Goal: Task Accomplishment & Management: Manage account settings

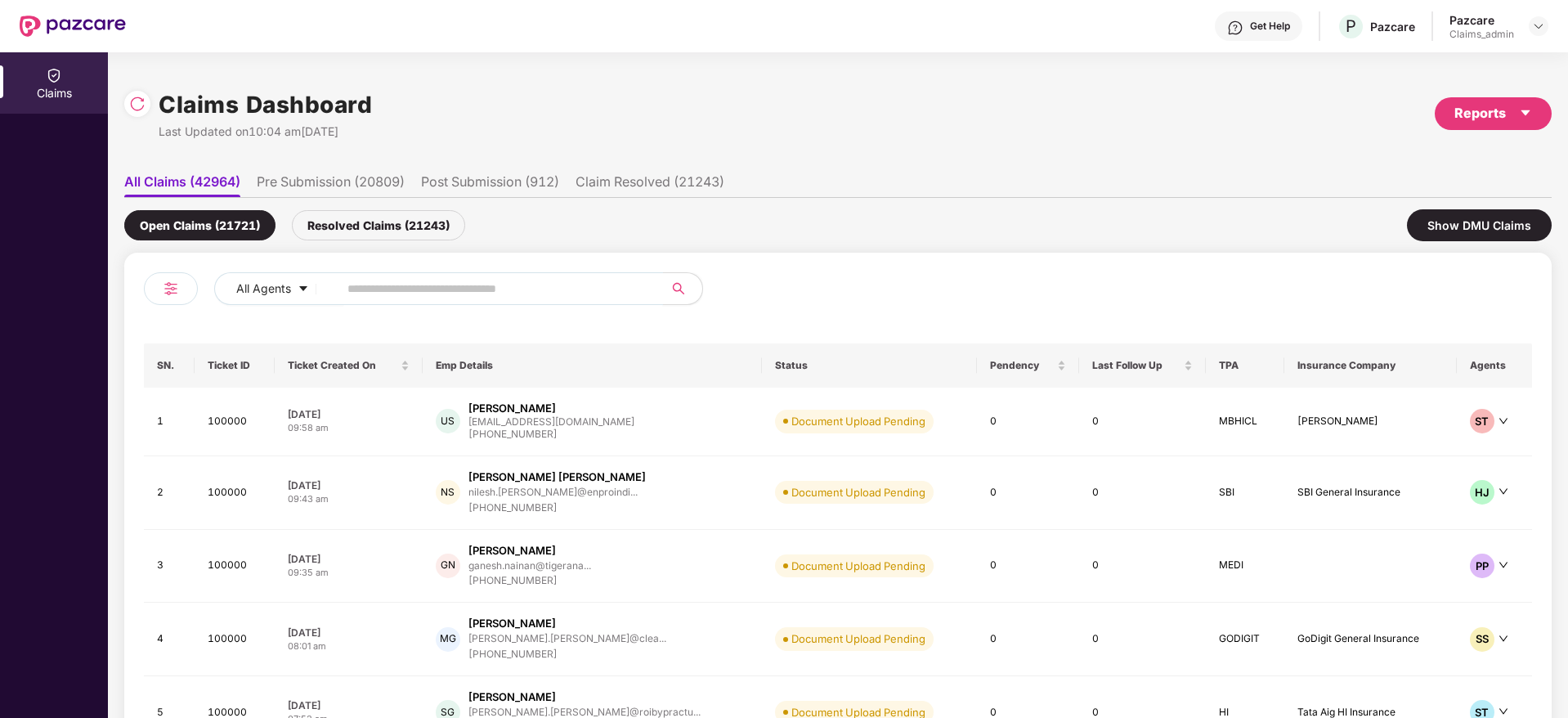
click at [589, 285] on input "text" at bounding box center [494, 289] width 293 height 25
paste input "******"
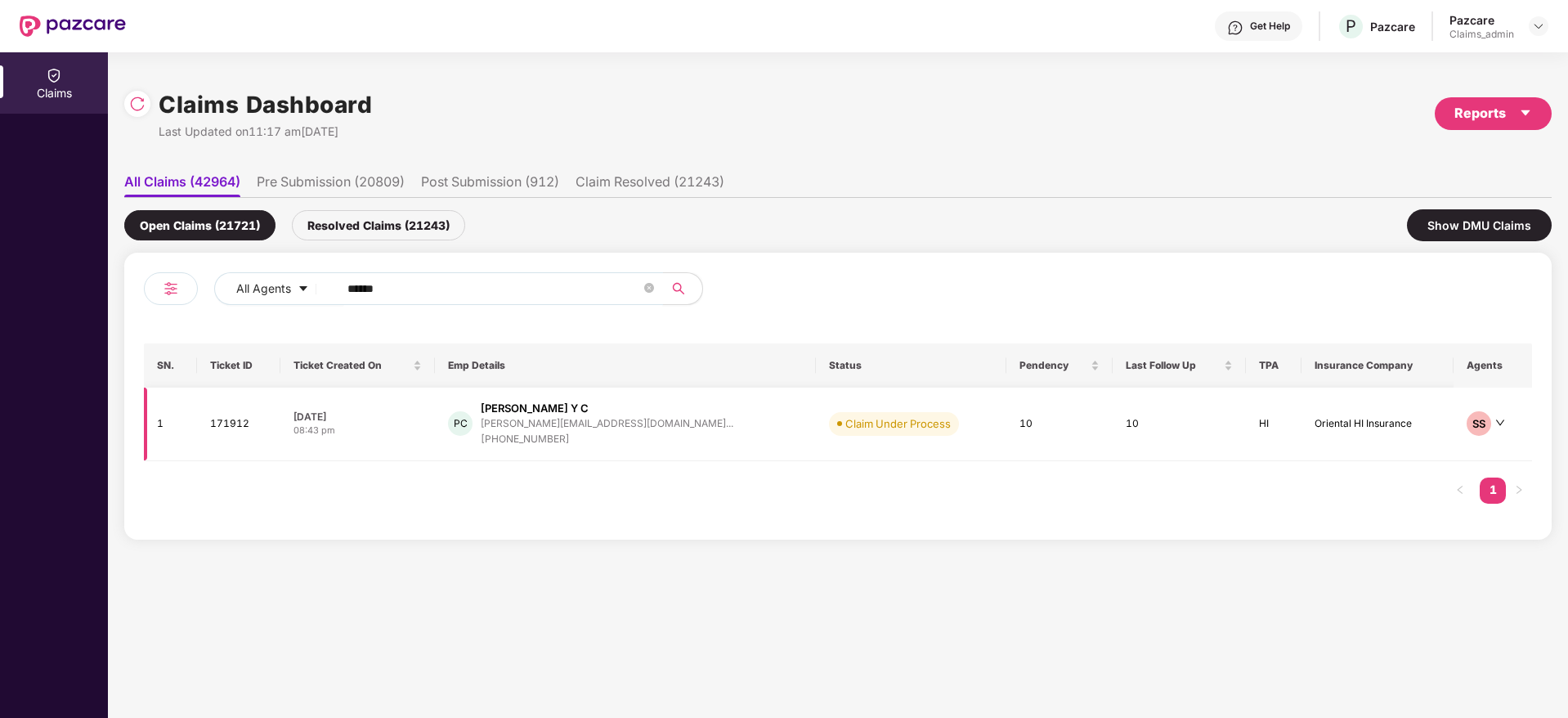
type input "******"
click at [692, 438] on div "PC [PERSON_NAME] Y C [PERSON_NAME][EMAIL_ADDRESS][DOMAIN_NAME]... [PHONE_NUMBER]" at bounding box center [624, 424] width 354 height 47
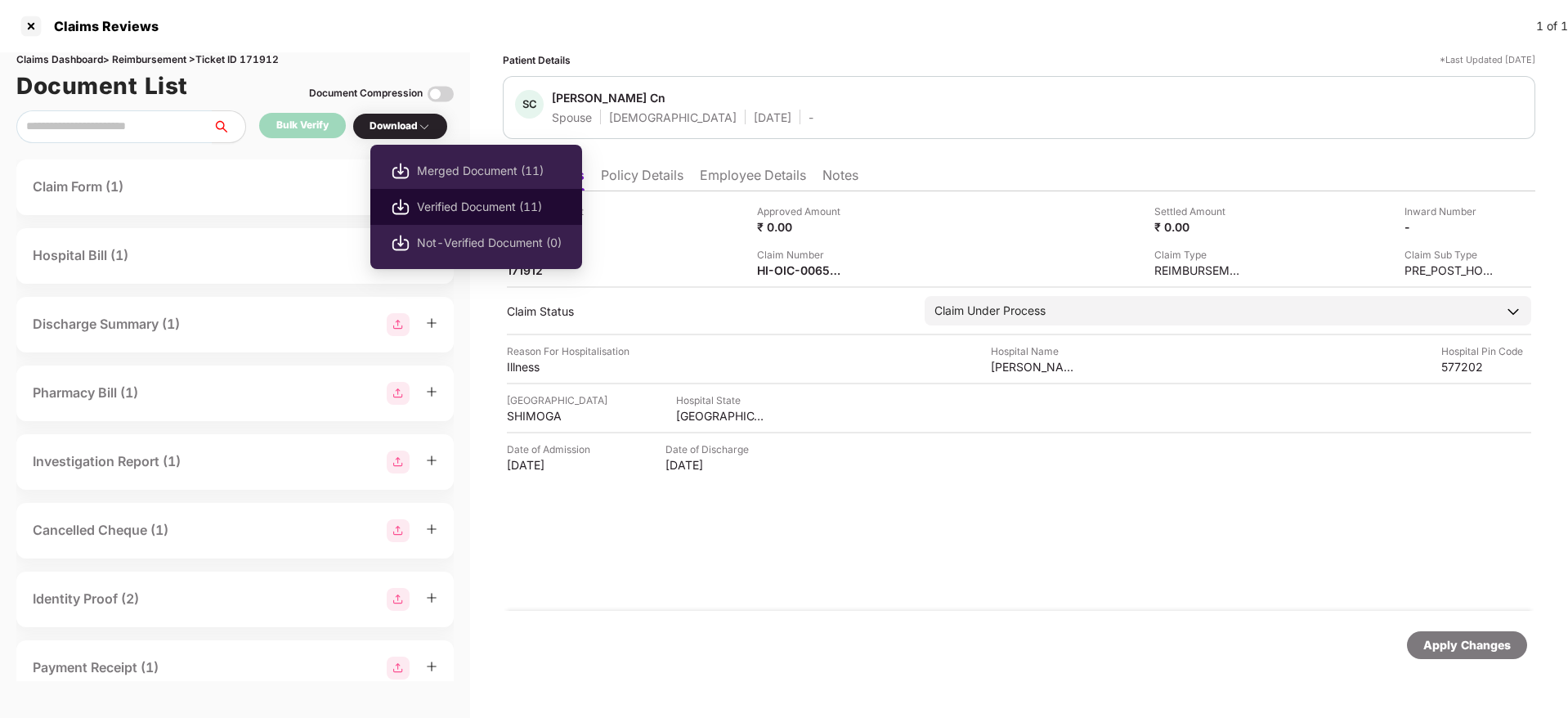
click at [457, 205] on span "Verified Document (11)" at bounding box center [488, 207] width 144 height 18
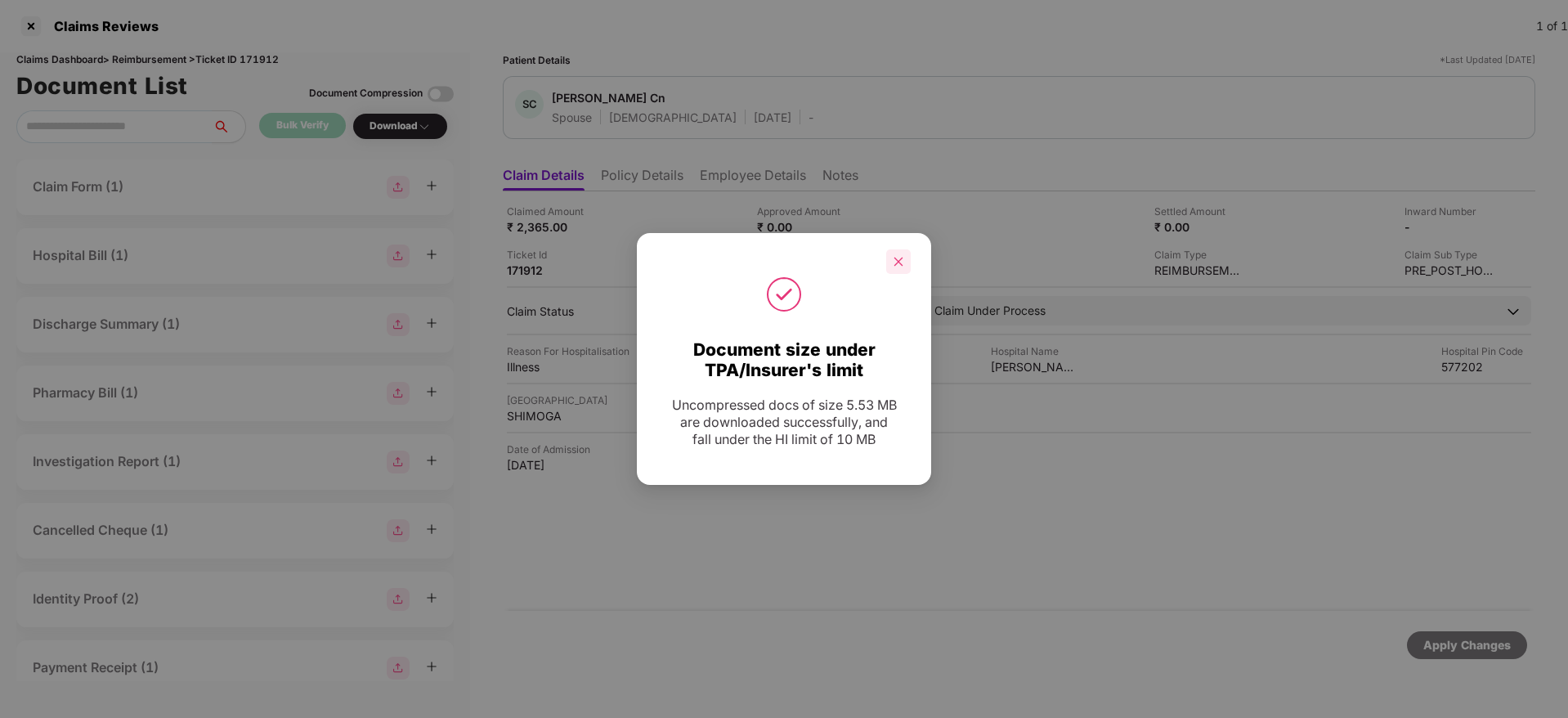
click at [903, 256] on icon "close" at bounding box center [898, 261] width 11 height 11
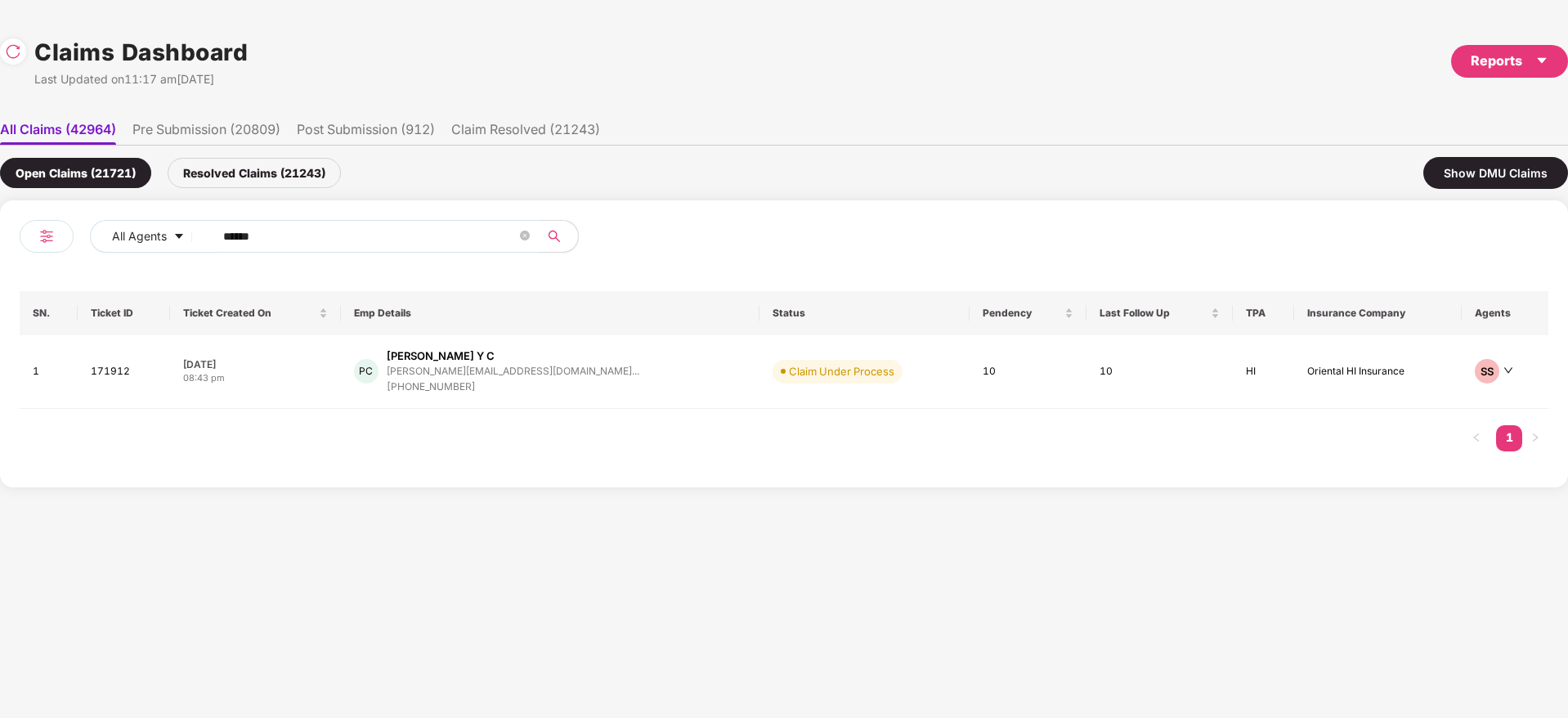
drag, startPoint x: 279, startPoint y: 227, endPoint x: 64, endPoint y: 302, distance: 227.7
click at [0, 296] on div "All Agents ****** SN. Ticket ID Ticket Created On Emp Details Status Pendency L…" at bounding box center [784, 344] width 1568 height 287
paste input "text"
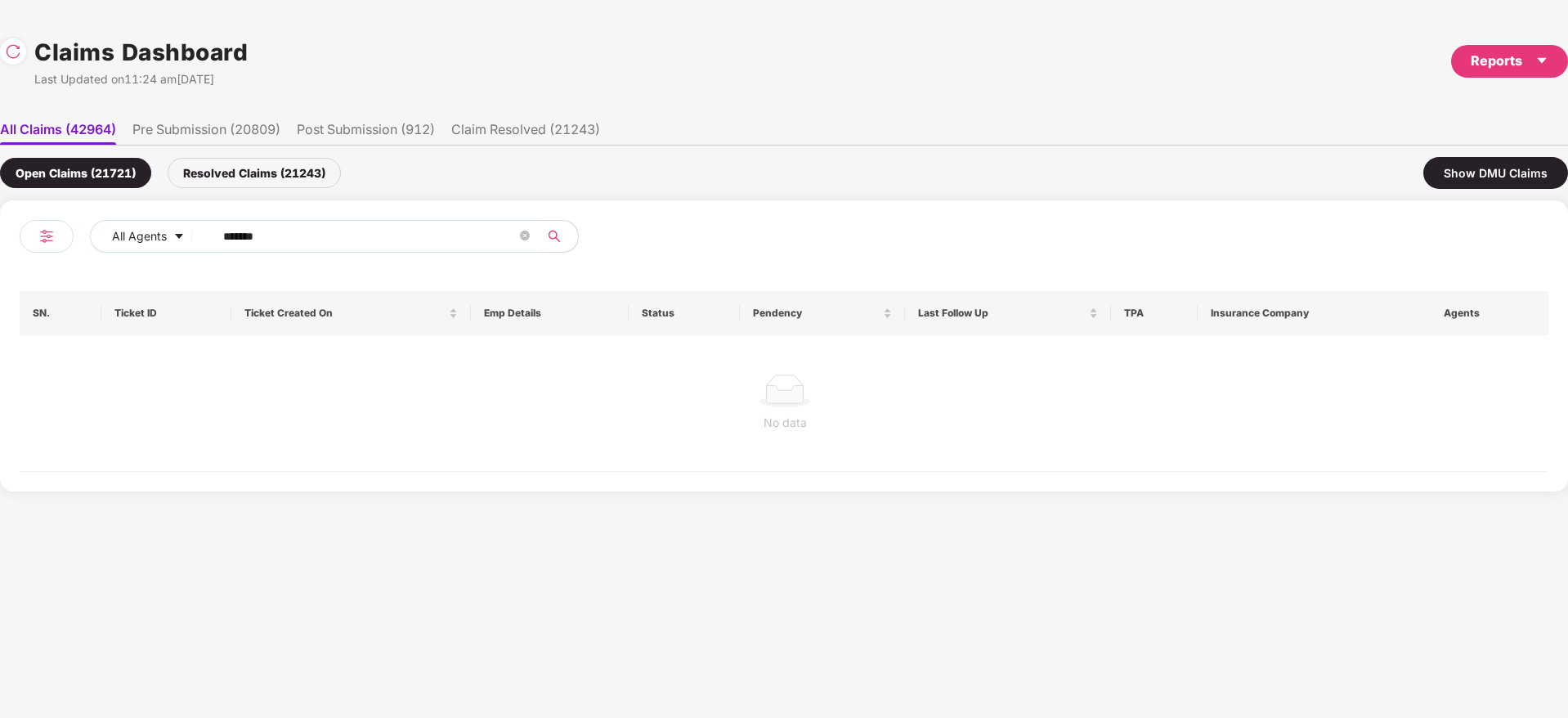
type input "******"
click at [274, 167] on div "Resolved Claims (21243)" at bounding box center [254, 173] width 173 height 30
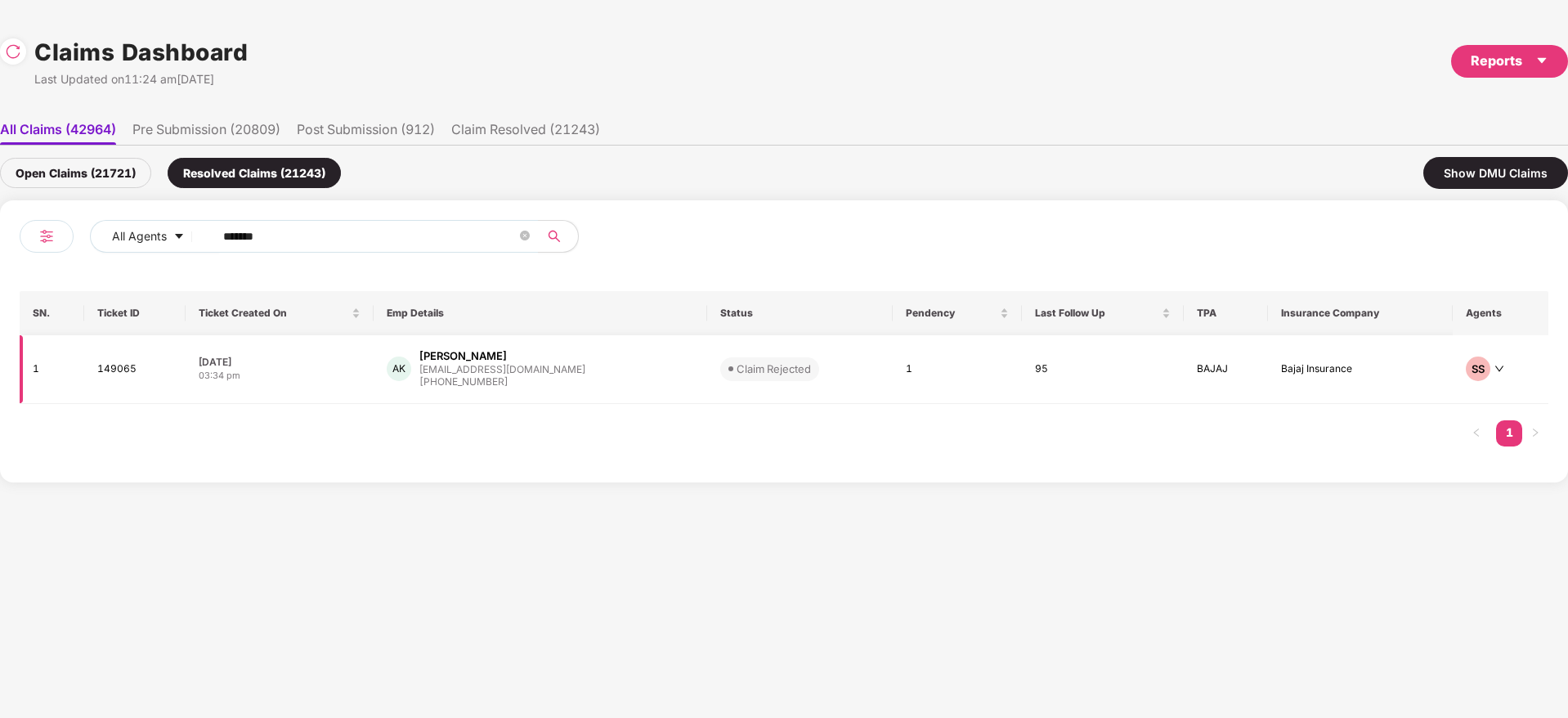
click at [568, 378] on div "AK [PERSON_NAME] [PERSON_NAME][EMAIL_ADDRESS][DOMAIN_NAME] [PHONE_NUMBER]" at bounding box center [541, 369] width 307 height 41
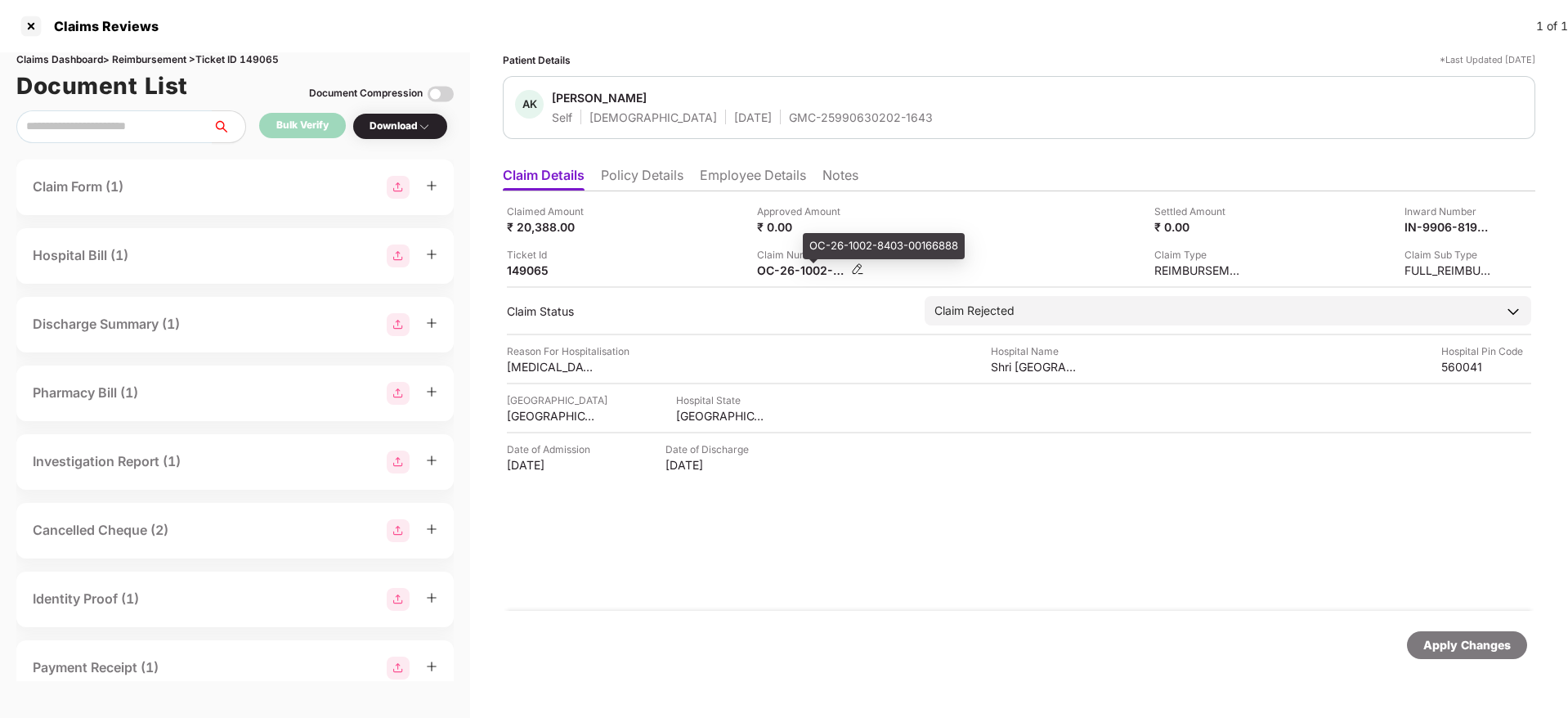
click at [774, 269] on div "OC-26-1002-8403-00166888" at bounding box center [802, 269] width 90 height 16
copy div
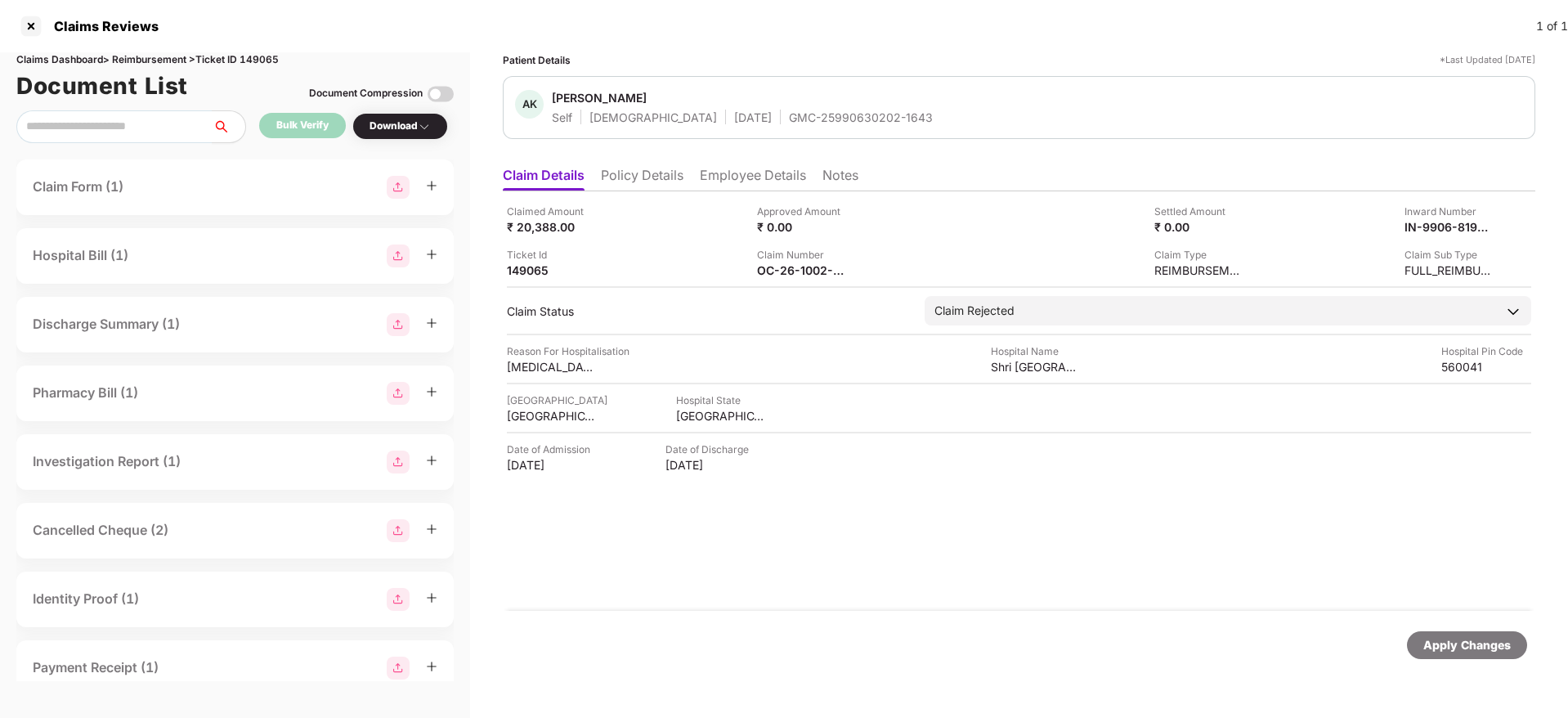
copy div
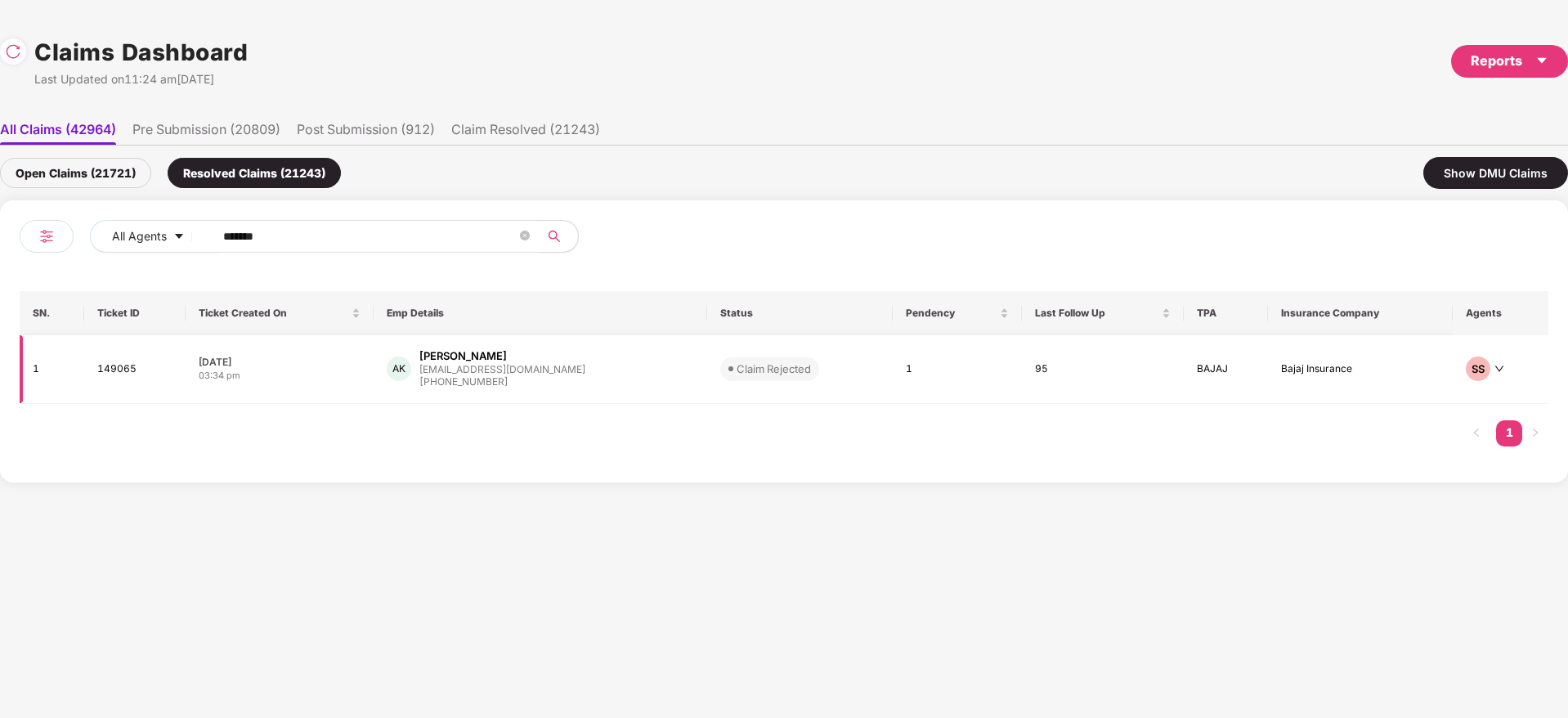
drag, startPoint x: 336, startPoint y: 234, endPoint x: 139, endPoint y: 344, distance: 225.6
click at [0, 350] on div "All Agents ****** SN. Ticket ID Ticket Created On Emp Details Status Pendency L…" at bounding box center [784, 341] width 1568 height 282
paste input "text"
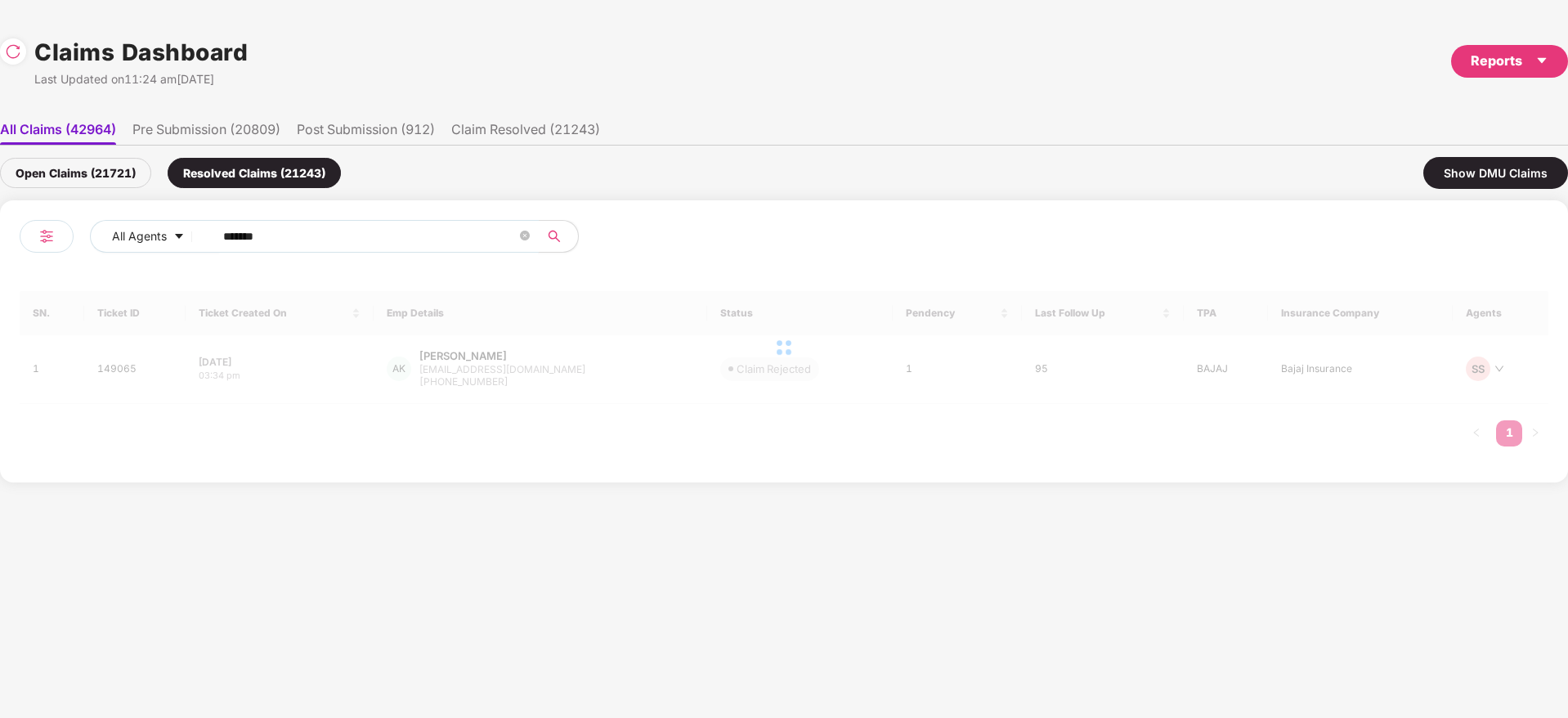
type input "******"
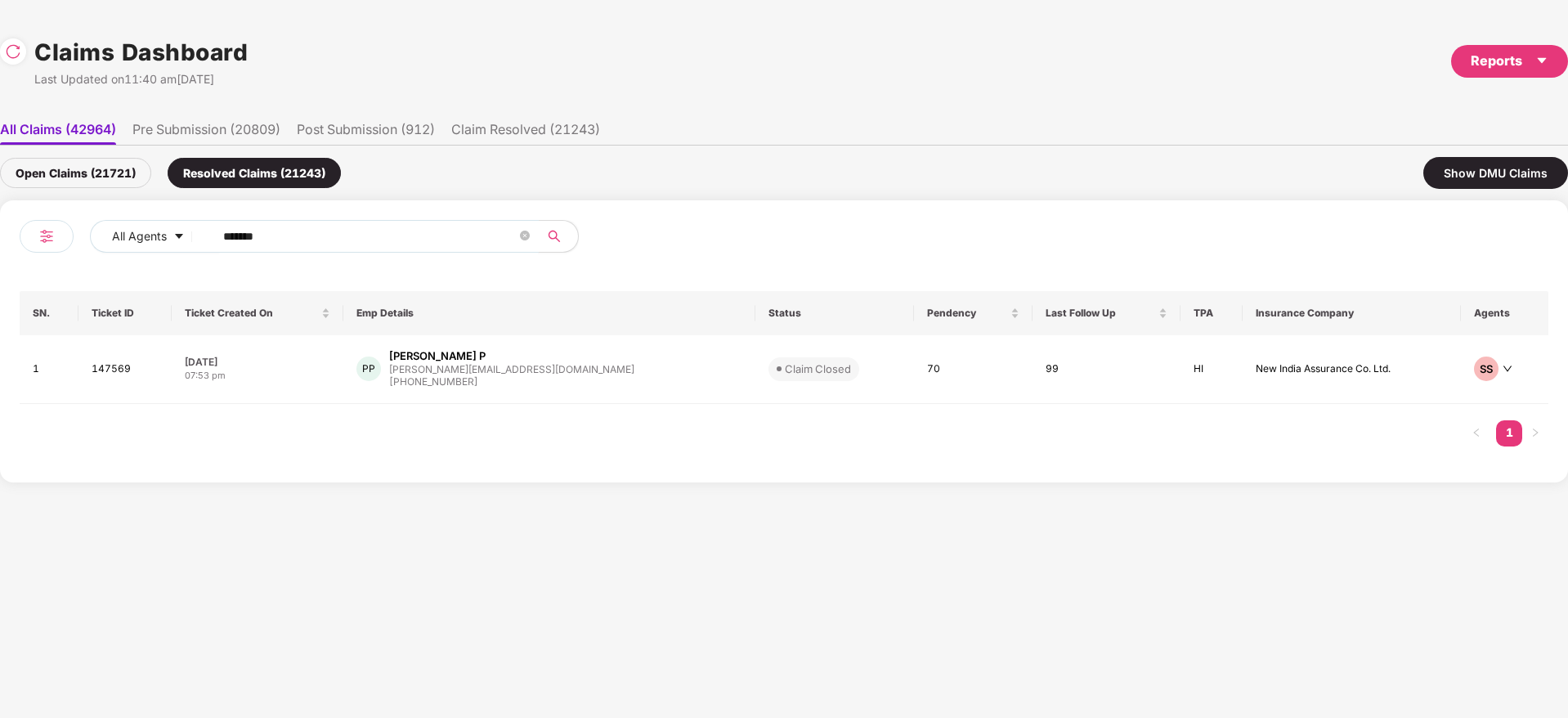
drag, startPoint x: 406, startPoint y: 238, endPoint x: 0, endPoint y: 284, distance: 408.6
click at [0, 284] on div "All Agents ****** SN. Ticket ID Ticket Created On Emp Details Status Pendency L…" at bounding box center [784, 341] width 1568 height 282
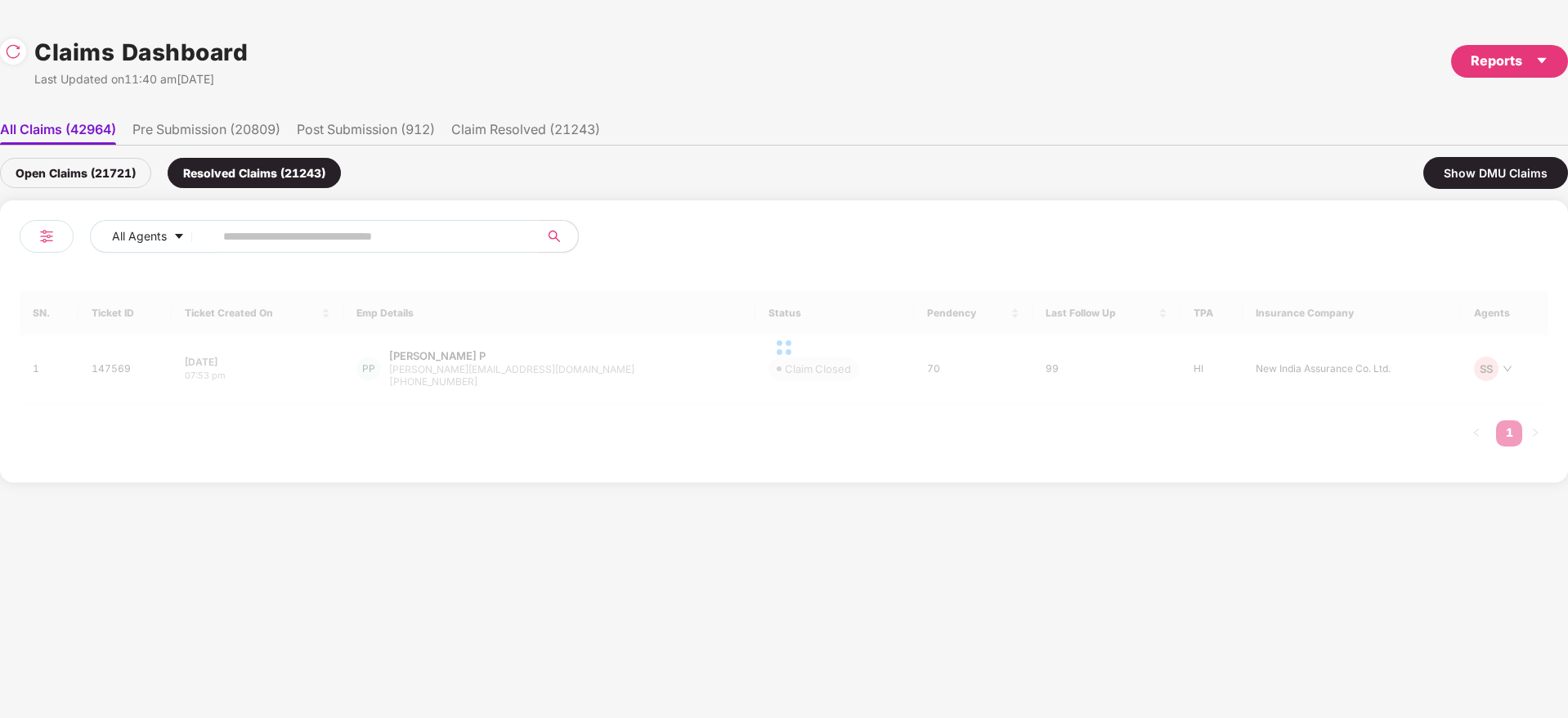
paste input "******"
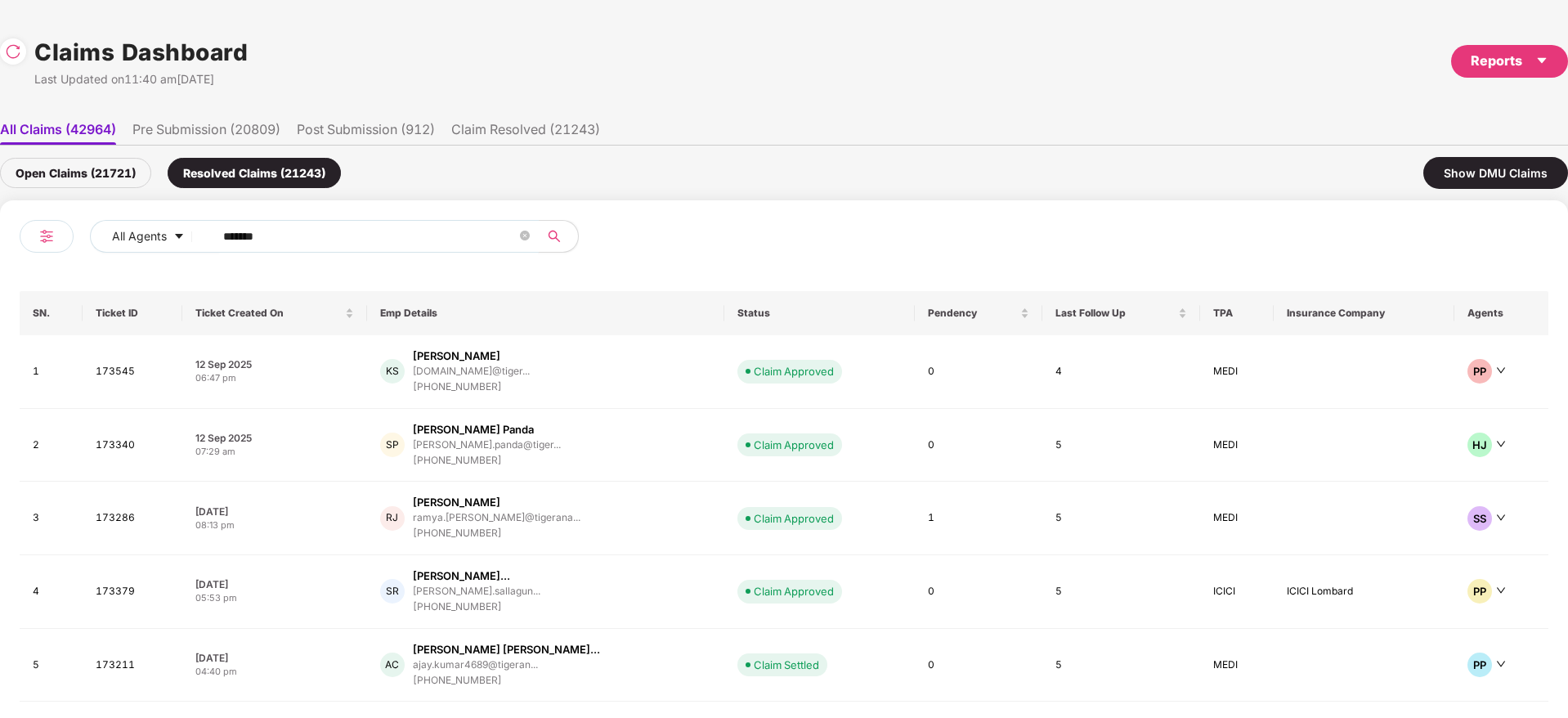
click at [287, 233] on input "******" at bounding box center [370, 236] width 293 height 25
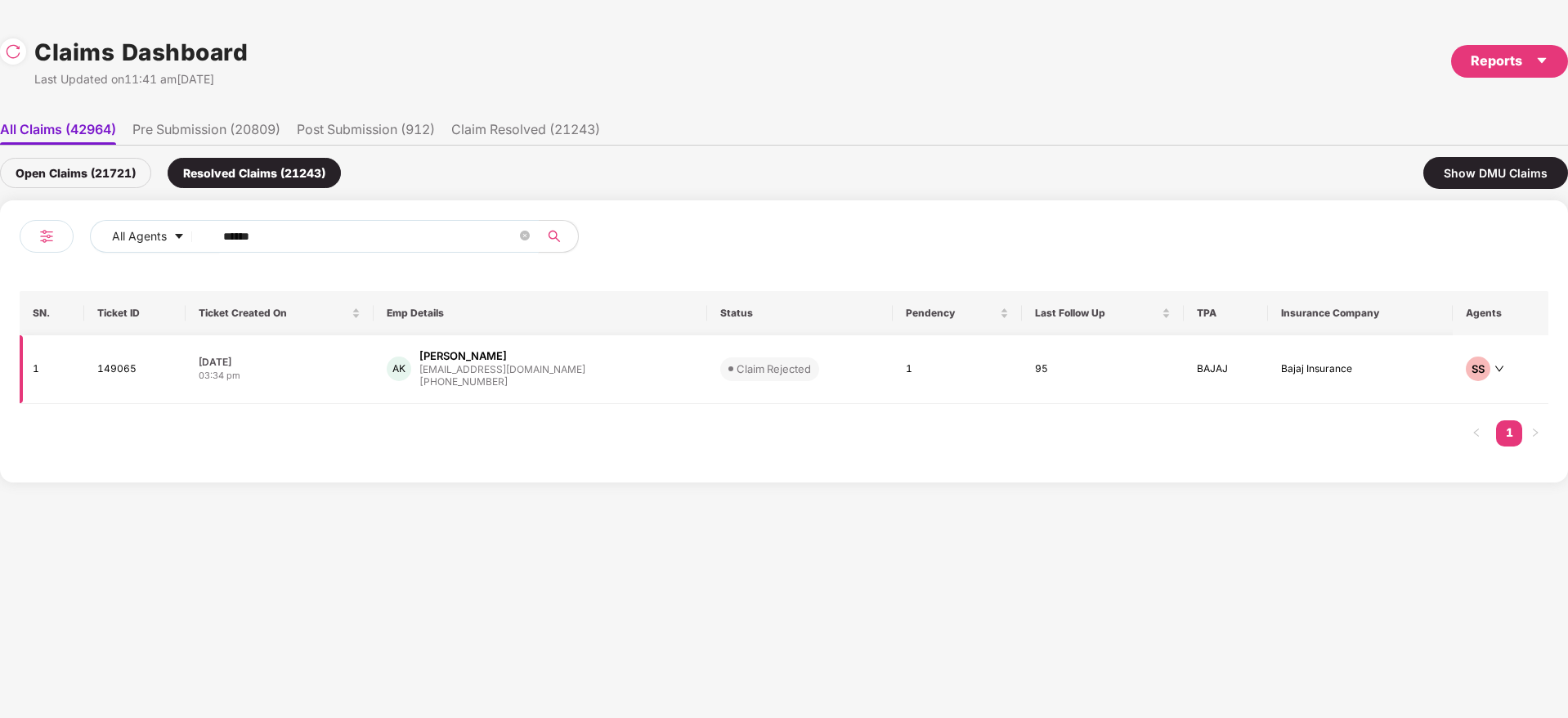
type input "******"
click at [593, 371] on div "AK [PERSON_NAME] [PERSON_NAME][EMAIL_ADDRESS][DOMAIN_NAME] [PHONE_NUMBER]" at bounding box center [541, 369] width 307 height 41
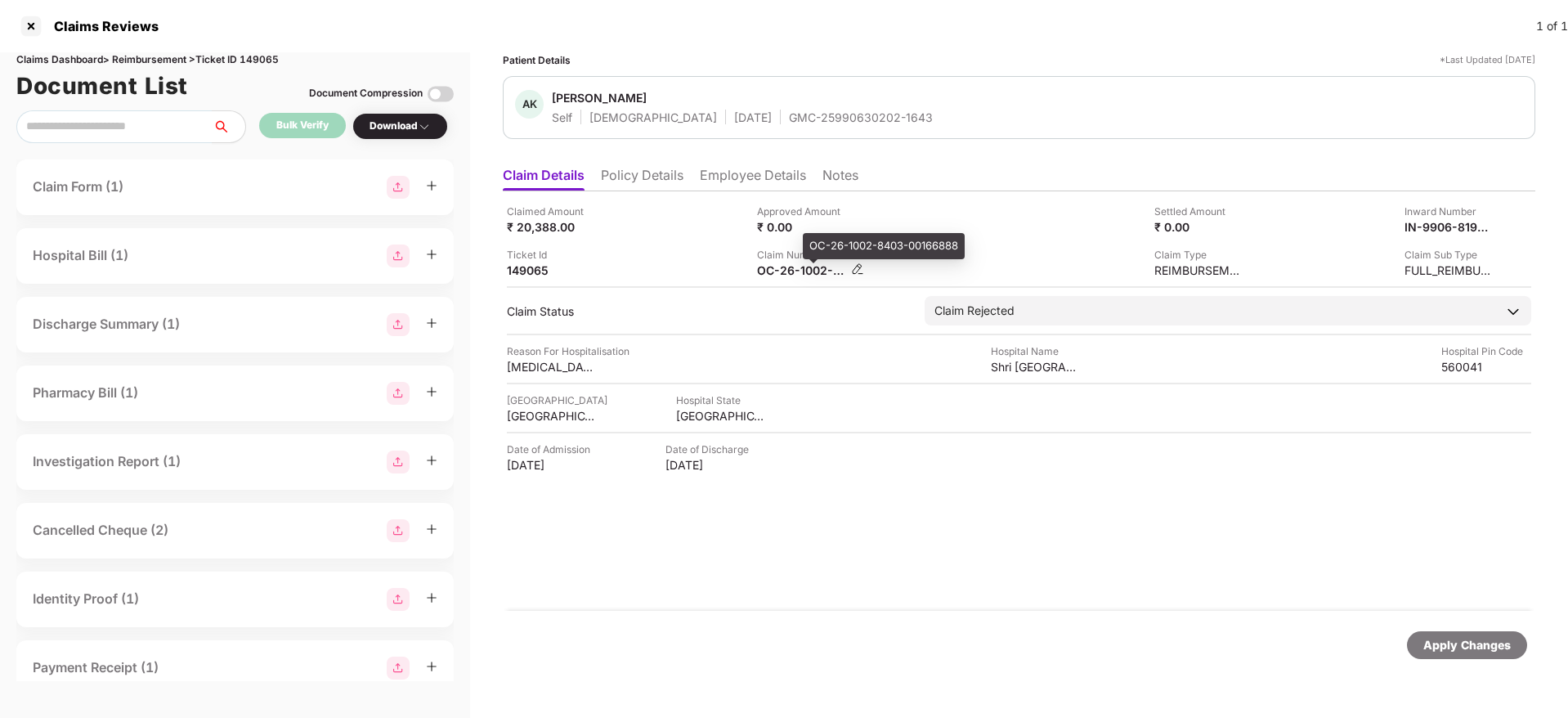
click at [778, 277] on div "OC-26-1002-8403-00166888" at bounding box center [802, 269] width 90 height 16
copy div
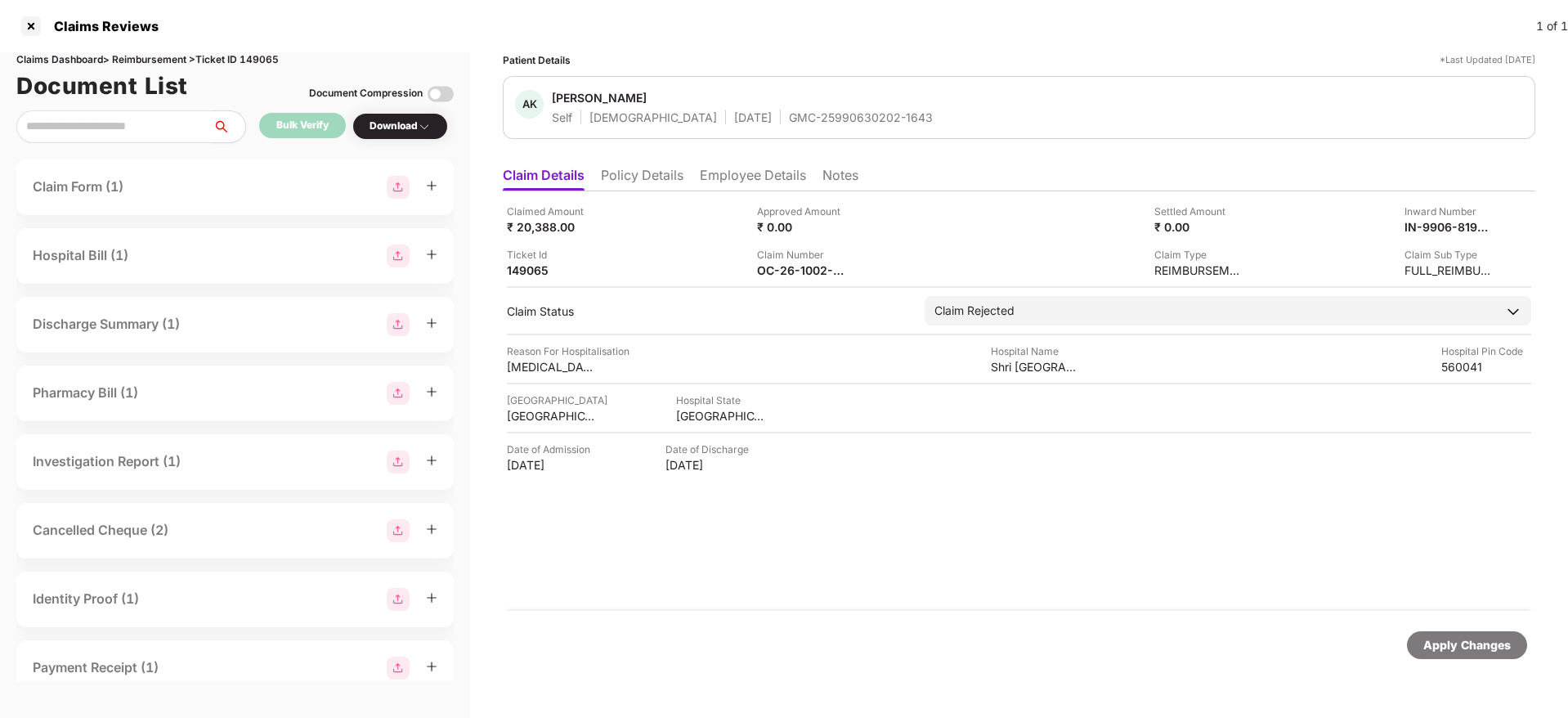
click at [789, 118] on div "GMC-25990630202-1643" at bounding box center [861, 117] width 143 height 16
copy div "GMC-25990630202-1643"
click at [955, 586] on div "Claimed Amount ₹ 20,388.00 Approved Amount ₹ 0.00 Settled Amount ₹ 0.00 Inward …" at bounding box center [1019, 401] width 1033 height 419
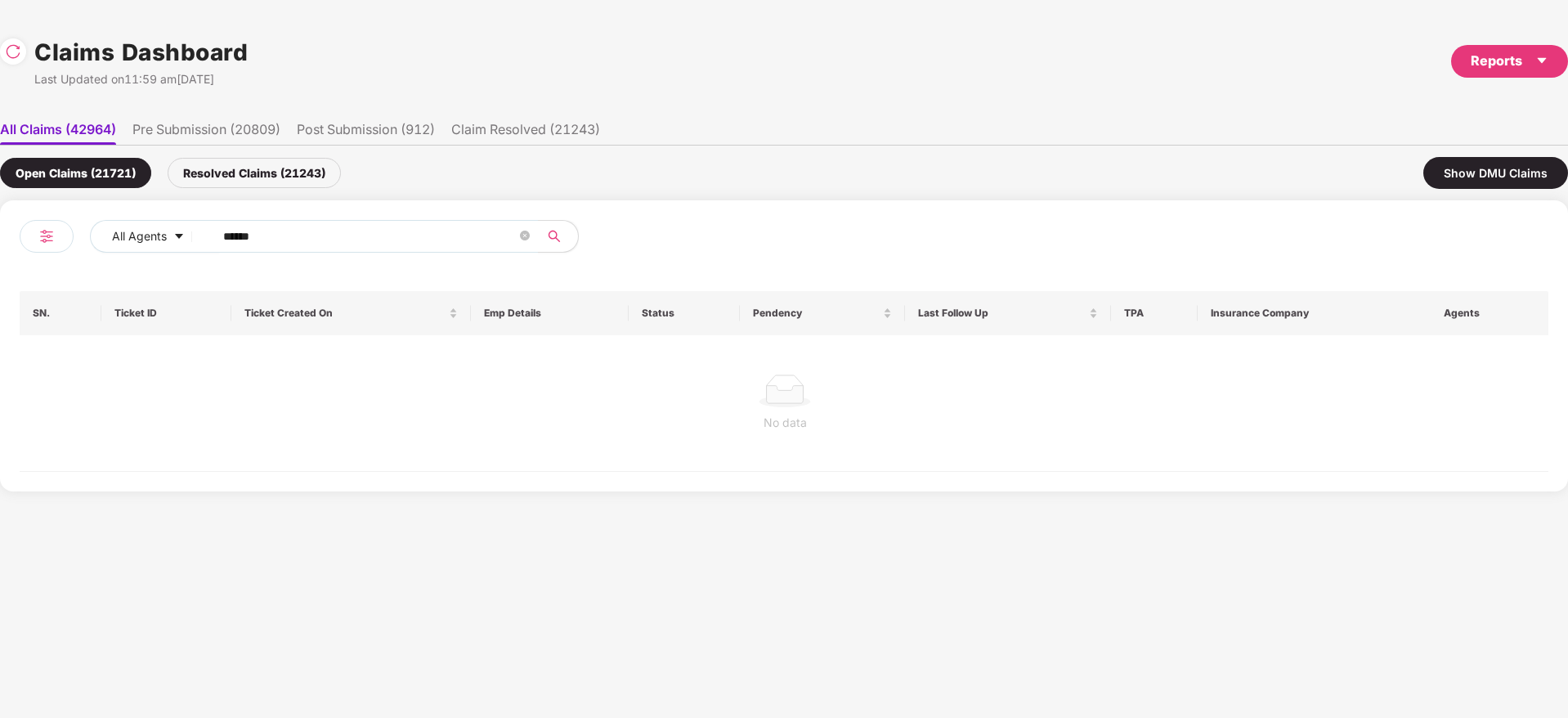
click at [240, 177] on div "Resolved Claims (21243)" at bounding box center [254, 173] width 173 height 30
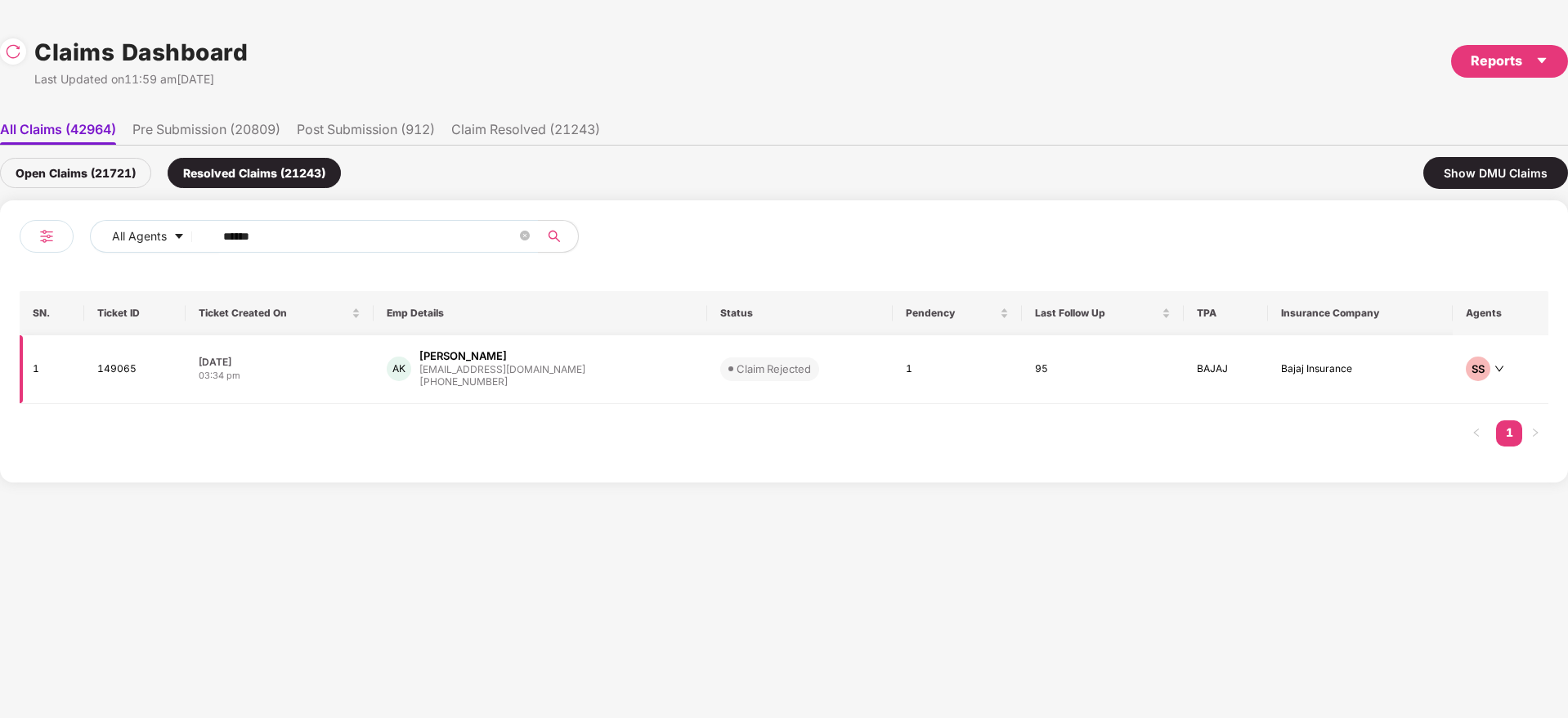
click at [586, 376] on div "AK [PERSON_NAME] [PERSON_NAME][EMAIL_ADDRESS][DOMAIN_NAME] [PHONE_NUMBER]" at bounding box center [541, 369] width 307 height 41
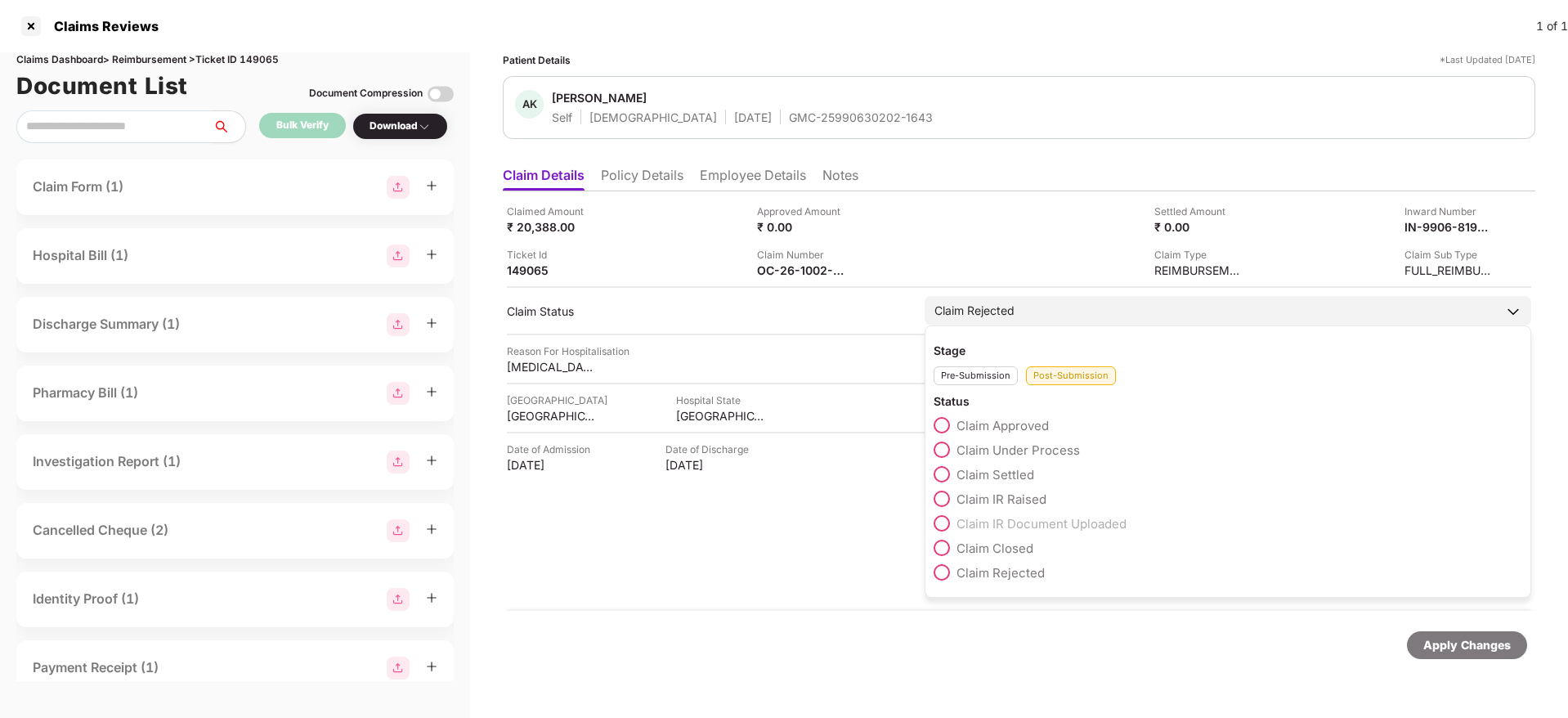
click at [1035, 447] on span "Claim Under Process" at bounding box center [1018, 450] width 123 height 16
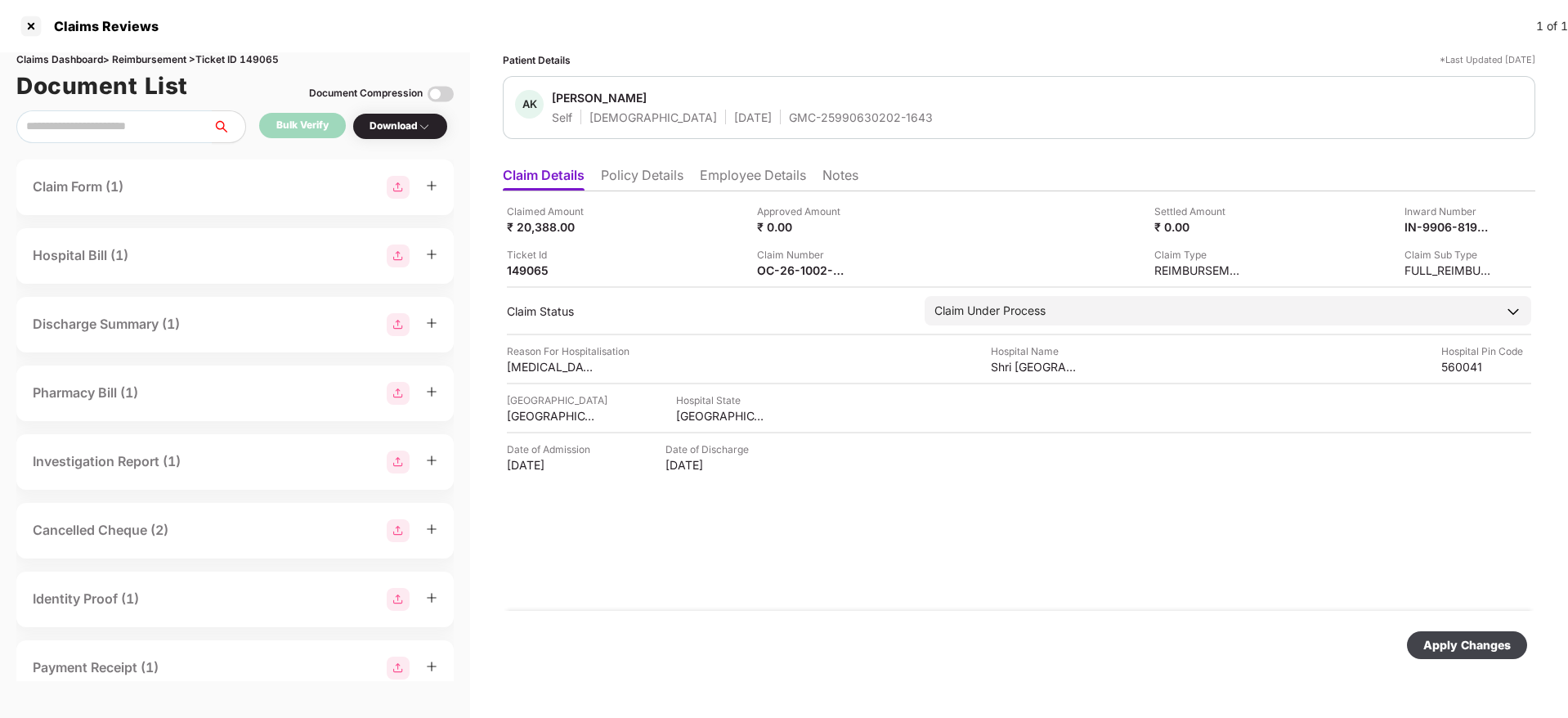
click at [1448, 638] on div "Apply Changes" at bounding box center [1467, 645] width 87 height 18
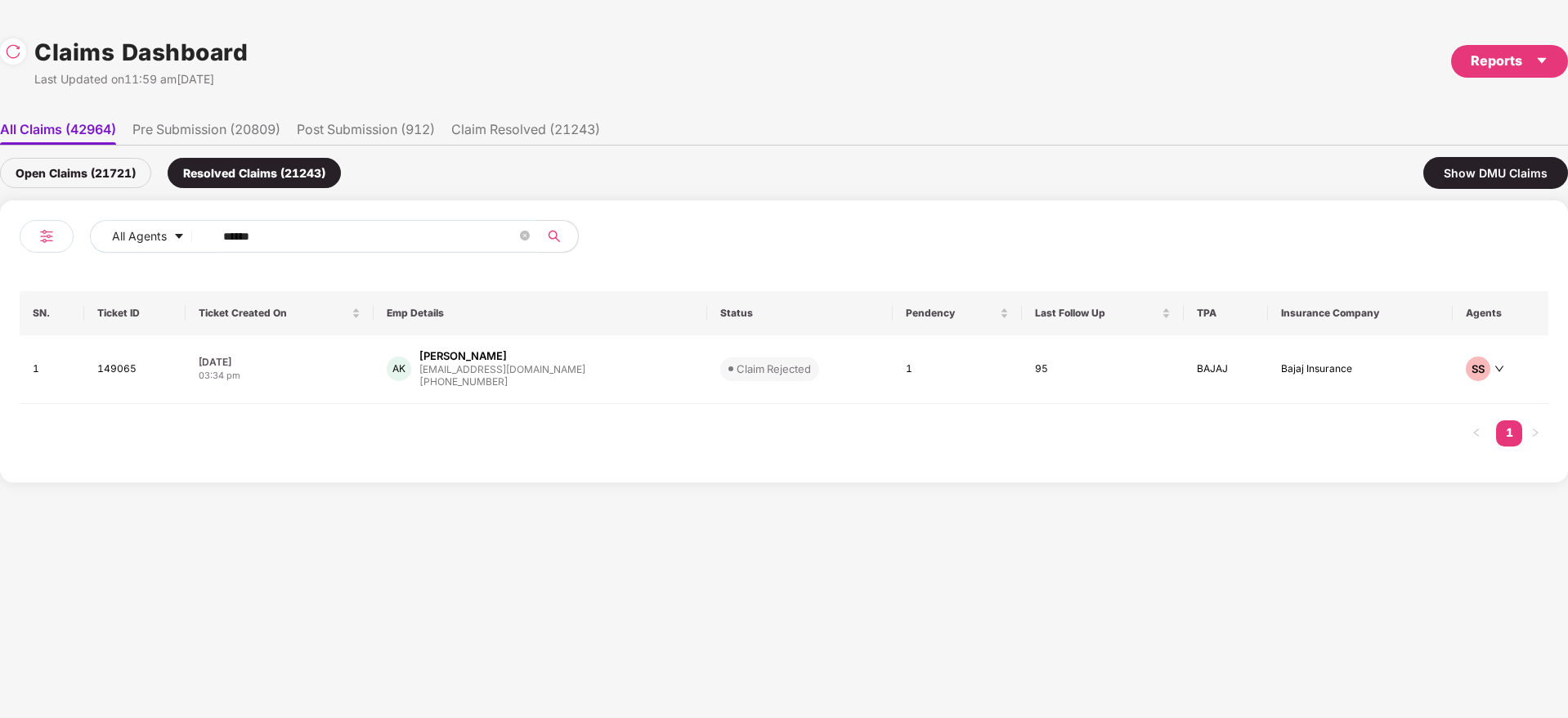
drag, startPoint x: 300, startPoint y: 228, endPoint x: 23, endPoint y: 310, distance: 288.9
click at [0, 279] on div "All Agents ****** SN. Ticket ID Ticket Created On Emp Details Status Pendency L…" at bounding box center [784, 341] width 1568 height 282
paste input "text"
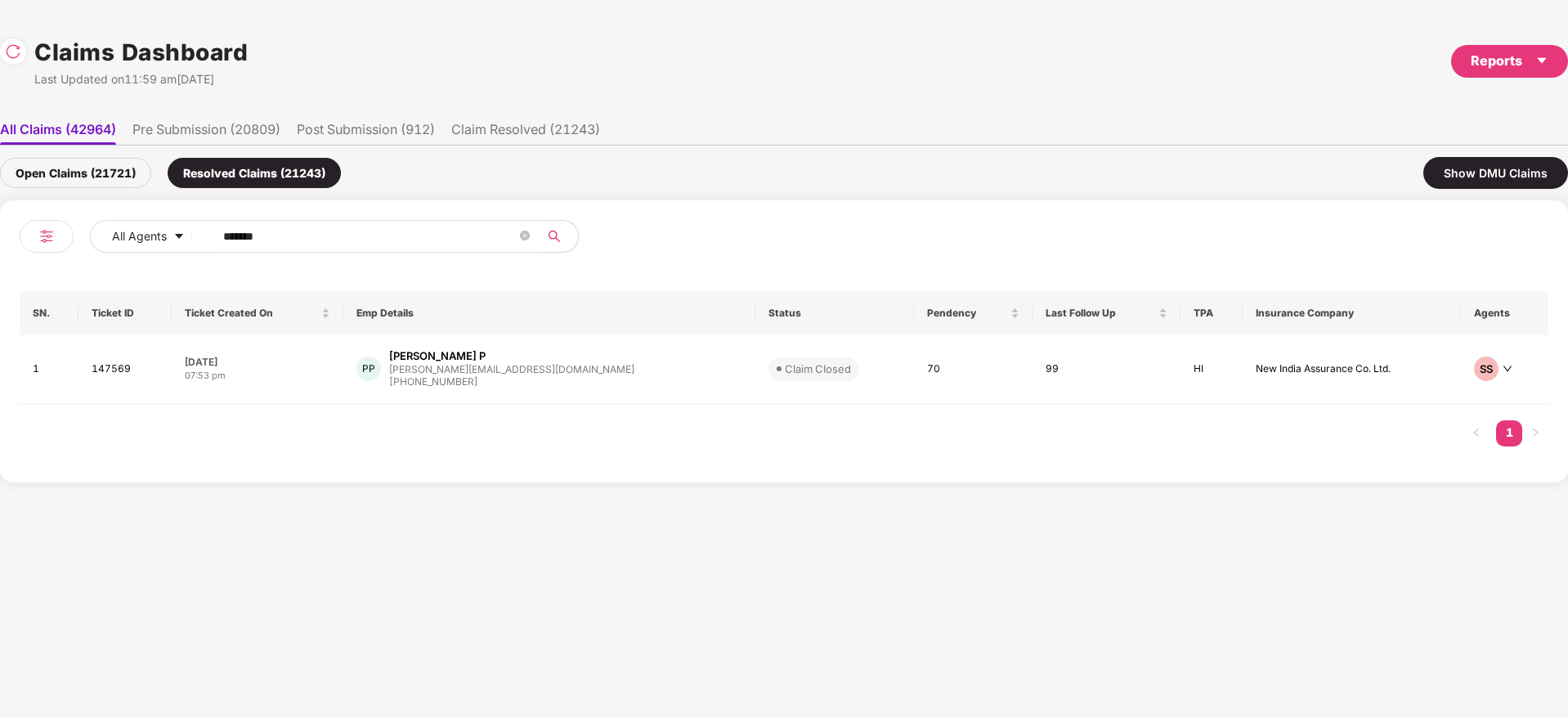
type input "******"
click at [123, 167] on div "Open Claims (21721)" at bounding box center [75, 173] width 151 height 30
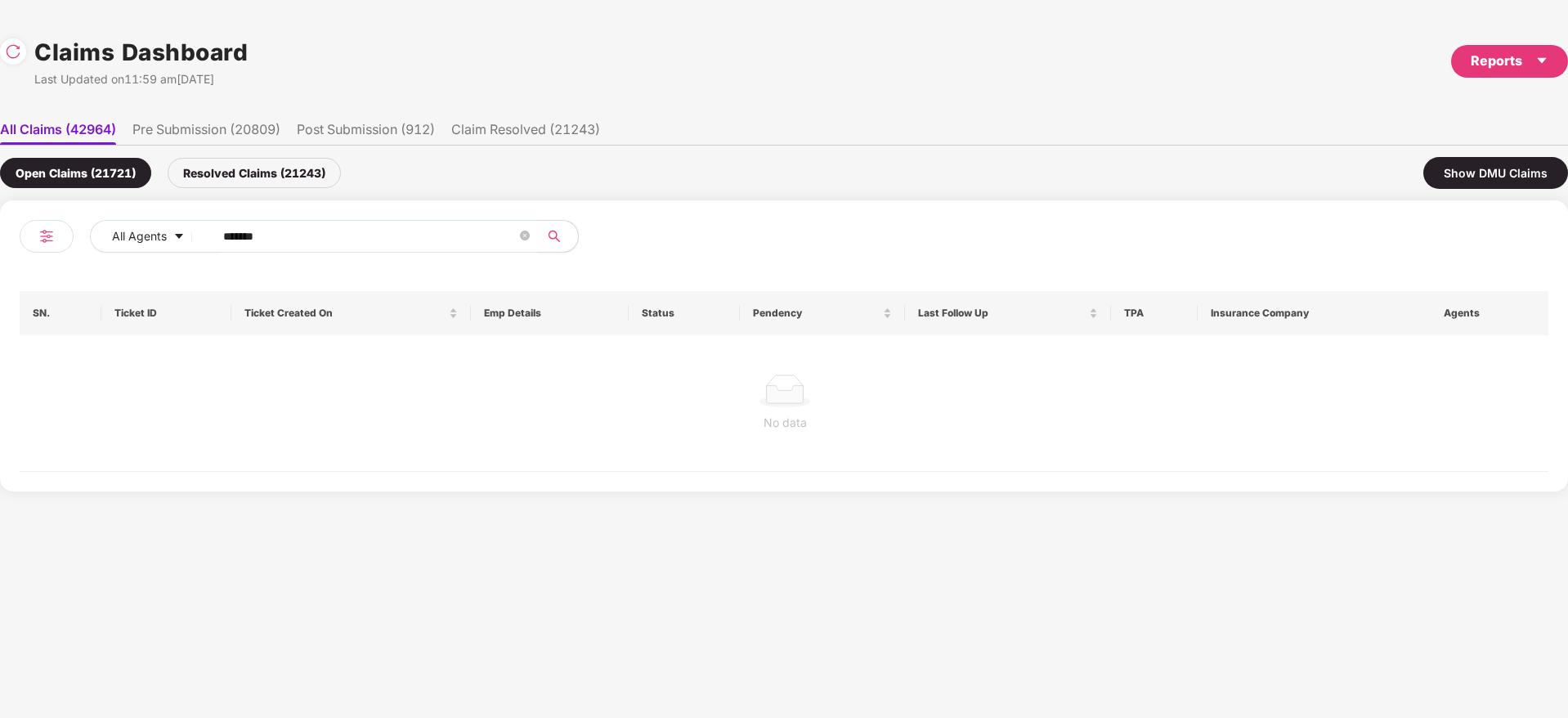
click at [257, 165] on div "Resolved Claims (21243)" at bounding box center [254, 173] width 173 height 30
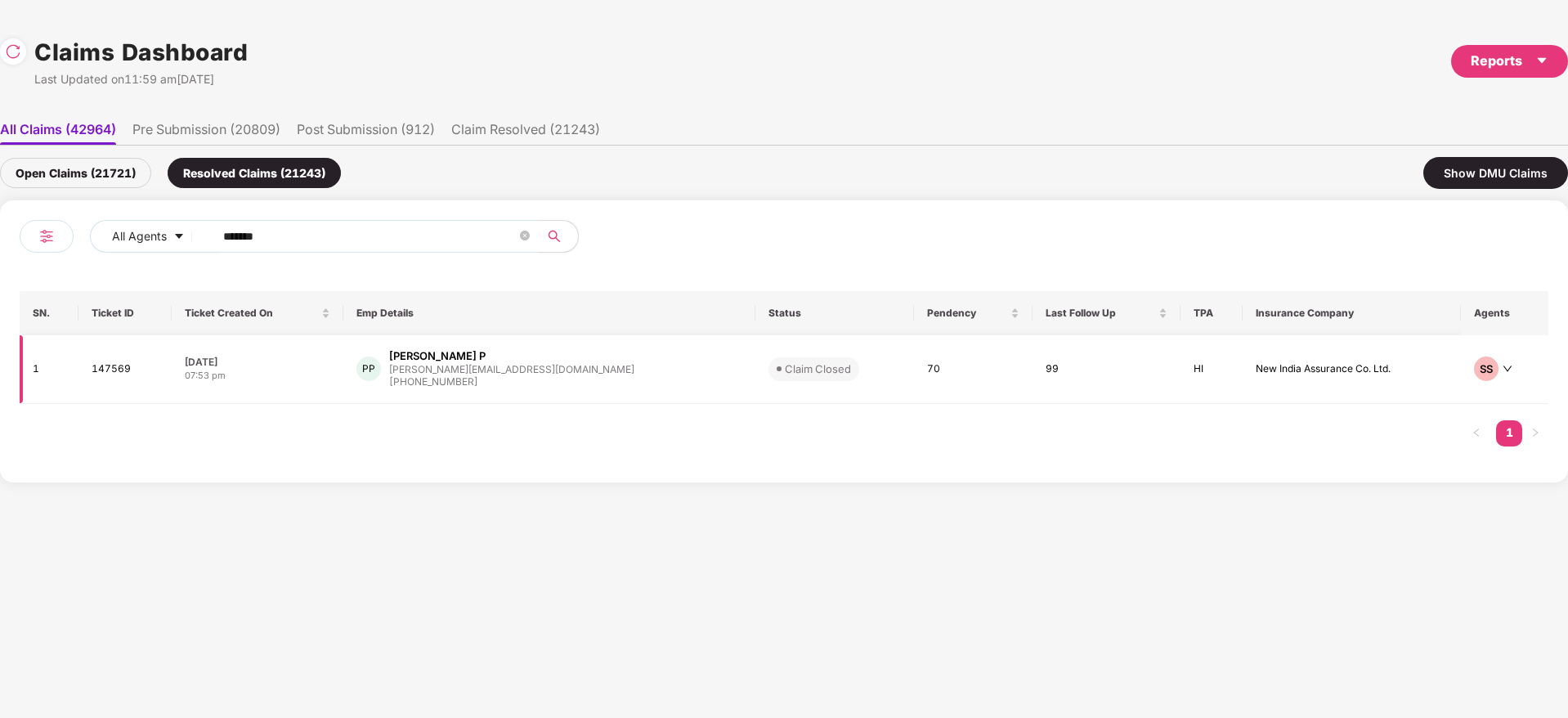
click at [617, 384] on div "PP Prathyush P [EMAIL_ADDRESS][DOMAIN_NAME] [PHONE_NUMBER]" at bounding box center [550, 369] width 386 height 41
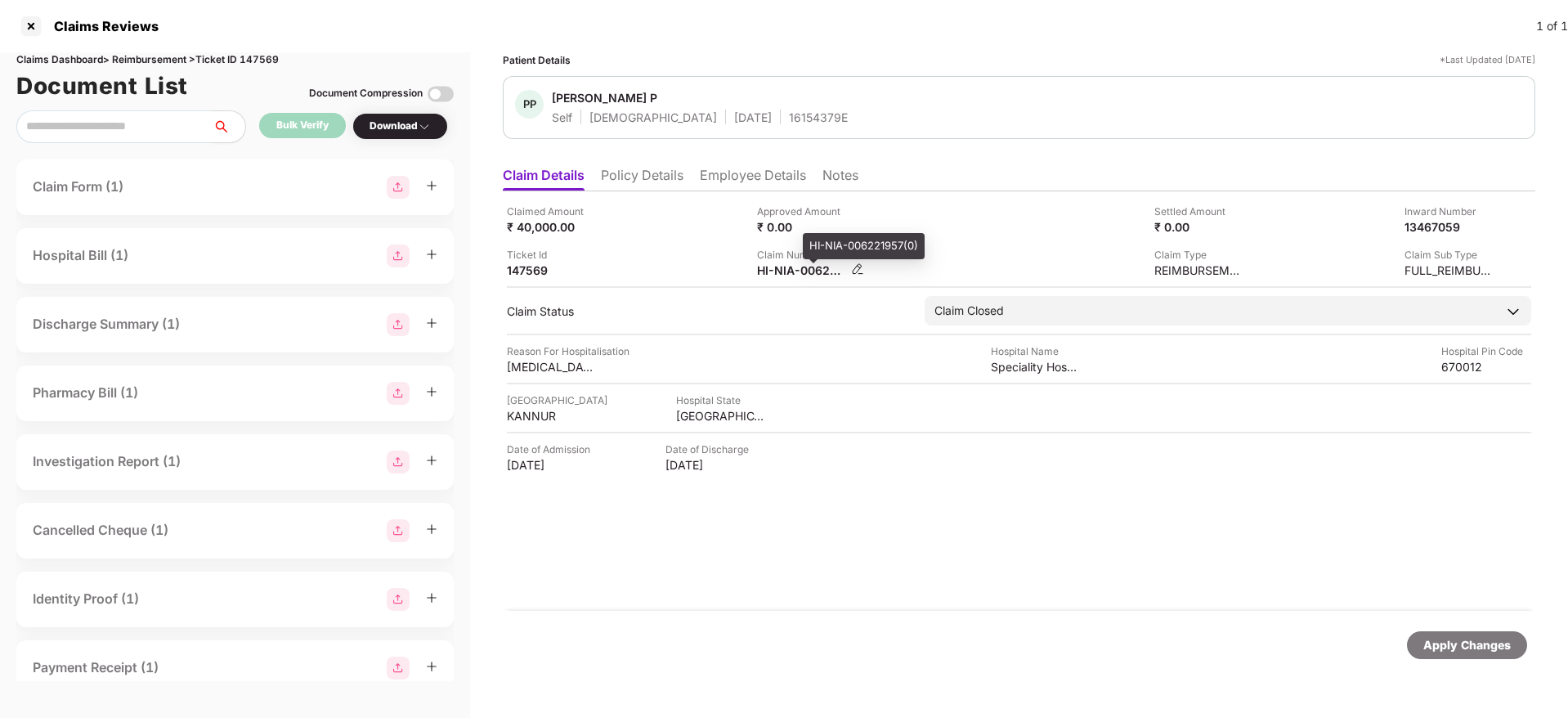
click at [782, 273] on div "HI-NIA-006221957(0)" at bounding box center [802, 269] width 90 height 16
copy div
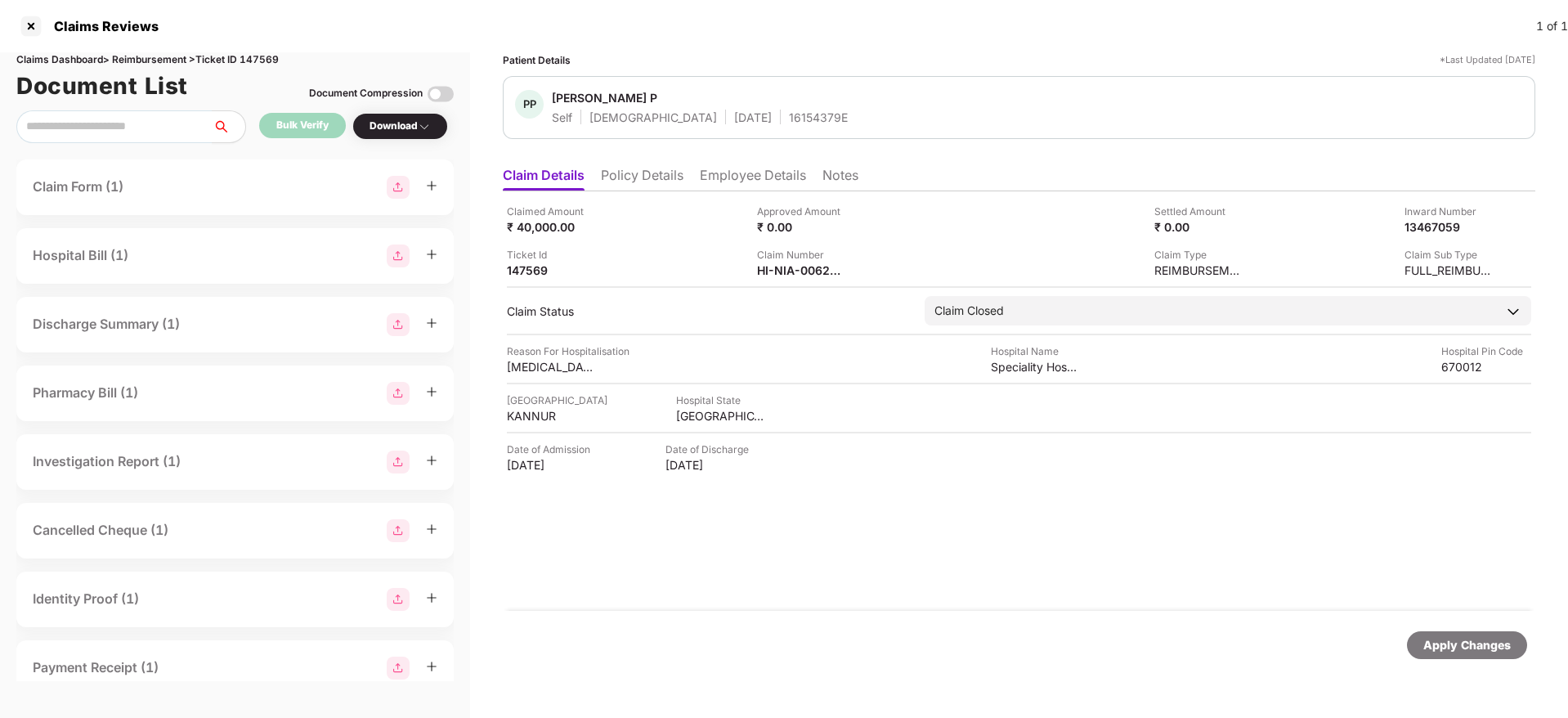
copy div
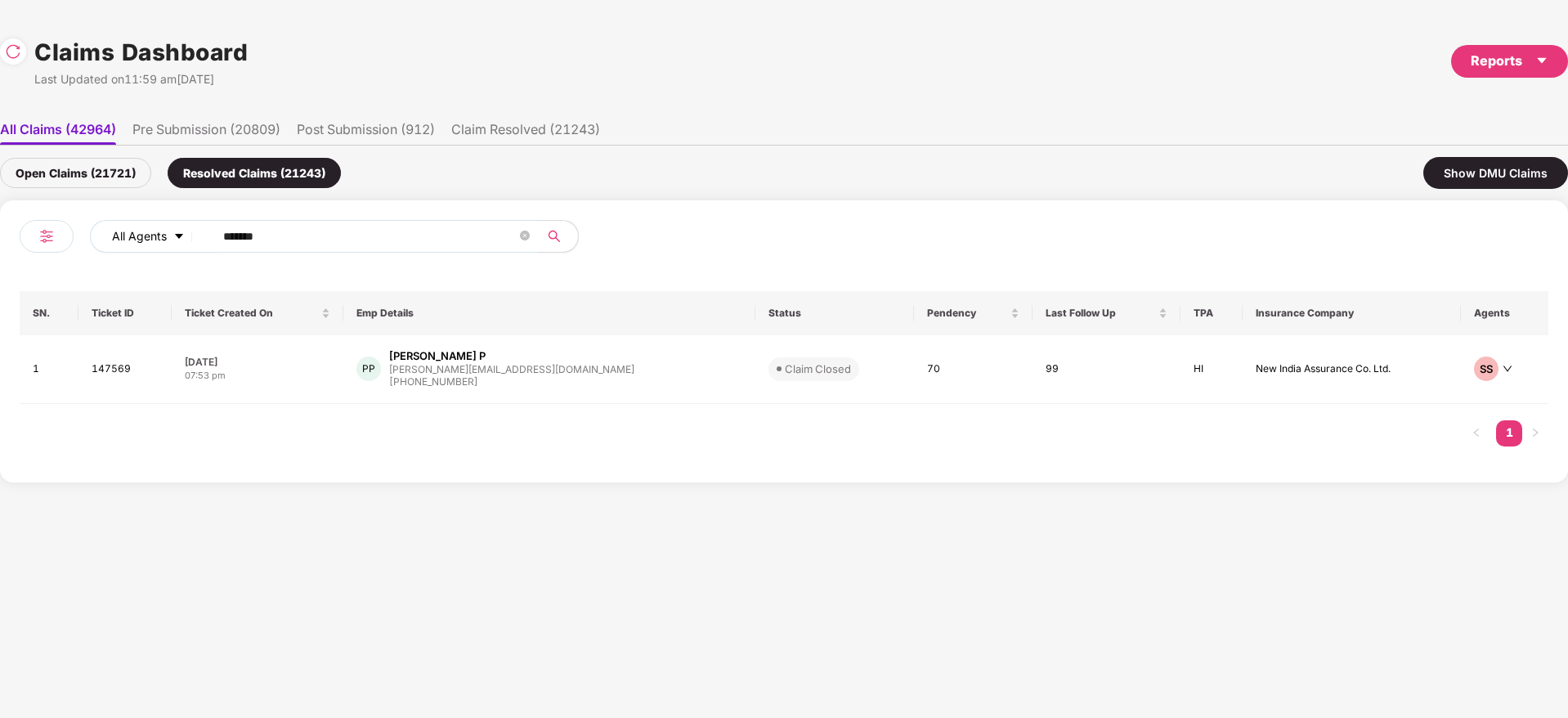
drag, startPoint x: 309, startPoint y: 241, endPoint x: 125, endPoint y: 251, distance: 184.3
click at [63, 243] on div "All Agents ******" at bounding box center [401, 243] width 764 height 46
paste input "text"
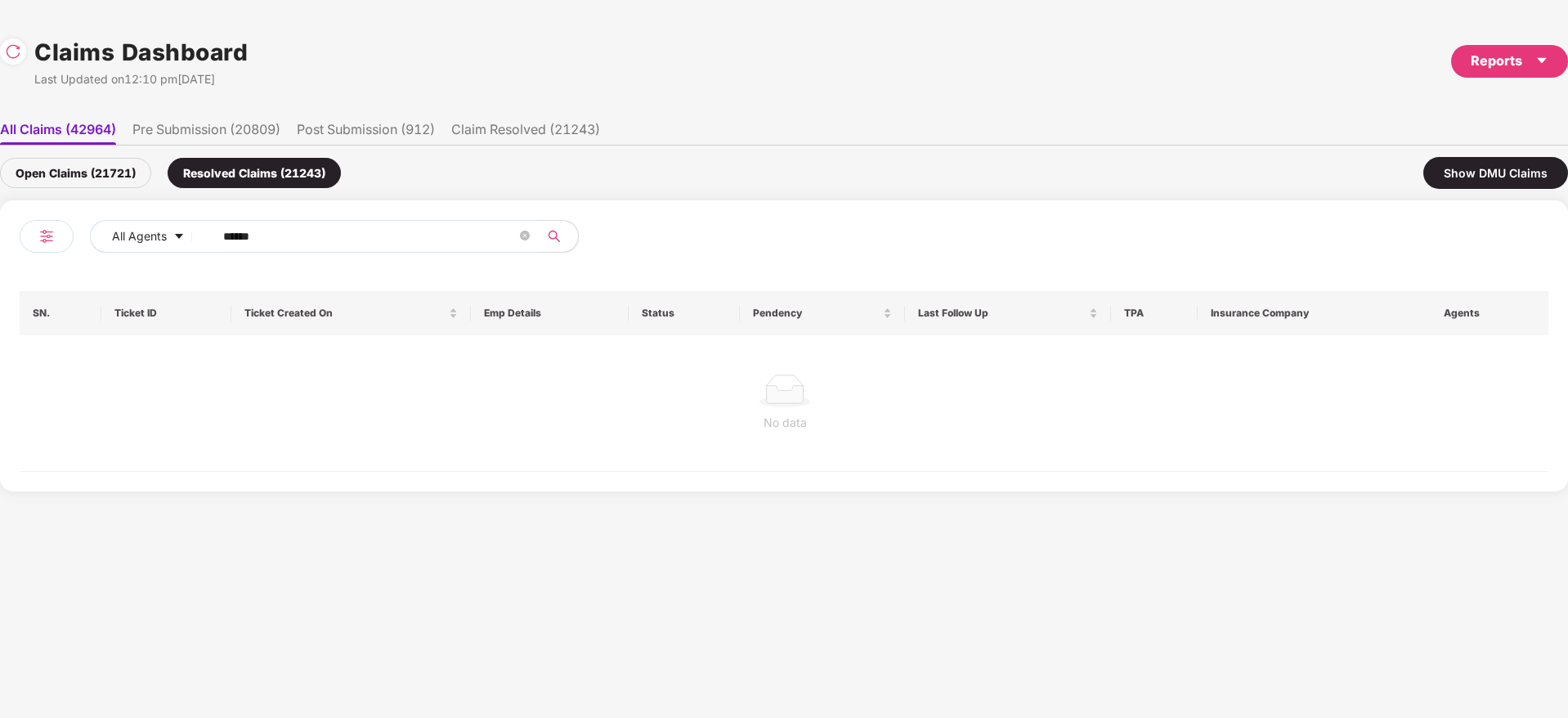
type input "******"
click at [120, 171] on div "Open Claims (21721)" at bounding box center [75, 173] width 151 height 30
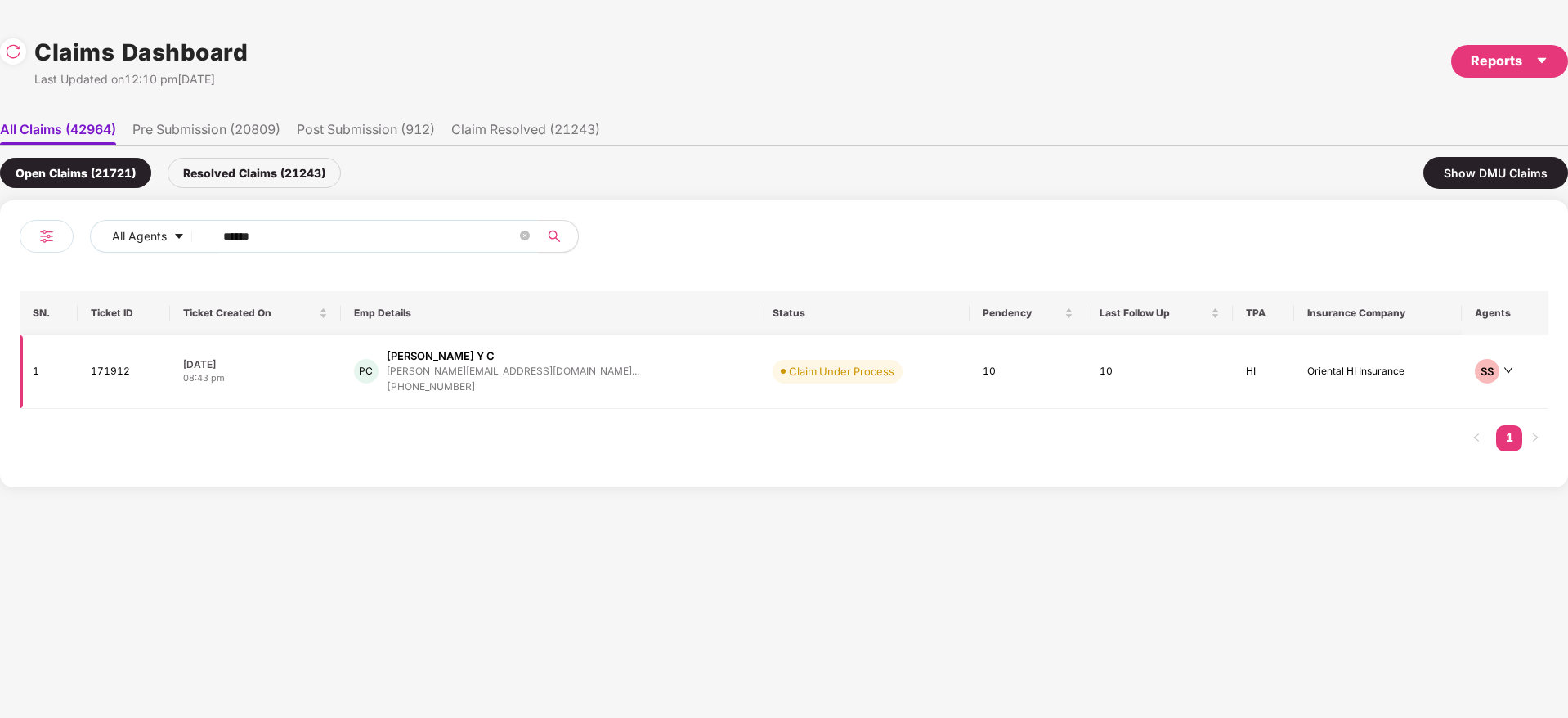
click at [580, 382] on div "PC [PERSON_NAME] Y C [PERSON_NAME][EMAIL_ADDRESS][DOMAIN_NAME]... [PHONE_NUMBER]" at bounding box center [550, 371] width 393 height 47
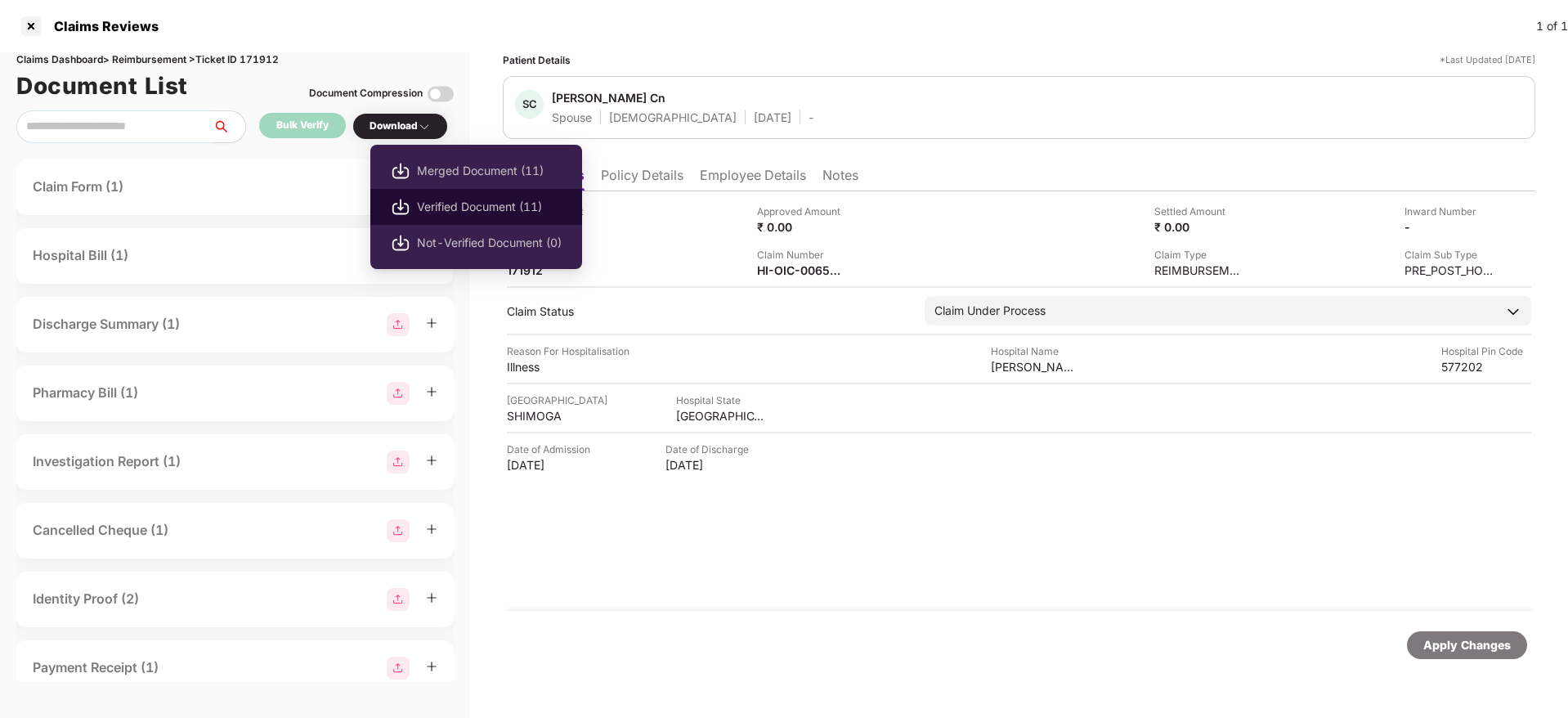
click at [461, 208] on span "Verified Document (11)" at bounding box center [488, 207] width 144 height 18
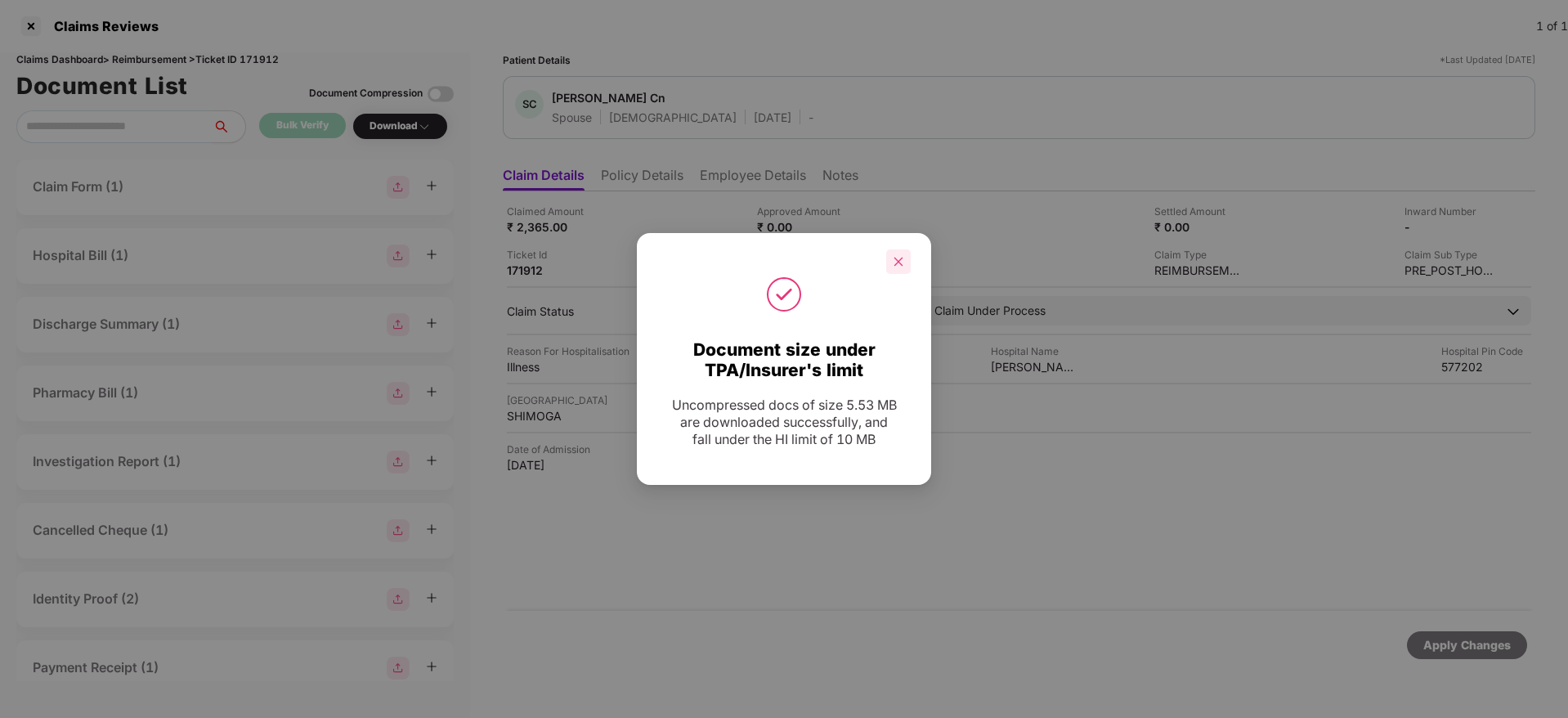
click at [897, 263] on icon "close" at bounding box center [899, 261] width 9 height 9
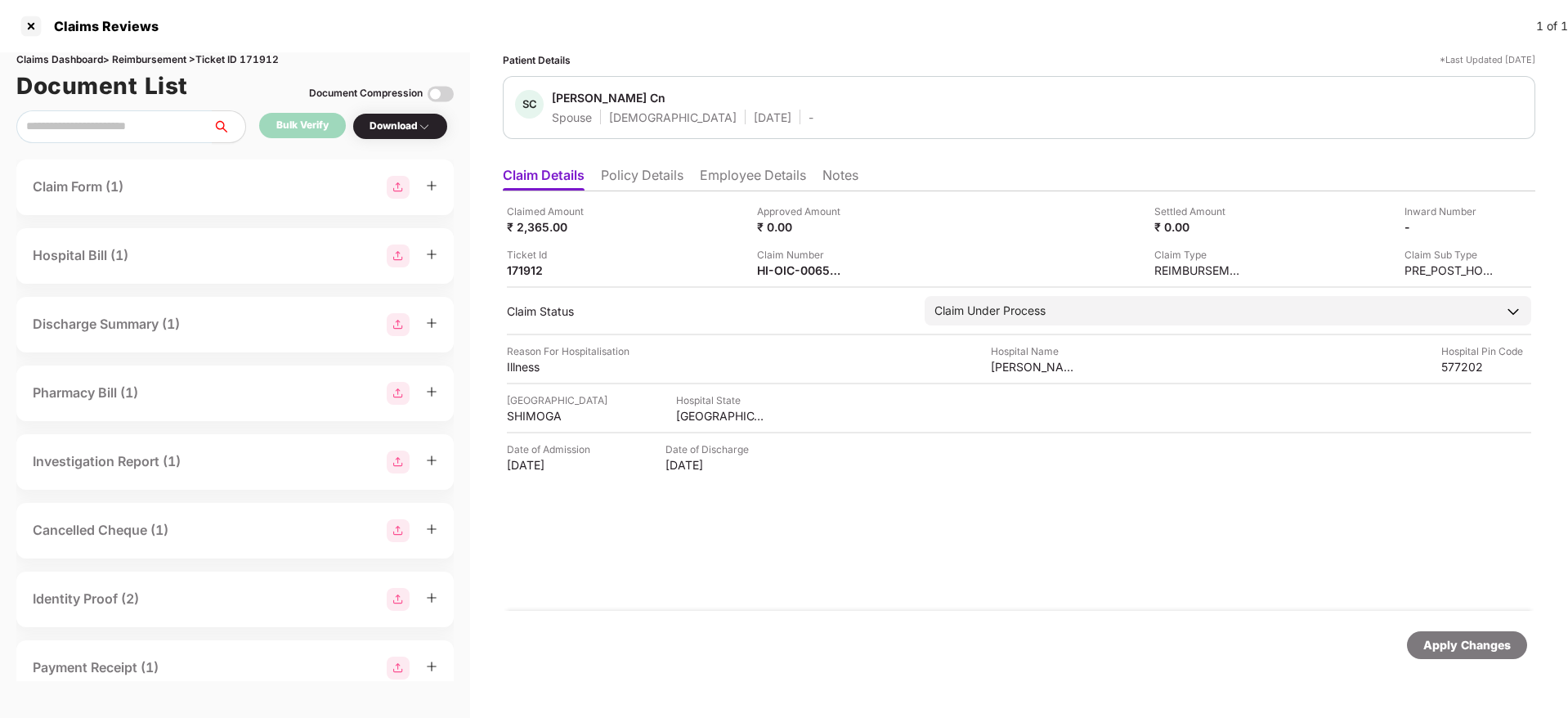
click at [868, 564] on div "Claimed Amount ₹ 2,365.00 Approved Amount ₹ 0.00 Settled Amount ₹ 0.00 Inward N…" at bounding box center [1019, 401] width 1033 height 419
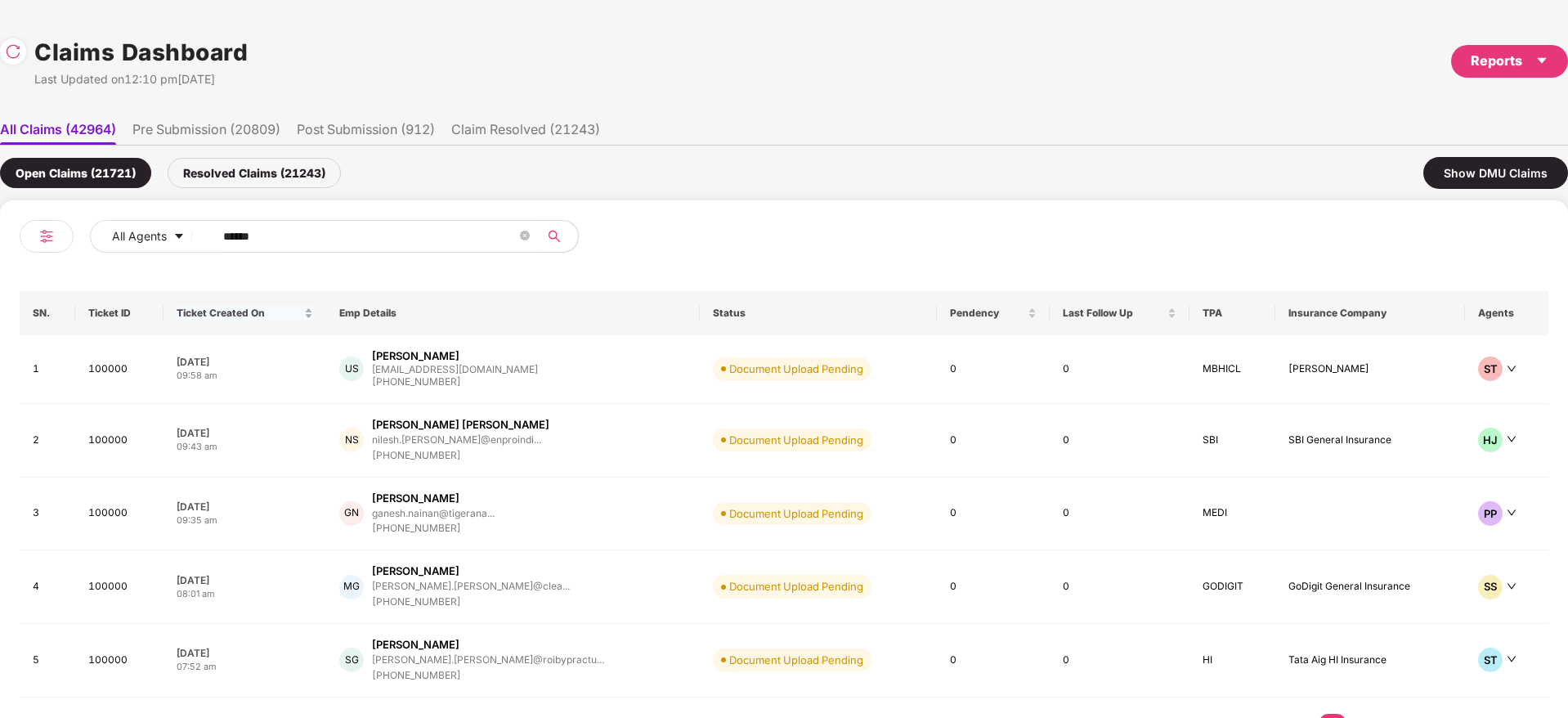
click at [0, 298] on div "All Agents ****** SN. Ticket ID Ticket Created On Emp Details Status Pendency L…" at bounding box center [784, 488] width 1568 height 576
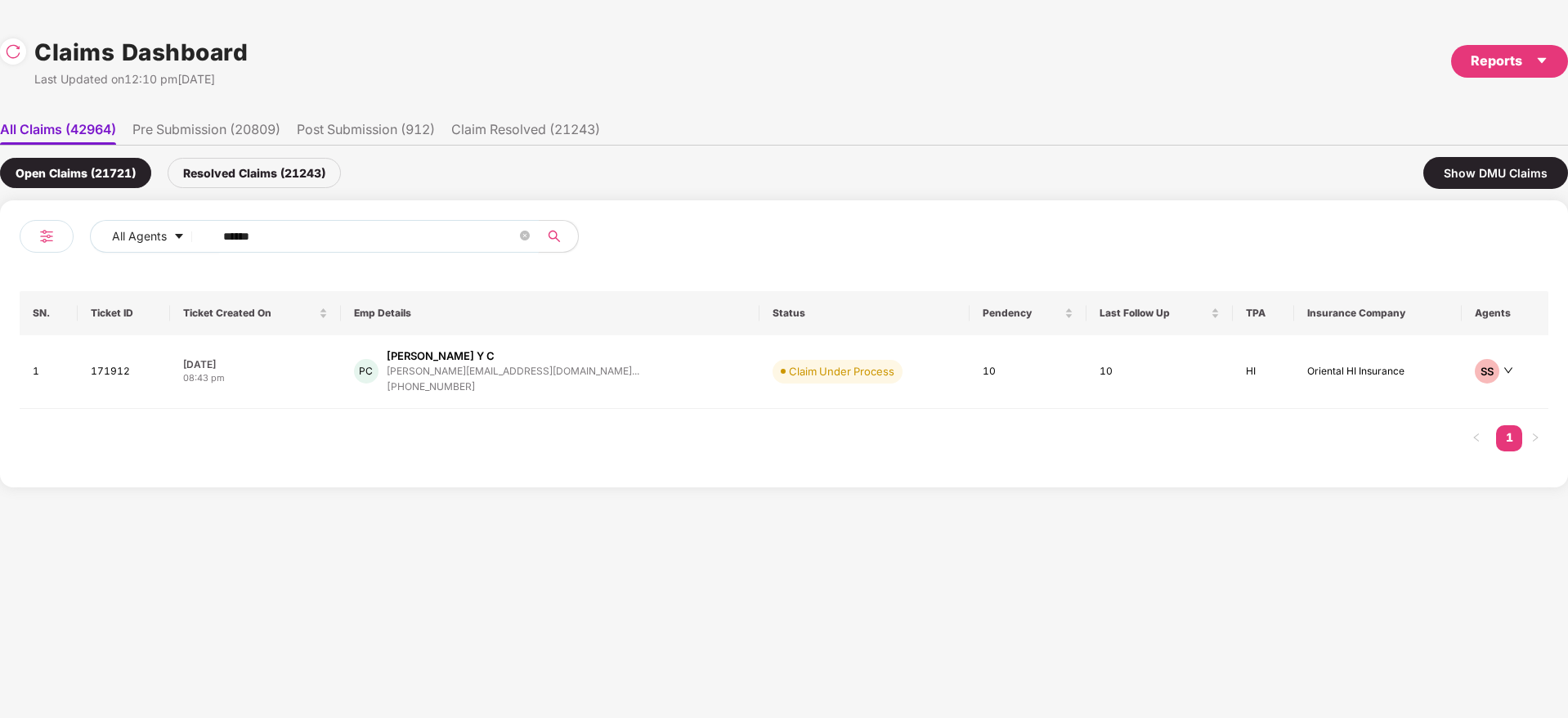
paste input "text"
type input "******"
click at [625, 372] on div "SD [PERSON_NAME] [PERSON_NAME].[PERSON_NAME]@mindtick... [PHONE_NUMBER]" at bounding box center [539, 371] width 356 height 47
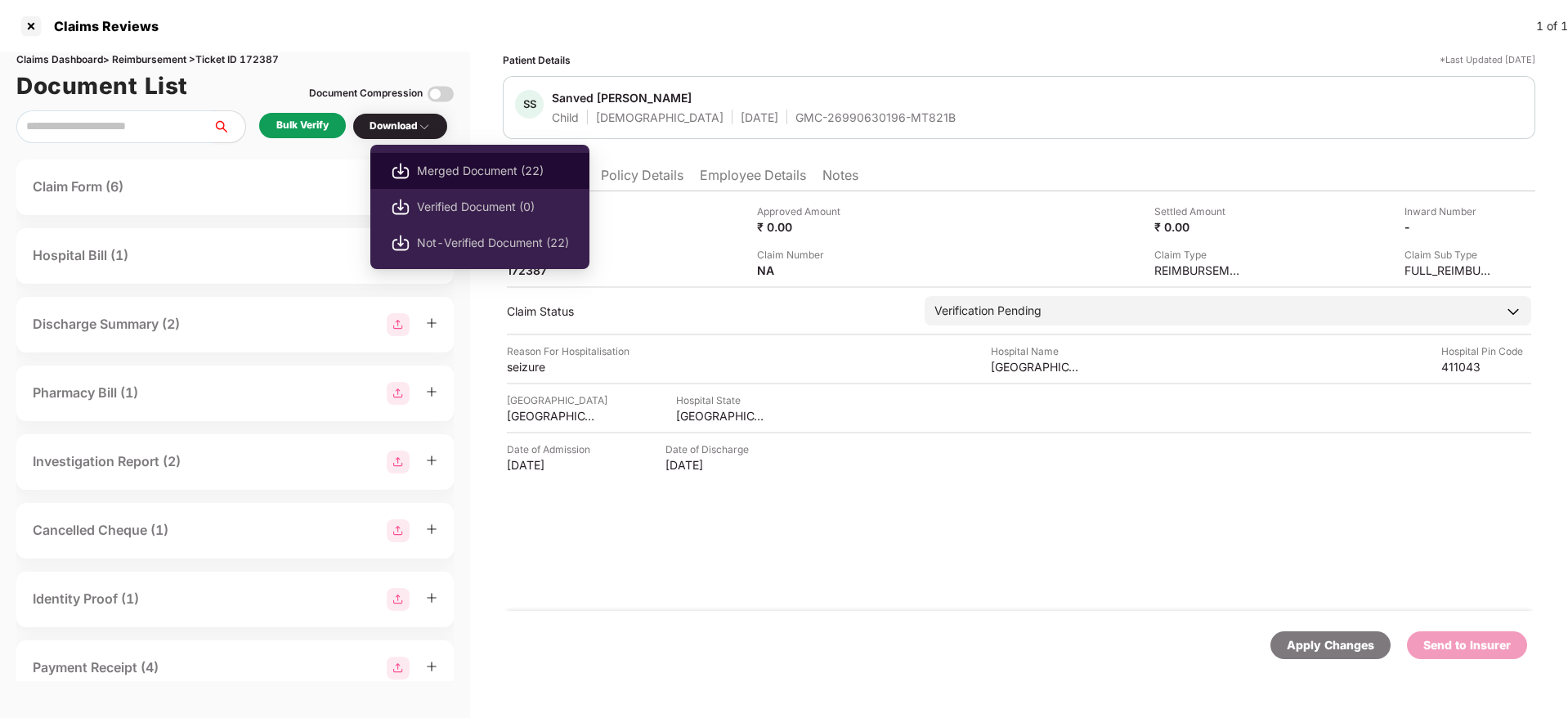
click at [467, 168] on span "Merged Document (22)" at bounding box center [492, 171] width 152 height 18
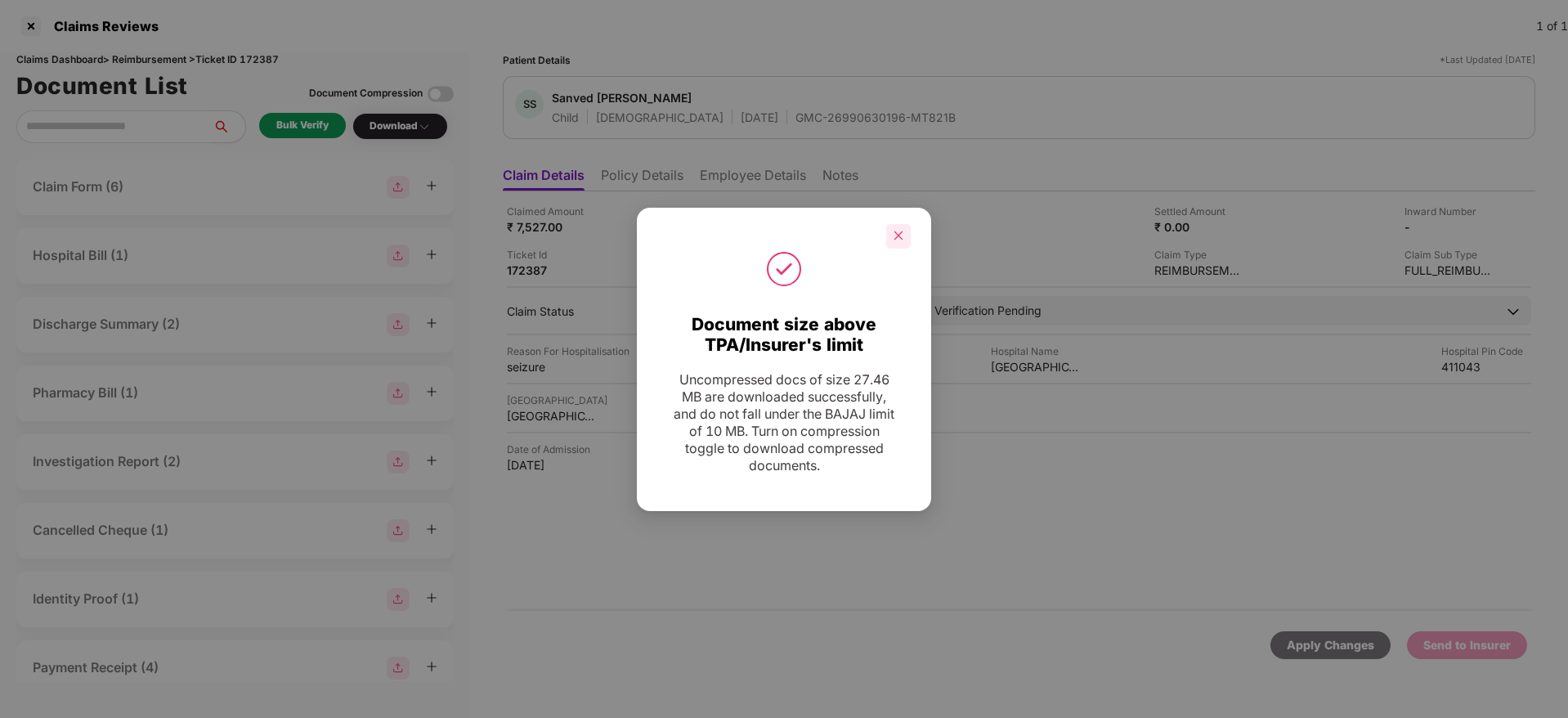
click at [895, 243] on div at bounding box center [898, 236] width 25 height 25
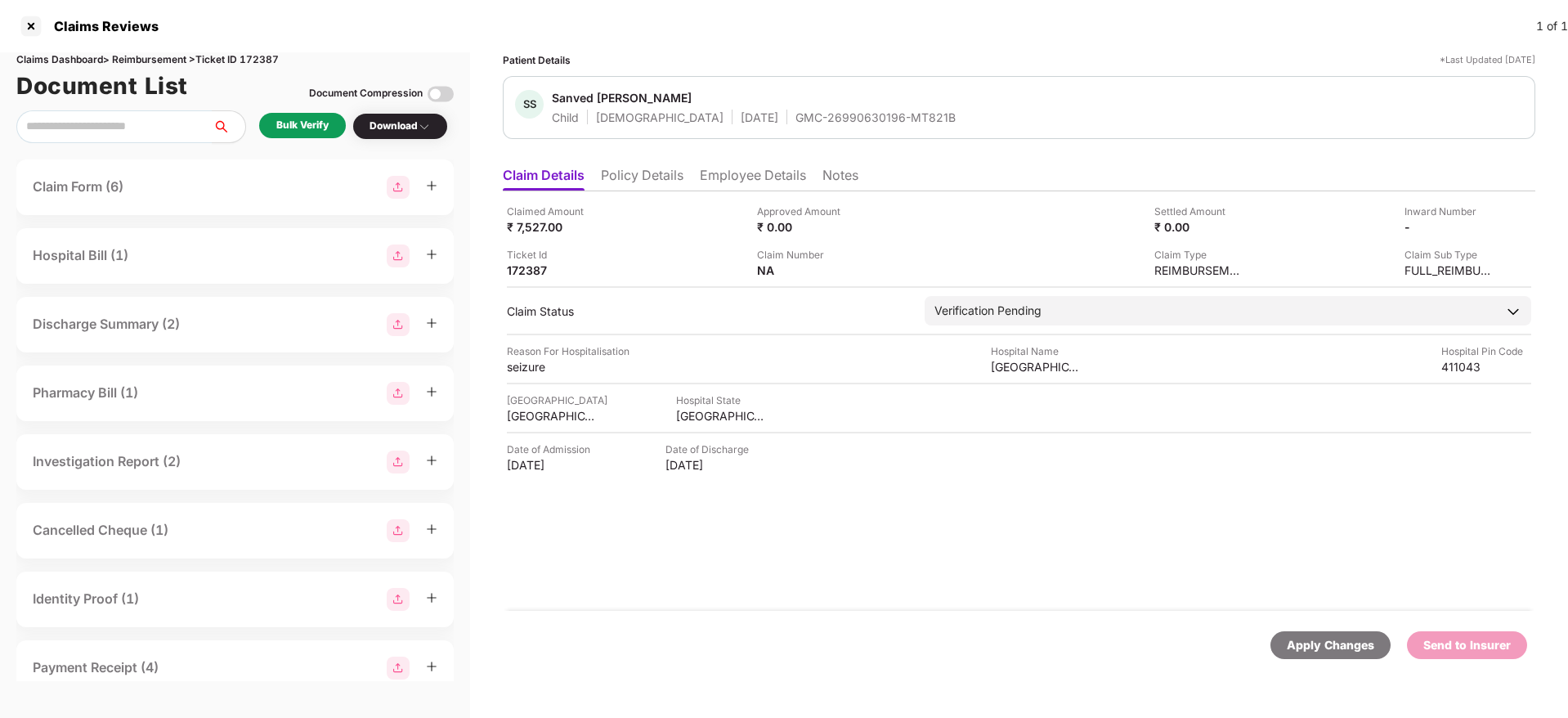
click at [829, 566] on div "Claimed Amount ₹ 7,527.00 Approved Amount ₹ 0.00 Settled Amount ₹ 0.00 Inward N…" at bounding box center [1019, 401] width 1033 height 419
click at [917, 504] on div "Claimed Amount ₹ 7,527.00 Approved Amount ₹ 0.00 Settled Amount ₹ 0.00 Inward N…" at bounding box center [1019, 401] width 1033 height 419
click at [953, 549] on div "Claimed Amount ₹ 7,527.00 Approved Amount ₹ 0.00 Settled Amount ₹ 0.00 Inward N…" at bounding box center [1019, 401] width 1033 height 419
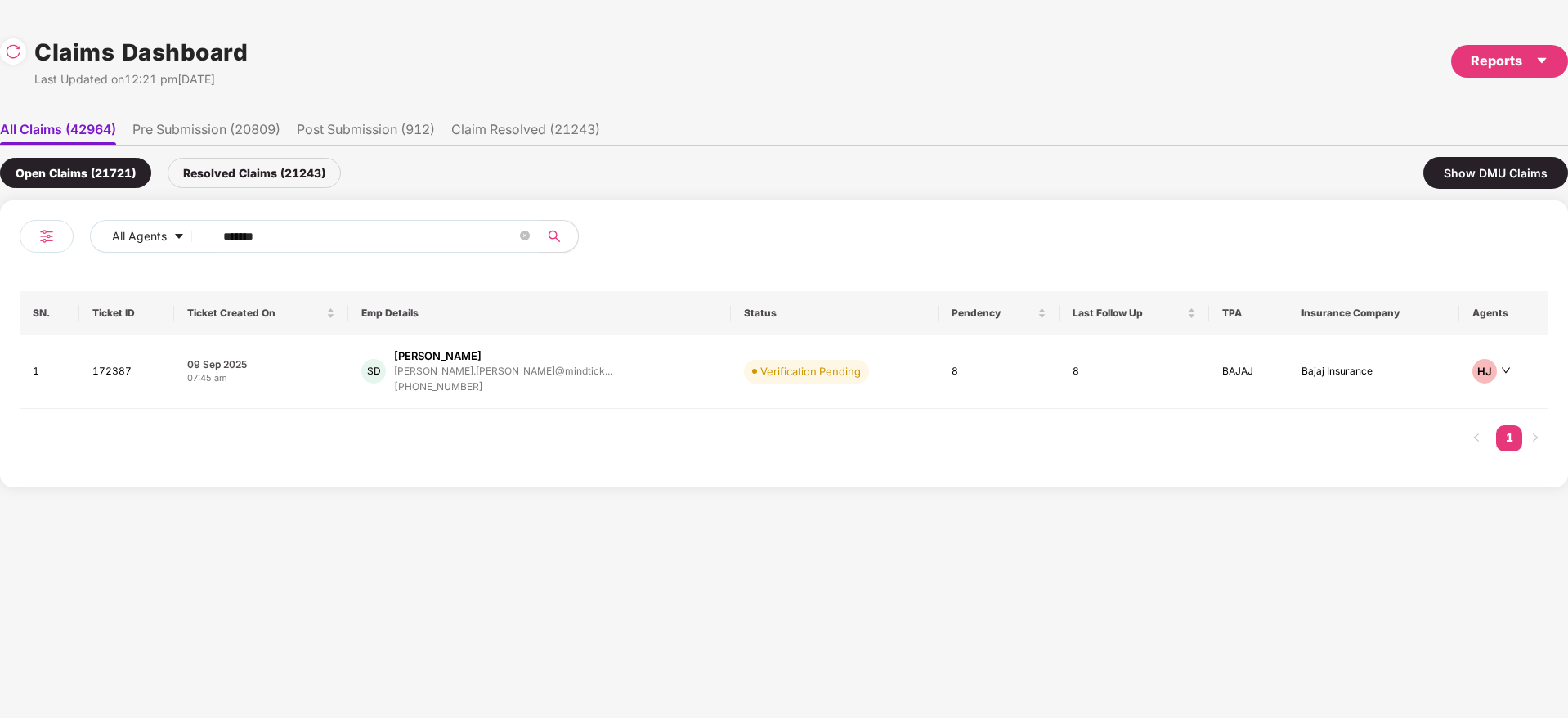
drag, startPoint x: 298, startPoint y: 235, endPoint x: 36, endPoint y: 269, distance: 264.2
click at [29, 269] on div "All Agents ****** SN. Ticket ID Ticket Created On Emp Details Status Pendency L…" at bounding box center [784, 343] width 1529 height 247
paste input "text"
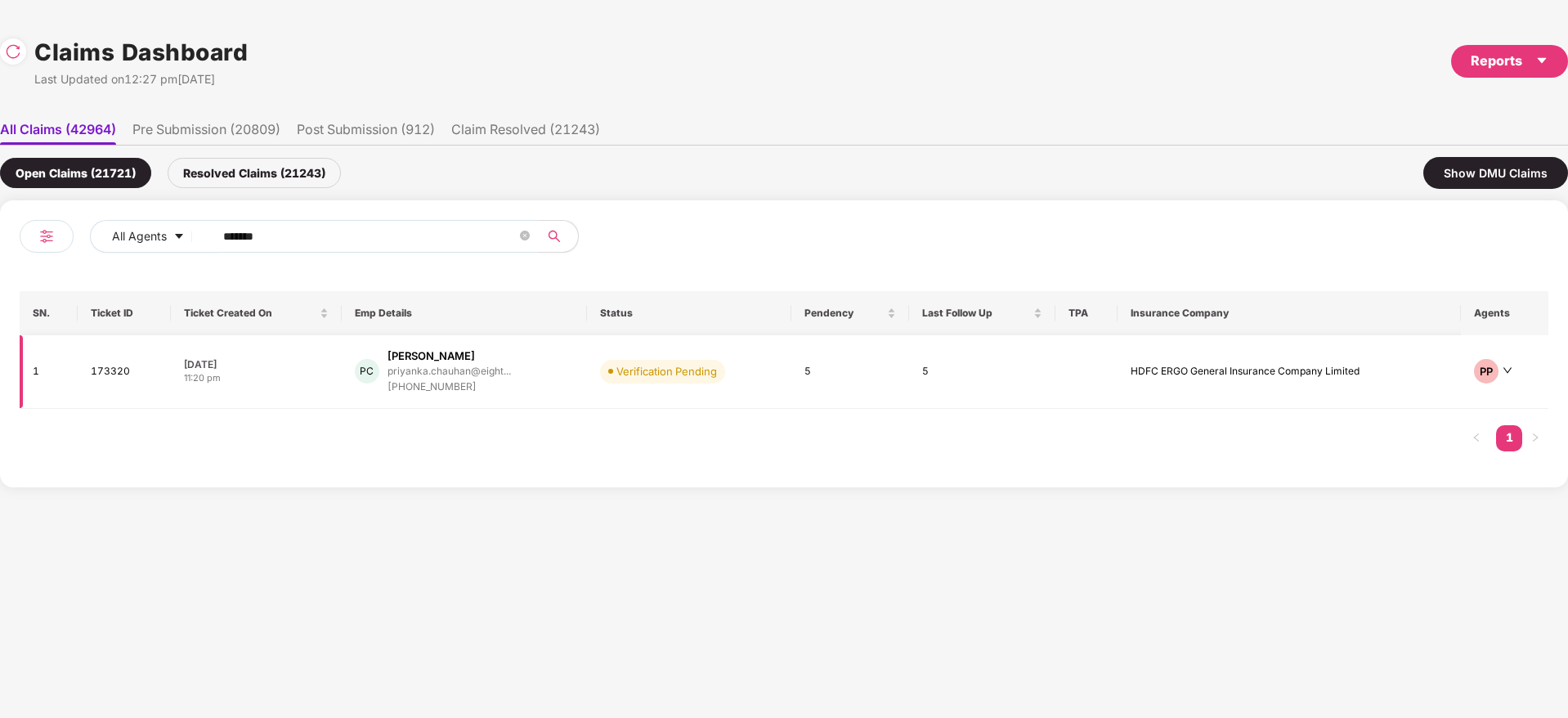
type input "******"
click at [567, 380] on div "PC [PERSON_NAME] priyanka.chauhan@eight... [PHONE_NUMBER]" at bounding box center [464, 371] width 220 height 47
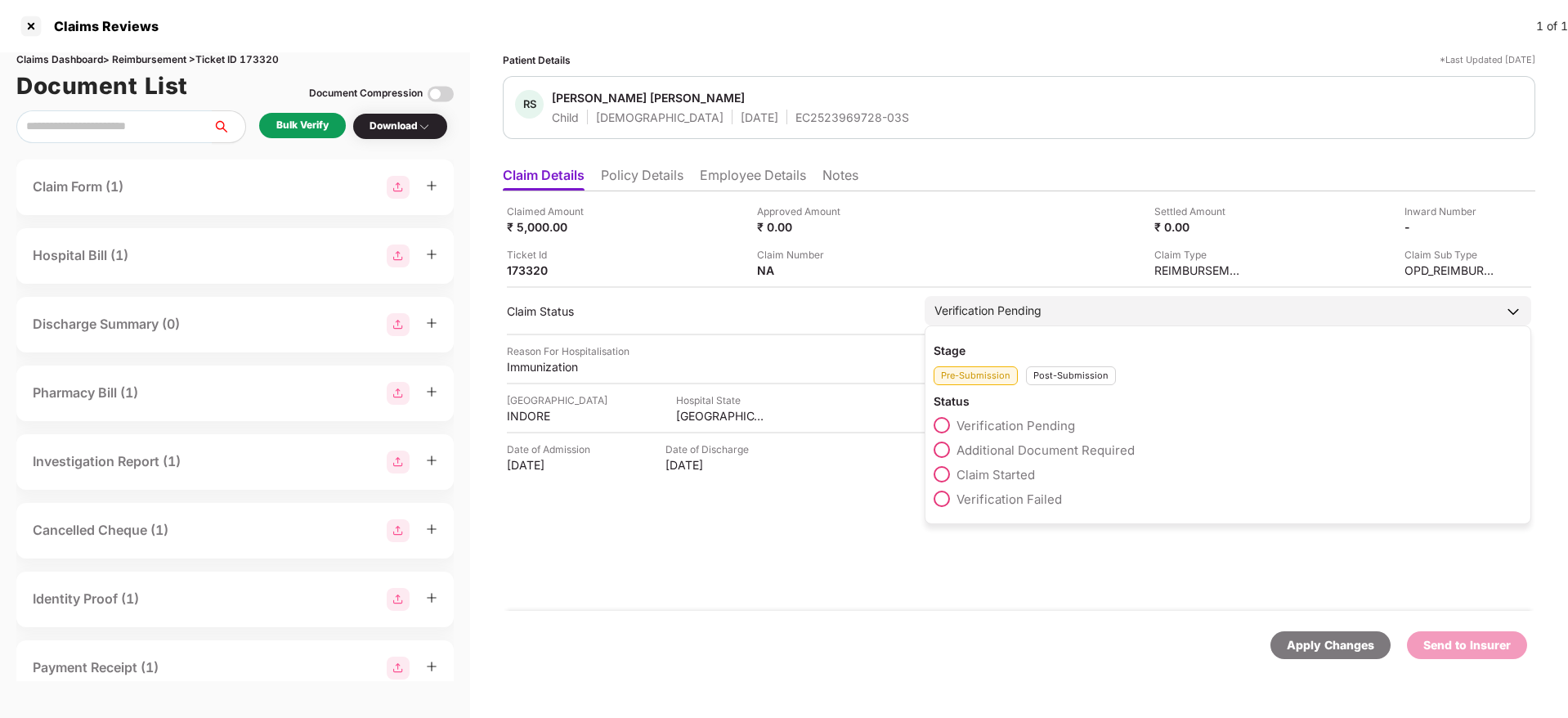
click at [1024, 468] on span "Claim Started" at bounding box center [995, 474] width 78 height 16
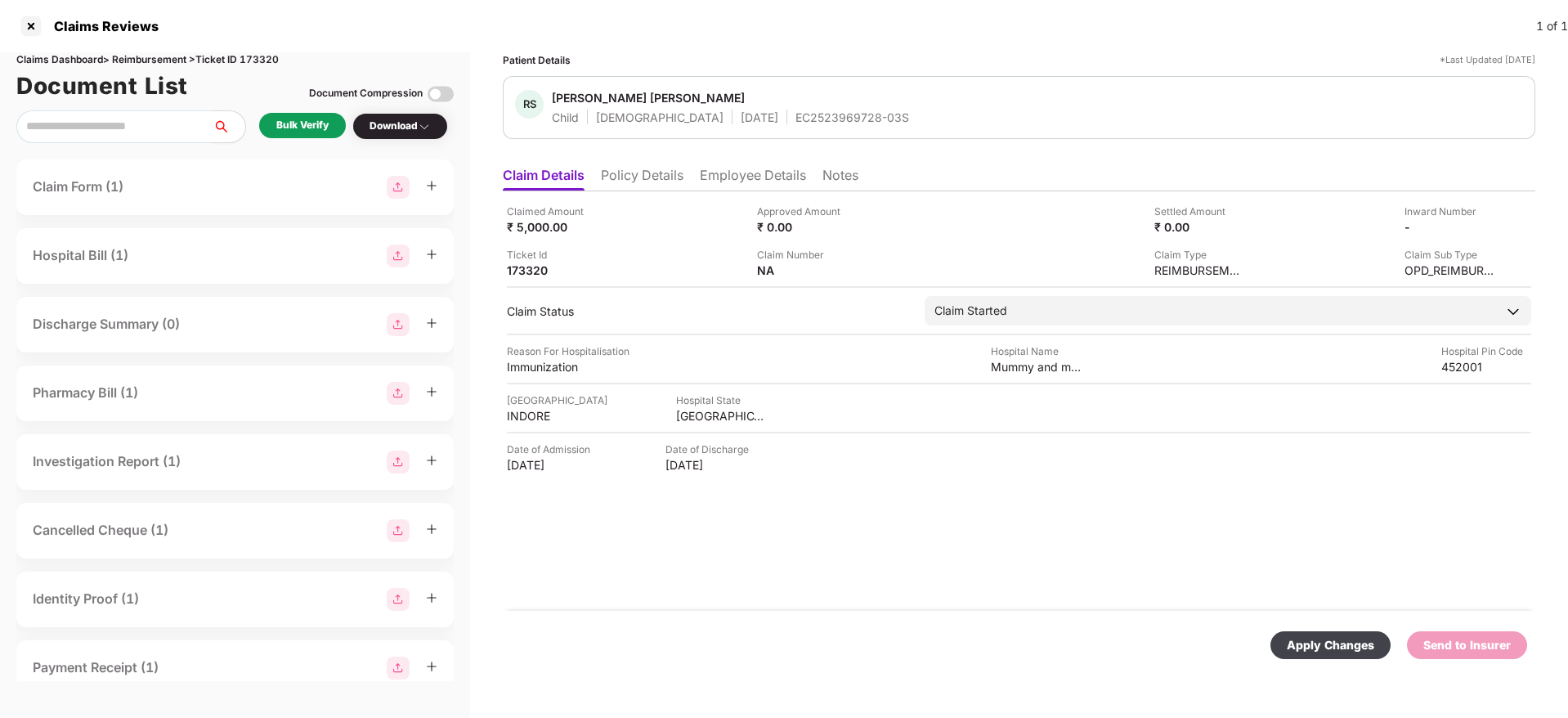
click at [1324, 642] on div "Apply Changes" at bounding box center [1330, 645] width 87 height 18
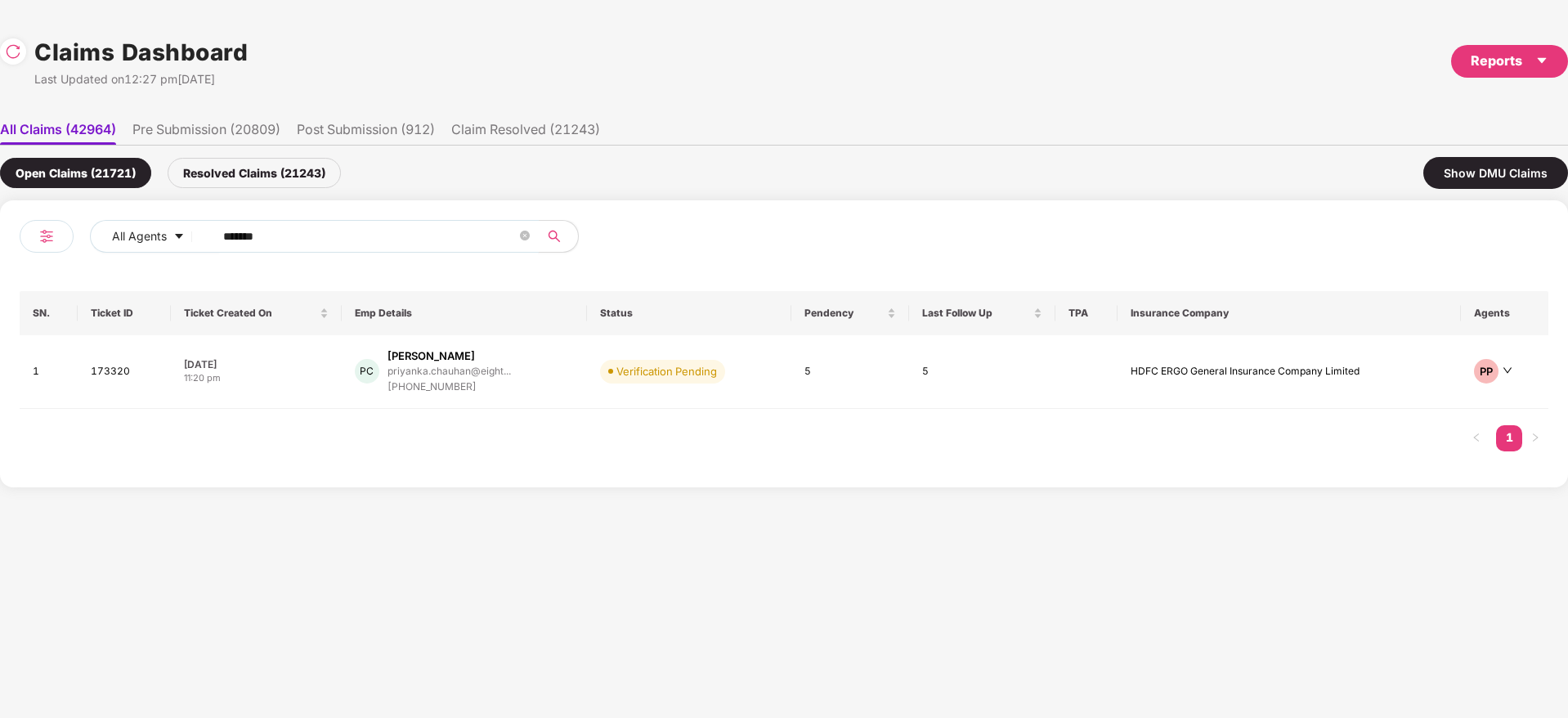
drag, startPoint x: 207, startPoint y: 238, endPoint x: 585, endPoint y: 224, distance: 378.3
click at [166, 241] on div "All Agents ******" at bounding box center [549, 236] width 918 height 33
paste input "text"
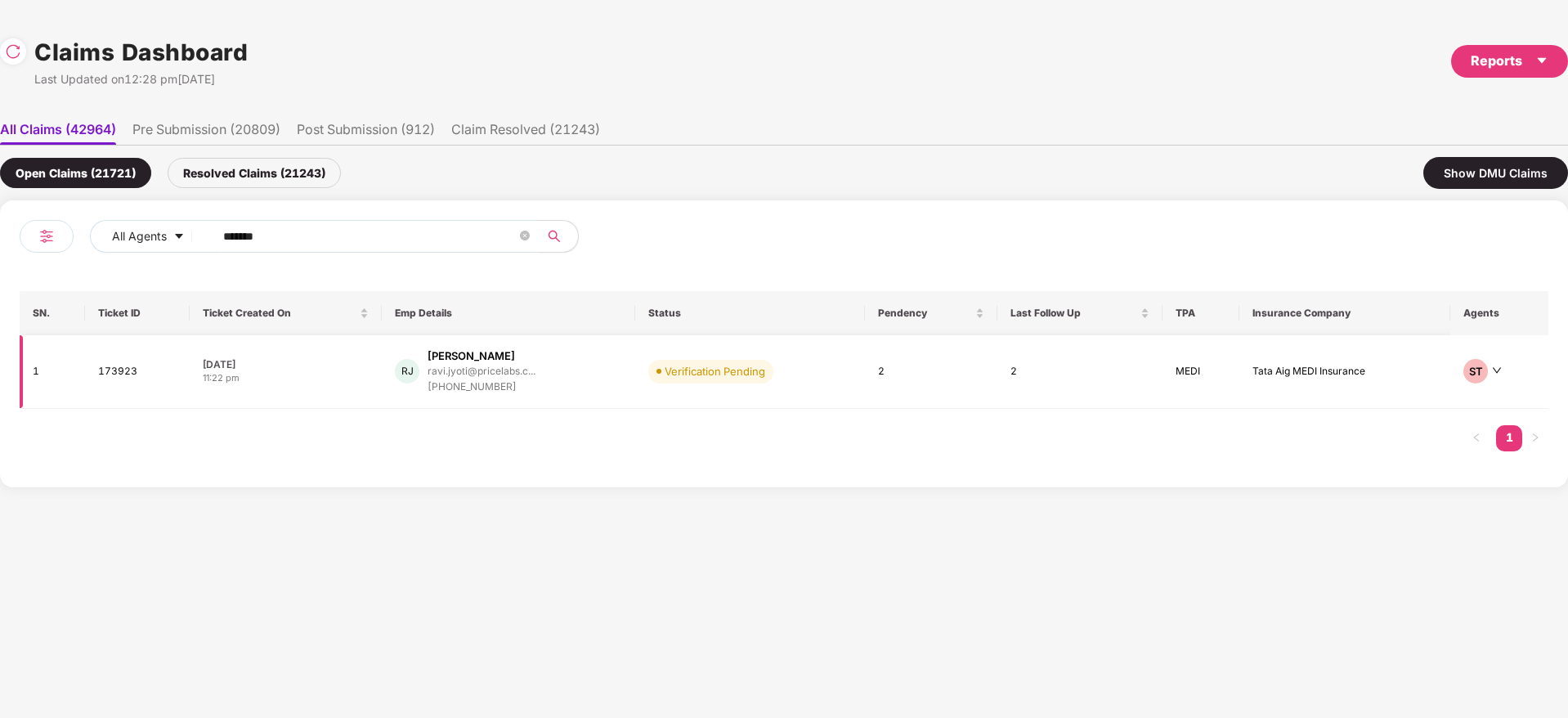
type input "******"
click at [574, 366] on div "[PERSON_NAME] [PERSON_NAME] Jyoti [PERSON_NAME].jyoti@pricelabs.c... [PHONE_NUM…" at bounding box center [508, 371] width 227 height 47
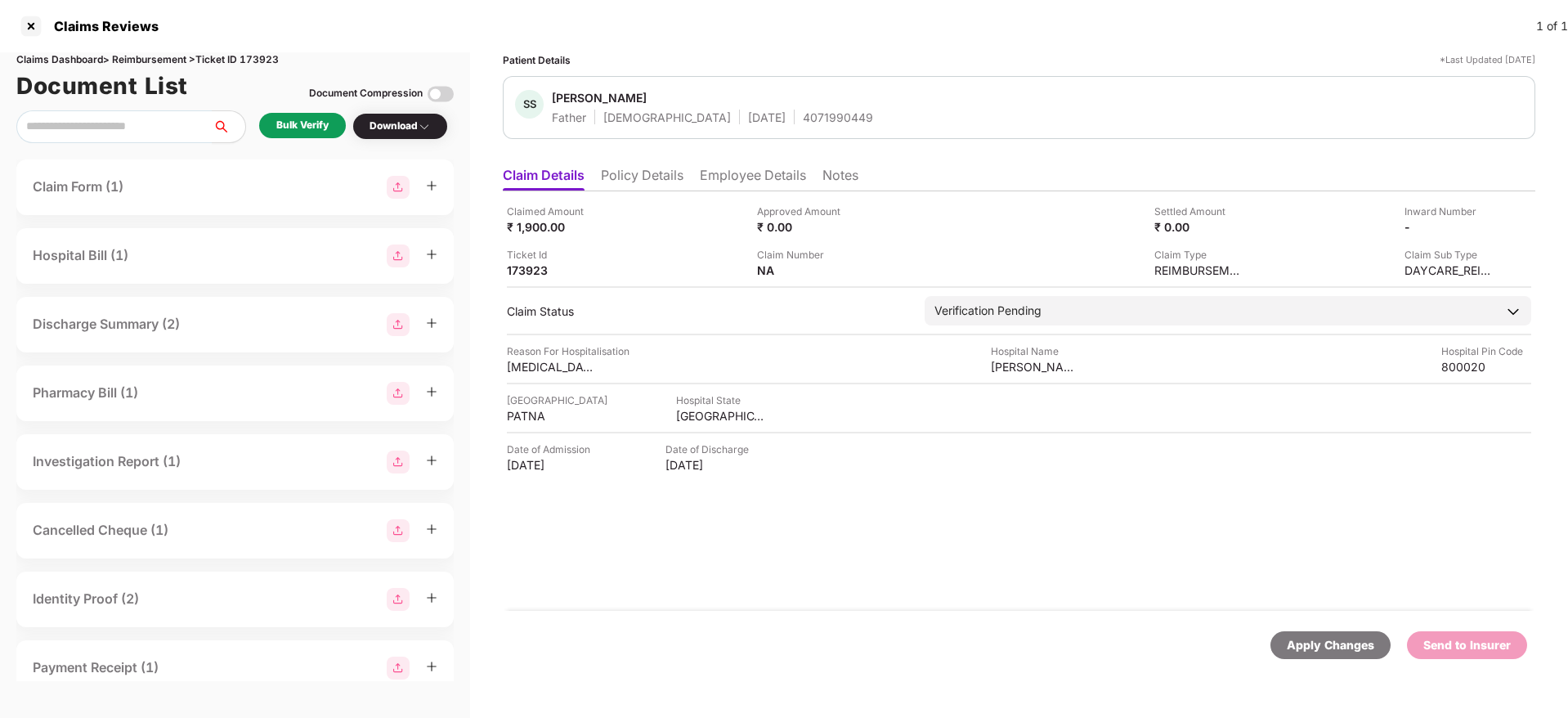
click at [316, 127] on div "Bulk Verify" at bounding box center [303, 125] width 52 height 16
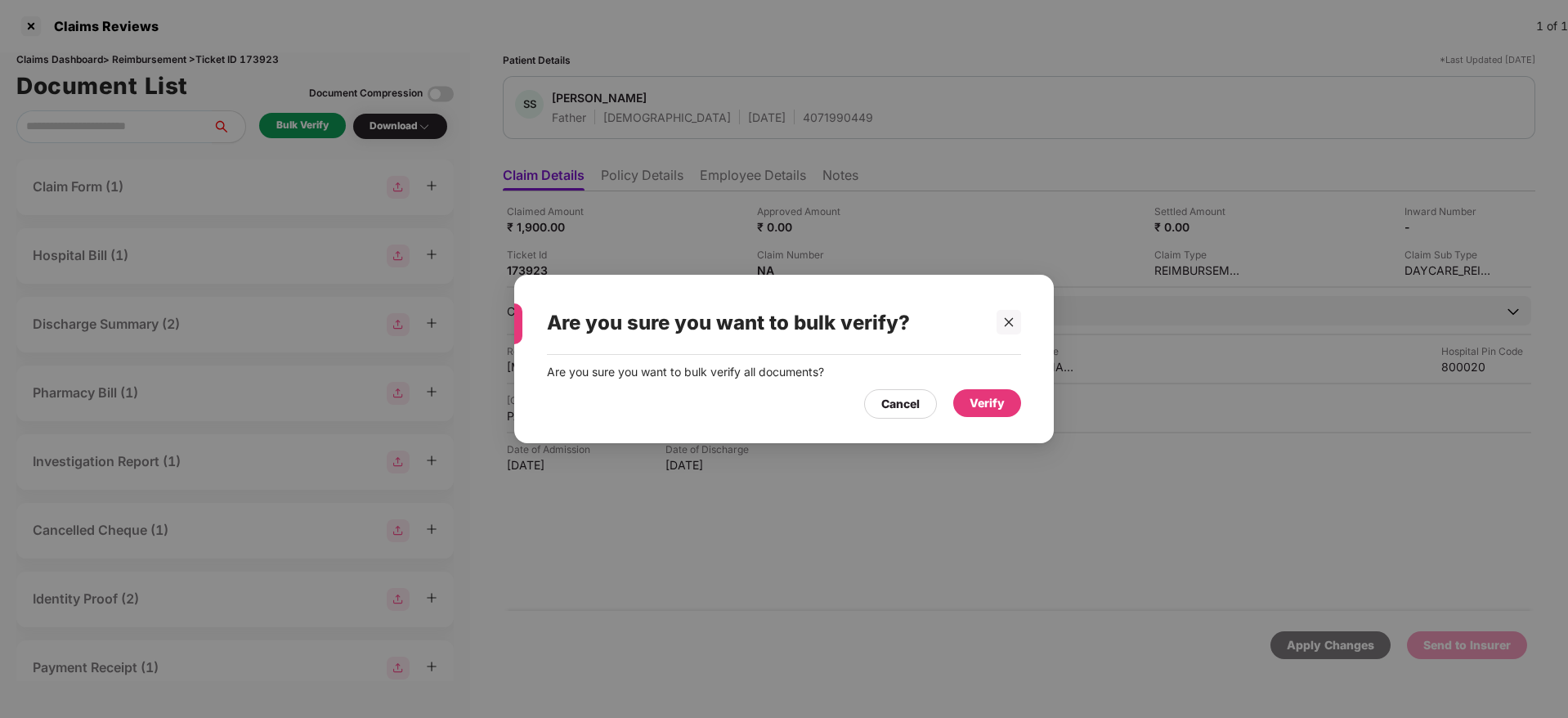
click at [980, 409] on div "Verify" at bounding box center [987, 404] width 35 height 18
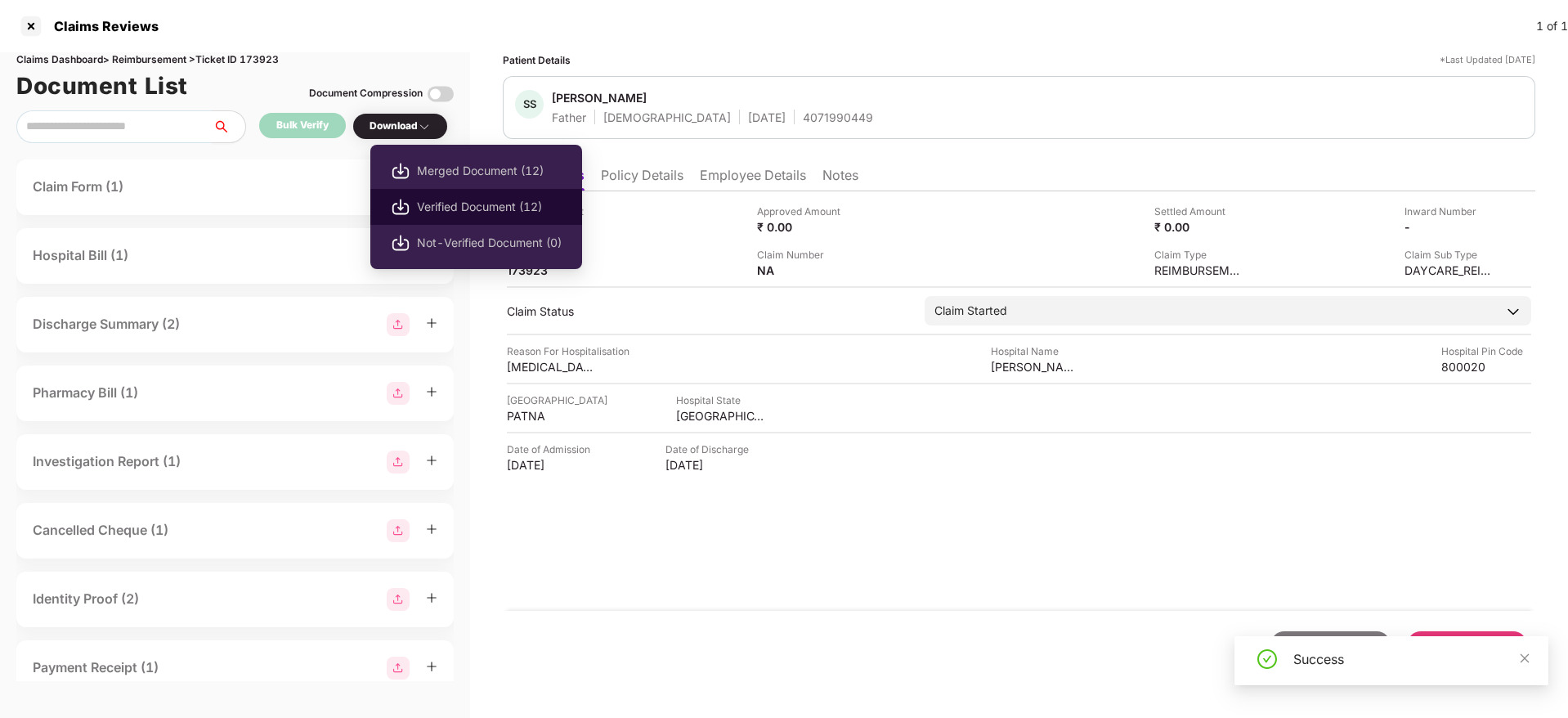
click at [446, 200] on span "Verified Document (12)" at bounding box center [488, 207] width 144 height 18
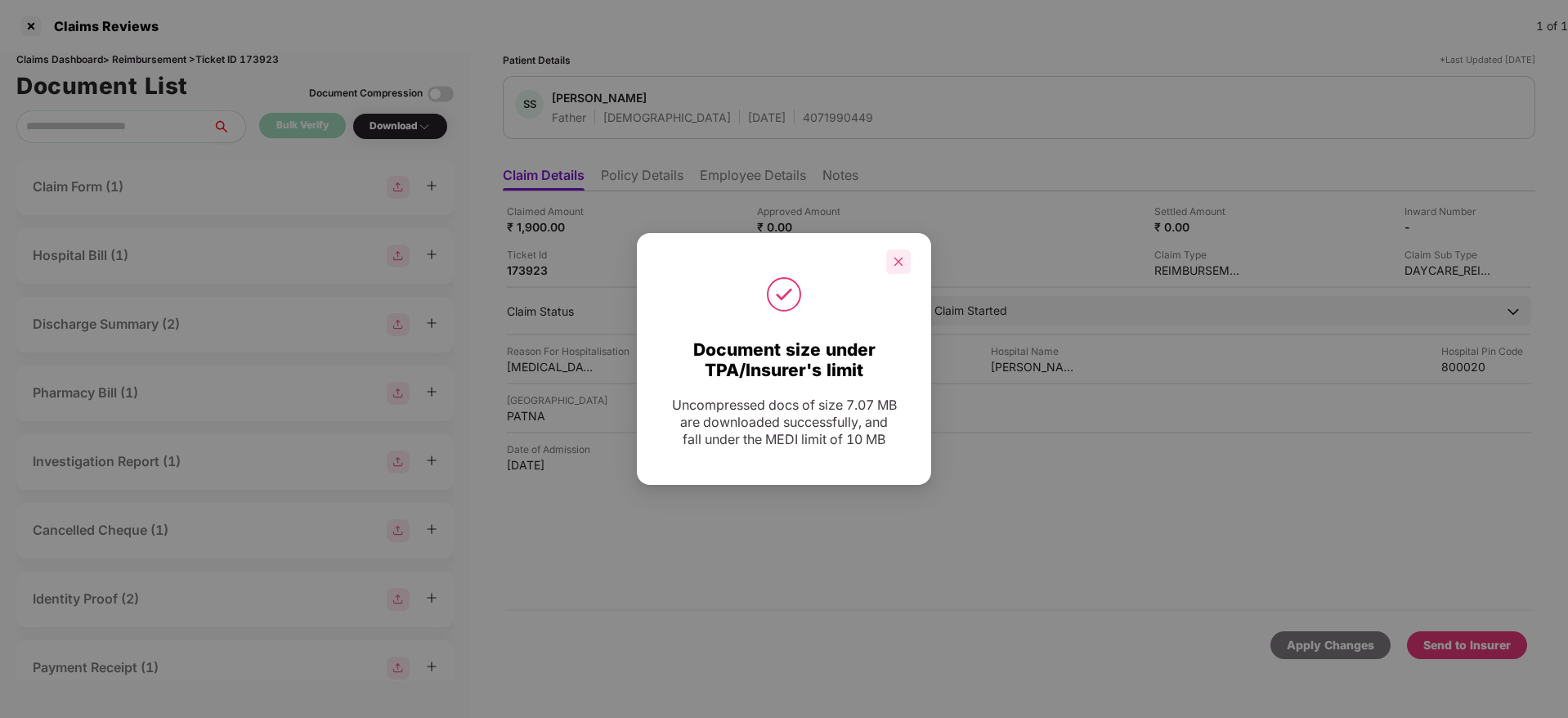
click at [897, 259] on icon "close" at bounding box center [899, 261] width 9 height 9
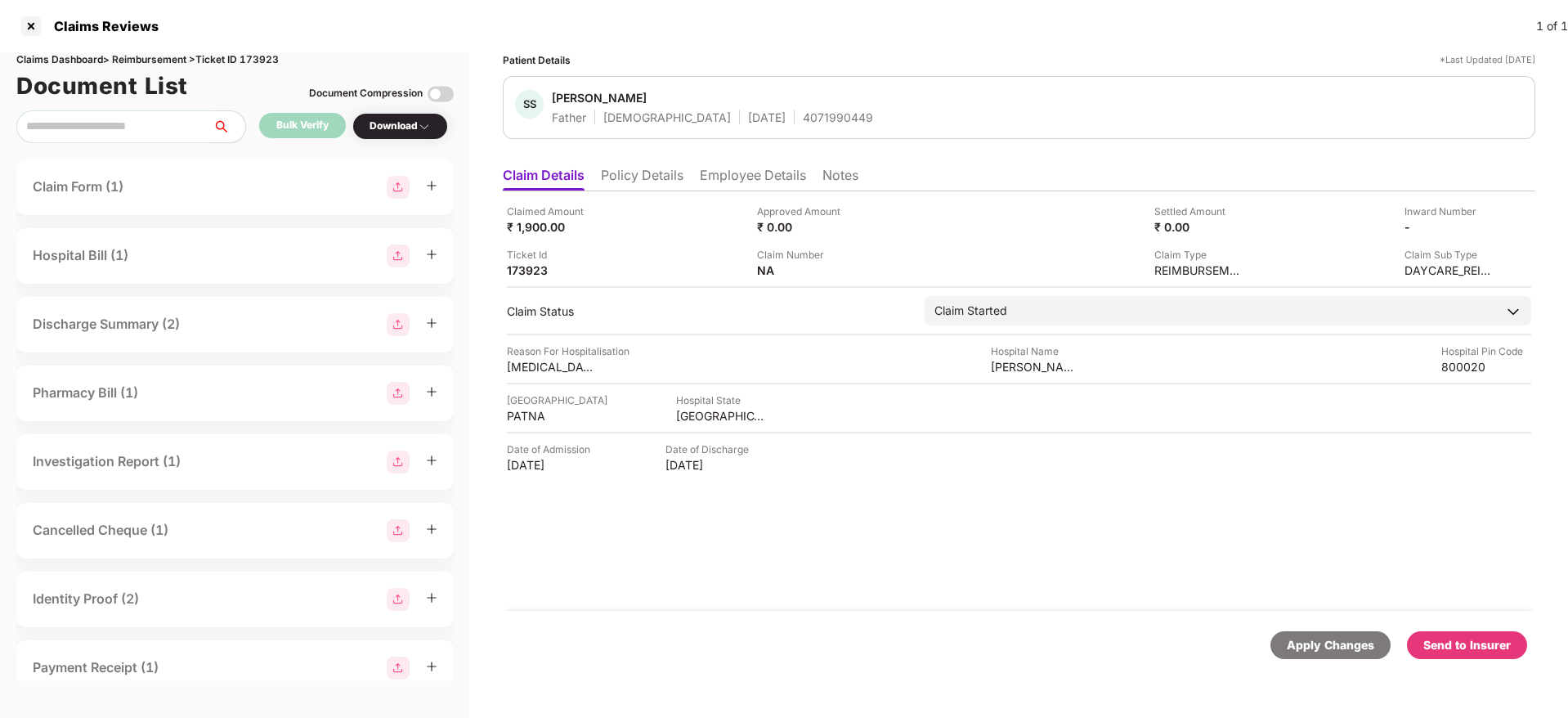
click at [1480, 644] on div "Send to Insurer" at bounding box center [1467, 645] width 87 height 18
click at [656, 153] on div "Patient Details *Last Updated [DATE] SS [PERSON_NAME] Father [DEMOGRAPHIC_DATA]…" at bounding box center [1019, 369] width 1033 height 633
click at [643, 174] on li "Policy Details" at bounding box center [642, 178] width 83 height 24
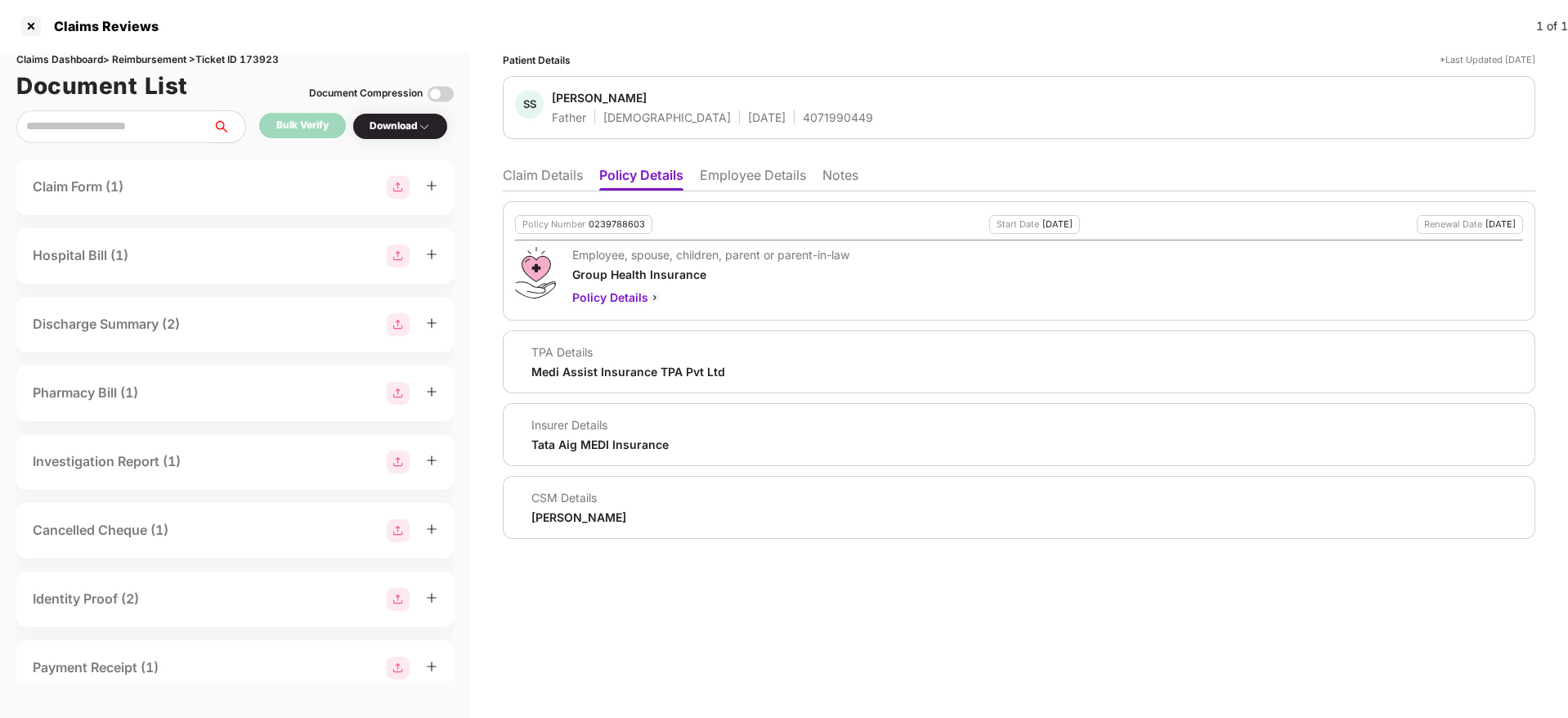
click at [758, 176] on li "Employee Details" at bounding box center [753, 178] width 107 height 24
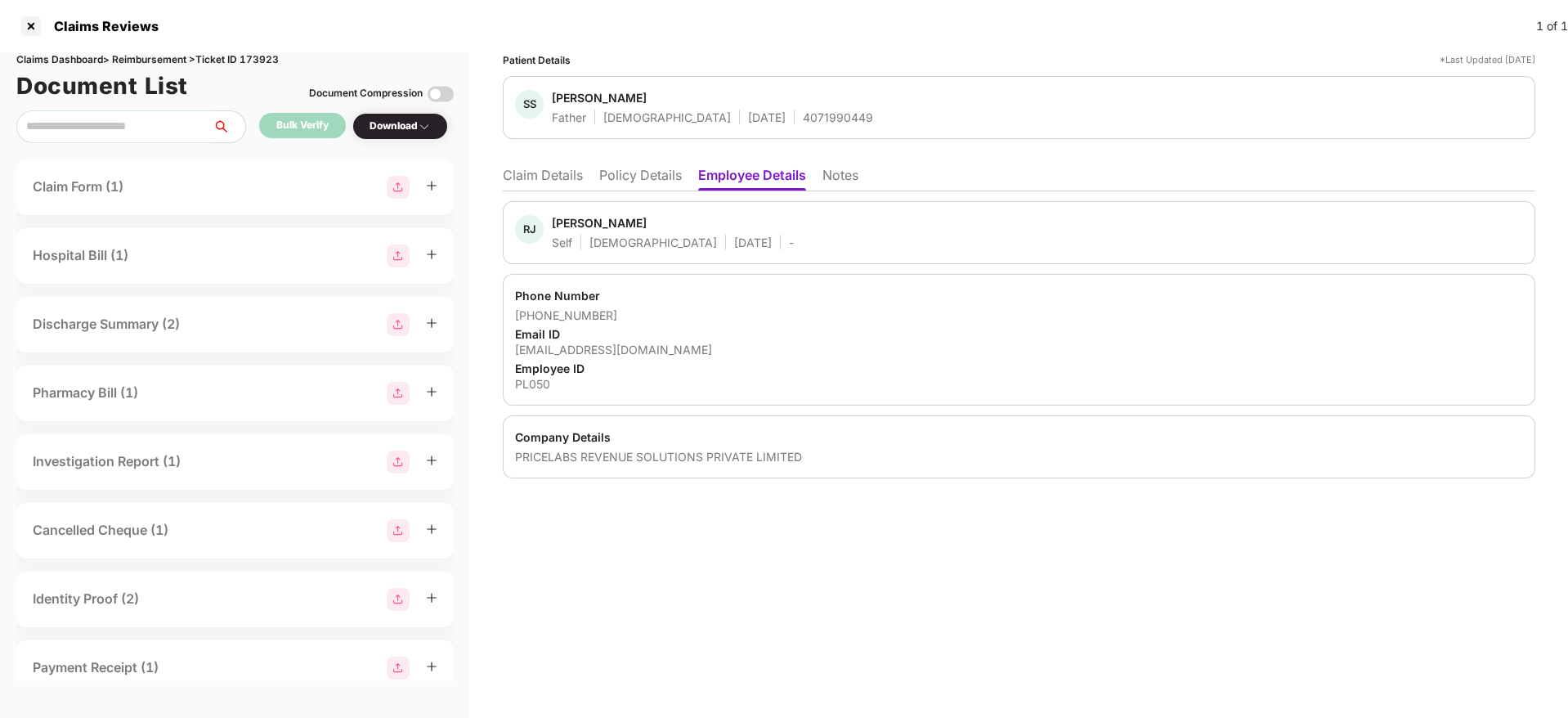
click at [620, 178] on li "Policy Details" at bounding box center [641, 178] width 83 height 24
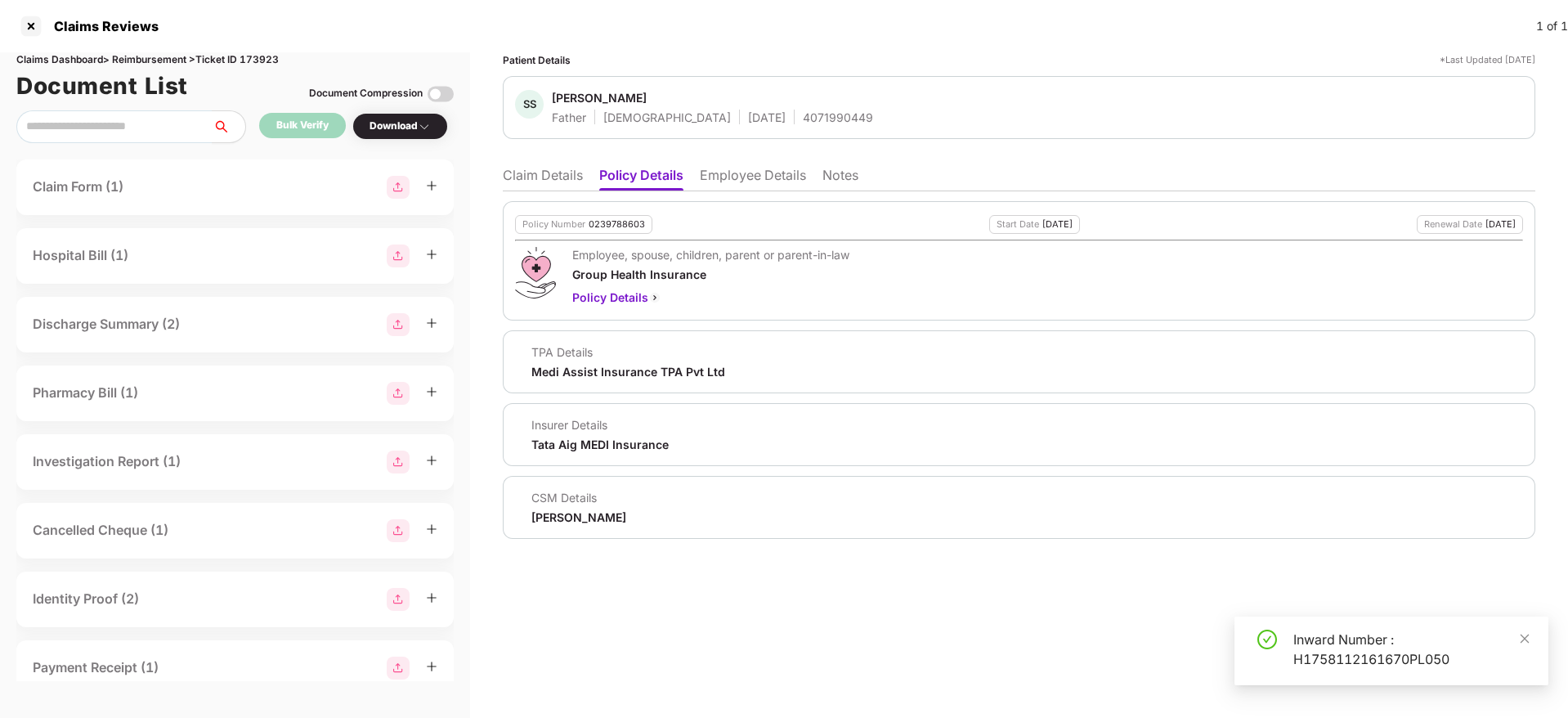
click at [517, 188] on li "Claim Details" at bounding box center [543, 178] width 80 height 24
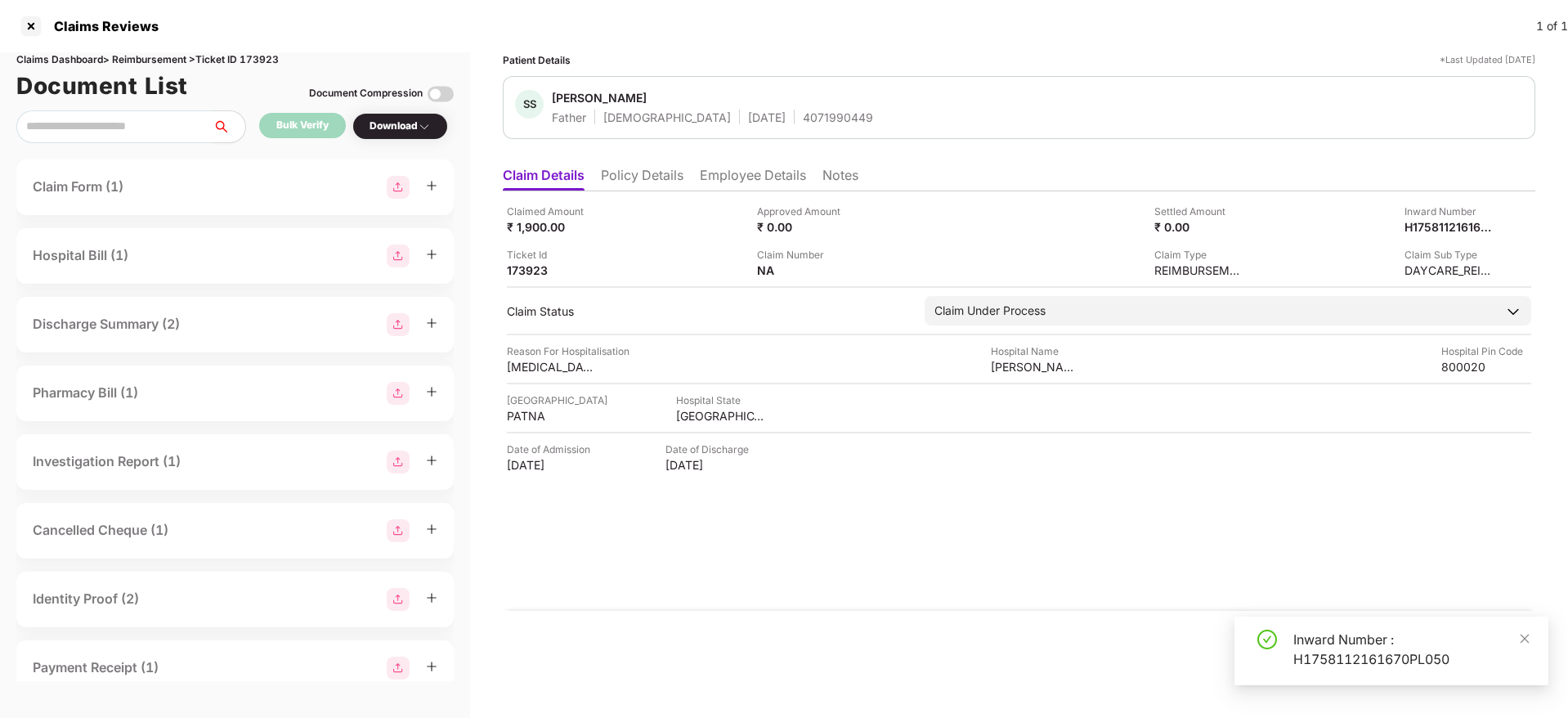
click at [634, 171] on li "Policy Details" at bounding box center [642, 178] width 83 height 24
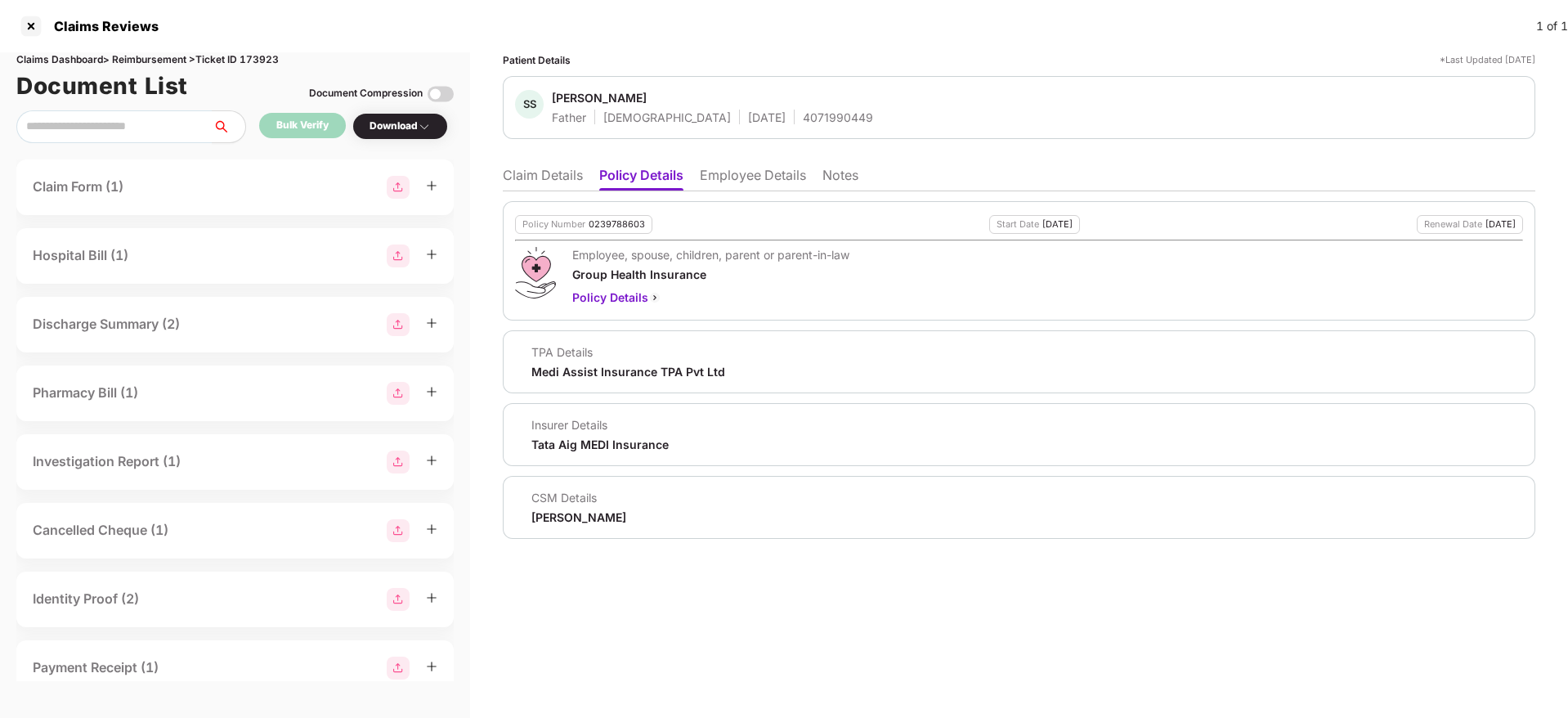
click at [751, 179] on li "Employee Details" at bounding box center [753, 178] width 107 height 24
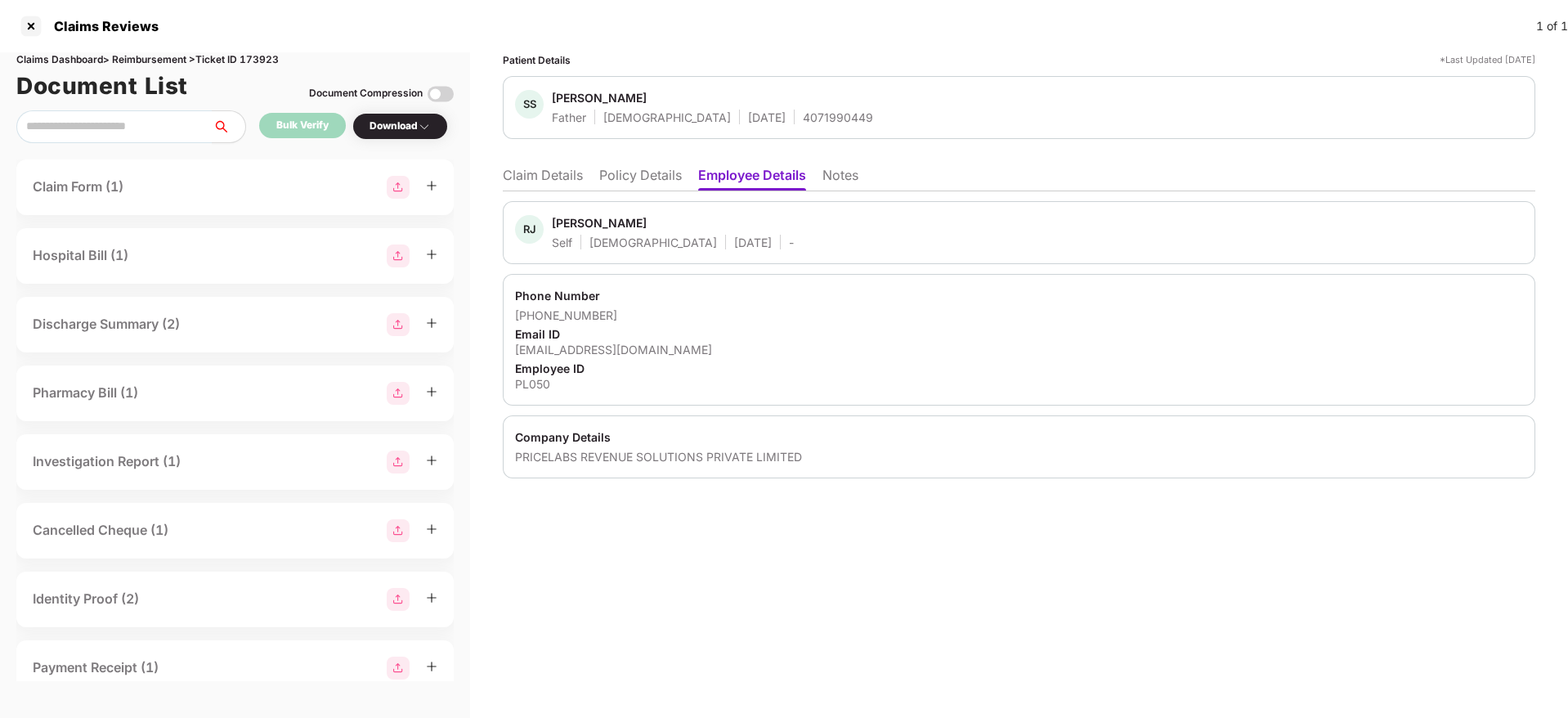
click at [534, 459] on div "PRICELABS REVENUE SOLUTIONS PRIVATE LIMITED" at bounding box center [1019, 456] width 1008 height 16
copy div "PRICELABS"
click at [556, 177] on li "Claim Details" at bounding box center [543, 178] width 80 height 24
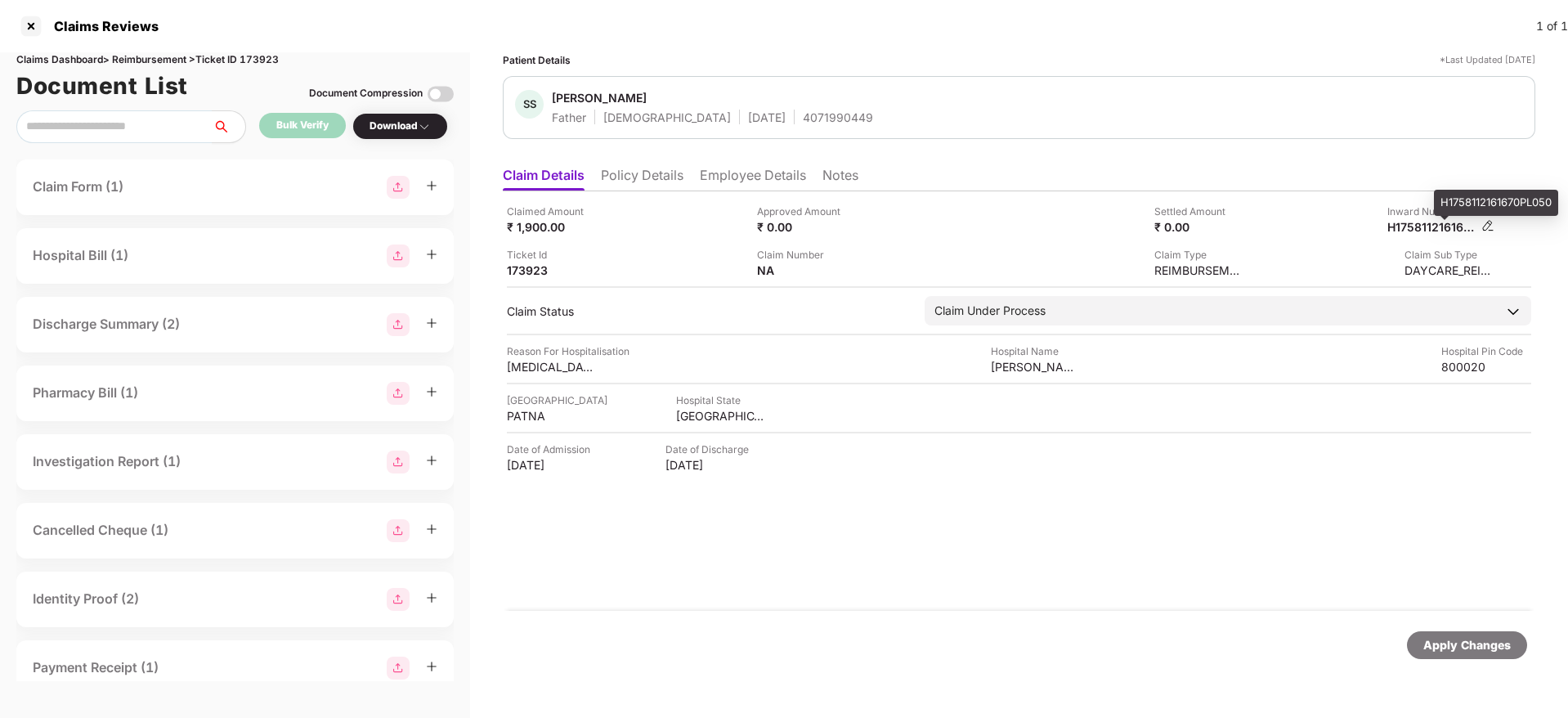
click at [1429, 223] on div "H1758112161670PL050" at bounding box center [1433, 226] width 90 height 16
copy div "H1758112161670PL050"
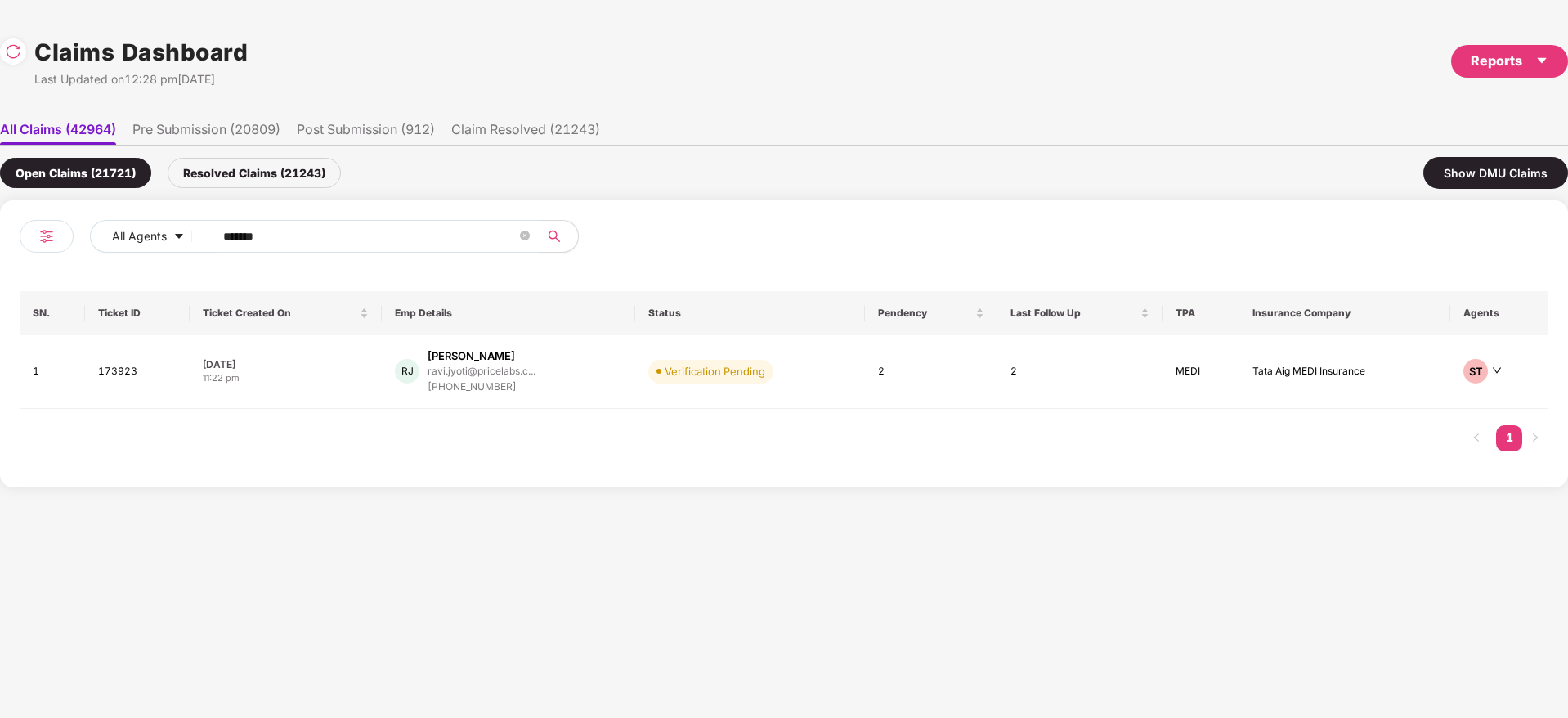
drag, startPoint x: 321, startPoint y: 243, endPoint x: 0, endPoint y: 286, distance: 323.9
click at [0, 286] on div "All Agents ****** SN. Ticket ID Ticket Created On Emp Details Status Pendency L…" at bounding box center [784, 344] width 1568 height 287
paste input "text"
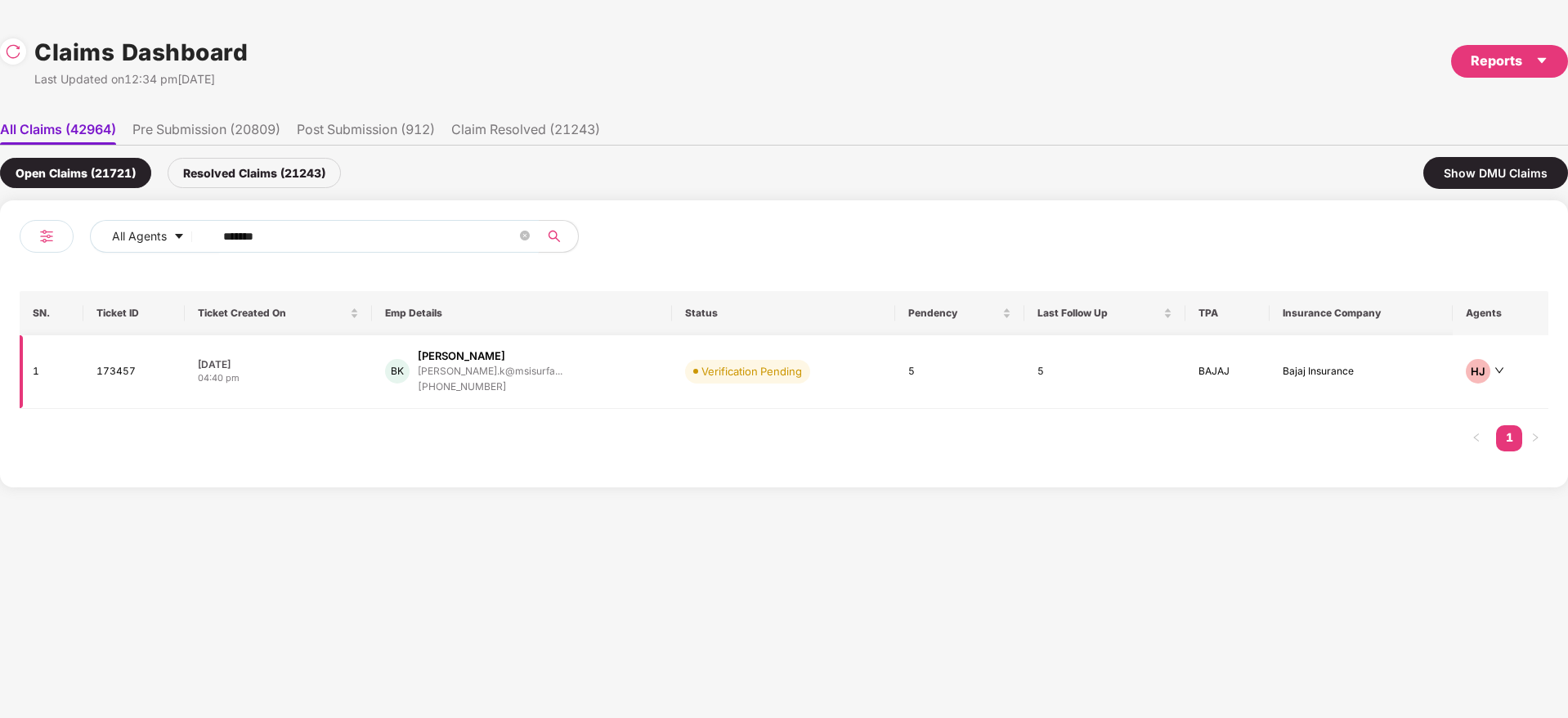
type input "******"
click at [583, 352] on div "BK [PERSON_NAME] Shree K [PERSON_NAME].k@msisurfa... [PHONE_NUMBER]" at bounding box center [522, 371] width 275 height 47
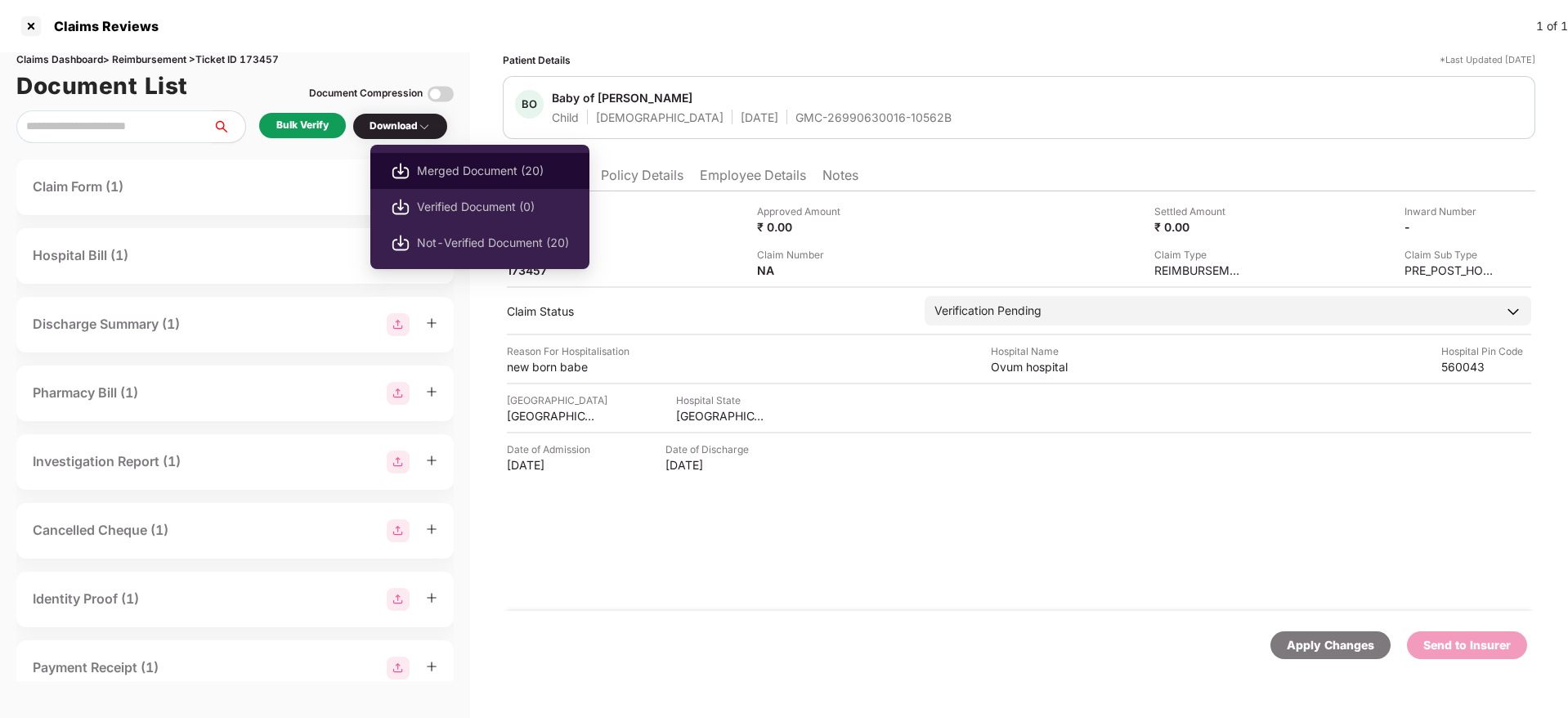
click at [464, 170] on span "Merged Document (20)" at bounding box center [492, 171] width 152 height 18
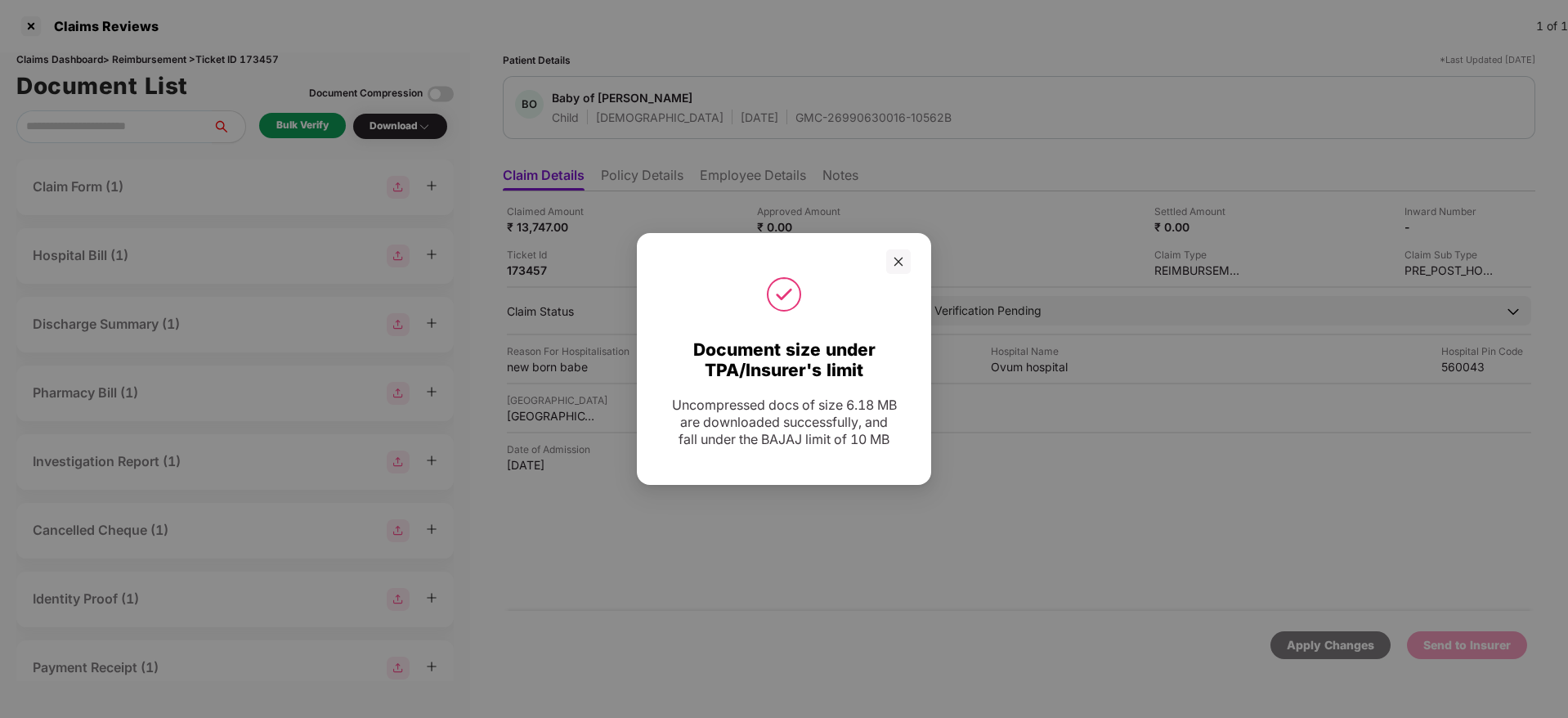
click at [896, 258] on icon "close" at bounding box center [899, 261] width 9 height 9
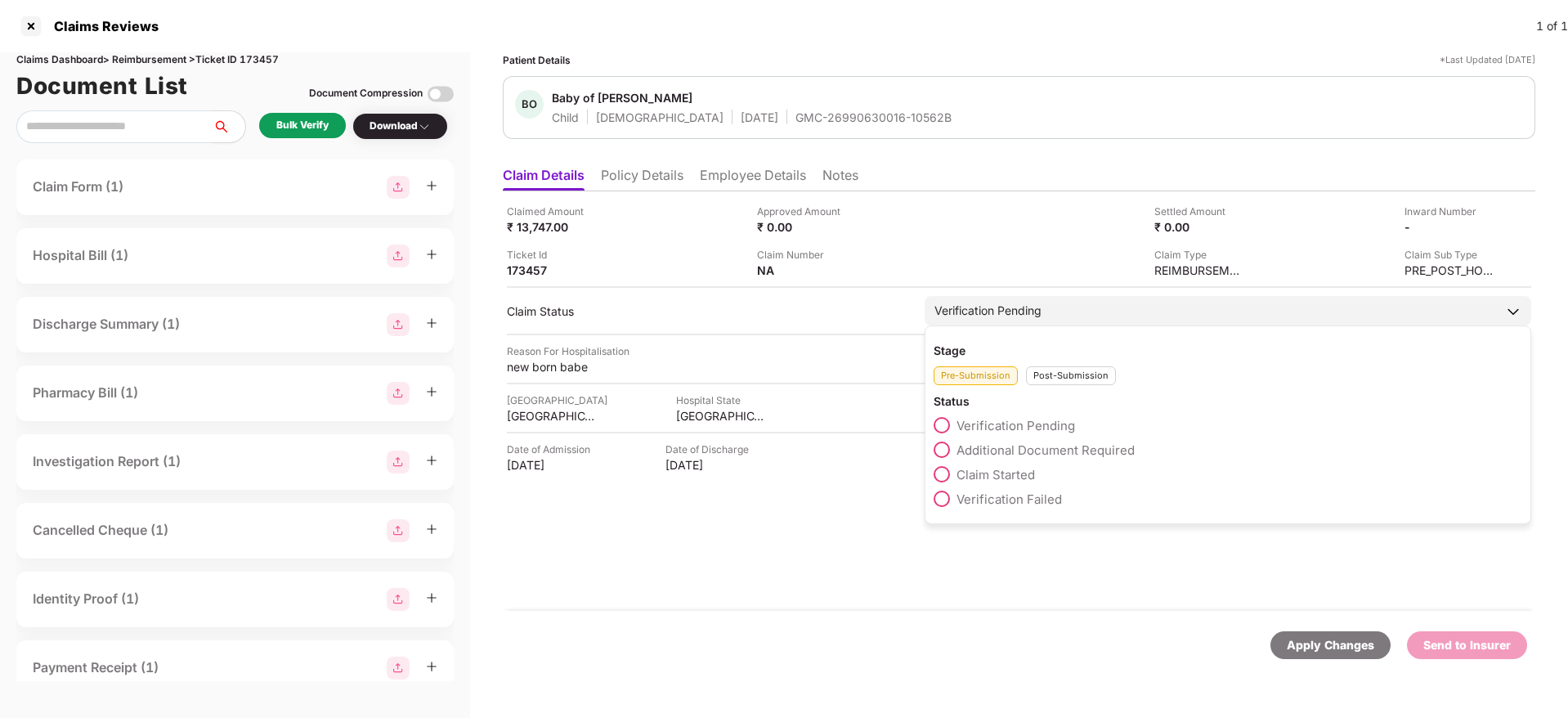
click at [1002, 451] on span "Additional Document Required" at bounding box center [1046, 450] width 178 height 16
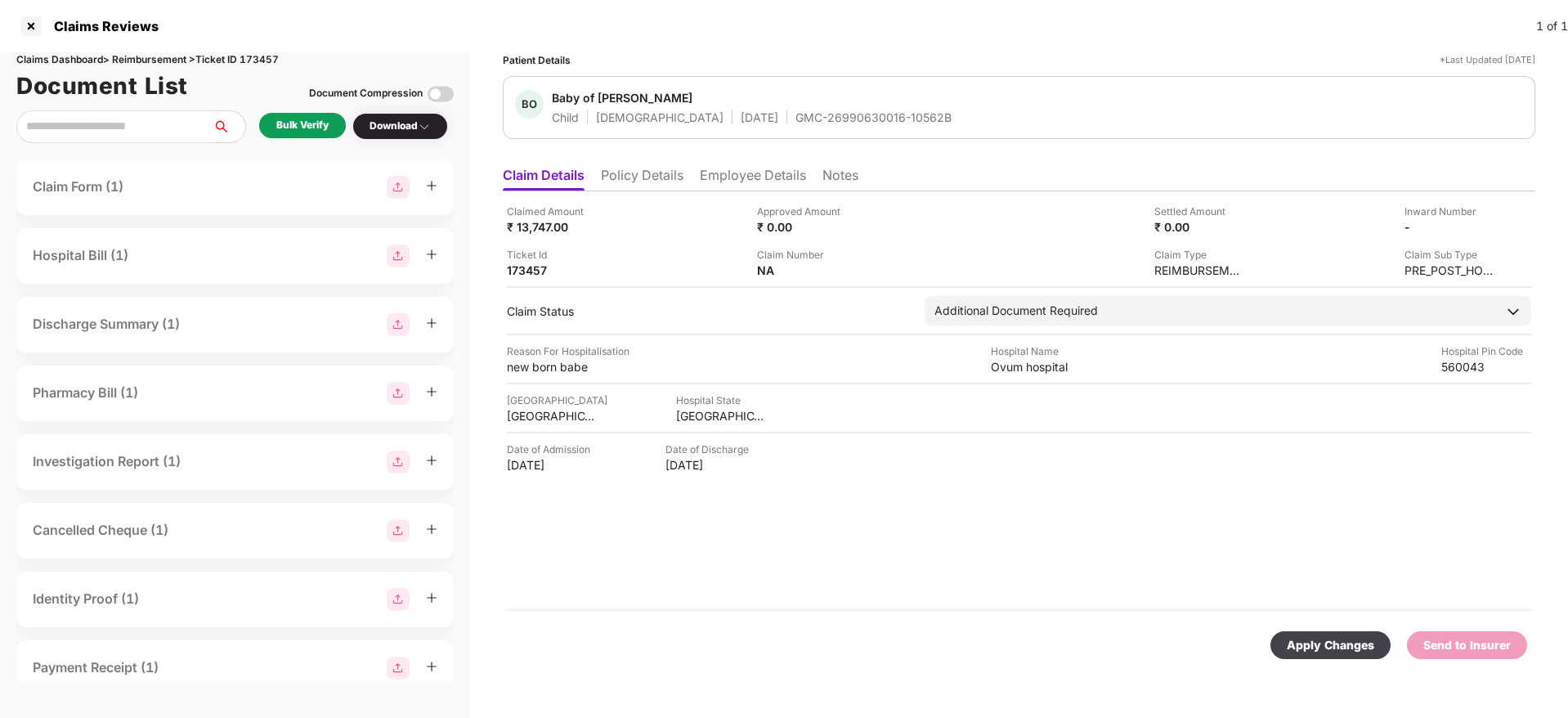
click at [1310, 643] on div "Apply Changes" at bounding box center [1330, 645] width 87 height 18
click at [887, 525] on div "Claimed Amount ₹ 13,747.00 Approved Amount ₹ 0.00 Settled Amount ₹ 0.00 Inward …" at bounding box center [1019, 401] width 1033 height 419
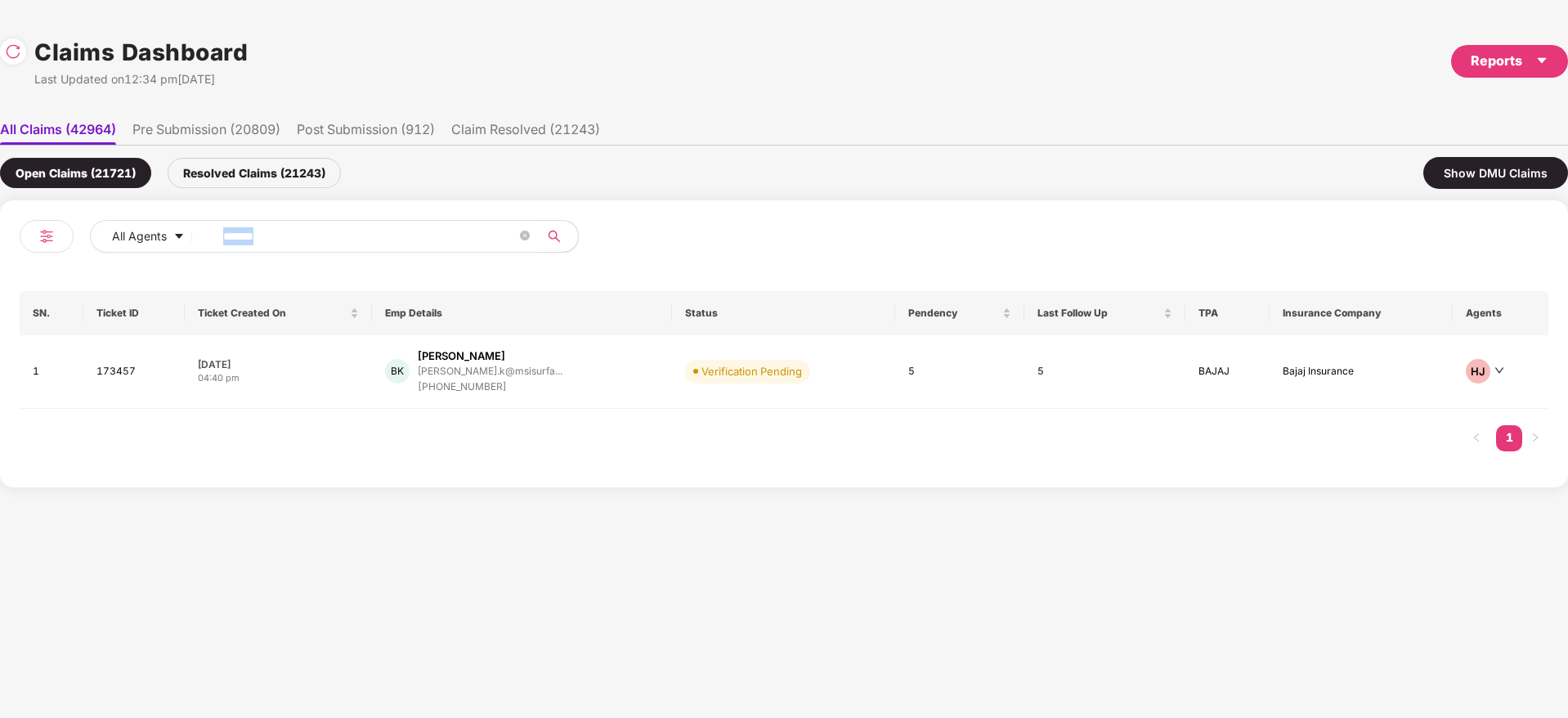
drag, startPoint x: 314, startPoint y: 258, endPoint x: 0, endPoint y: 305, distance: 317.5
click at [0, 305] on div "All Agents ****** SN. Ticket ID Ticket Created On Emp Details Status Pendency L…" at bounding box center [784, 344] width 1568 height 287
click at [578, 388] on div "BK [PERSON_NAME] Shree K [PERSON_NAME].k@msisurfa... [PHONE_NUMBER]" at bounding box center [522, 371] width 275 height 47
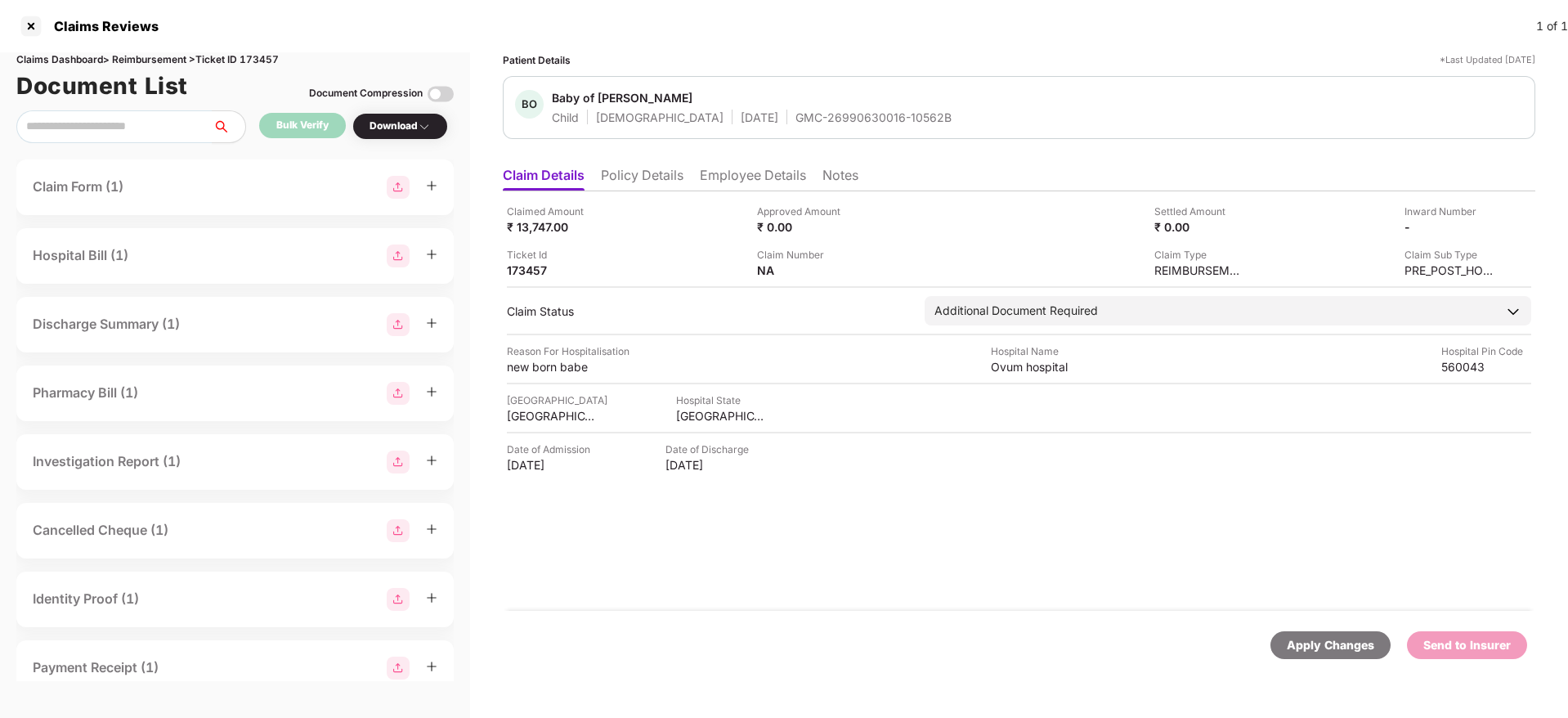
drag, startPoint x: 798, startPoint y: 556, endPoint x: 781, endPoint y: 348, distance: 208.7
click at [796, 556] on div "Claimed Amount ₹ 13,747.00 Approved Amount ₹ 0.00 Settled Amount ₹ 0.00 Inward …" at bounding box center [1019, 401] width 1033 height 419
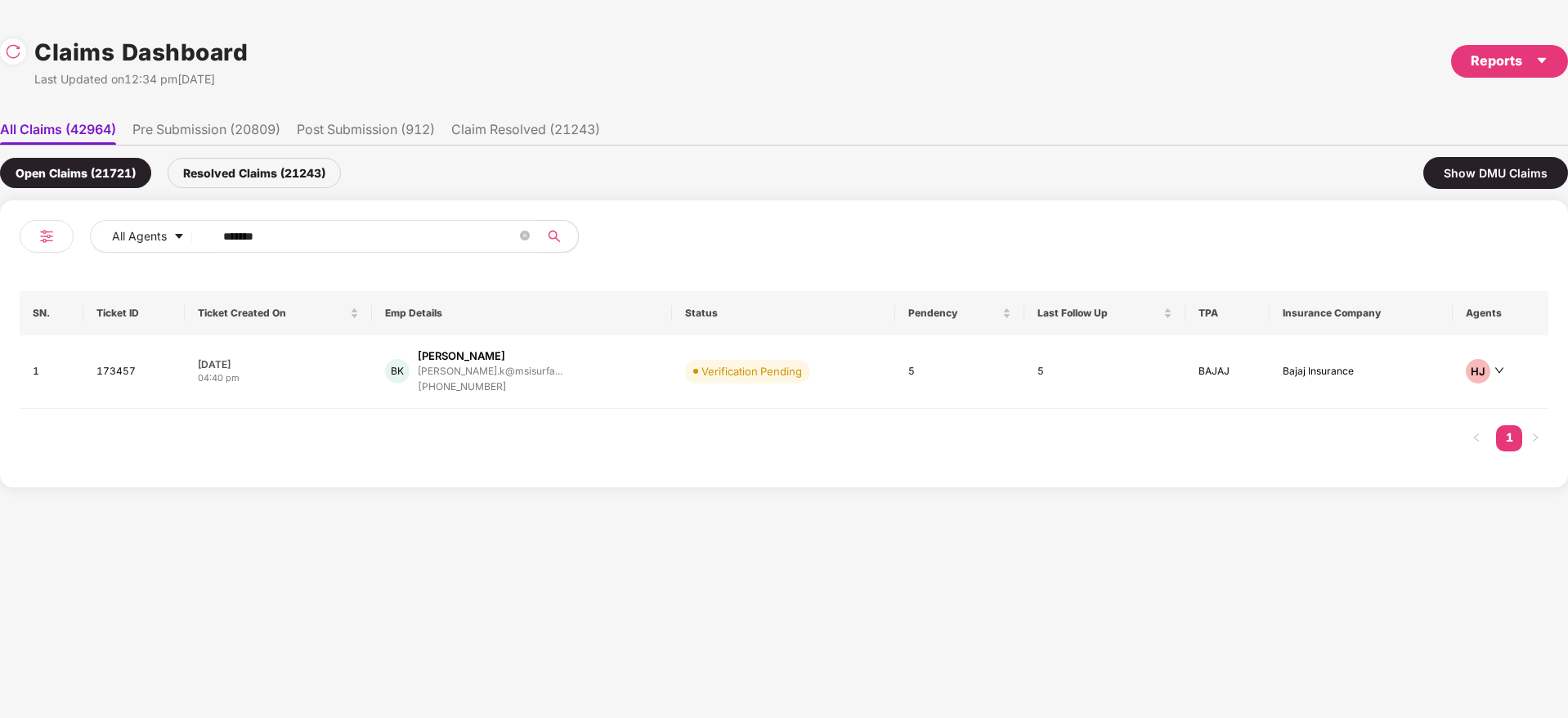
drag, startPoint x: 92, startPoint y: 268, endPoint x: 26, endPoint y: 291, distance: 69.9
click at [19, 291] on div "All Agents ****** SN. Ticket ID Ticket Created On Emp Details Status Pendency L…" at bounding box center [784, 343] width 1529 height 247
paste input "text"
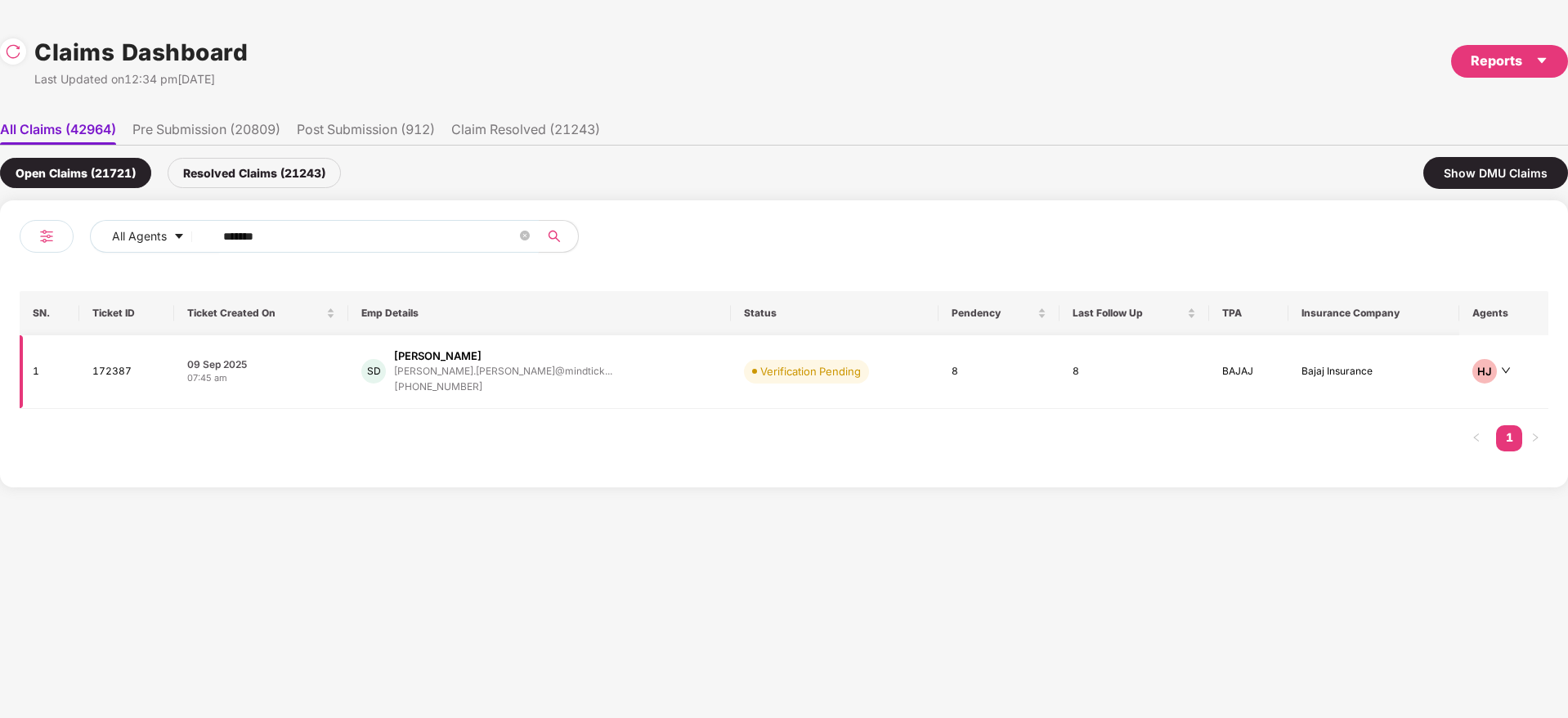
type input "******"
click at [594, 380] on div "SD [PERSON_NAME] [PERSON_NAME].[PERSON_NAME]@mindtick... [PHONE_NUMBER]" at bounding box center [539, 371] width 356 height 47
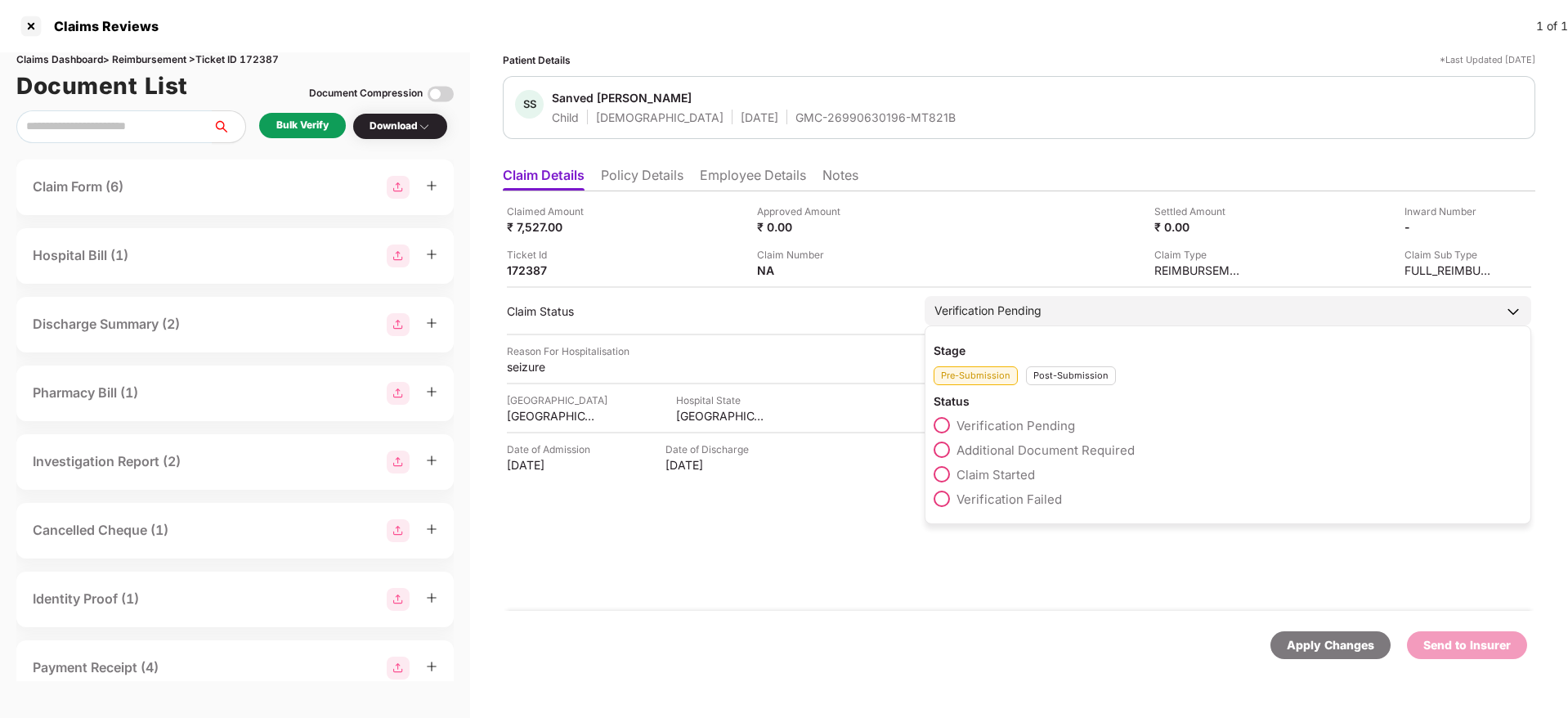
click at [1053, 454] on span "Additional Document Required" at bounding box center [1046, 450] width 178 height 16
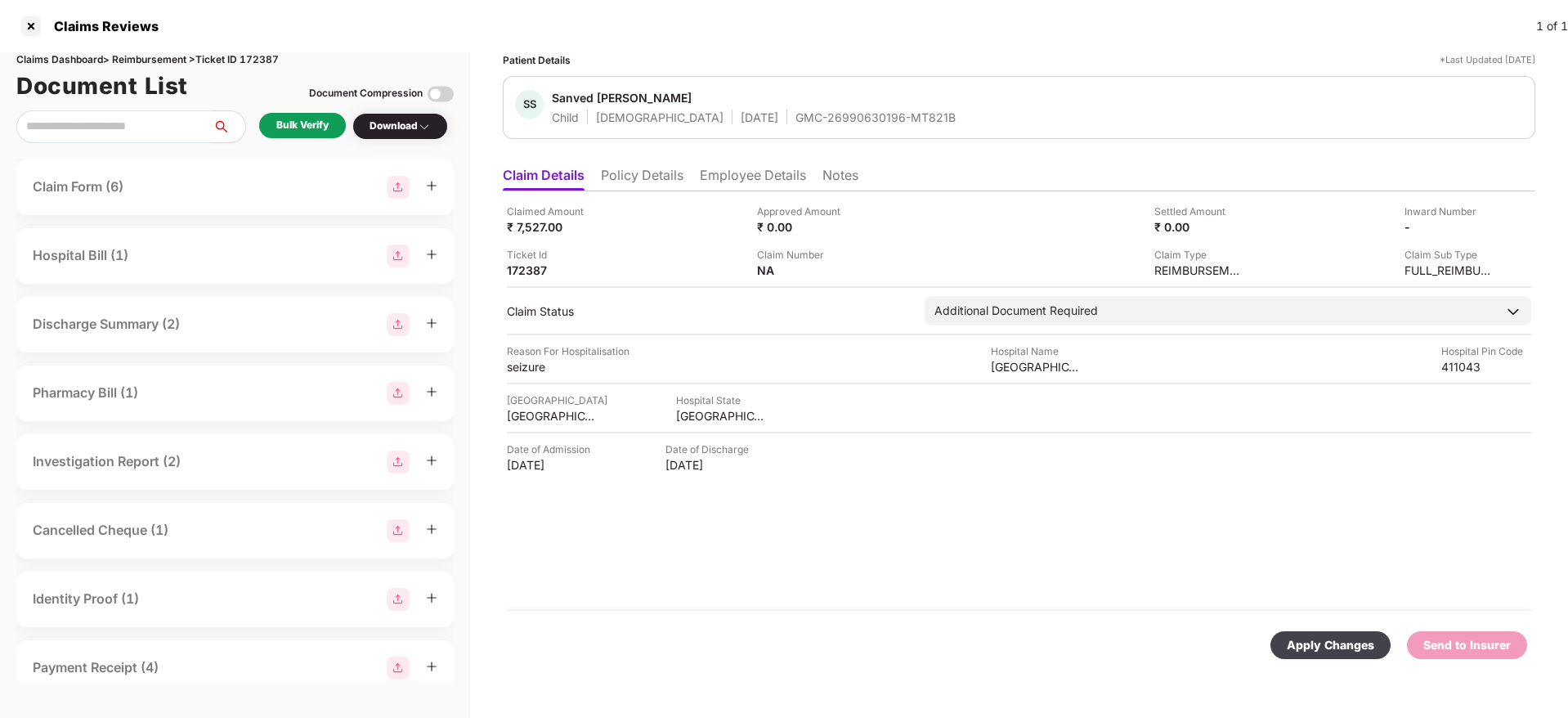
click at [1335, 647] on div "Apply Changes" at bounding box center [1330, 645] width 87 height 18
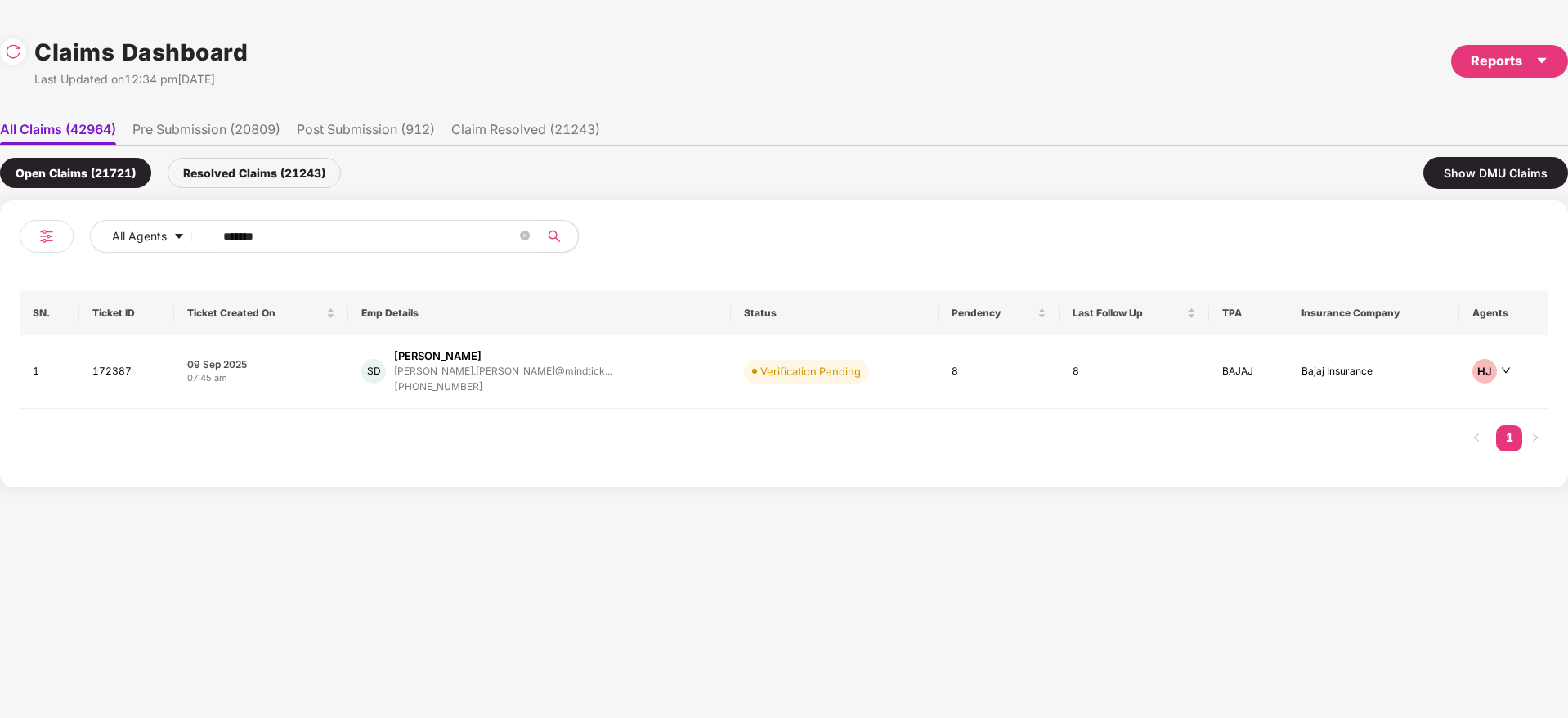
drag, startPoint x: 322, startPoint y: 233, endPoint x: 100, endPoint y: 291, distance: 229.5
click at [0, 289] on div "All Agents ****** SN. Ticket ID Ticket Created On Emp Details Status Pendency L…" at bounding box center [784, 344] width 1568 height 287
paste input "text"
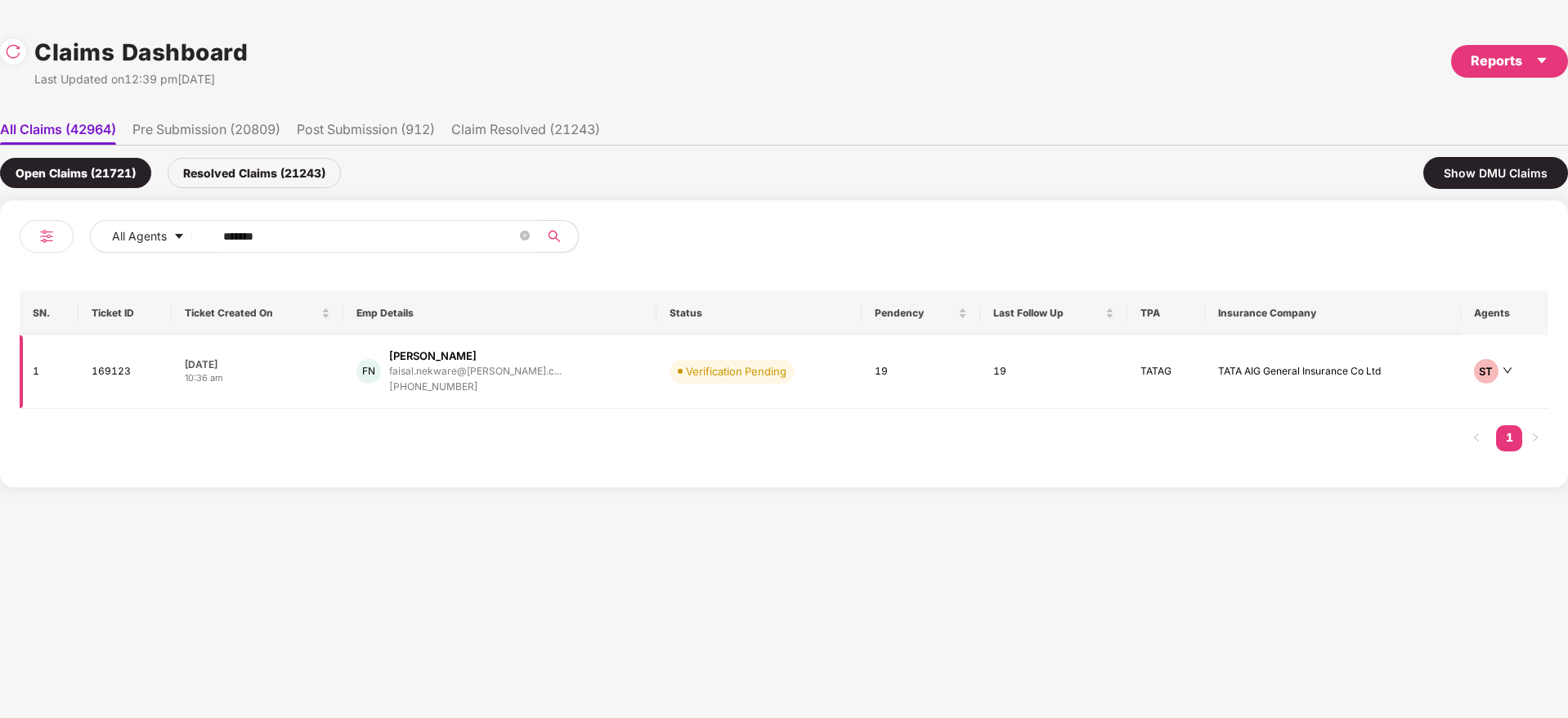
type input "******"
click at [573, 375] on div "FN [PERSON_NAME] [PERSON_NAME].[PERSON_NAME]@[PERSON_NAME].c... [PHONE_NUMBER]" at bounding box center [500, 371] width 287 height 47
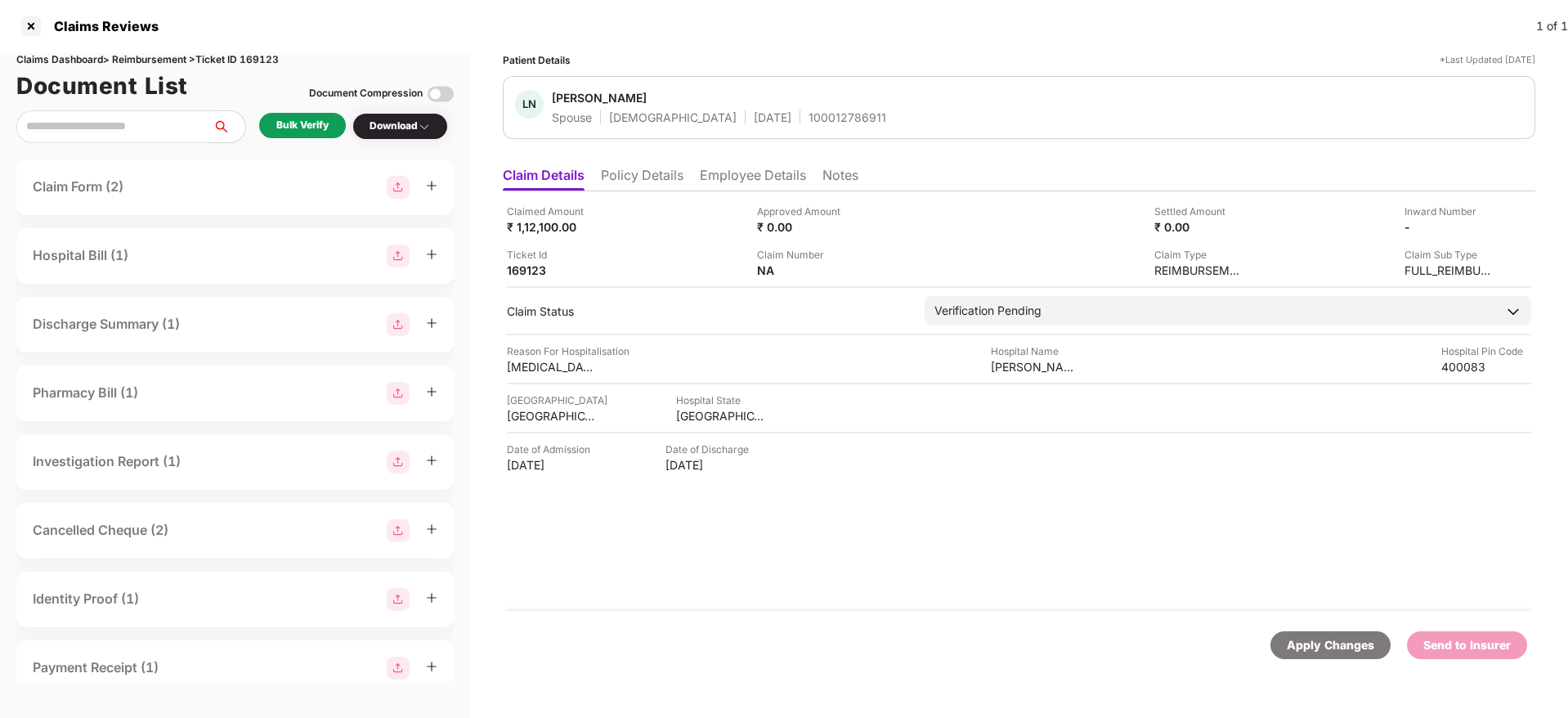
click at [629, 177] on li "Policy Details" at bounding box center [642, 178] width 83 height 24
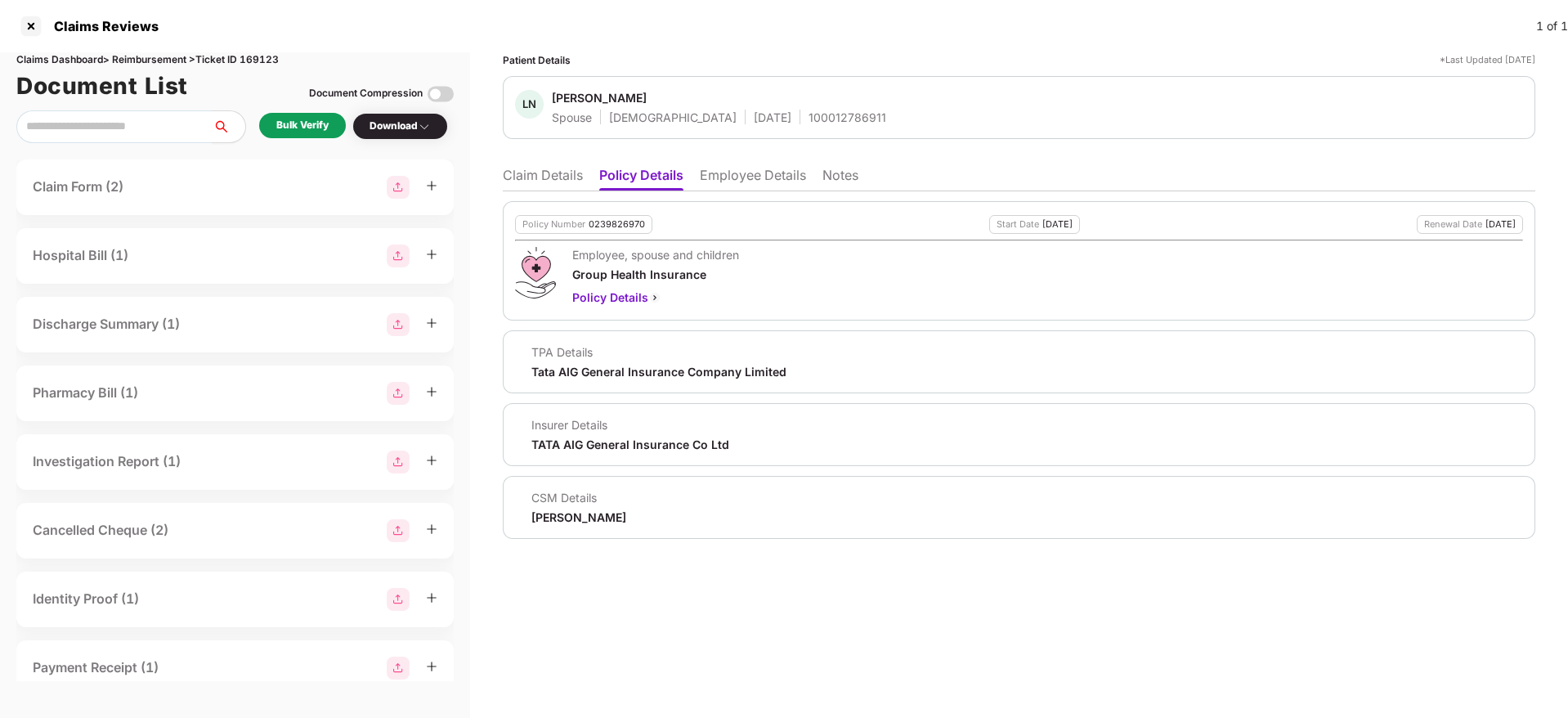
click at [534, 162] on ul "Claim Details Policy Details Employee Details Notes" at bounding box center [1019, 175] width 1033 height 33
click at [612, 98] on div "[PERSON_NAME]" at bounding box center [599, 97] width 95 height 16
copy span "[PERSON_NAME]"
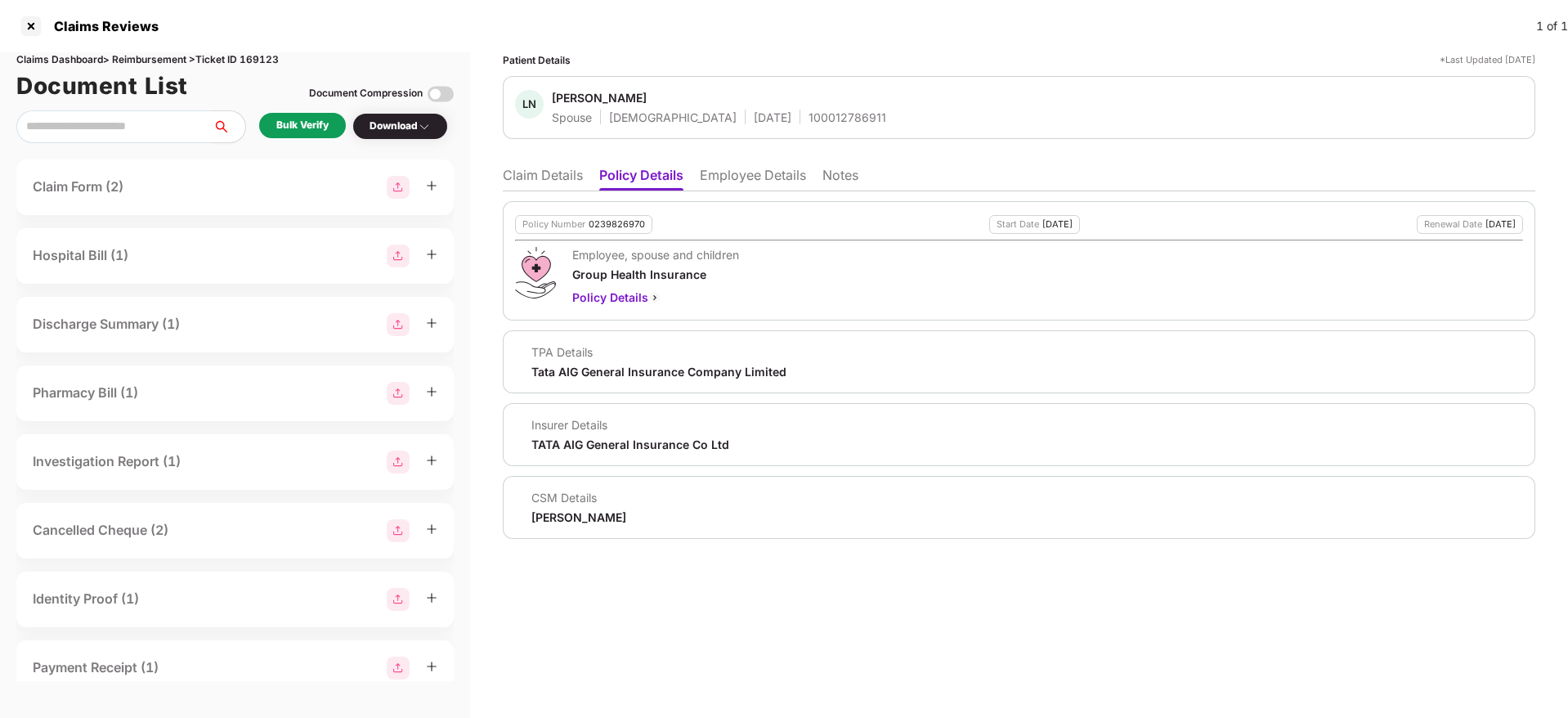
click at [808, 112] on div "100012786911" at bounding box center [847, 117] width 77 height 16
click at [611, 223] on div "0239826970" at bounding box center [616, 224] width 56 height 11
click at [766, 180] on li "Employee Details" at bounding box center [753, 178] width 107 height 24
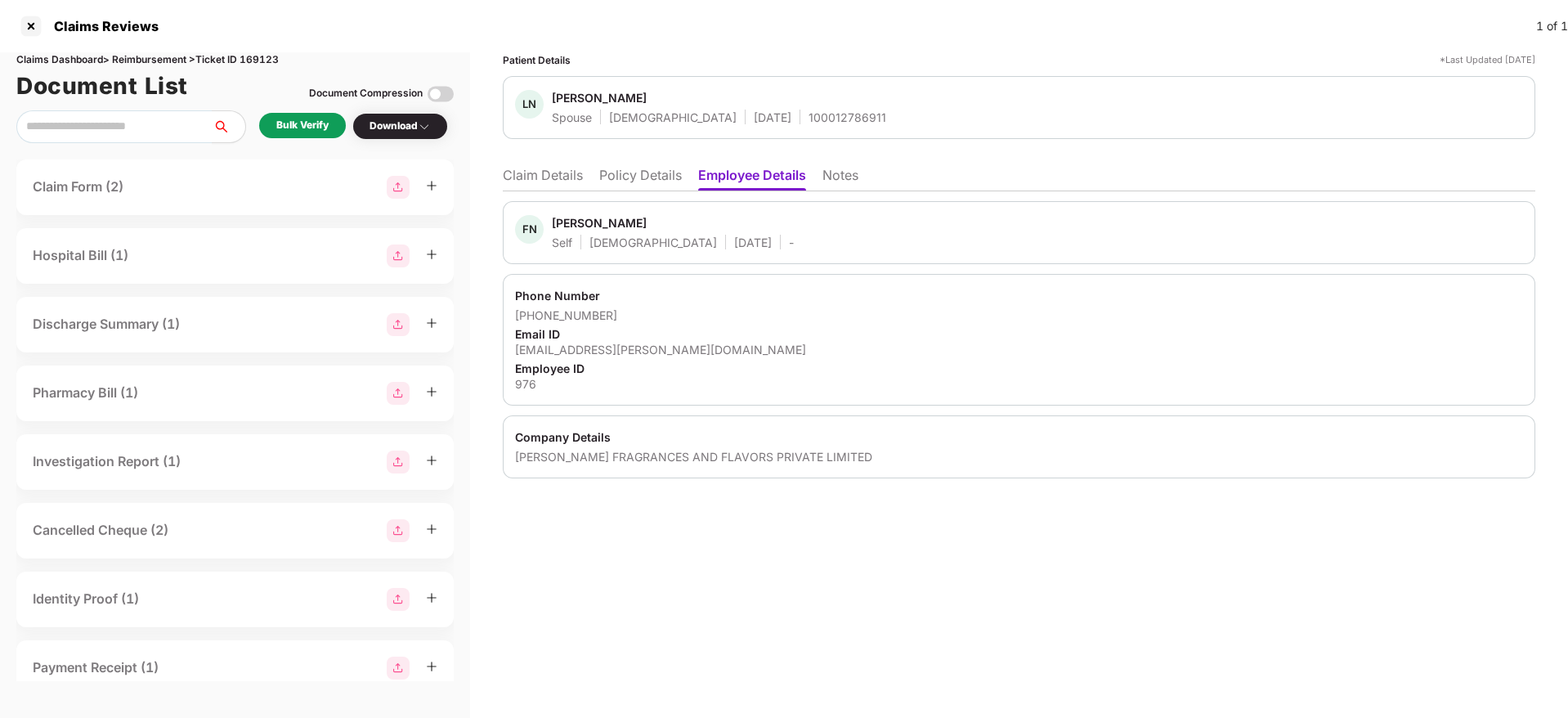
click at [584, 450] on div "[PERSON_NAME] FRAGRANCES AND FLAVORS PRIVATE LIMITED" at bounding box center [1019, 456] width 1008 height 16
click at [577, 172] on li "Claim Details" at bounding box center [543, 178] width 80 height 24
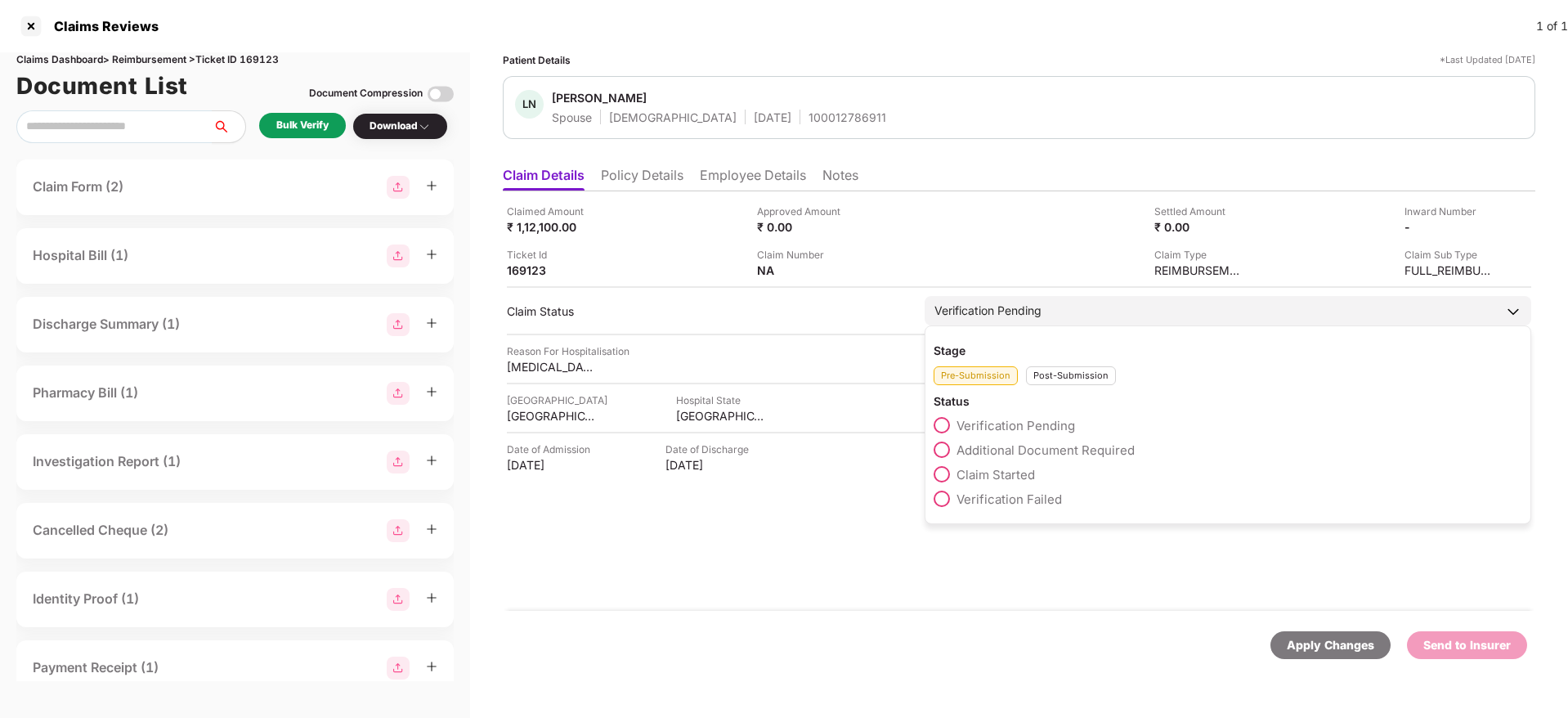
click at [1024, 472] on span "Claim Started" at bounding box center [995, 474] width 78 height 16
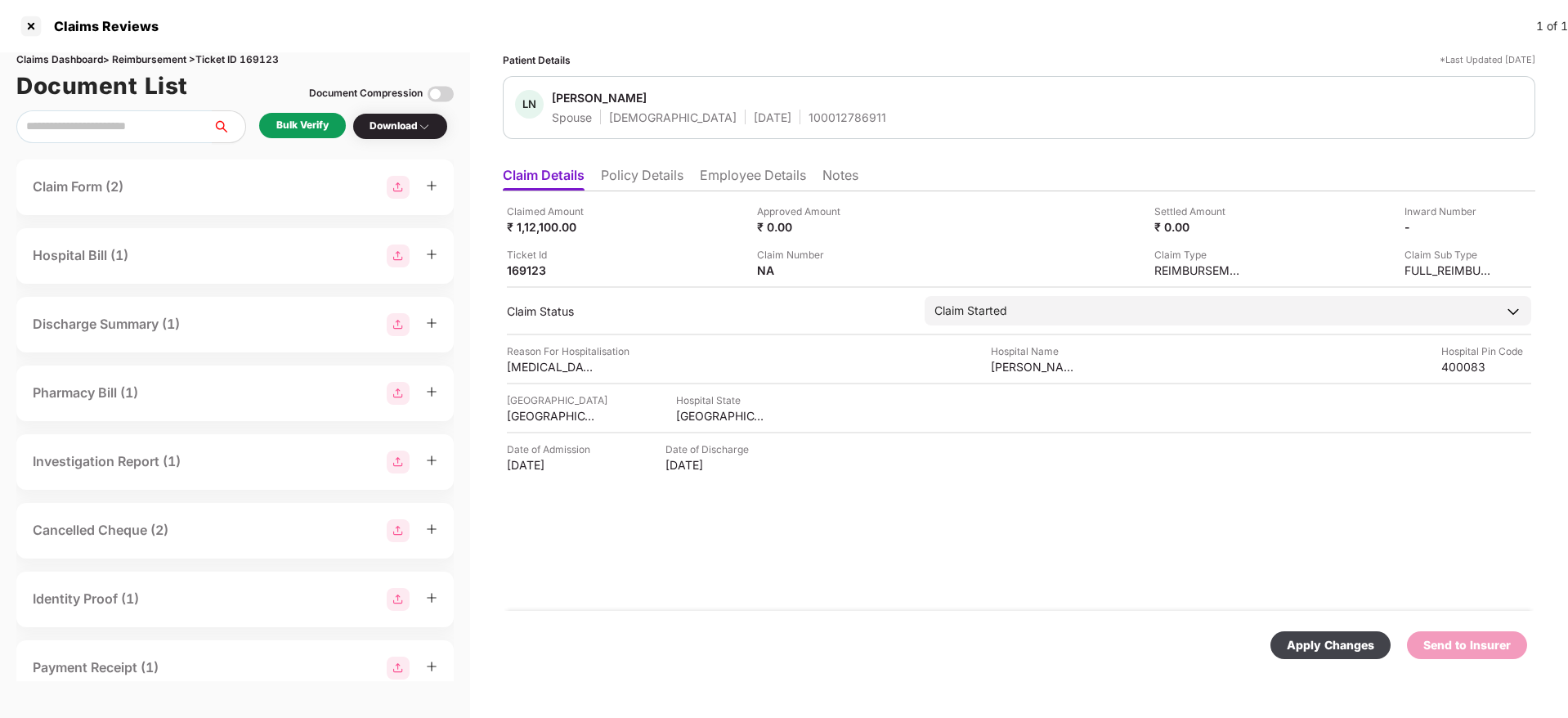
click at [1324, 637] on div "Apply Changes" at bounding box center [1330, 645] width 87 height 18
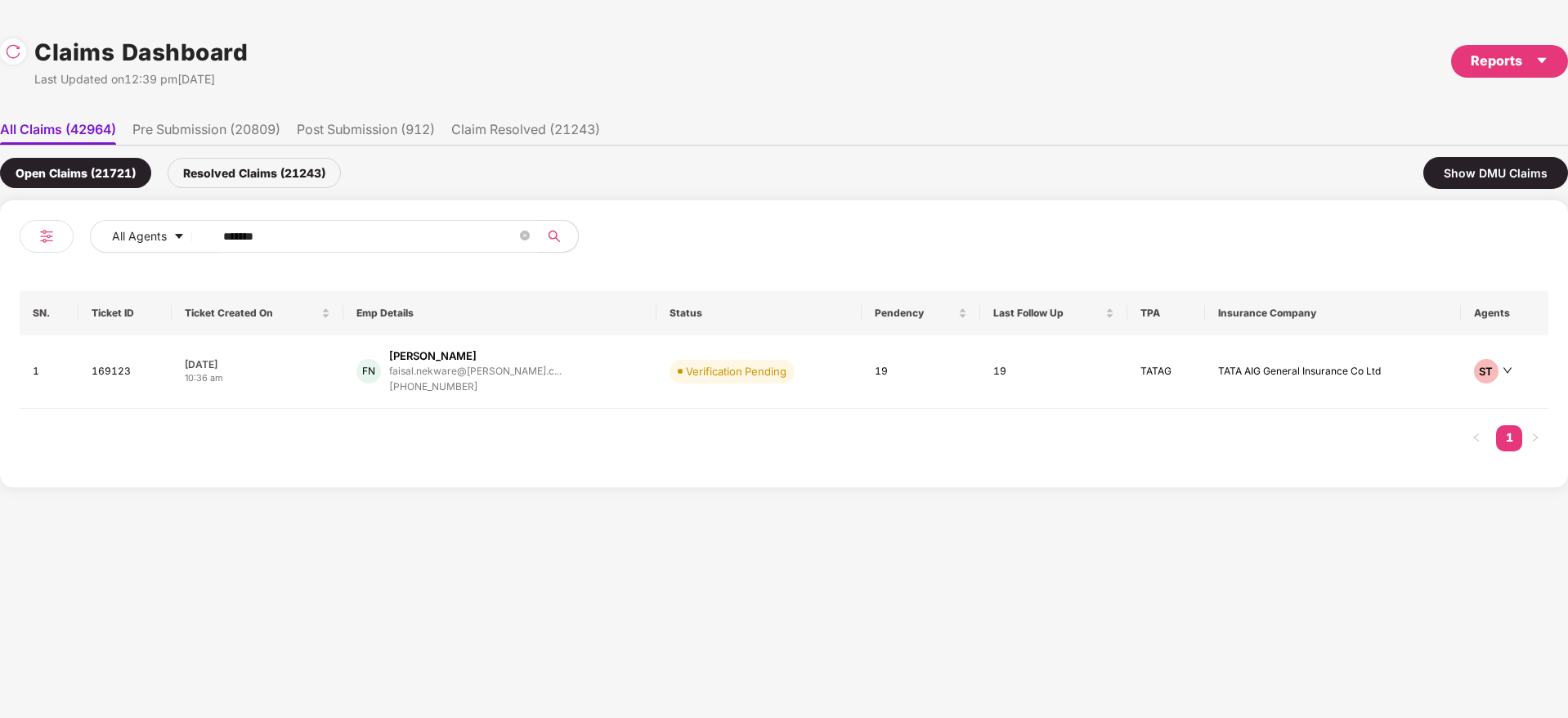
click at [0, 279] on div "All Agents ****** SN. Ticket ID Ticket Created On Emp Details Status Pendency L…" at bounding box center [784, 344] width 1568 height 287
paste input "text"
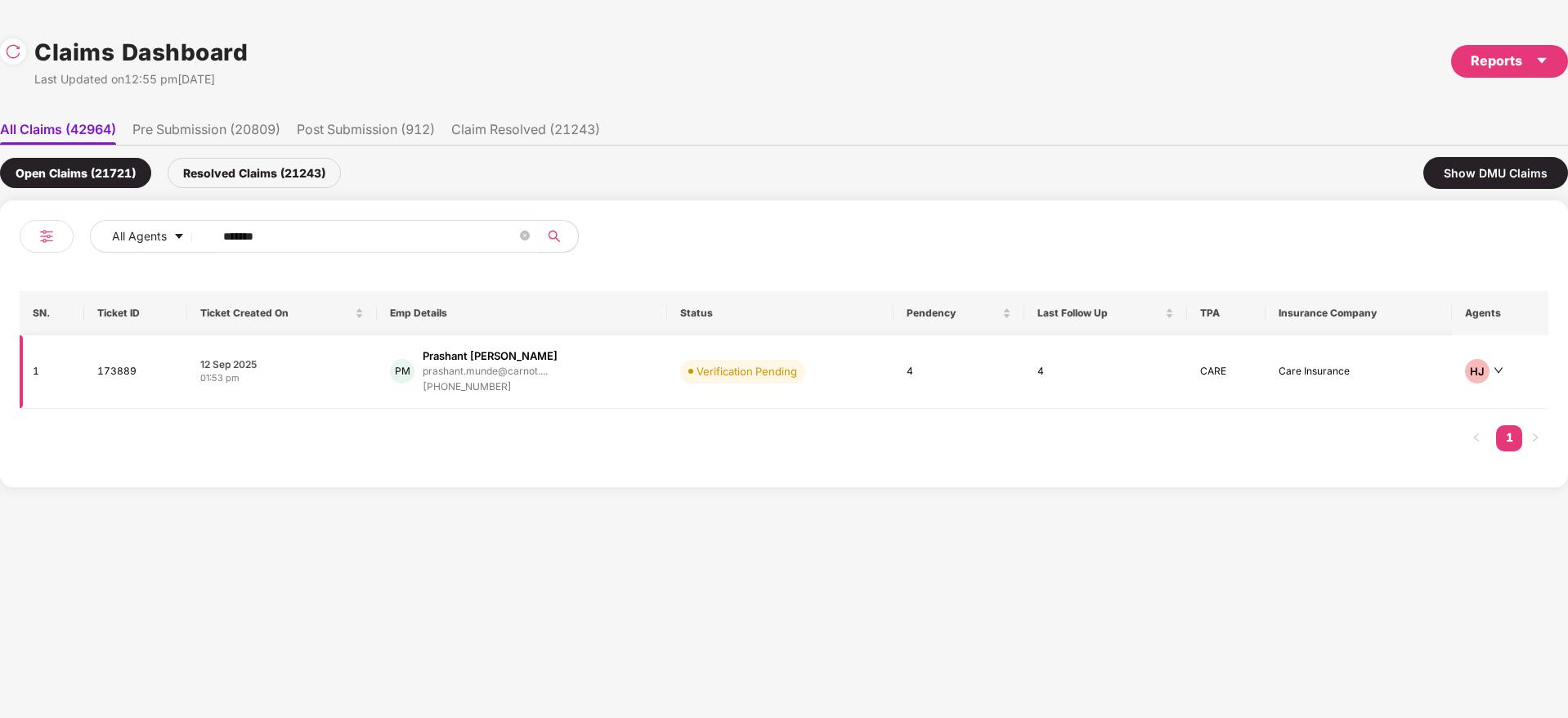
type input "******"
click at [576, 387] on div "PM Prashant [PERSON_NAME] [PERSON_NAME].munde@carnot.... [PHONE_NUMBER]" at bounding box center [521, 371] width 264 height 47
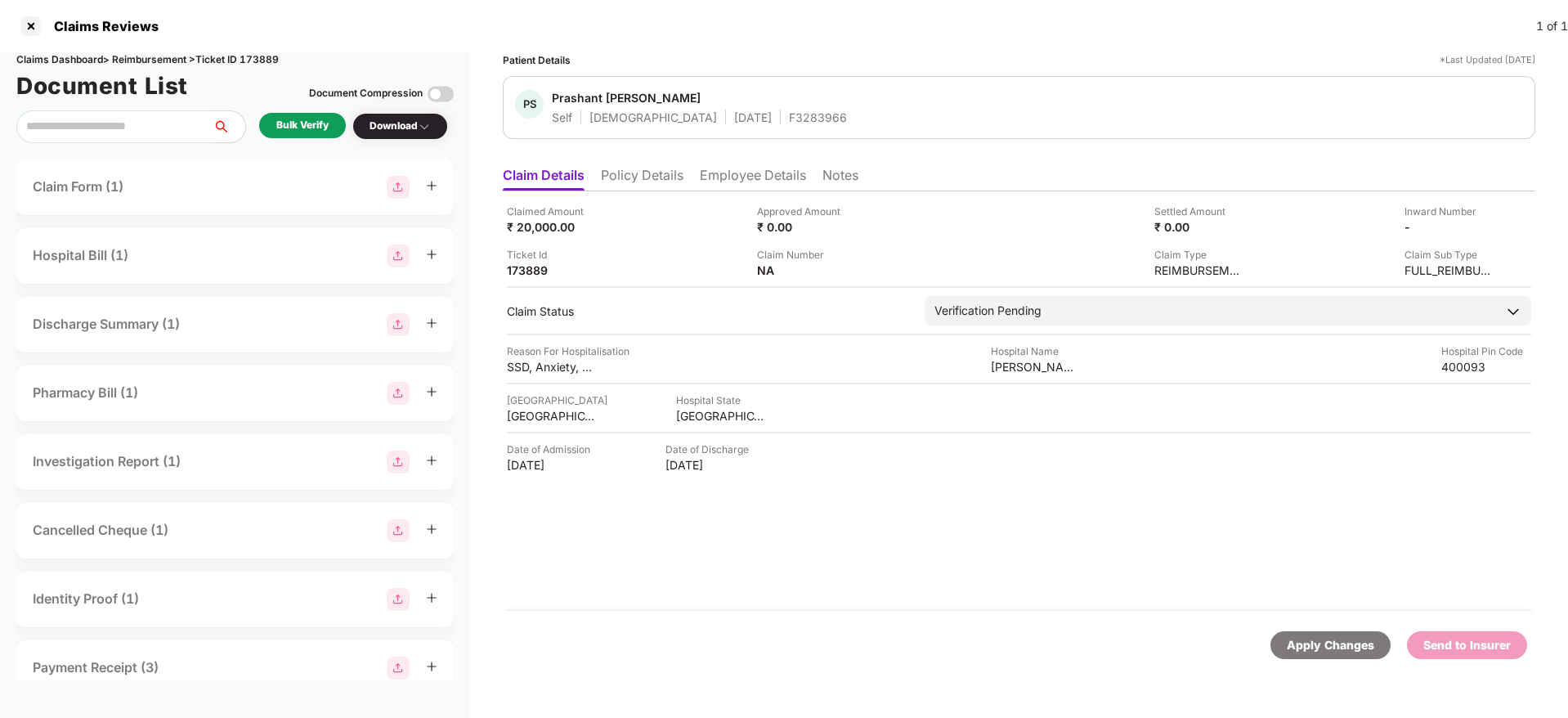
click at [711, 580] on div "Claimed Amount ₹ 20,000.00 Approved Amount ₹ 0.00 Settled Amount ₹ 0.00 Inward …" at bounding box center [1019, 401] width 1033 height 419
click at [656, 165] on ul "Claim Details Policy Details Employee Details Notes" at bounding box center [1019, 175] width 1033 height 33
click at [655, 166] on li "Policy Details" at bounding box center [642, 178] width 83 height 24
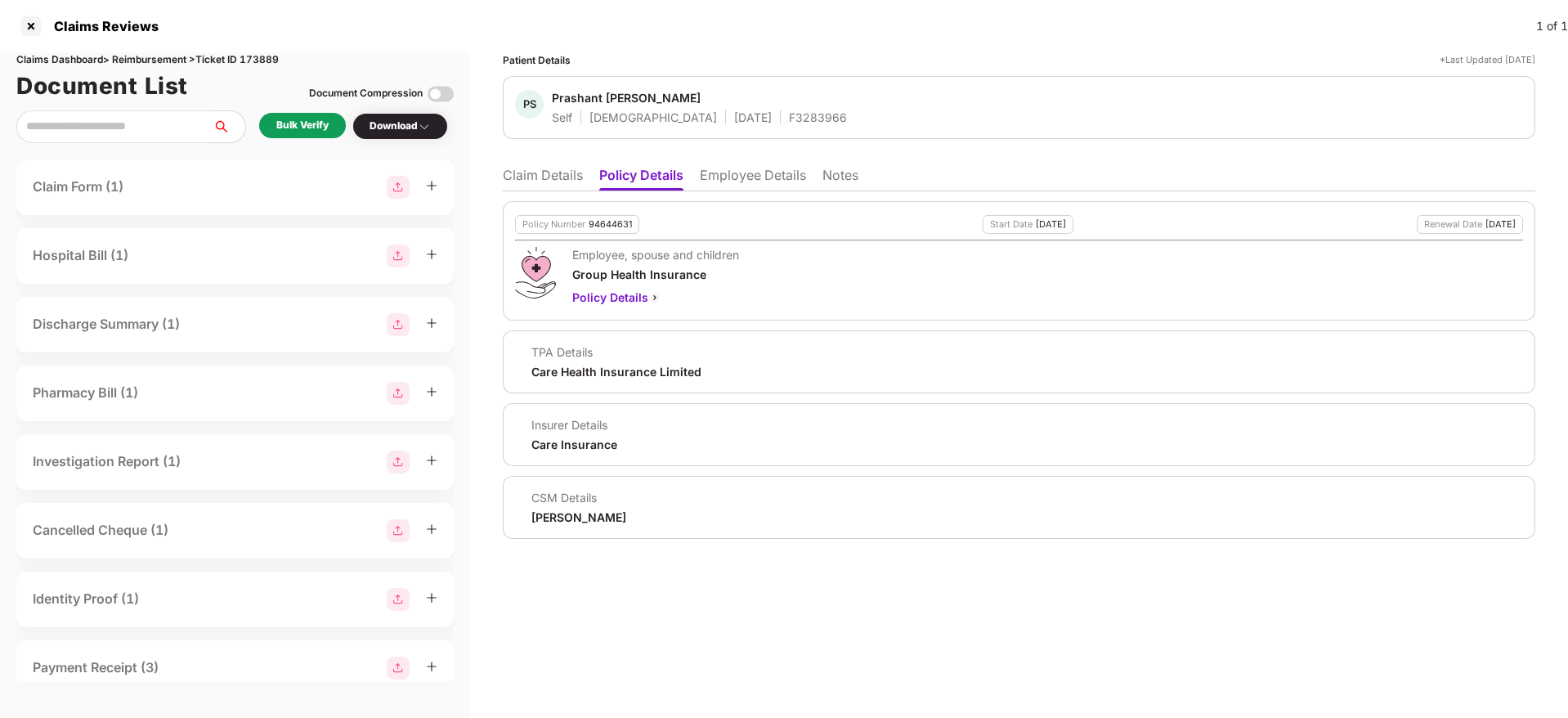
click at [705, 178] on li "Employee Details" at bounding box center [753, 178] width 107 height 24
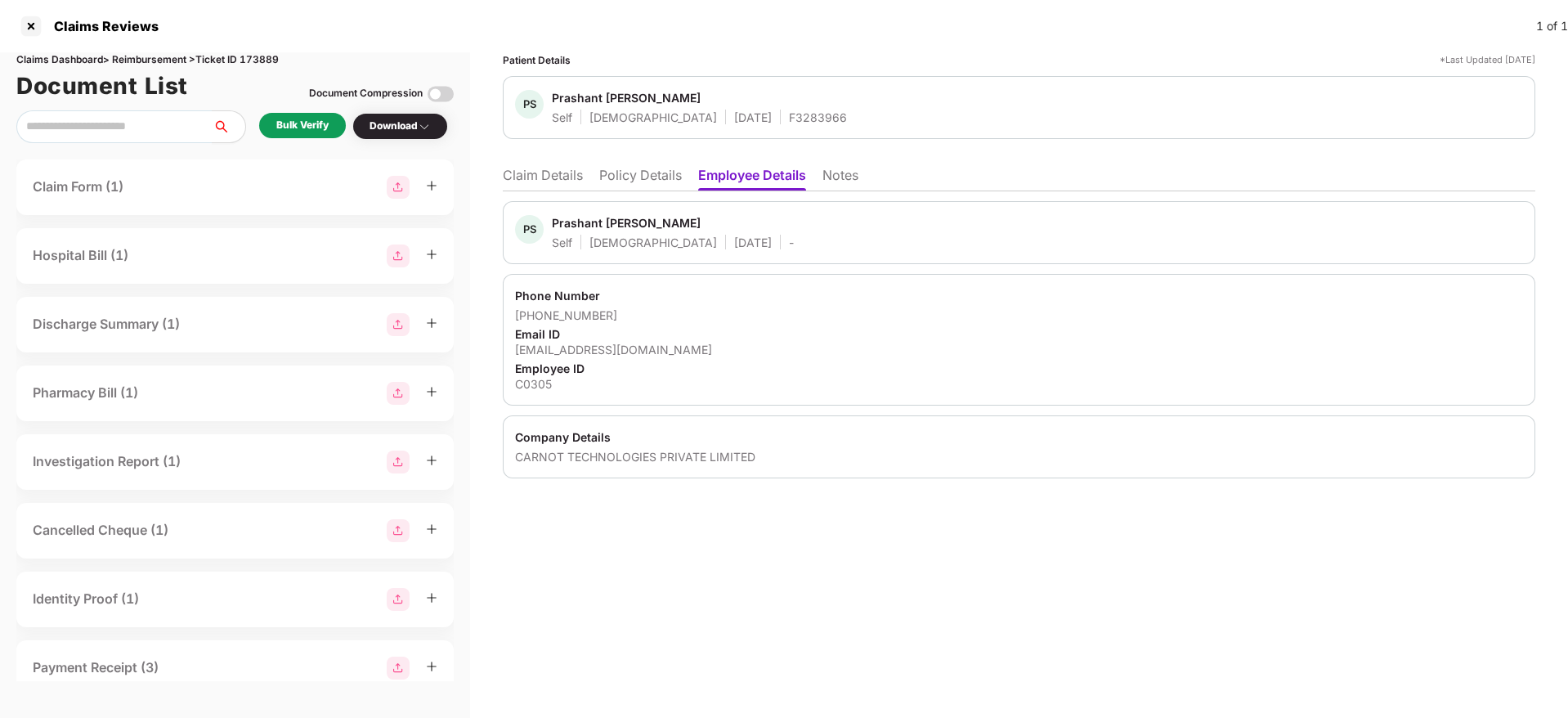
click at [616, 180] on li "Policy Details" at bounding box center [641, 178] width 83 height 24
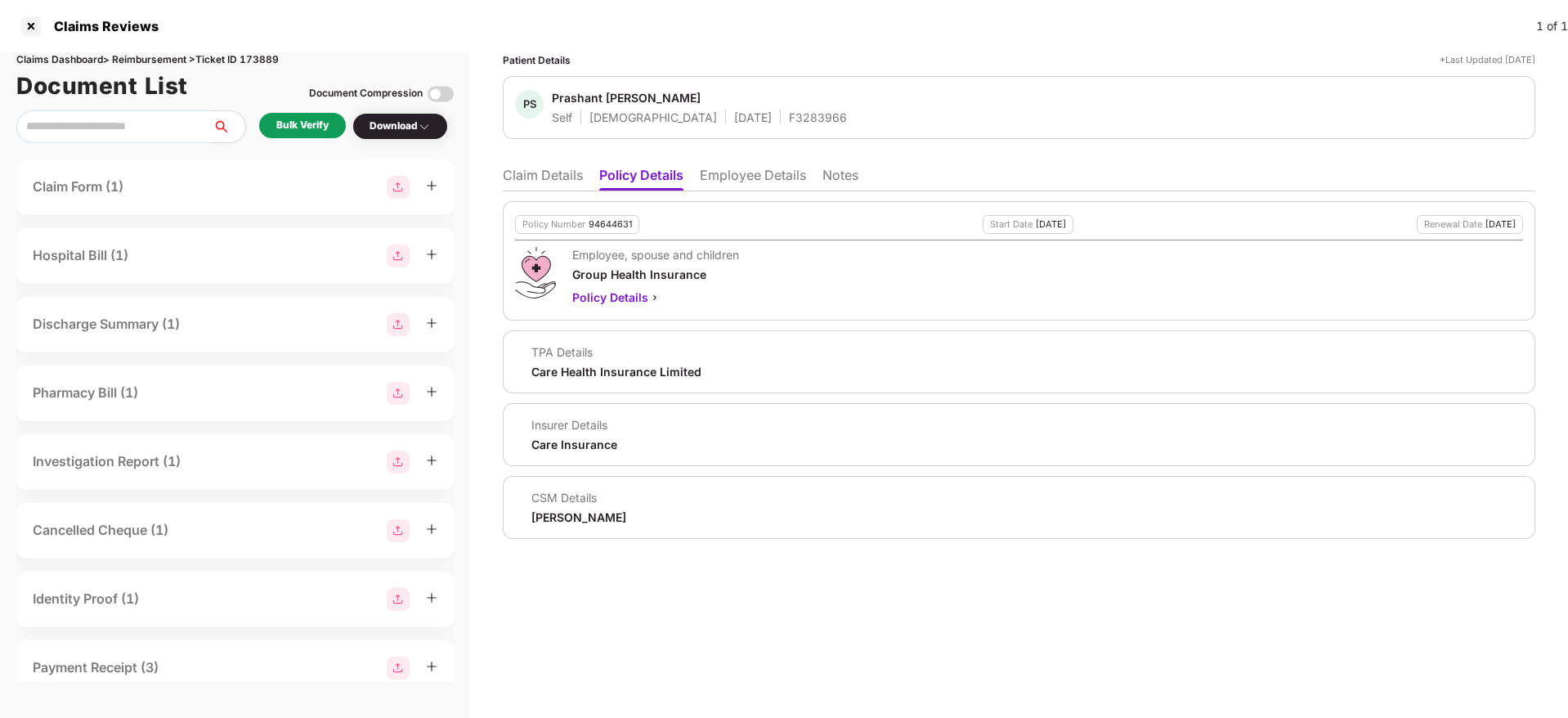
click at [612, 222] on div "94644631" at bounding box center [610, 224] width 43 height 11
click at [789, 117] on div "F3283966" at bounding box center [818, 117] width 58 height 16
click at [536, 174] on li "Claim Details" at bounding box center [543, 178] width 80 height 24
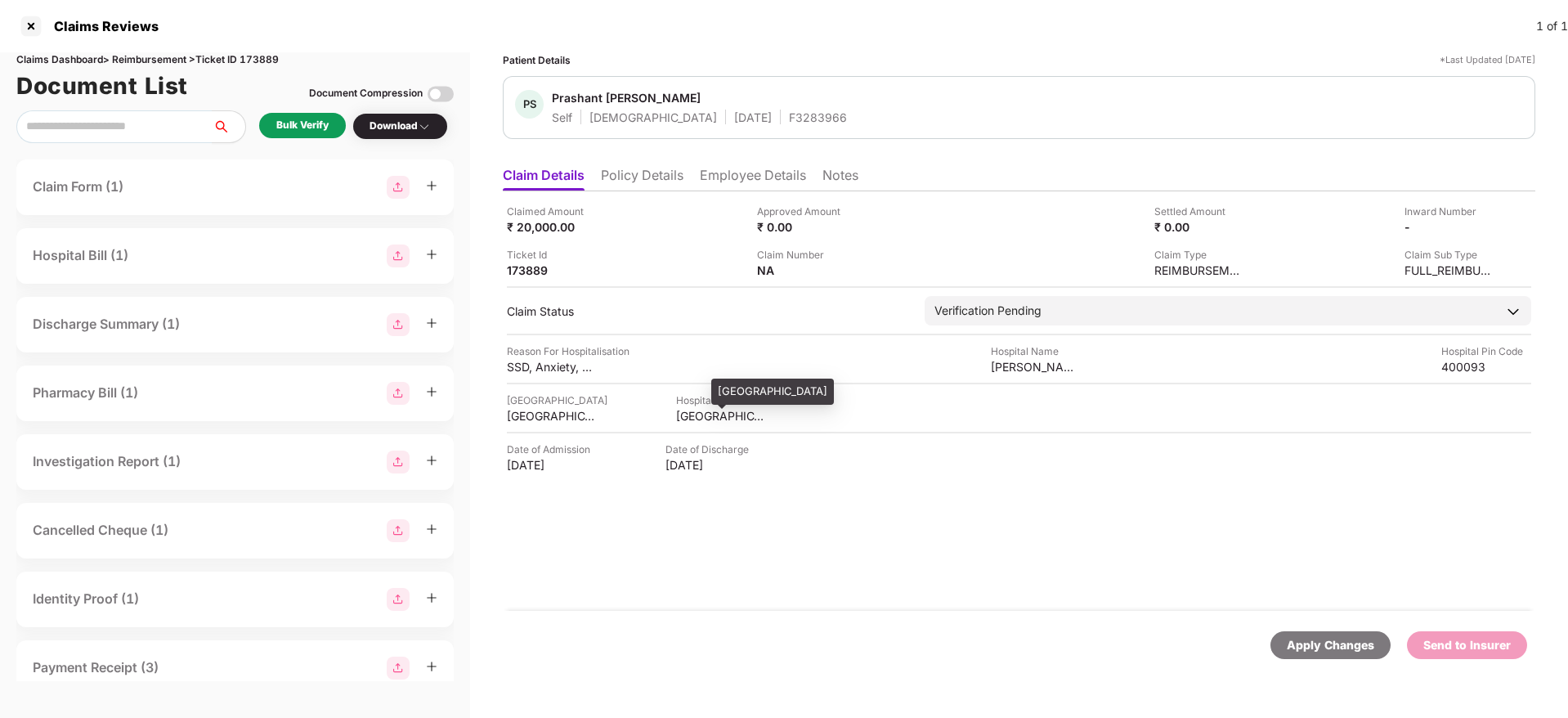
click at [716, 409] on div "[GEOGRAPHIC_DATA]" at bounding box center [721, 416] width 90 height 16
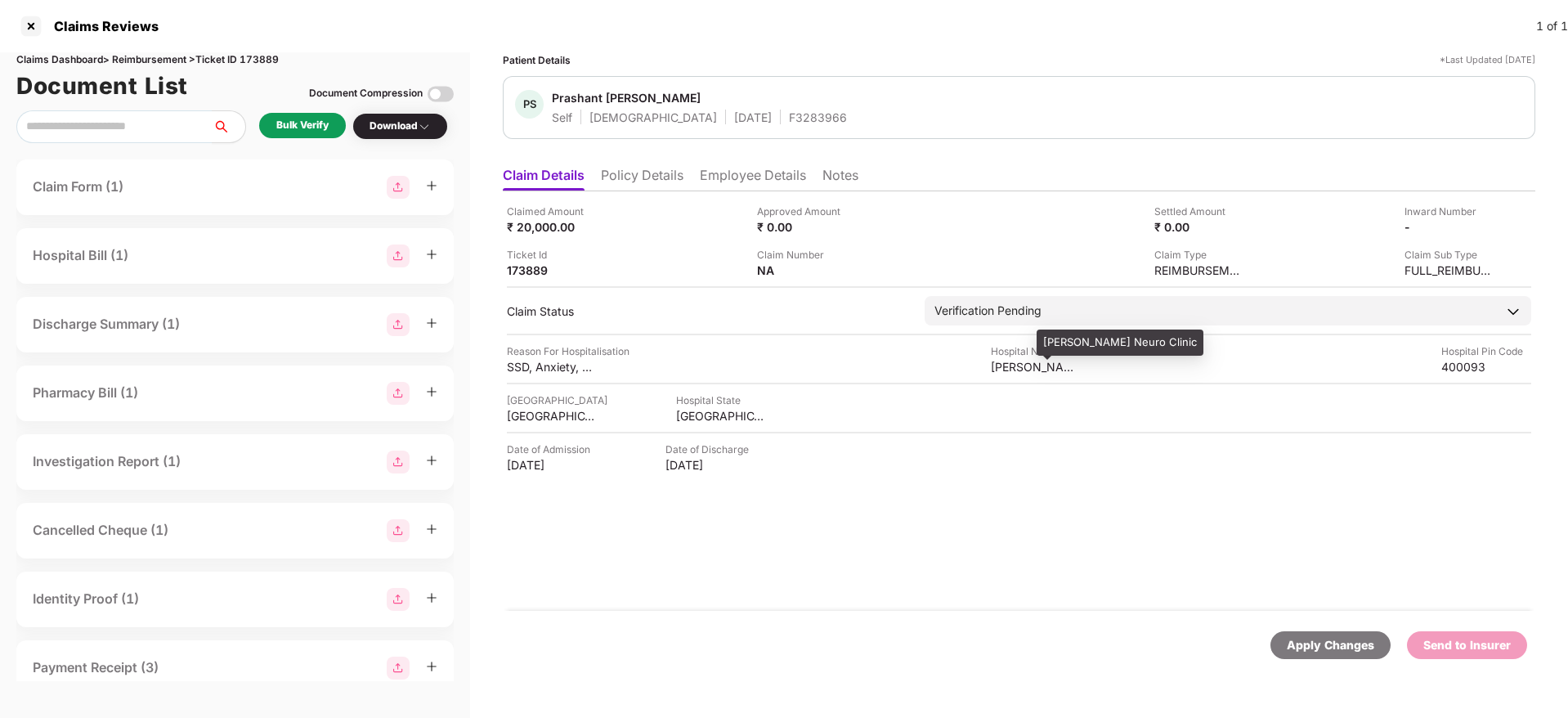
click at [1015, 371] on div "[PERSON_NAME] Neuro Clinic" at bounding box center [1036, 366] width 90 height 16
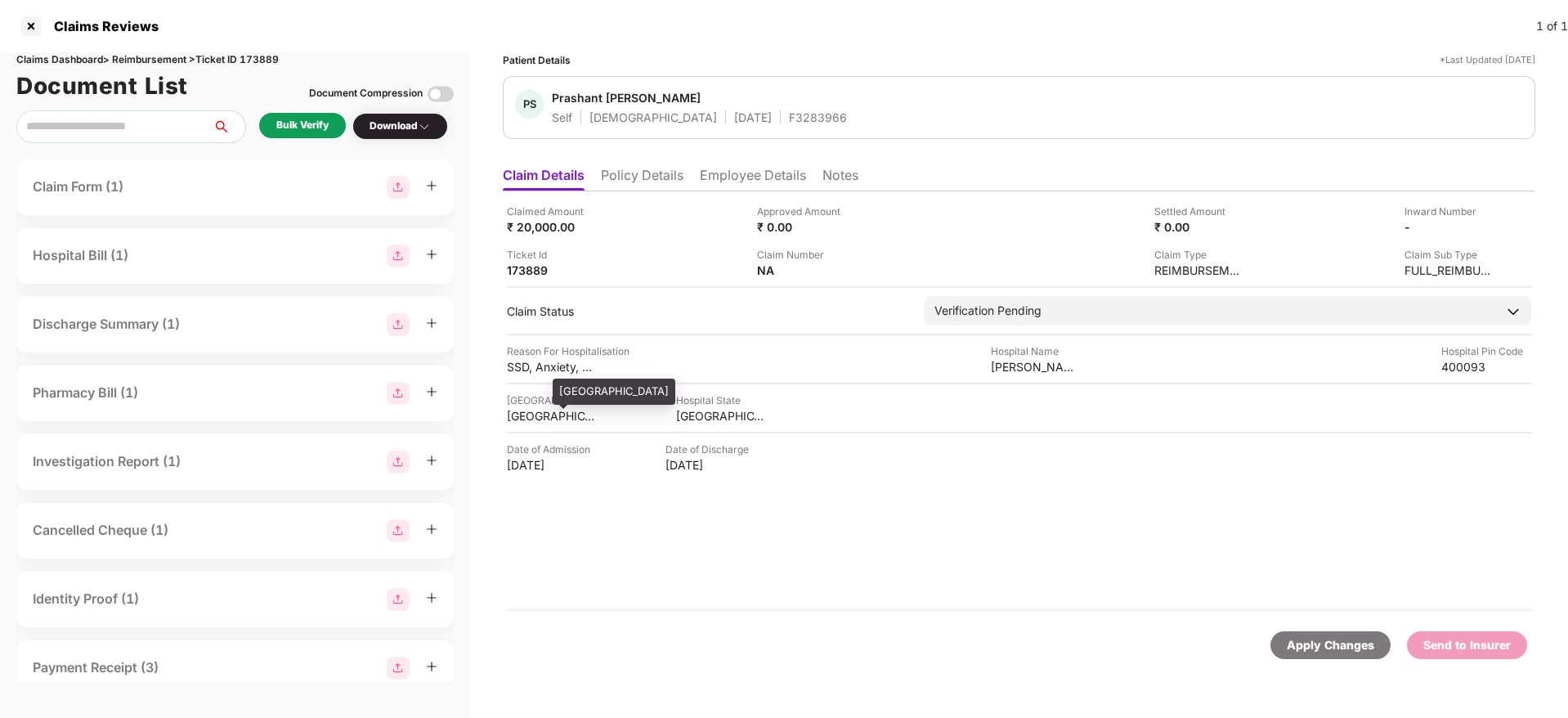
click at [511, 417] on div "[GEOGRAPHIC_DATA]" at bounding box center [552, 416] width 90 height 16
click at [1459, 361] on div "400093" at bounding box center [1486, 366] width 90 height 16
click at [532, 419] on div "[GEOGRAPHIC_DATA]" at bounding box center [552, 416] width 90 height 16
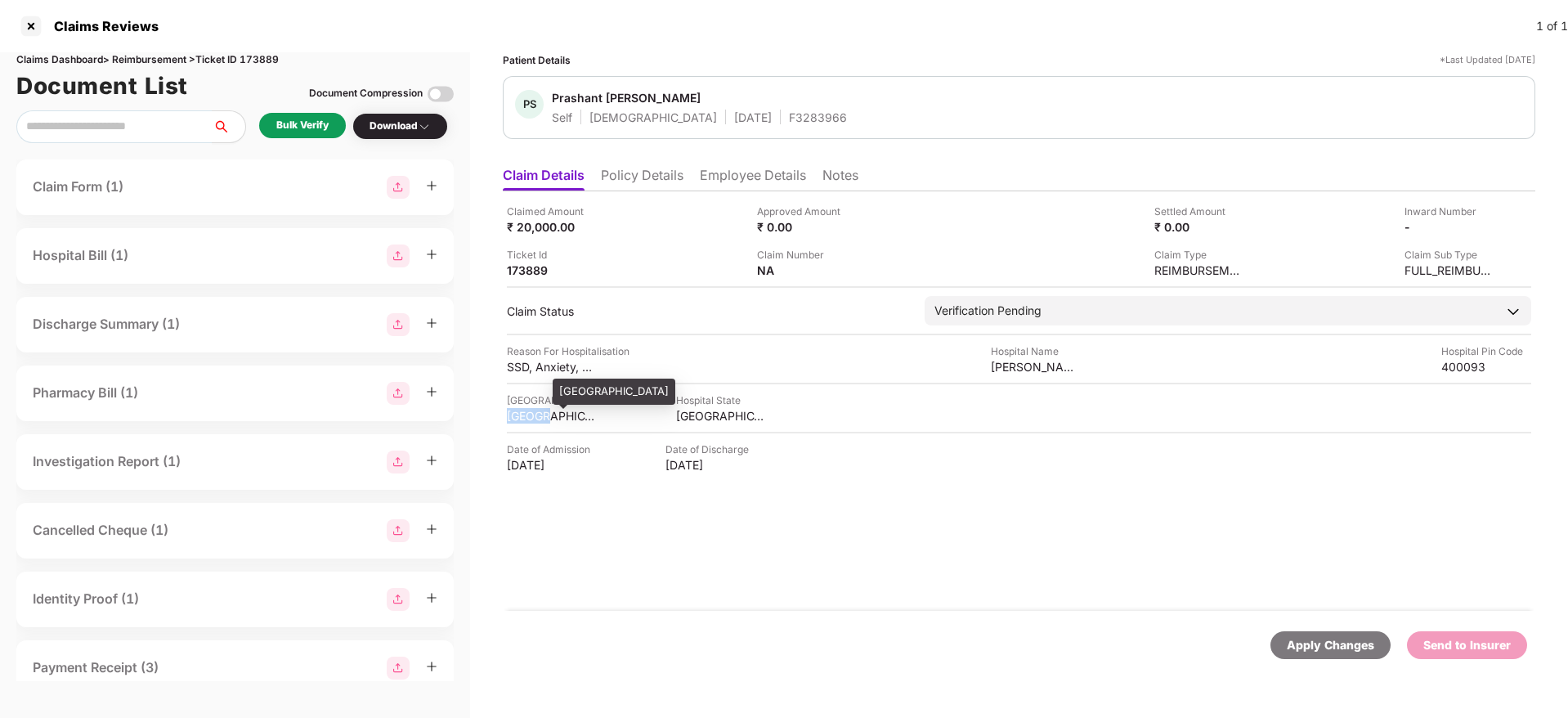
click at [532, 419] on div "[GEOGRAPHIC_DATA]" at bounding box center [552, 416] width 90 height 16
click at [542, 366] on div "SSD, Anxiety, FND" at bounding box center [552, 366] width 90 height 16
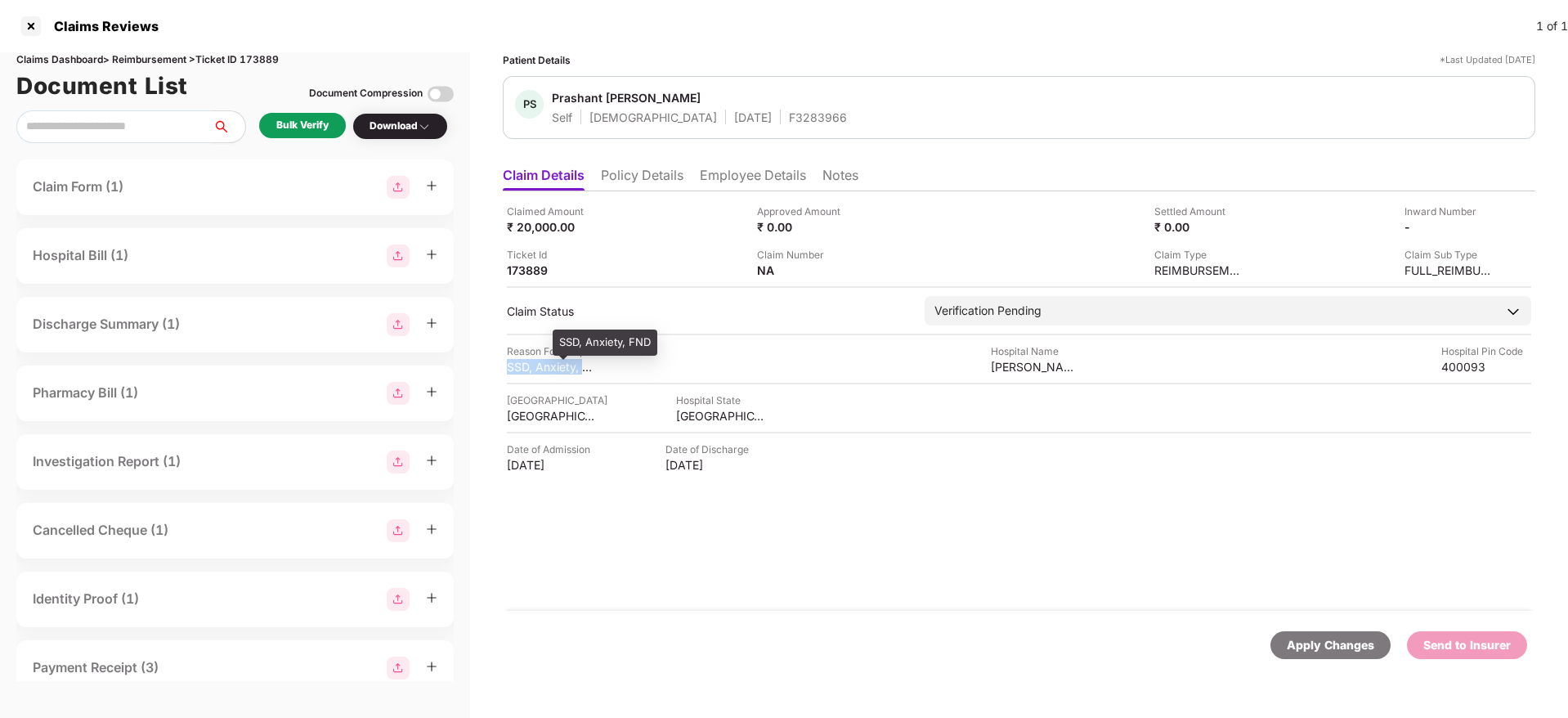
click at [542, 366] on div "SSD, Anxiety, FND" at bounding box center [552, 366] width 90 height 16
click at [544, 233] on div "₹ 20,000.00" at bounding box center [552, 226] width 90 height 16
click at [710, 182] on li "Employee Details" at bounding box center [753, 178] width 107 height 24
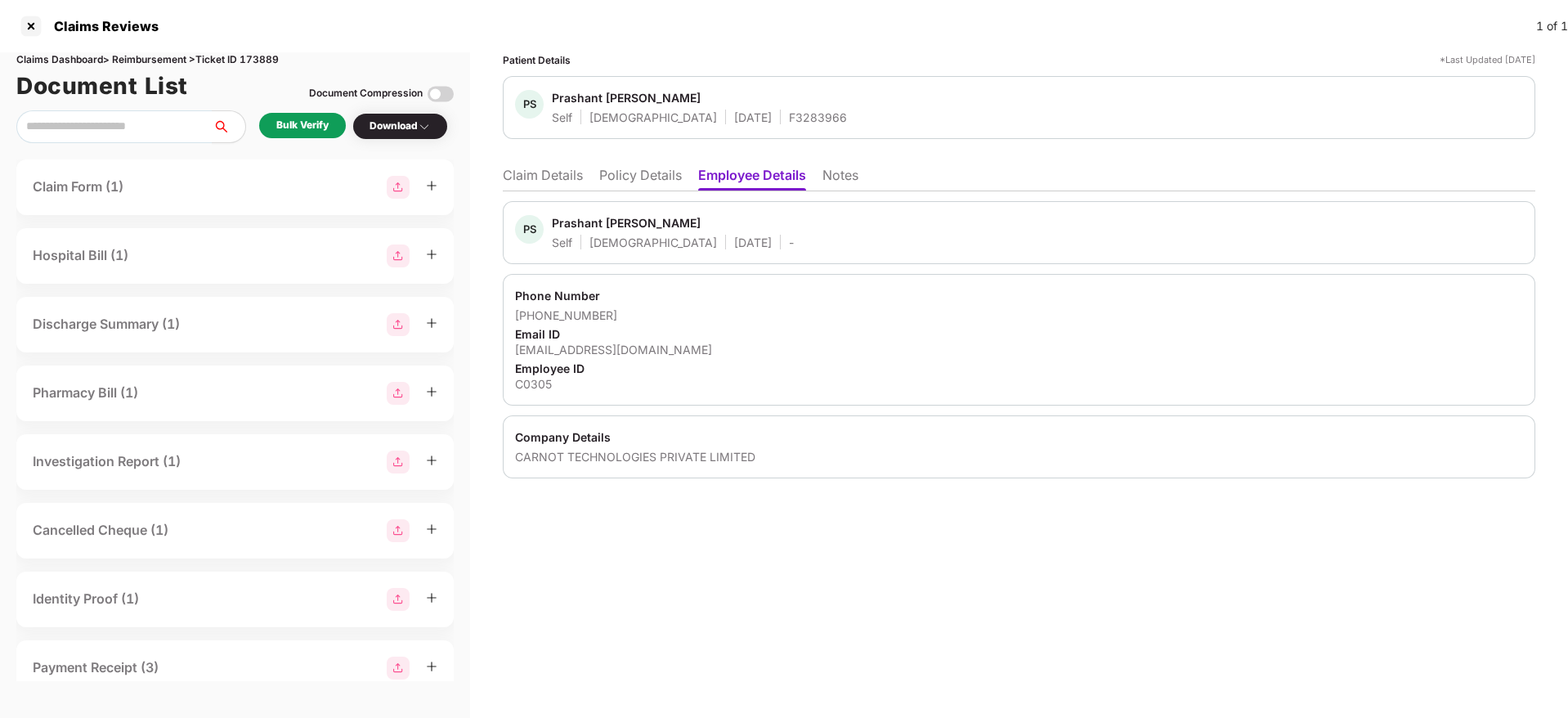
click at [614, 353] on div "[EMAIL_ADDRESS][DOMAIN_NAME]" at bounding box center [1019, 349] width 1008 height 16
drag, startPoint x: 535, startPoint y: 315, endPoint x: 634, endPoint y: 315, distance: 99.0
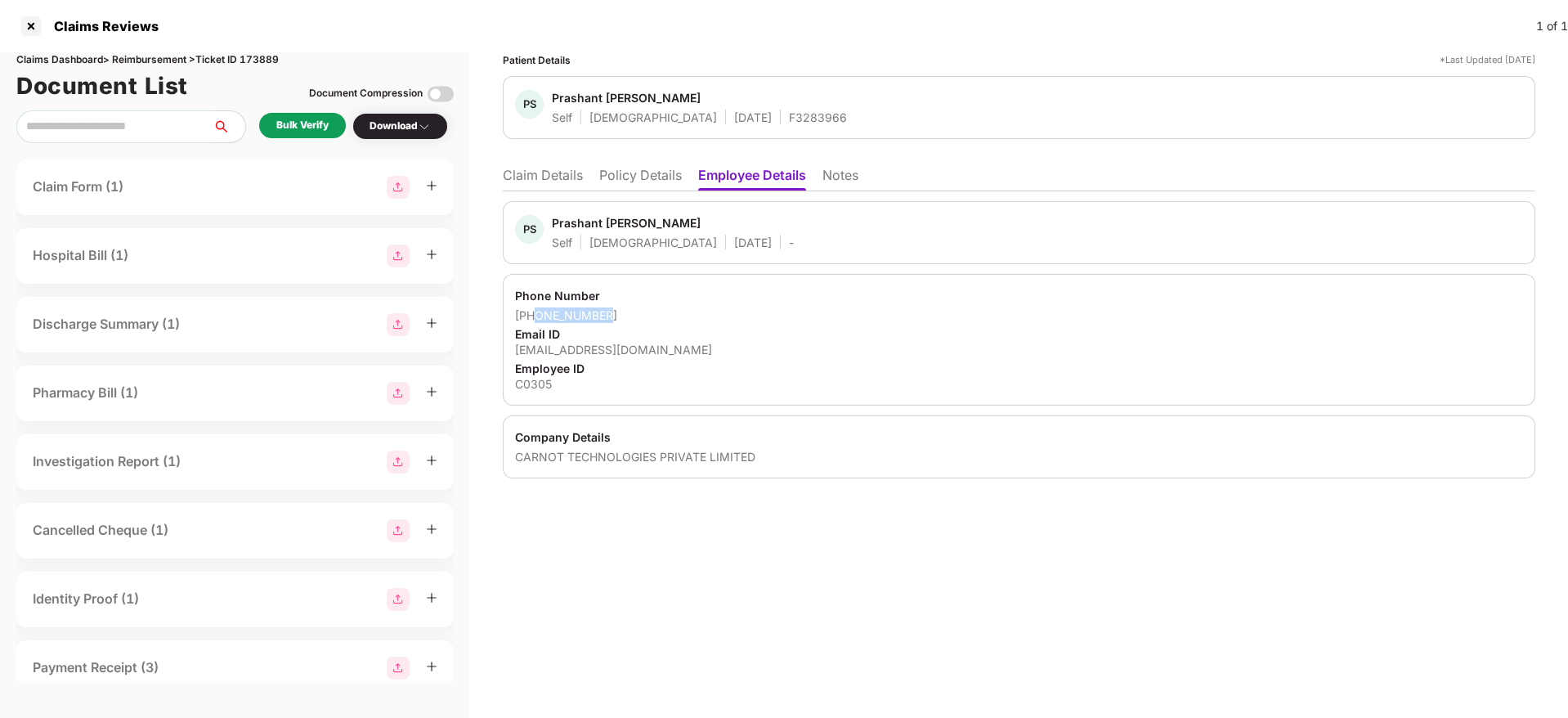
click at [634, 315] on div "[PHONE_NUMBER]" at bounding box center [1019, 314] width 1008 height 16
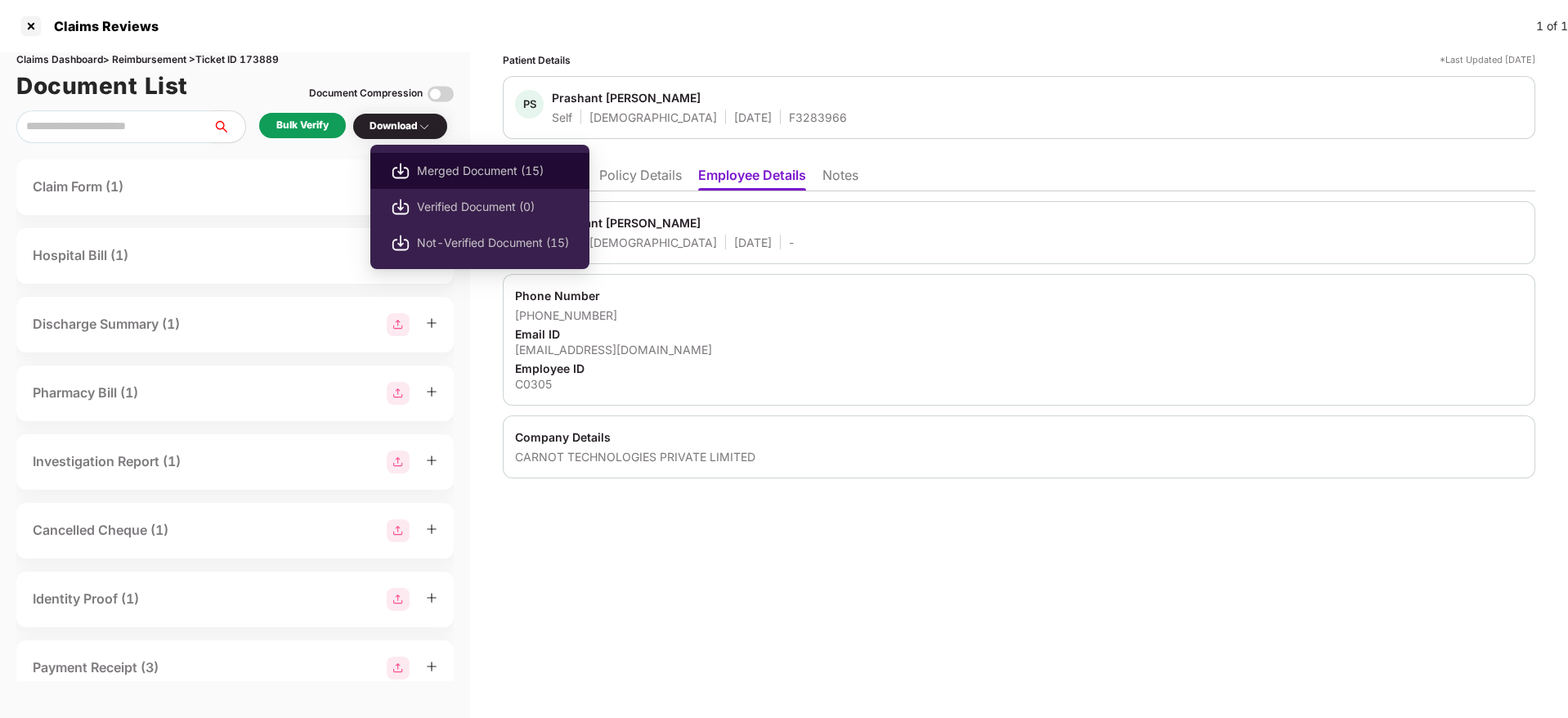
click at [470, 173] on span "Merged Document (15)" at bounding box center [492, 171] width 152 height 18
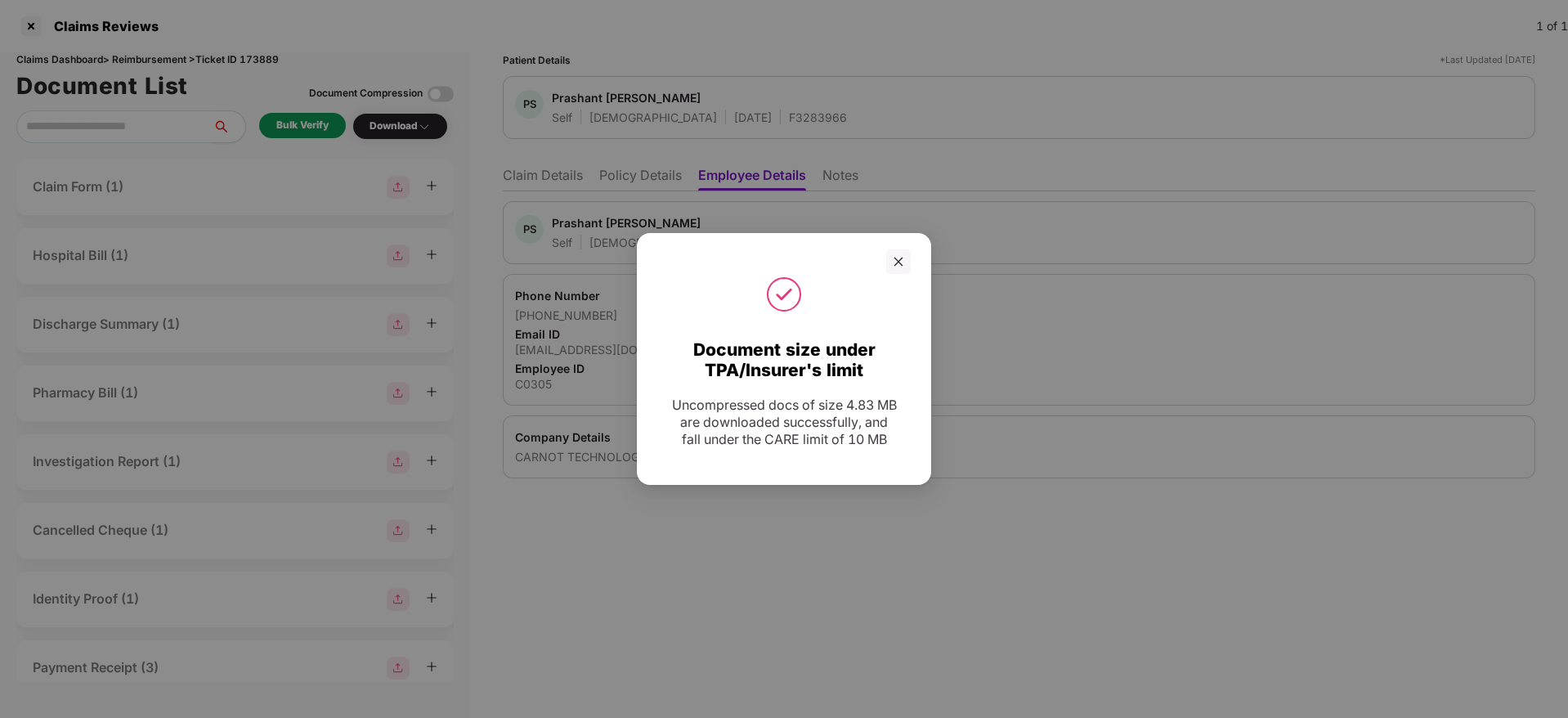
click at [889, 274] on div at bounding box center [784, 294] width 254 height 40
click at [904, 256] on div at bounding box center [898, 261] width 25 height 25
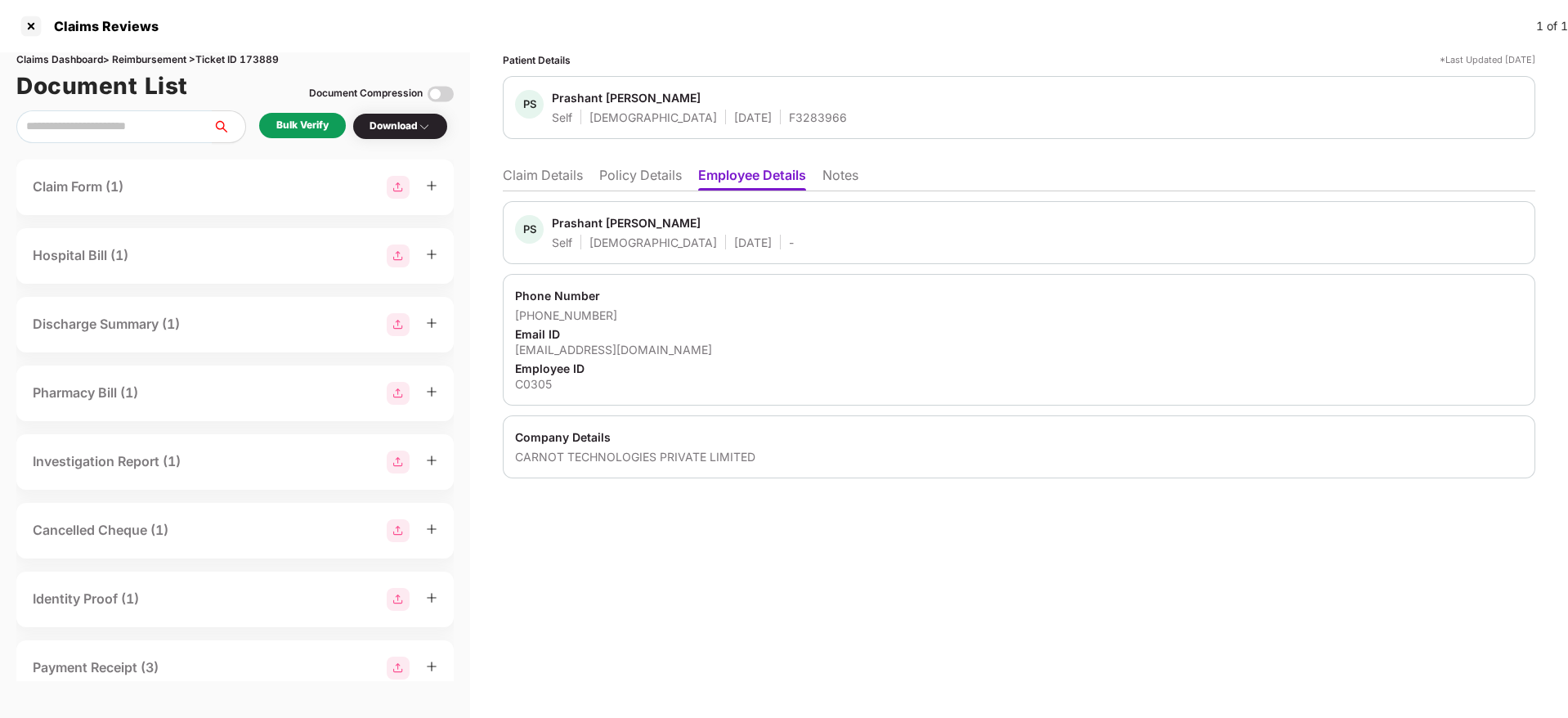
click at [559, 177] on li "Claim Details" at bounding box center [543, 178] width 80 height 24
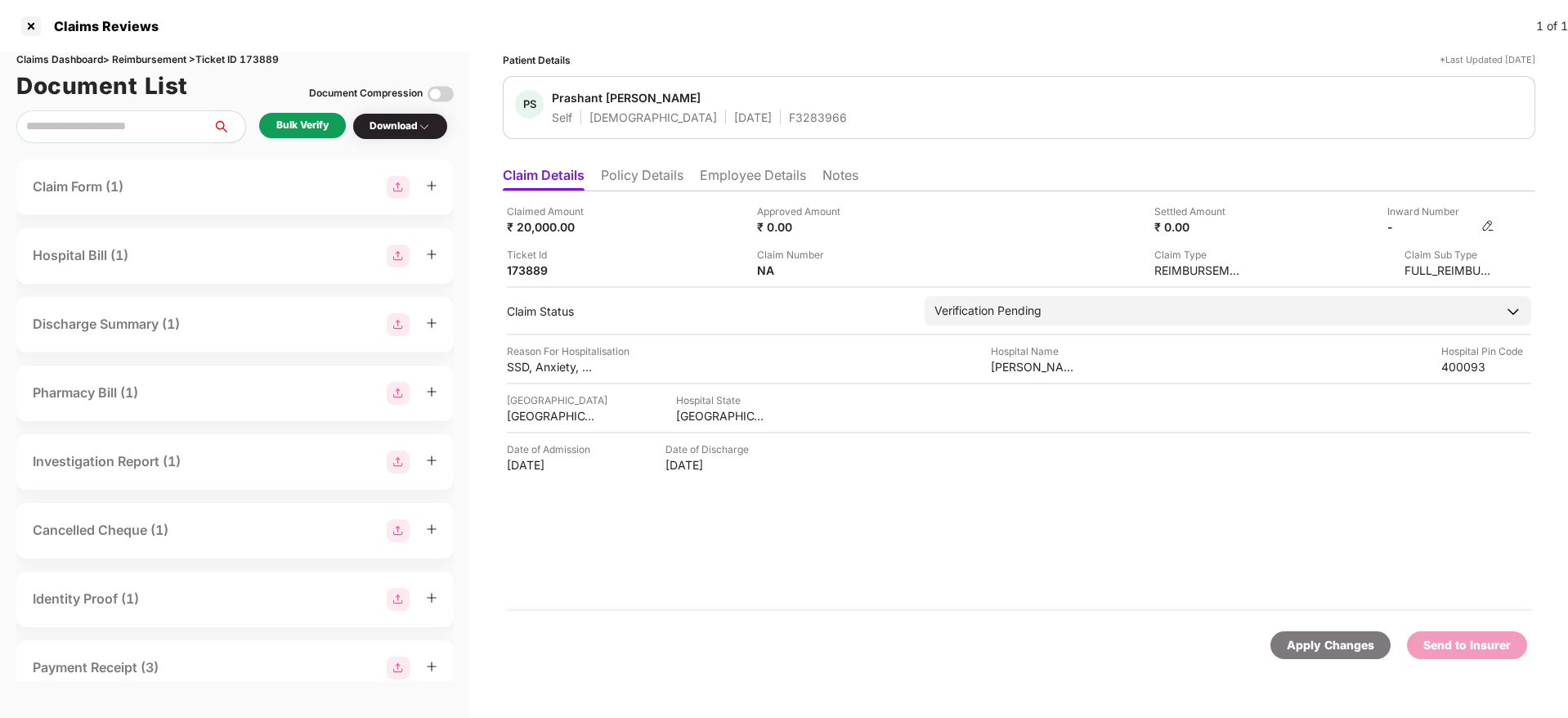
click at [1485, 227] on img at bounding box center [1488, 225] width 13 height 13
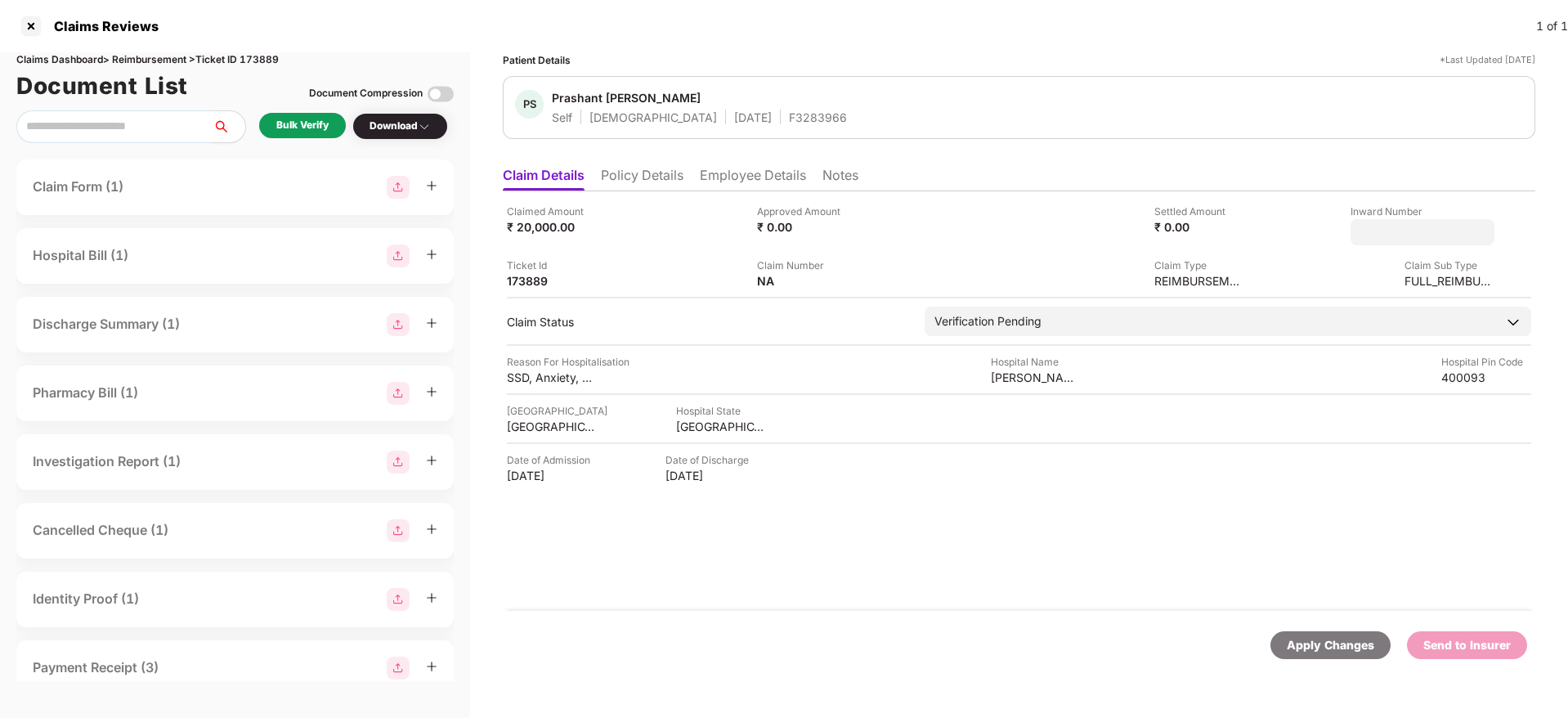
type input "**********"
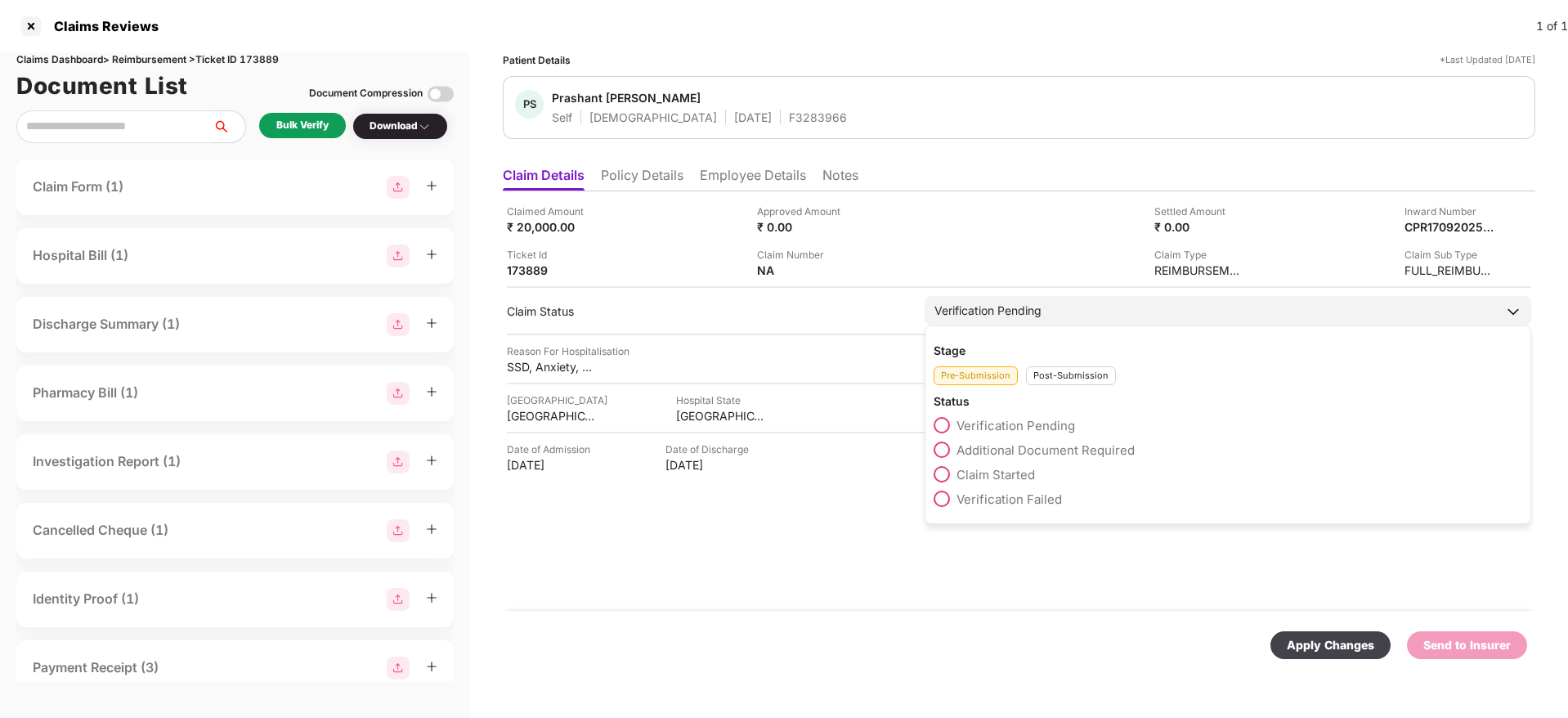
click at [1050, 380] on div "Post-Submission" at bounding box center [1071, 375] width 90 height 18
click at [1028, 442] on span "Claim Under Process" at bounding box center [1018, 450] width 123 height 16
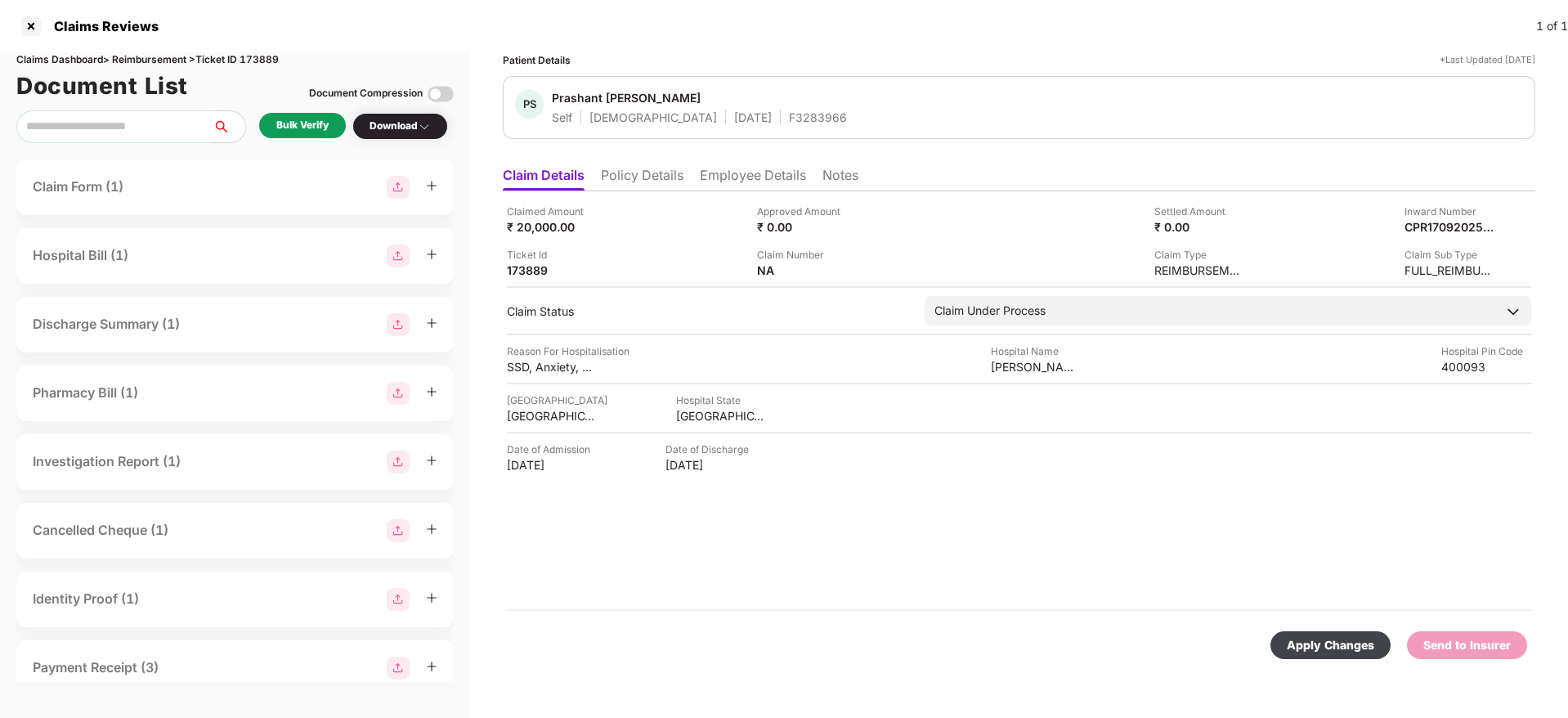
click at [1331, 655] on div "Apply Changes" at bounding box center [1331, 644] width 120 height 28
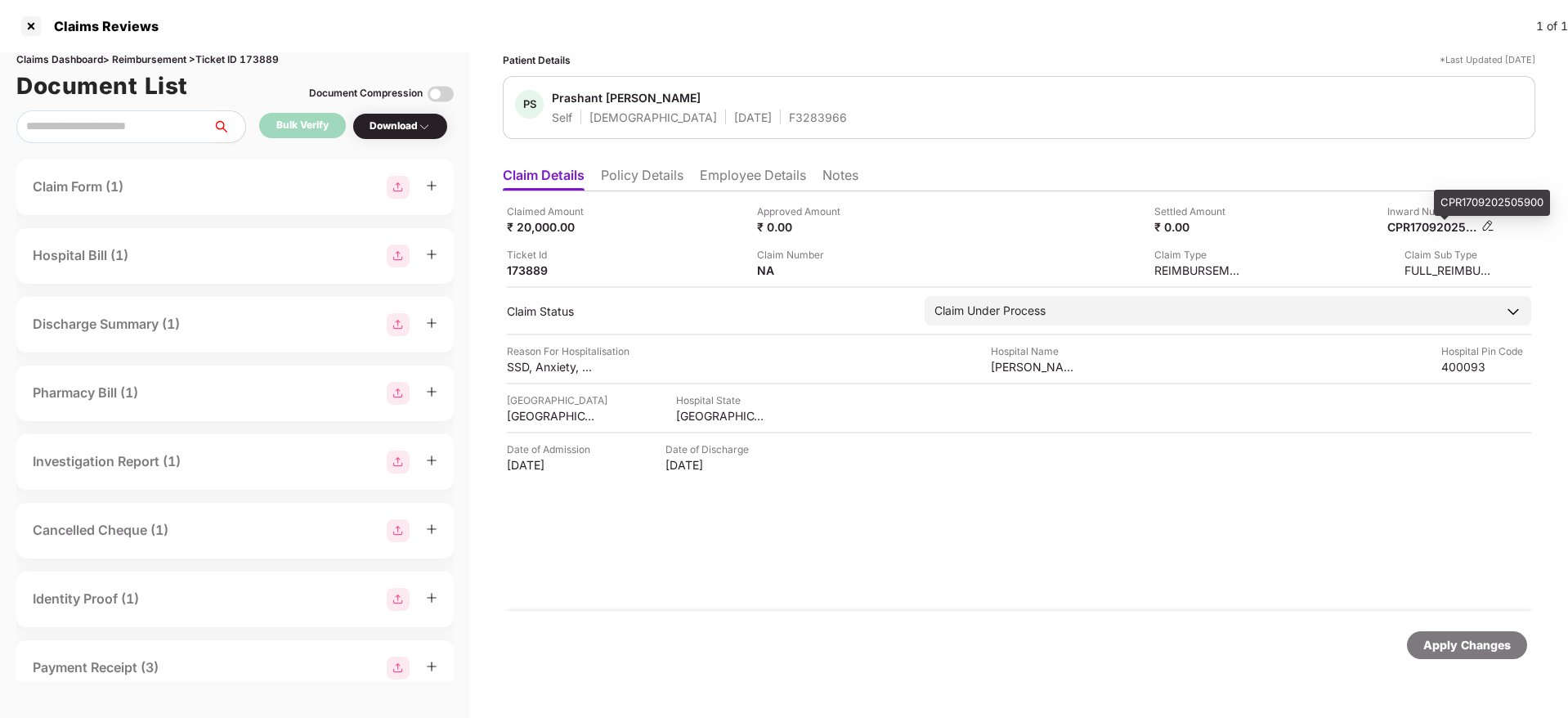
click at [1426, 226] on div "CPR1709202505900" at bounding box center [1433, 226] width 90 height 16
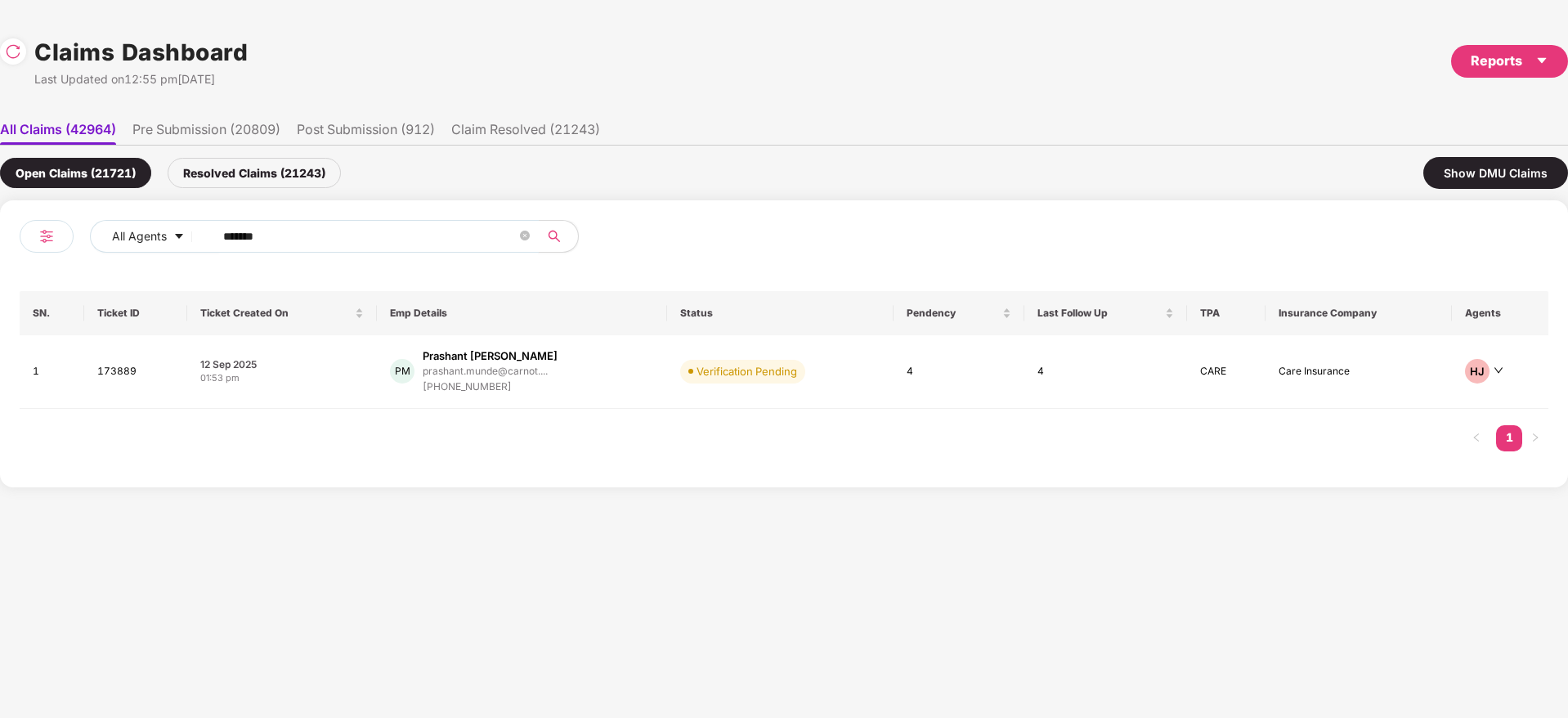
click at [54, 255] on div "All Agents ******" at bounding box center [401, 243] width 764 height 46
paste input "text"
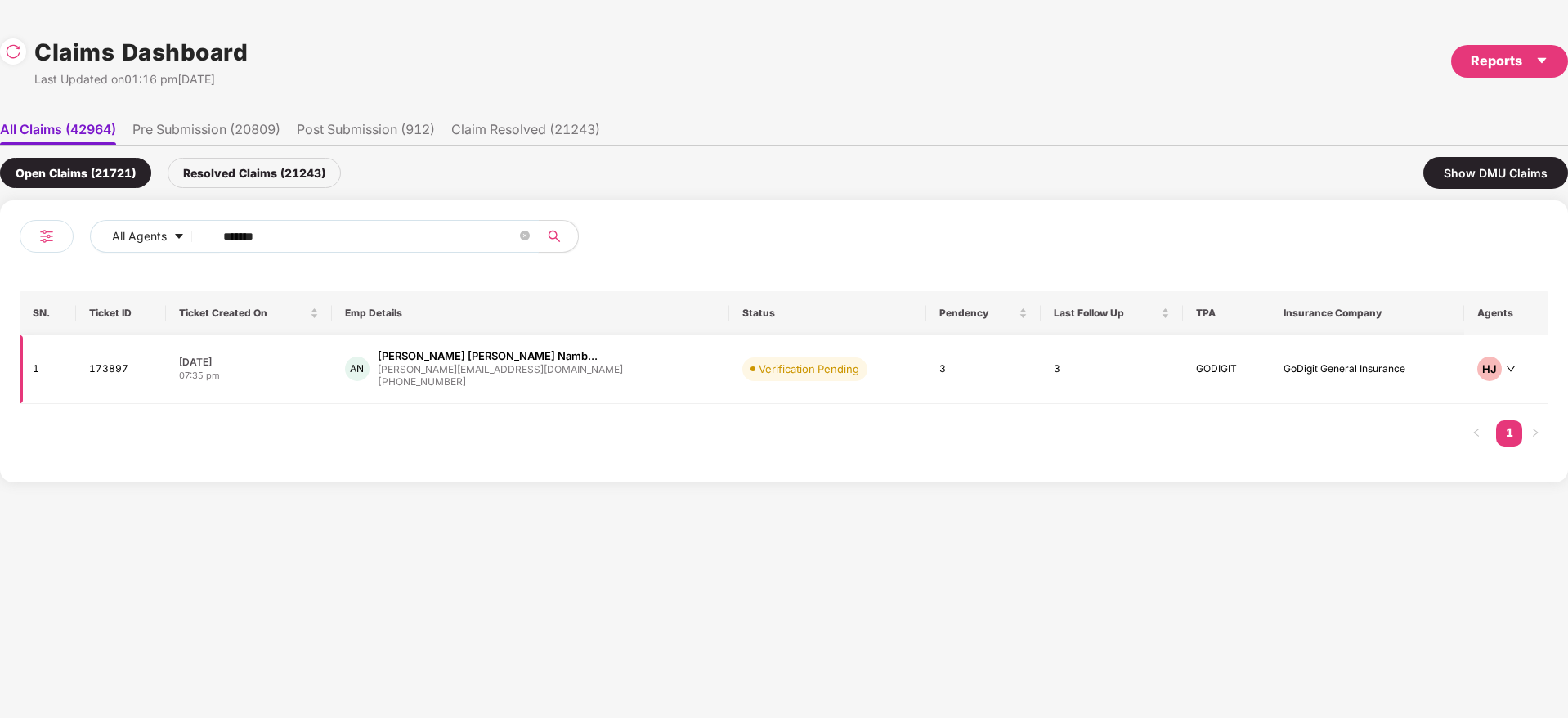
type input "******"
click at [568, 383] on div "AN [PERSON_NAME] [PERSON_NAME] Namb... [PERSON_NAME][EMAIL_ADDRESS][DOMAIN_NAME…" at bounding box center [531, 369] width 372 height 41
drag, startPoint x: 326, startPoint y: 228, endPoint x: 200, endPoint y: 249, distance: 127.7
click at [200, 249] on div "All Agents ******" at bounding box center [549, 236] width 918 height 33
paste input "text"
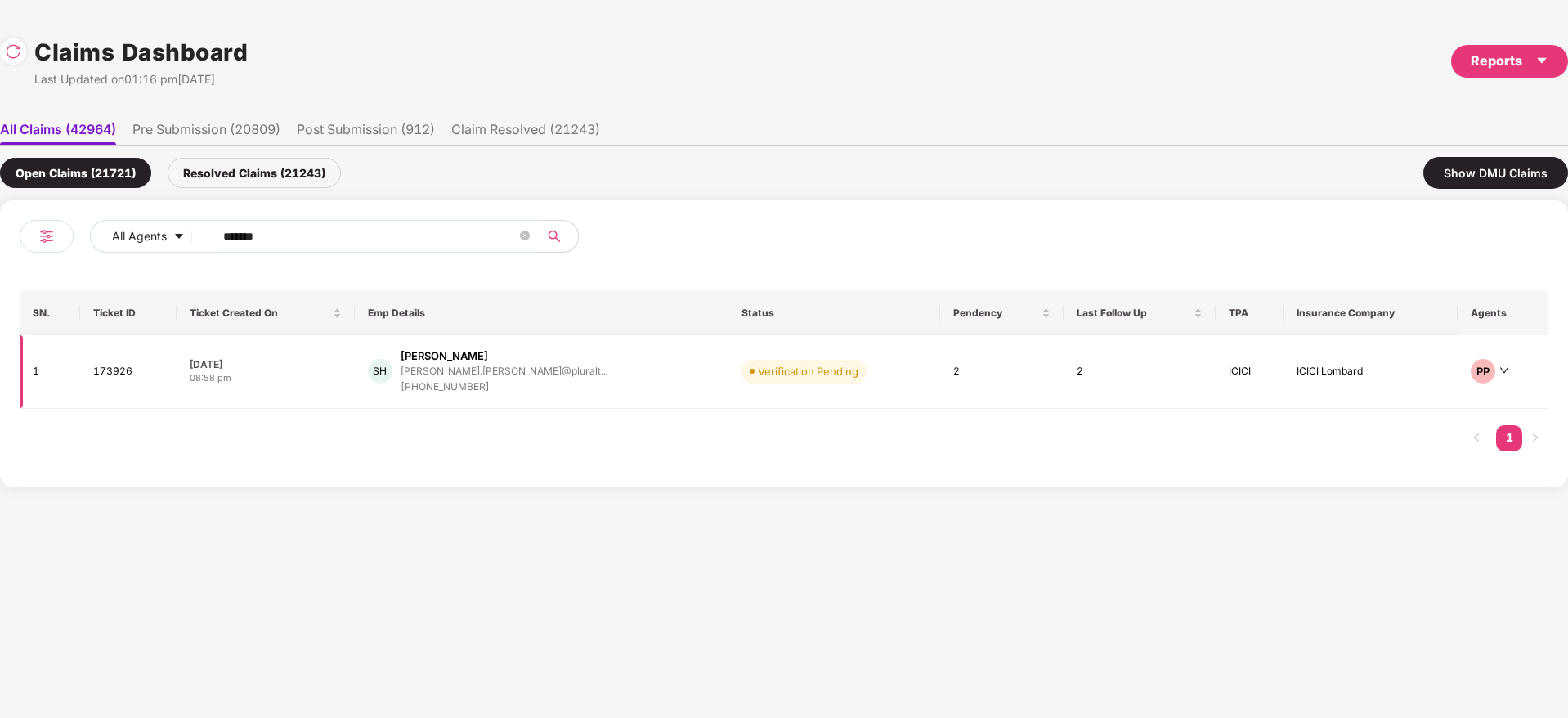
type input "******"
click at [584, 371] on div "SH [PERSON_NAME] [PERSON_NAME].[PERSON_NAME]@pluralt... [PHONE_NUMBER]" at bounding box center [542, 371] width 348 height 47
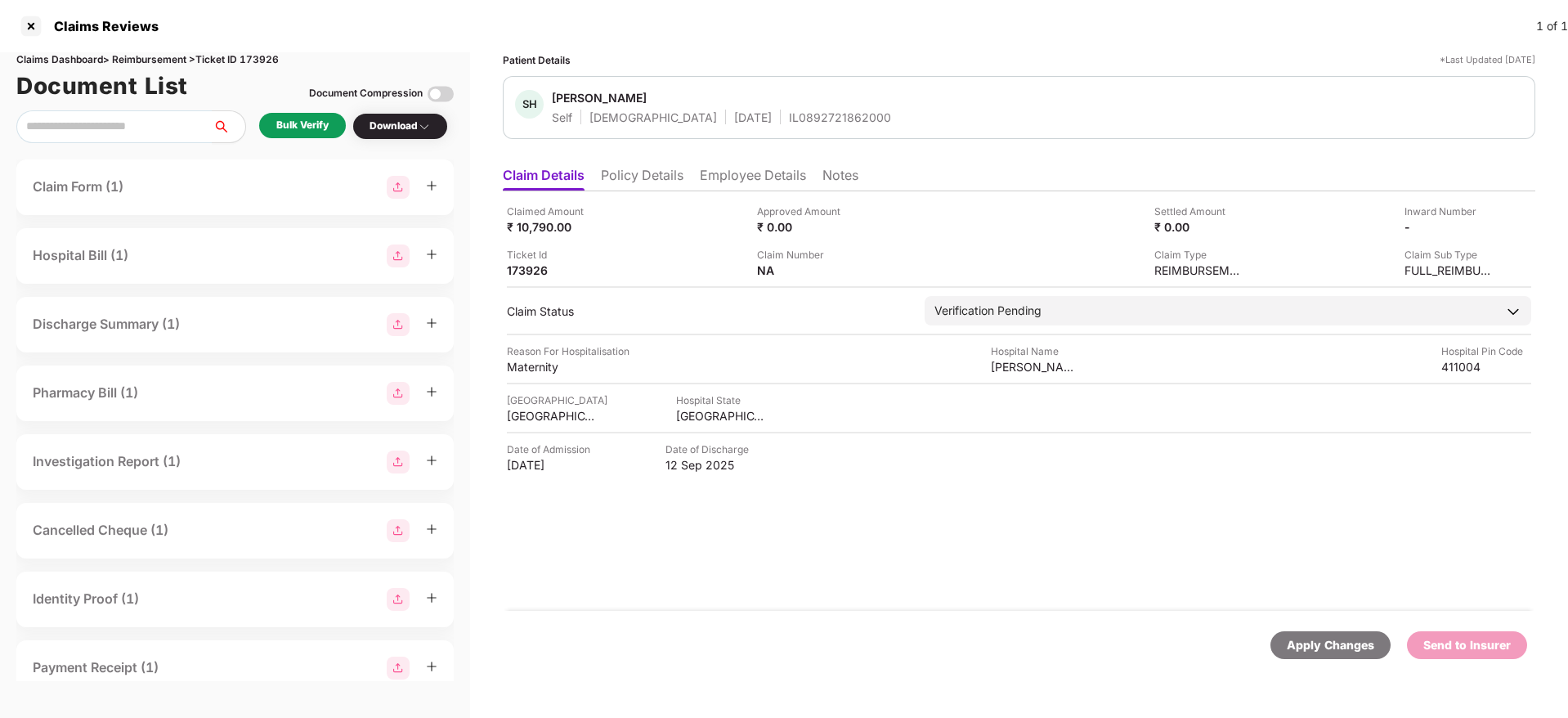
click at [841, 613] on div "Apply Changes Send to Insurer" at bounding box center [1019, 644] width 1033 height 69
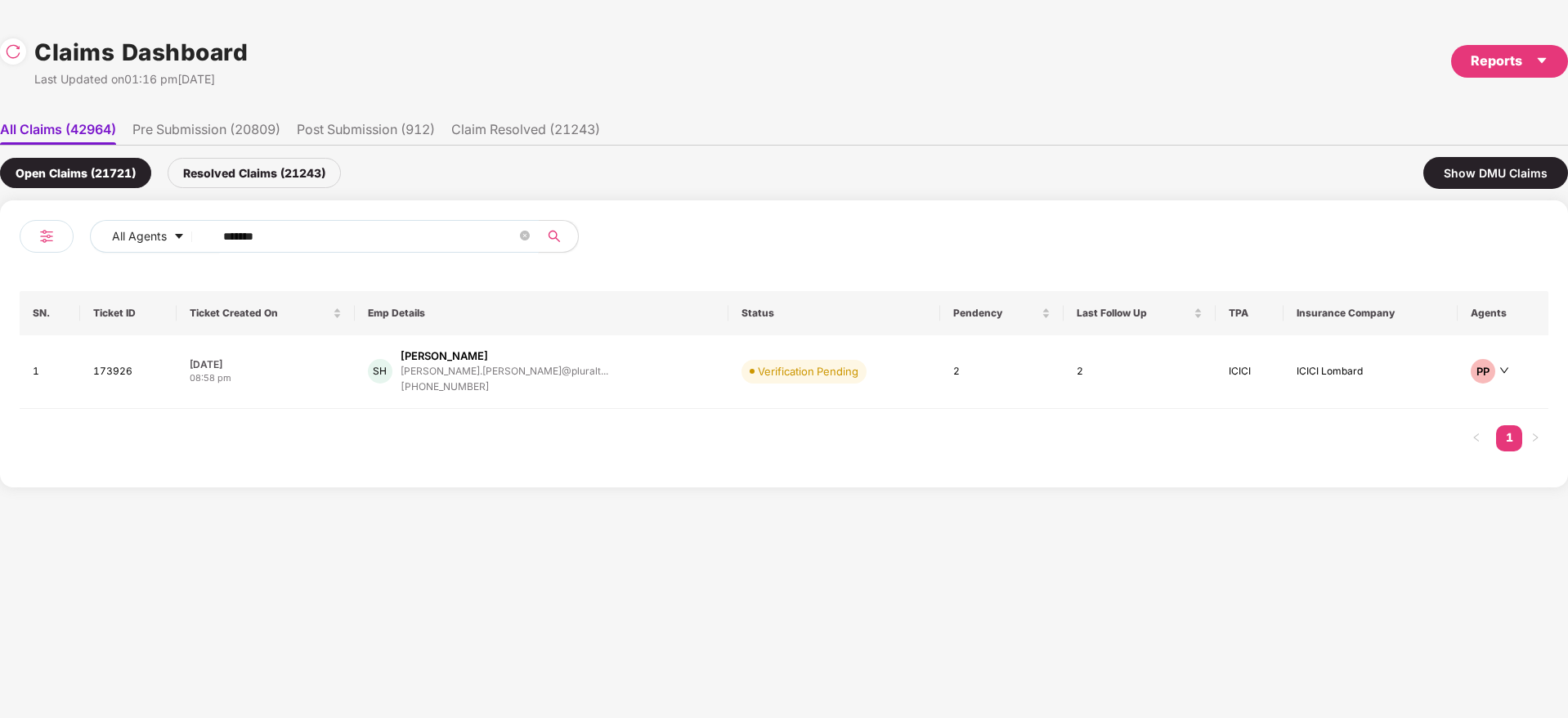
drag, startPoint x: 316, startPoint y: 238, endPoint x: 7, endPoint y: 342, distance: 326.0
click at [0, 343] on div "All Agents ****** SN. Ticket ID Ticket Created On Emp Details Status Pendency L…" at bounding box center [784, 344] width 1568 height 287
paste input "text"
type input "******"
click at [573, 393] on div "[PERSON_NAME]... [EMAIL_ADDRESS][DOMAIN_NAME]... [PHONE_NUMBER]" at bounding box center [524, 371] width 303 height 47
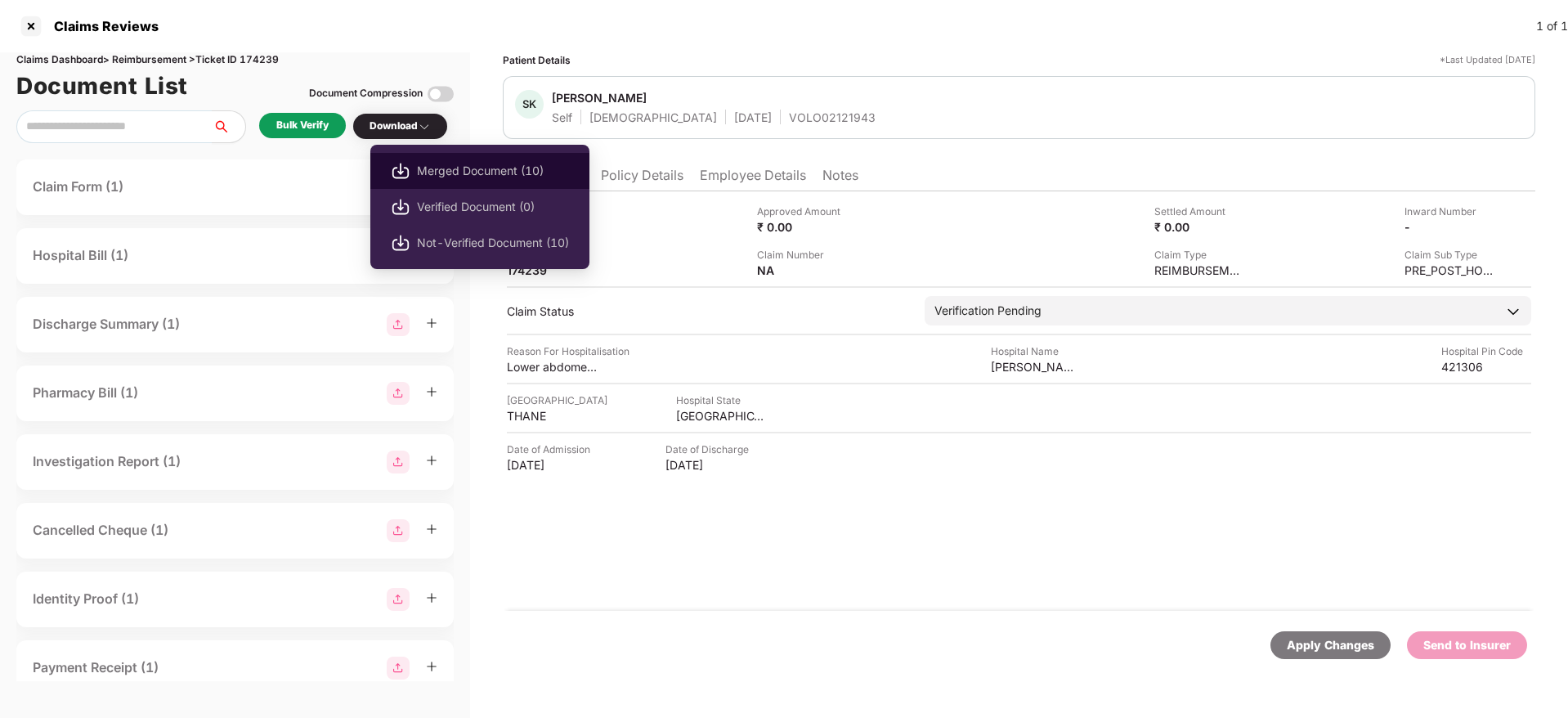
click at [466, 172] on span "Merged Document (10)" at bounding box center [492, 171] width 152 height 18
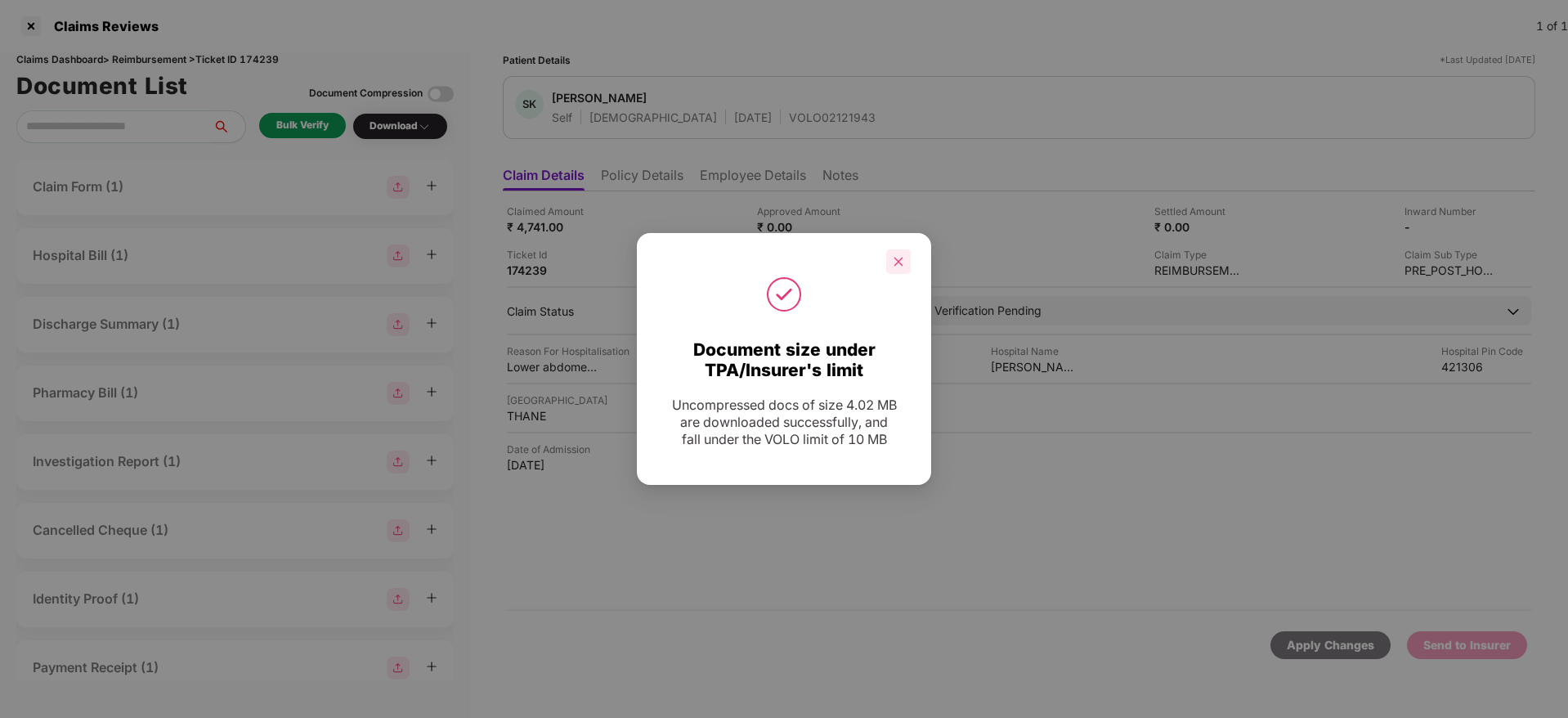
click at [906, 263] on div at bounding box center [898, 261] width 25 height 25
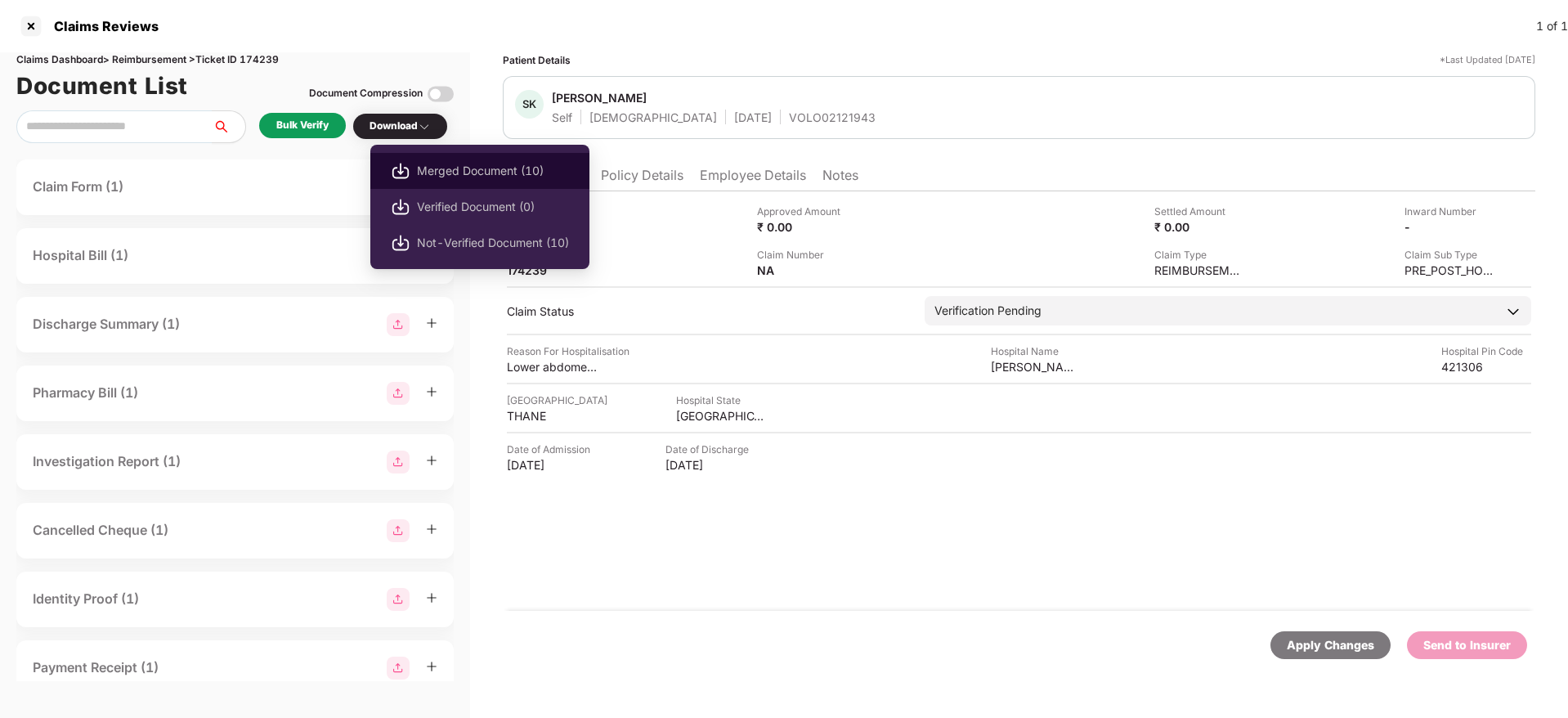
click at [486, 174] on span "Merged Document (10)" at bounding box center [492, 171] width 152 height 18
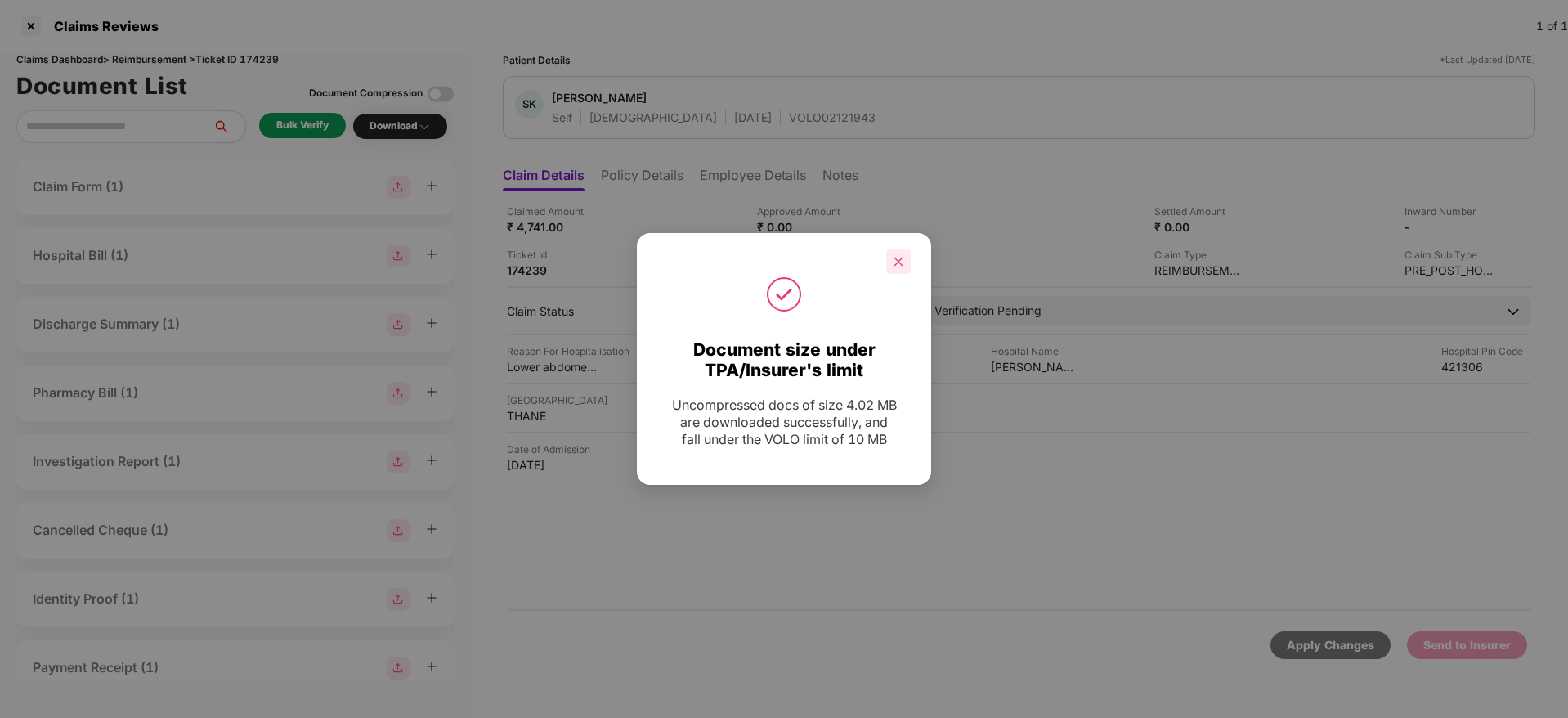
click at [900, 255] on div at bounding box center [898, 261] width 25 height 25
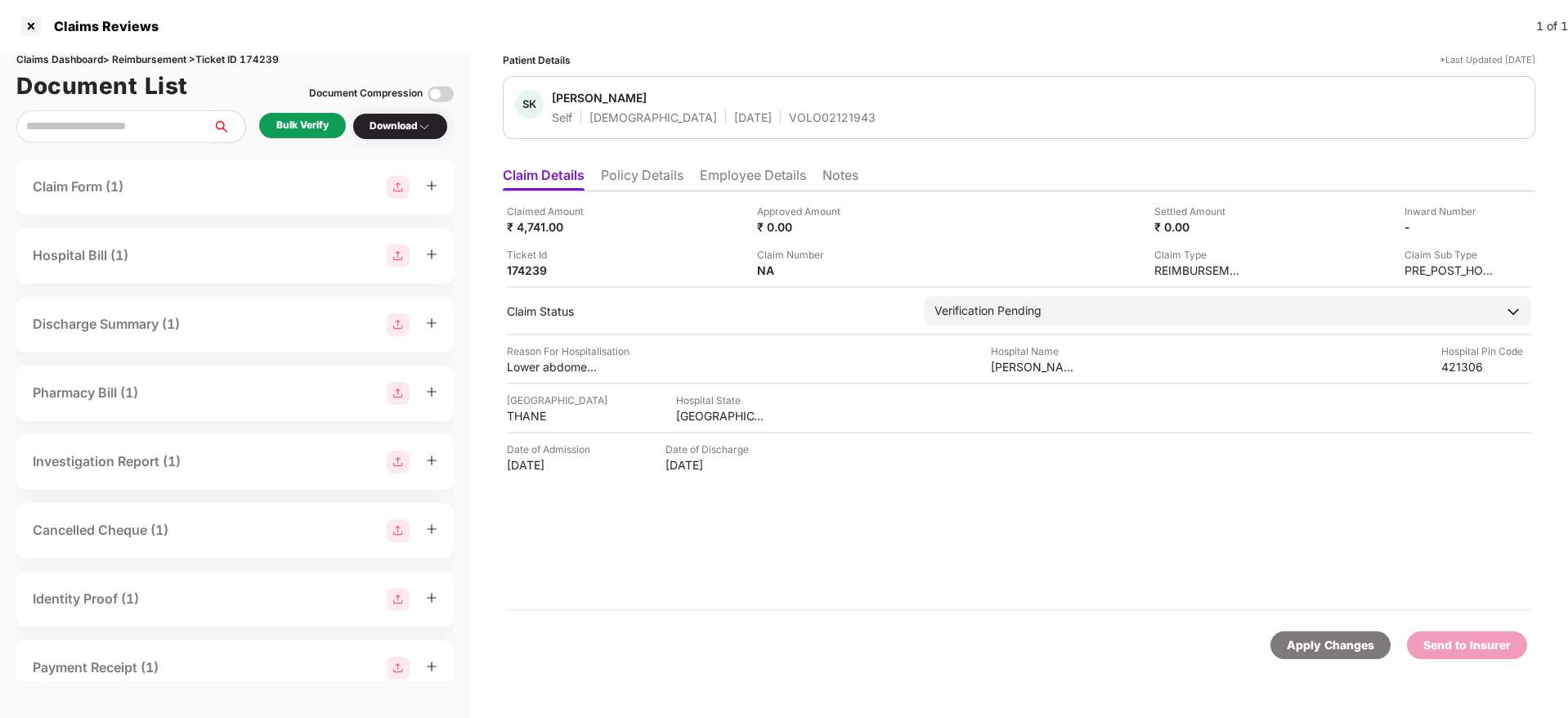
click at [658, 180] on li "Policy Details" at bounding box center [642, 178] width 83 height 24
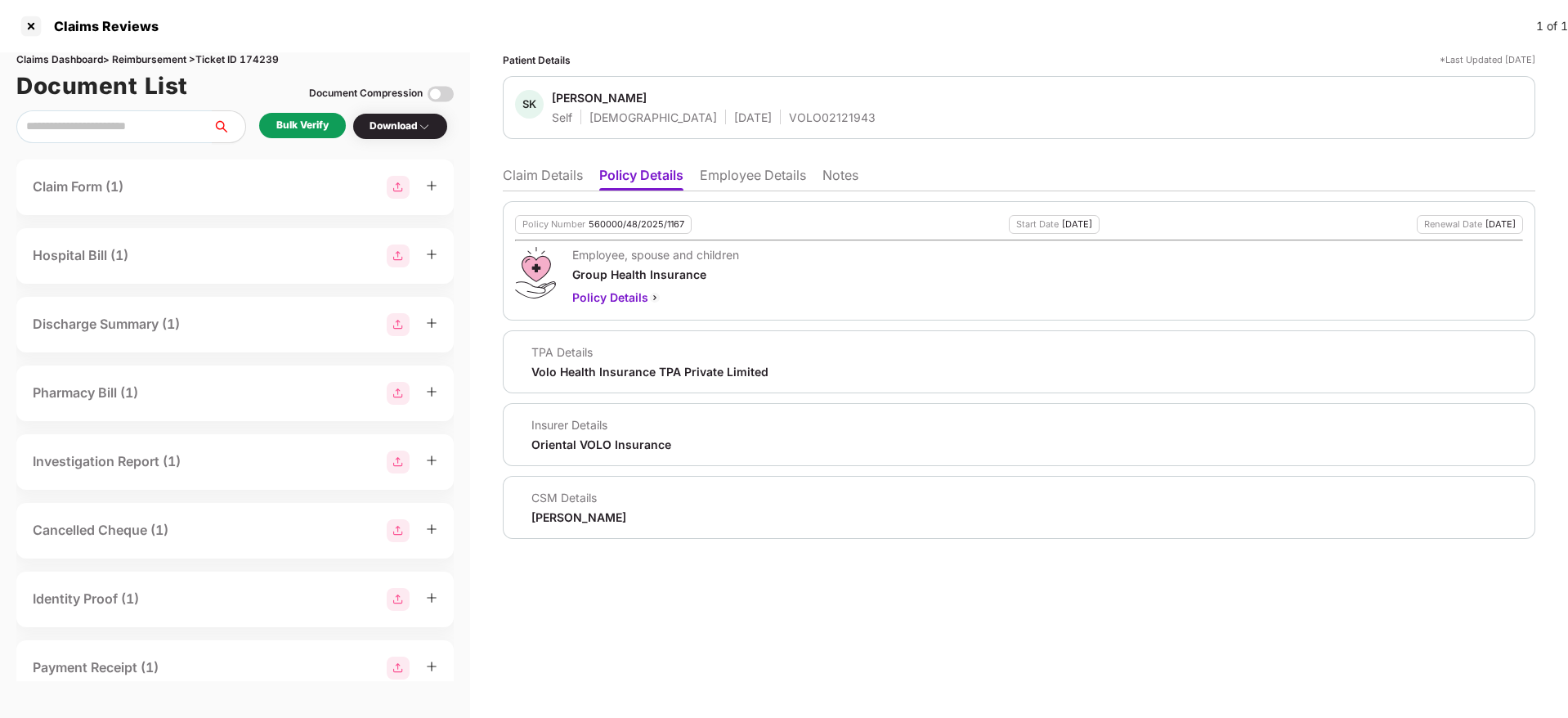
click at [657, 226] on div "560000/48/2025/1167" at bounding box center [636, 224] width 96 height 11
click at [755, 170] on li "Employee Details" at bounding box center [753, 178] width 107 height 24
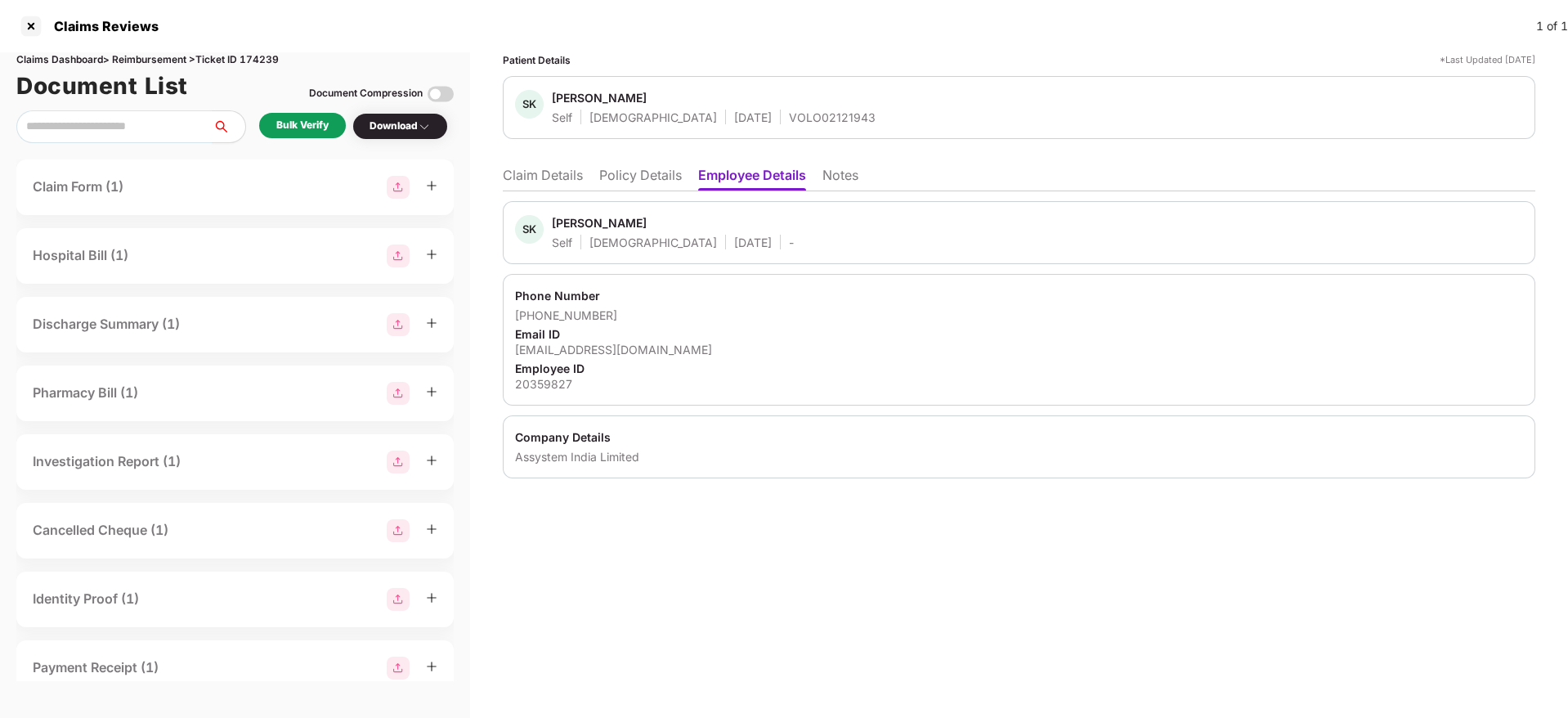
click at [653, 177] on li "Policy Details" at bounding box center [641, 178] width 83 height 24
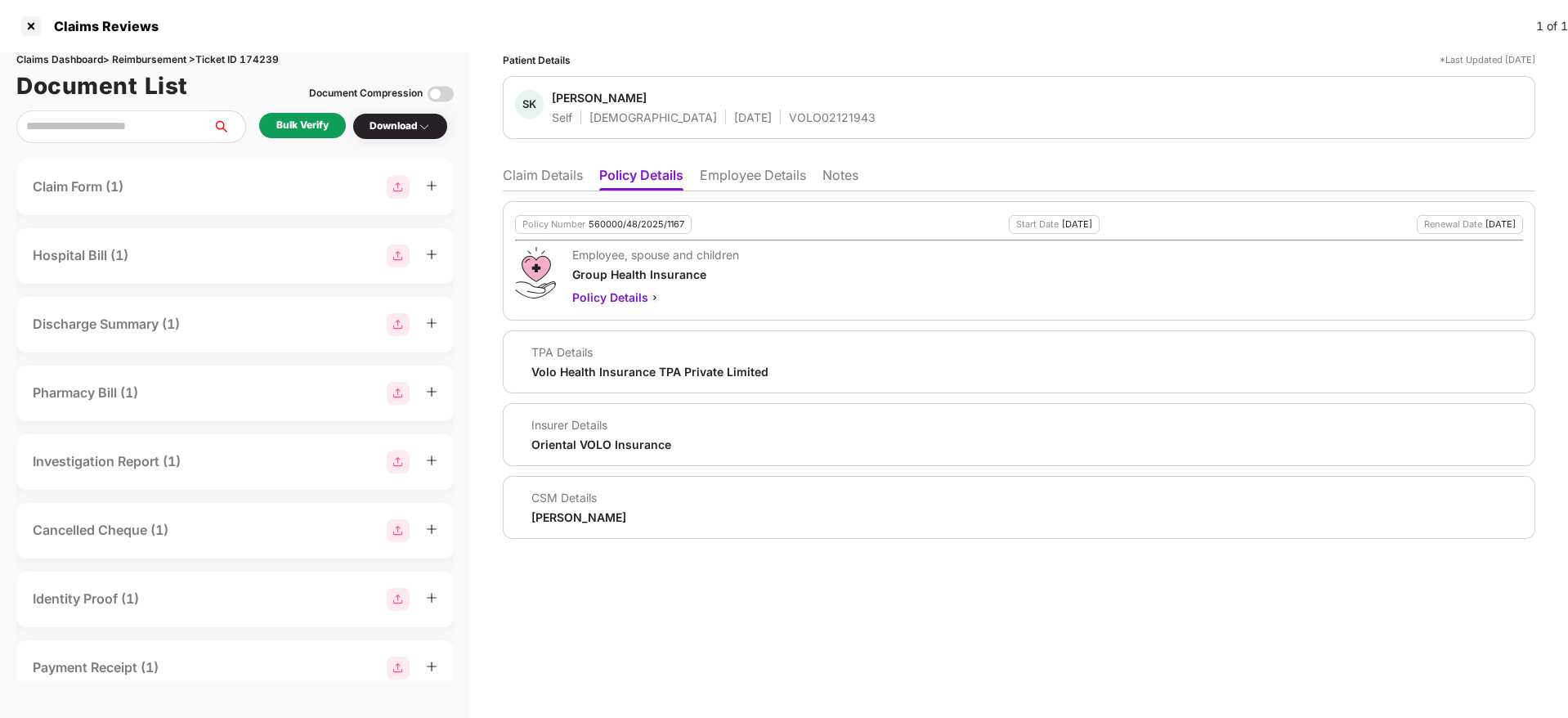
click at [568, 174] on li "Claim Details" at bounding box center [543, 178] width 80 height 24
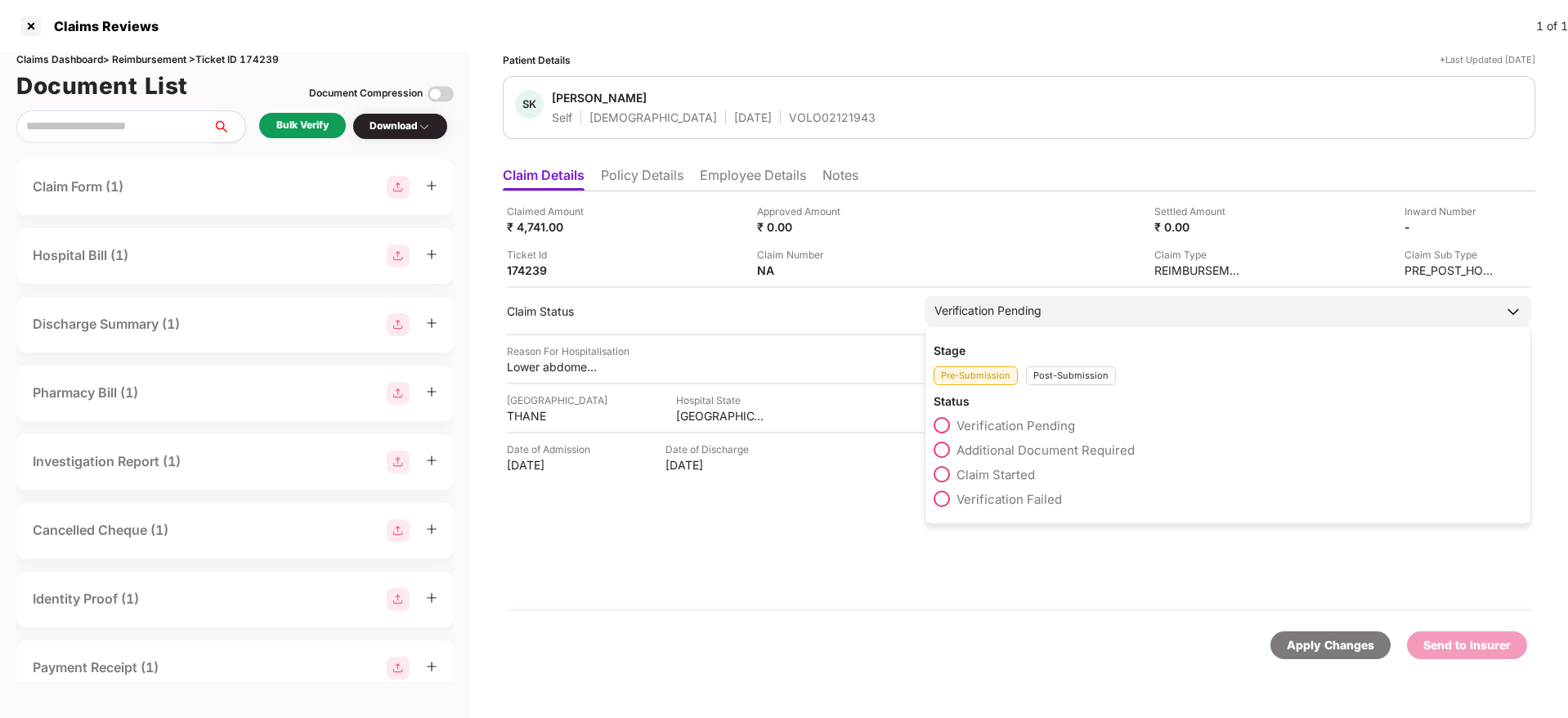
click at [1011, 475] on span "Claim Started" at bounding box center [995, 474] width 78 height 16
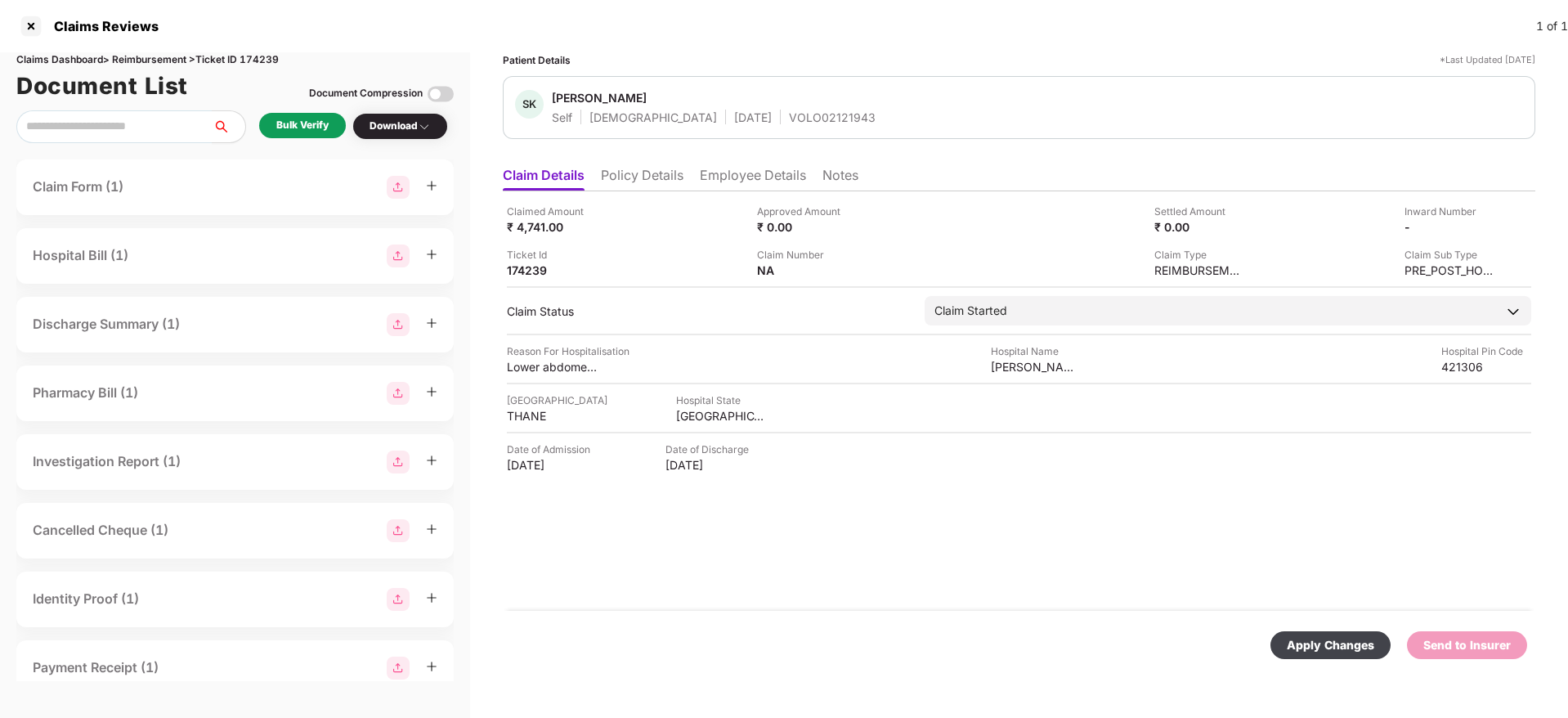
click at [1332, 642] on div "Apply Changes" at bounding box center [1330, 645] width 87 height 18
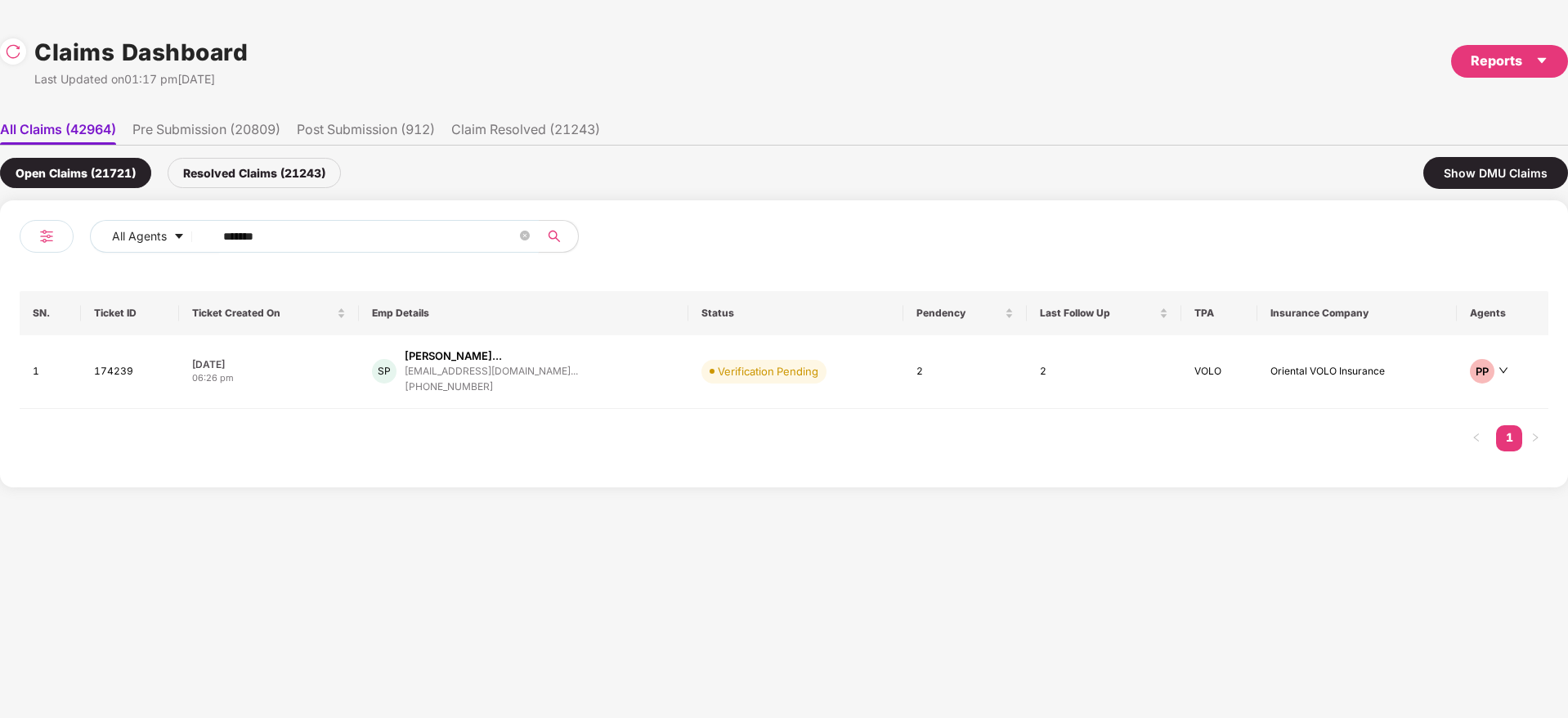
drag, startPoint x: 306, startPoint y: 244, endPoint x: 0, endPoint y: 311, distance: 313.2
click at [0, 311] on div "All Agents ****** SN. Ticket ID Ticket Created On Emp Details Status Pendency L…" at bounding box center [784, 344] width 1568 height 287
paste input "text"
type input "******"
click at [596, 373] on div "AK [PERSON_NAME] [PERSON_NAME]... [PHONE_NUMBER]" at bounding box center [522, 371] width 261 height 47
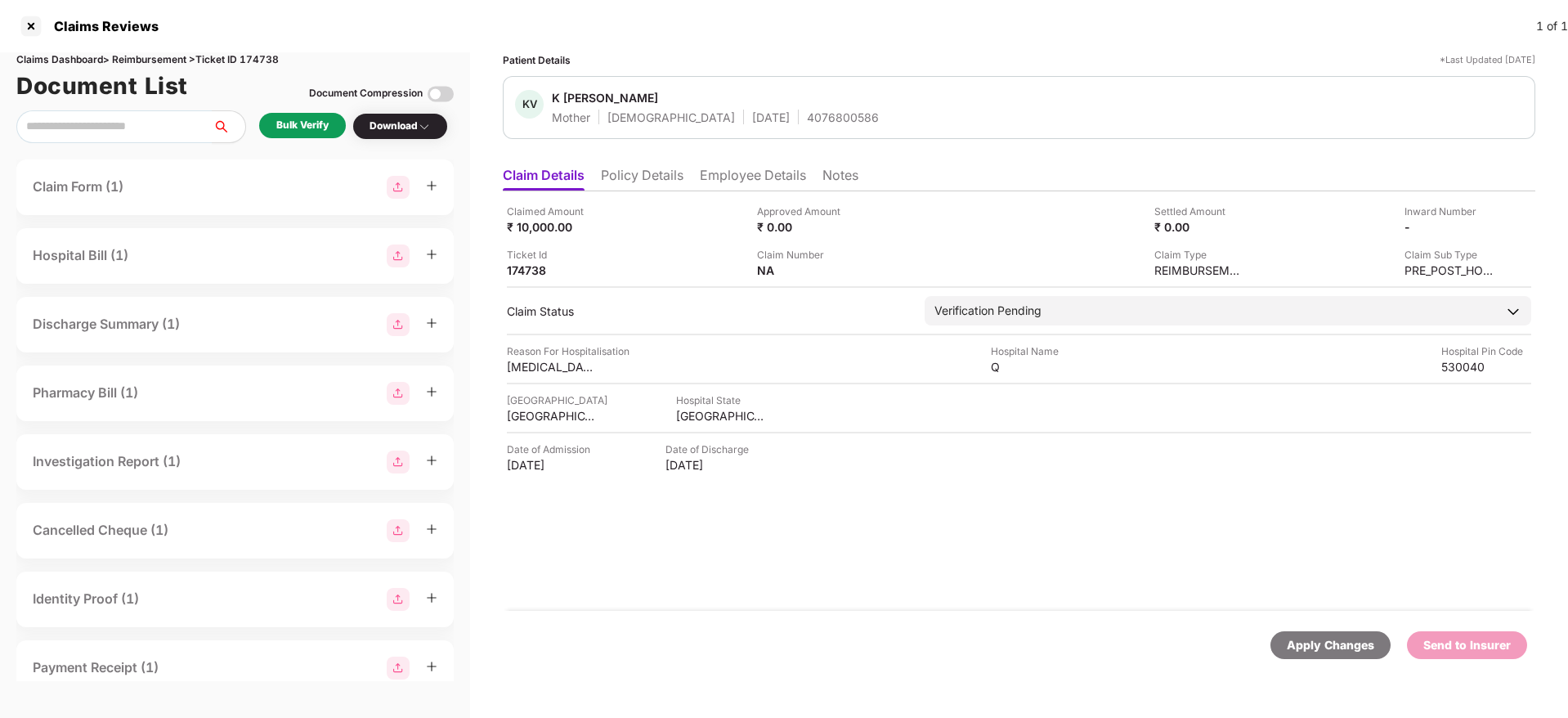
click at [312, 129] on div "Bulk Verify" at bounding box center [303, 125] width 52 height 16
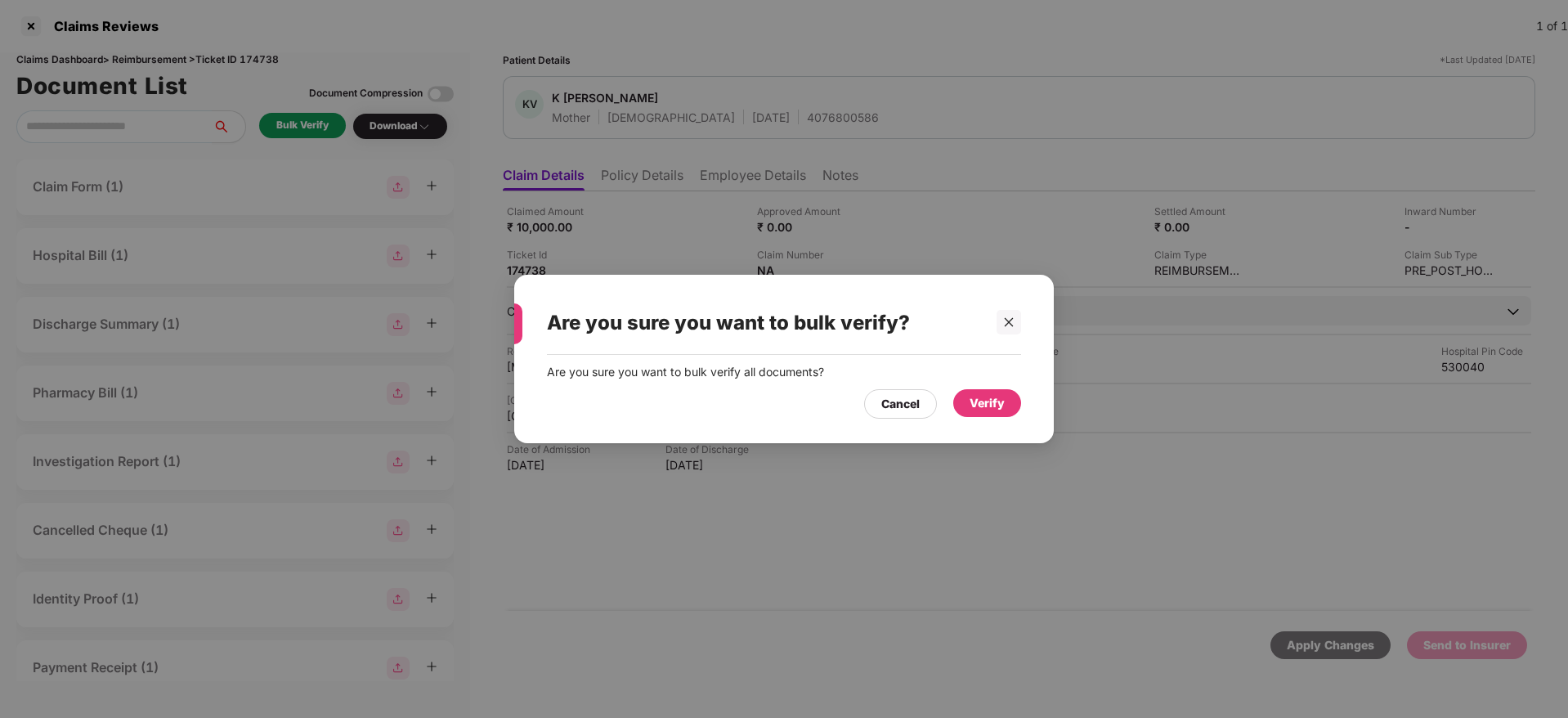
click at [996, 400] on div "Verify" at bounding box center [987, 404] width 35 height 18
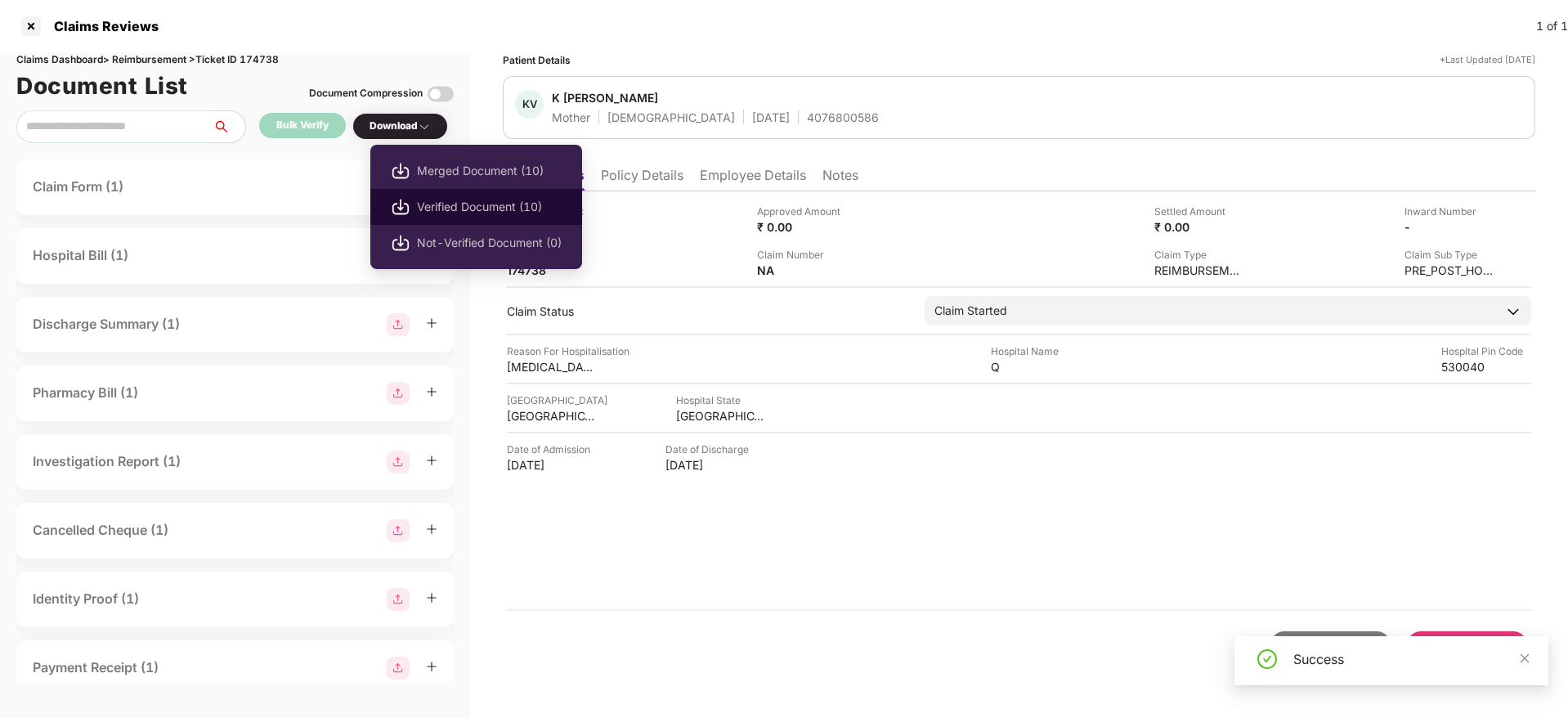
click at [468, 199] on span "Verified Document (10)" at bounding box center [488, 207] width 144 height 18
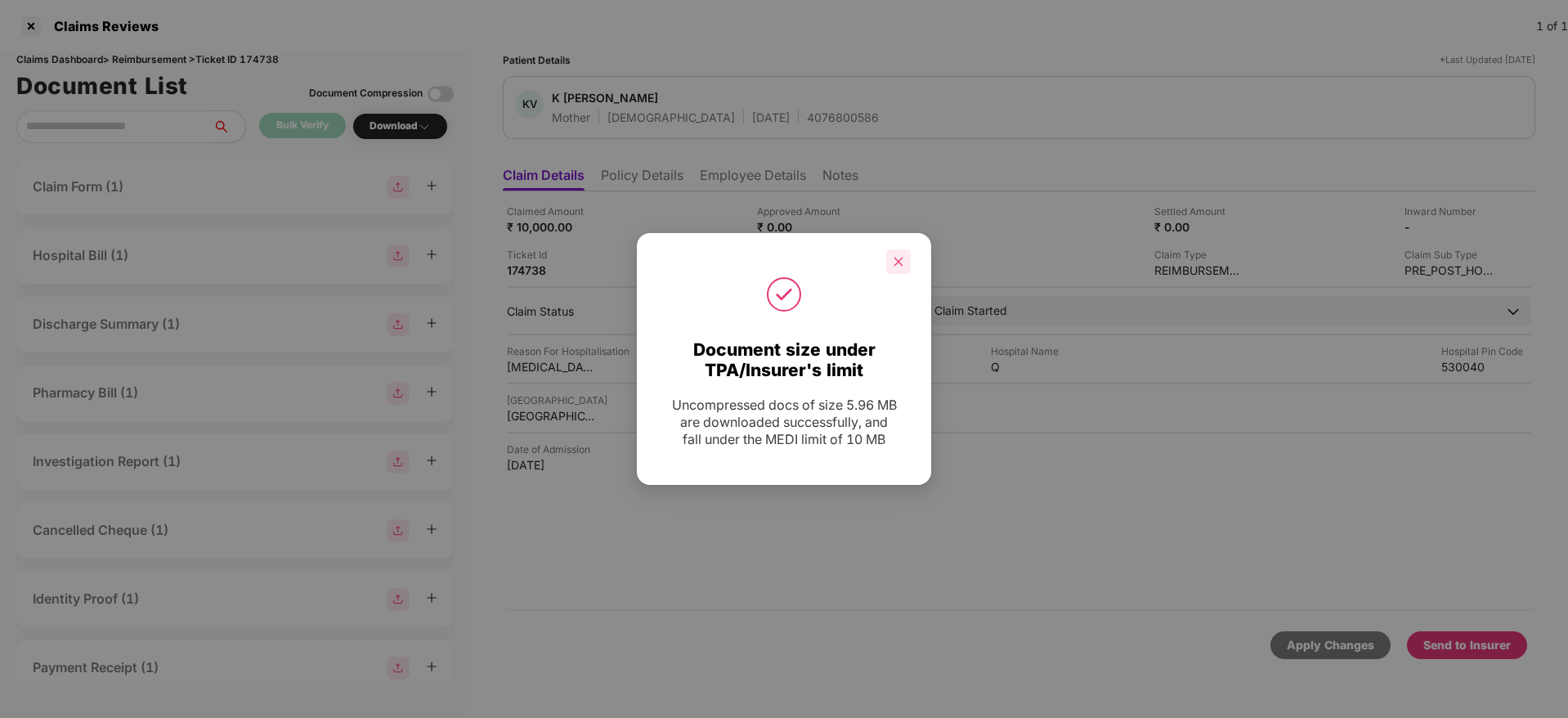
click at [900, 258] on icon "close" at bounding box center [898, 261] width 11 height 11
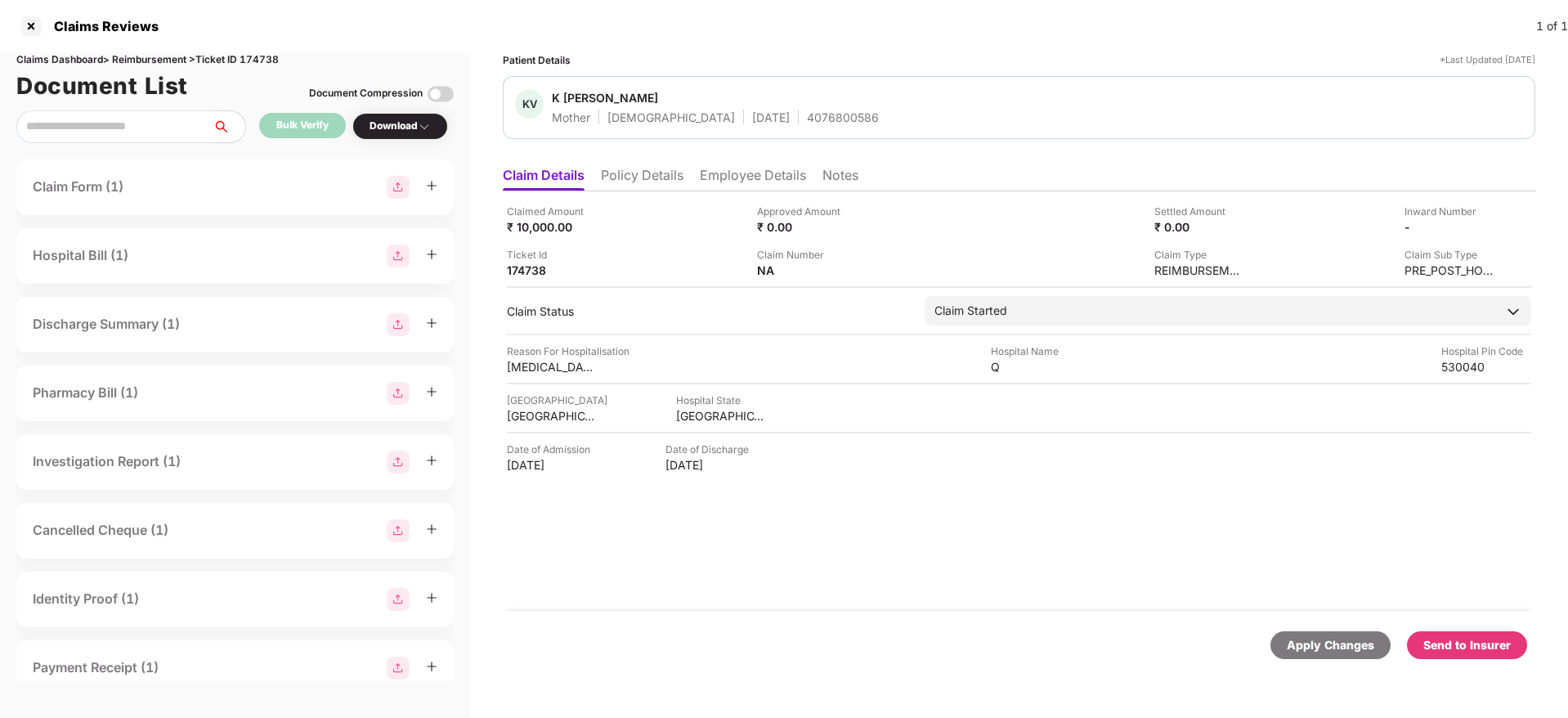
click at [1482, 644] on div "Send to Insurer" at bounding box center [1467, 645] width 87 height 18
click at [940, 563] on div "Claimed Amount ₹ 10,000.00 Approved Amount ₹ 0.00 Settled Amount ₹ 0.00 Inward …" at bounding box center [1019, 401] width 1033 height 419
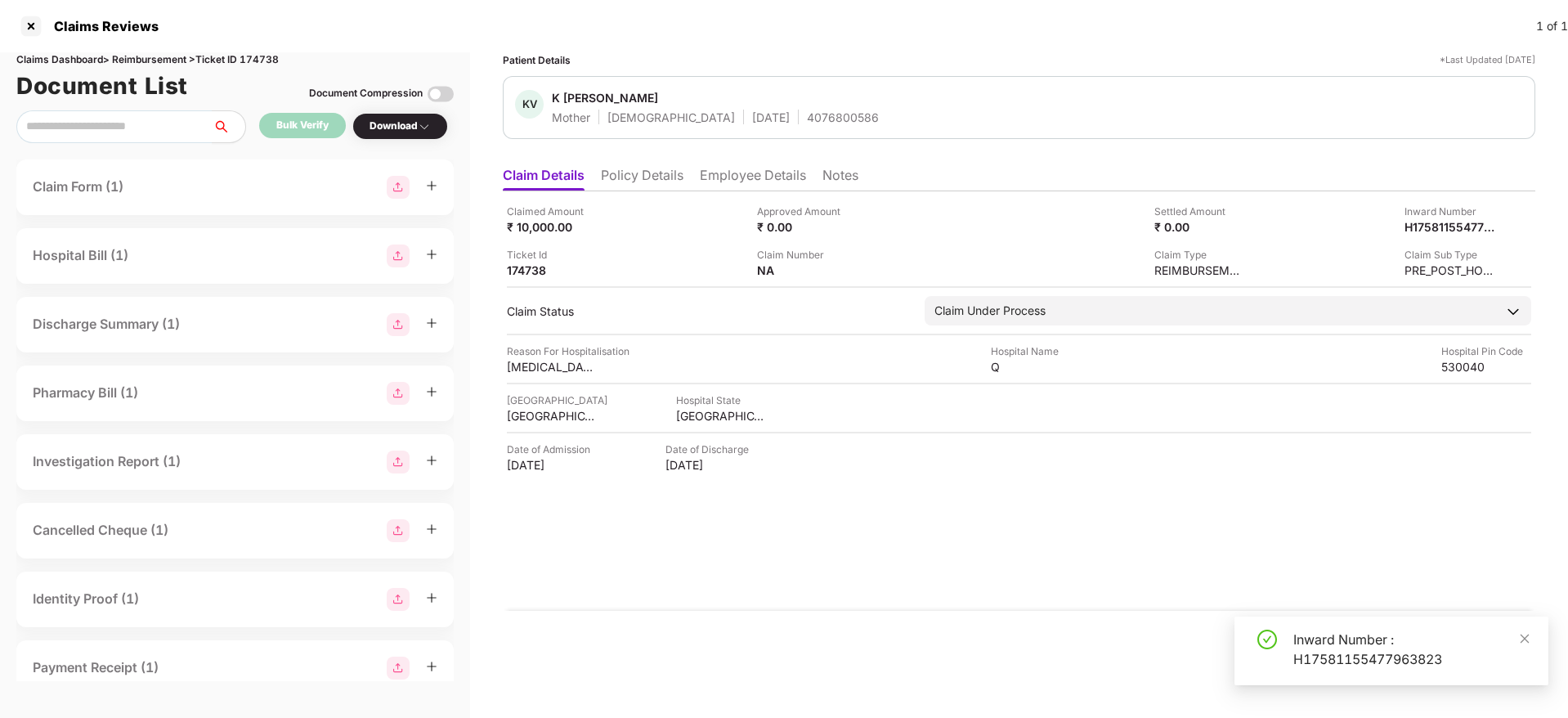
click at [653, 179] on li "Policy Details" at bounding box center [642, 178] width 83 height 24
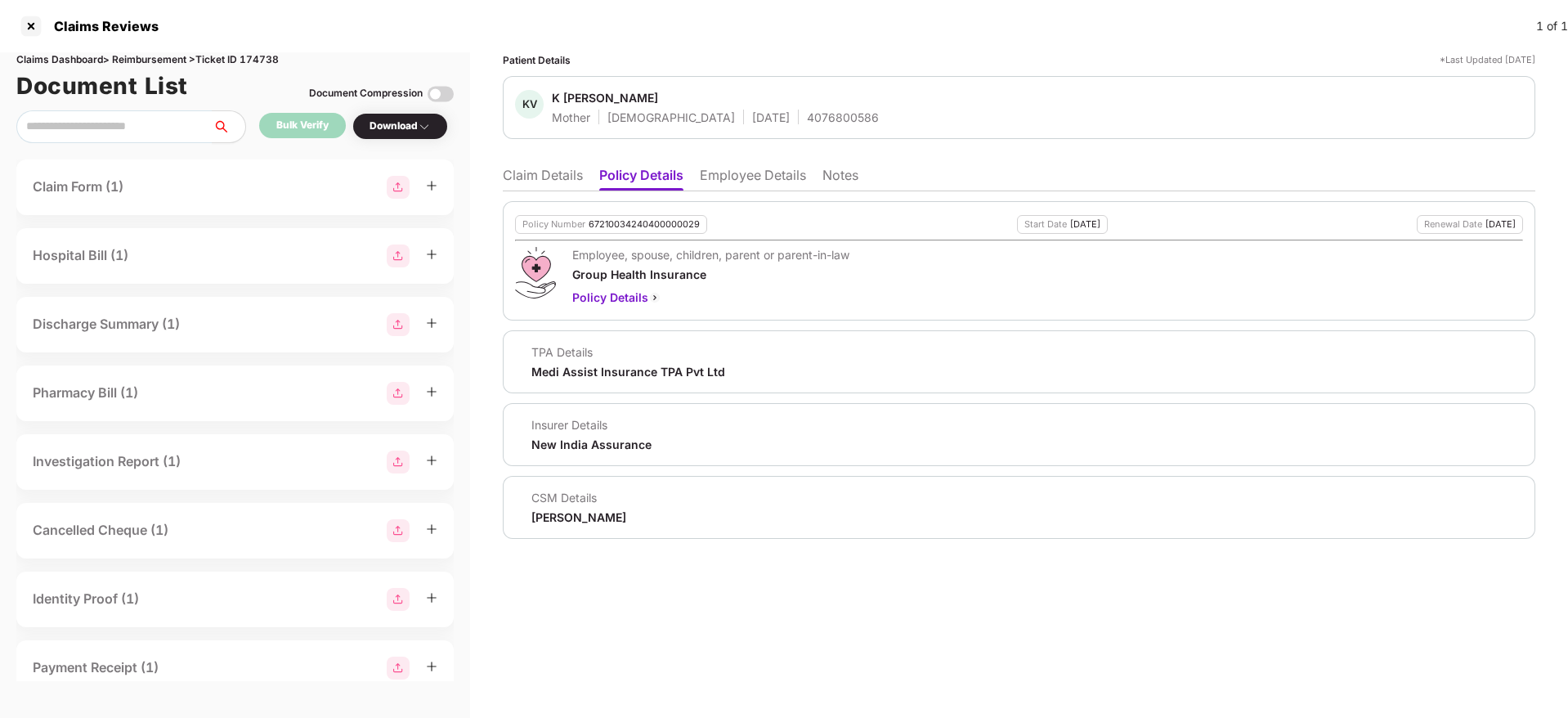
click at [556, 175] on li "Claim Details" at bounding box center [543, 178] width 80 height 24
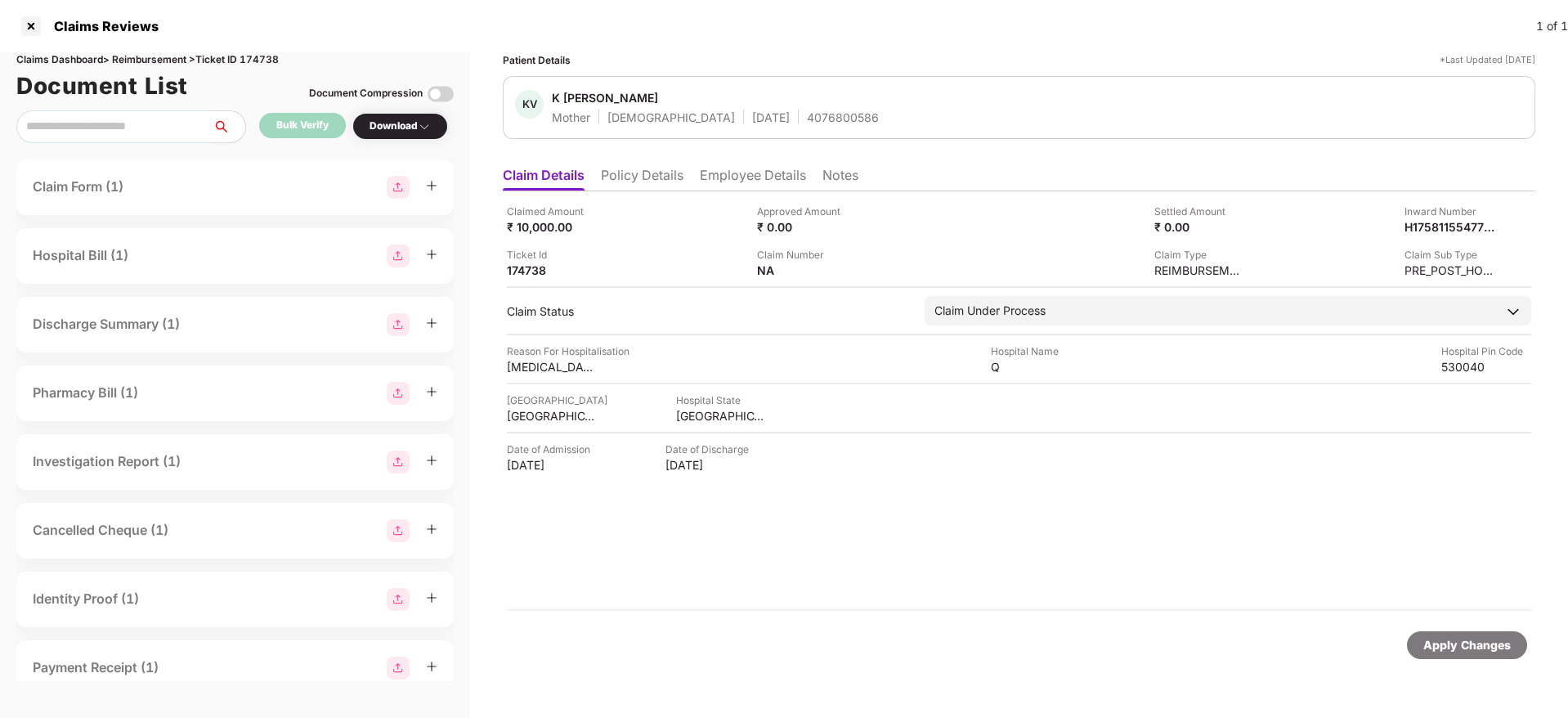
click at [711, 179] on li "Employee Details" at bounding box center [753, 178] width 107 height 24
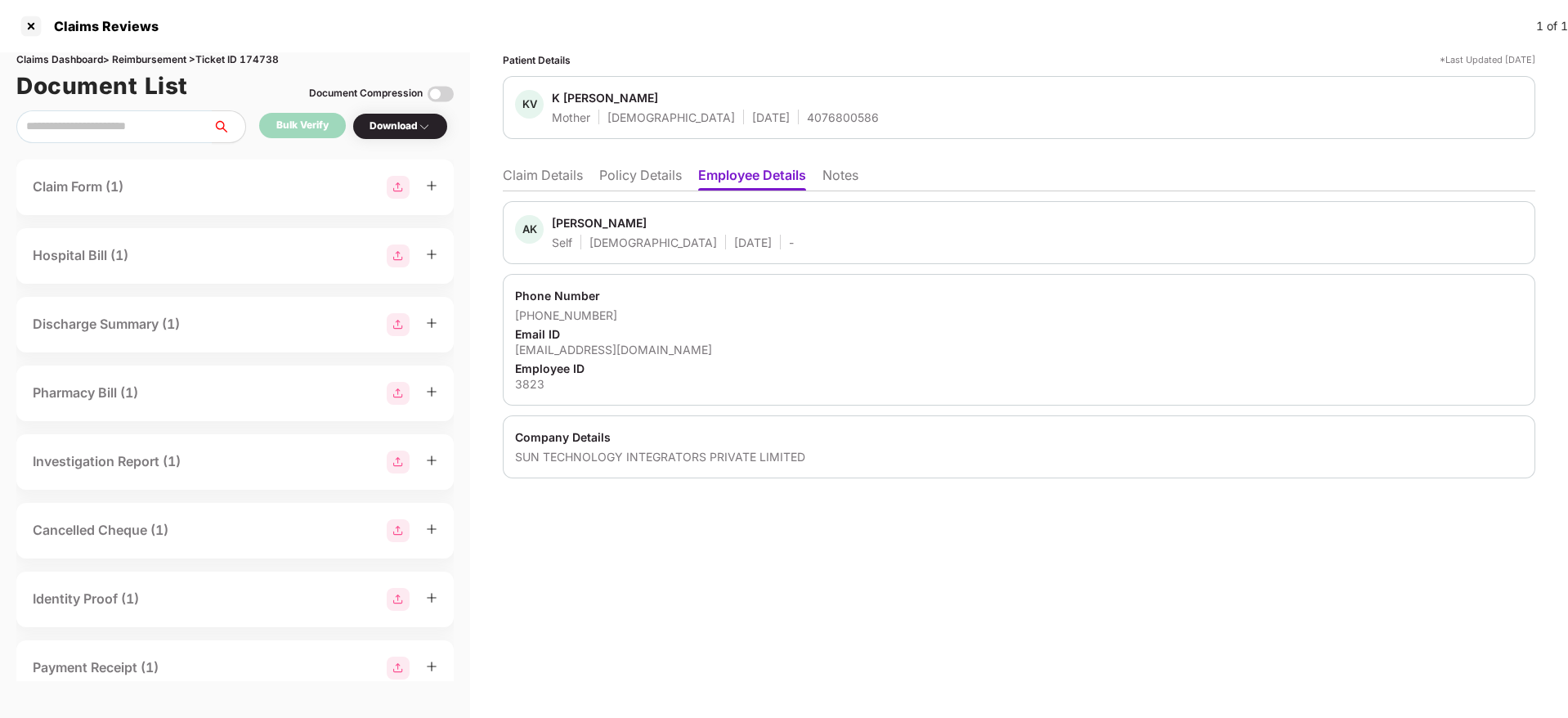
click at [522, 457] on div "SUN TECHNOLOGY INTEGRATORS PRIVATE LIMITED" at bounding box center [1019, 456] width 1008 height 16
click at [648, 175] on li "Policy Details" at bounding box center [641, 178] width 83 height 24
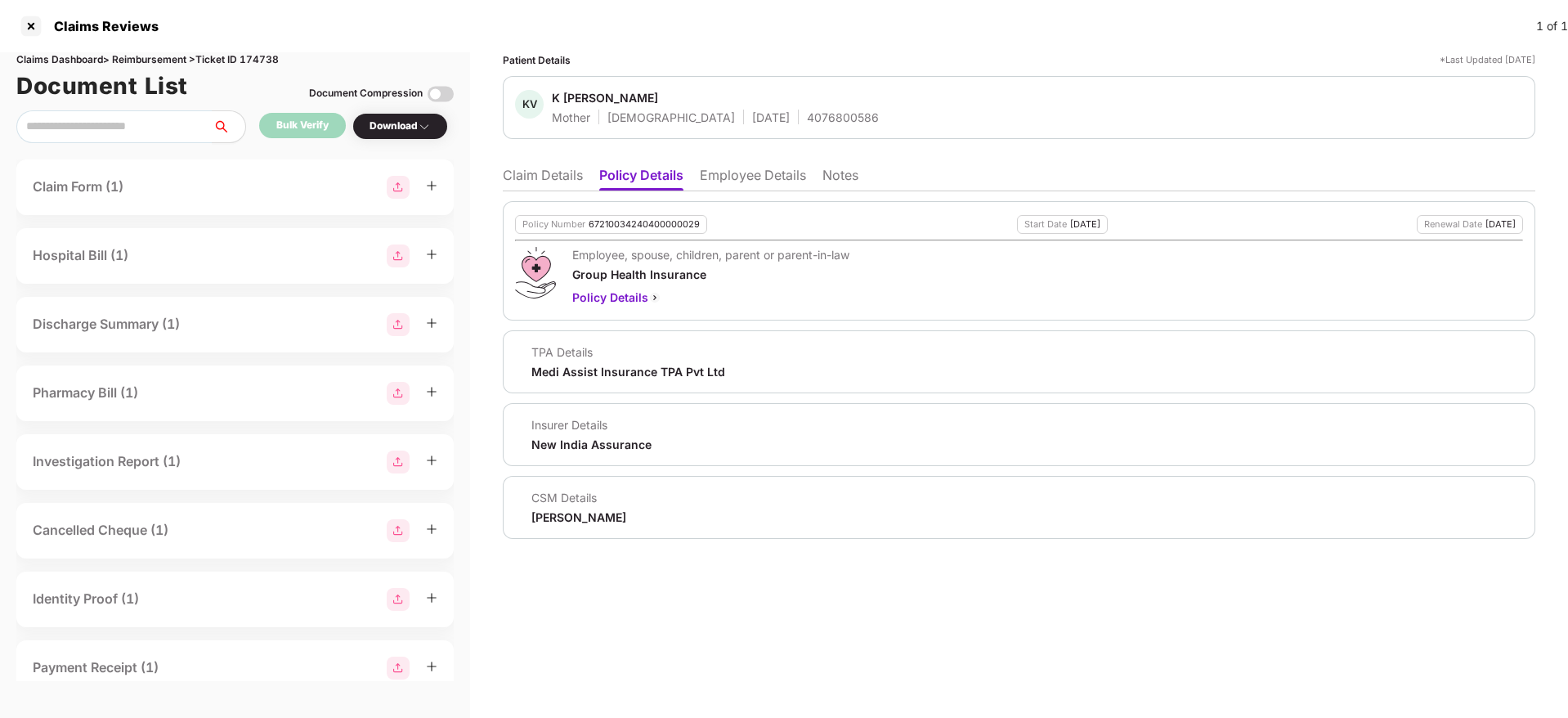
click at [534, 167] on li "Claim Details" at bounding box center [543, 178] width 80 height 24
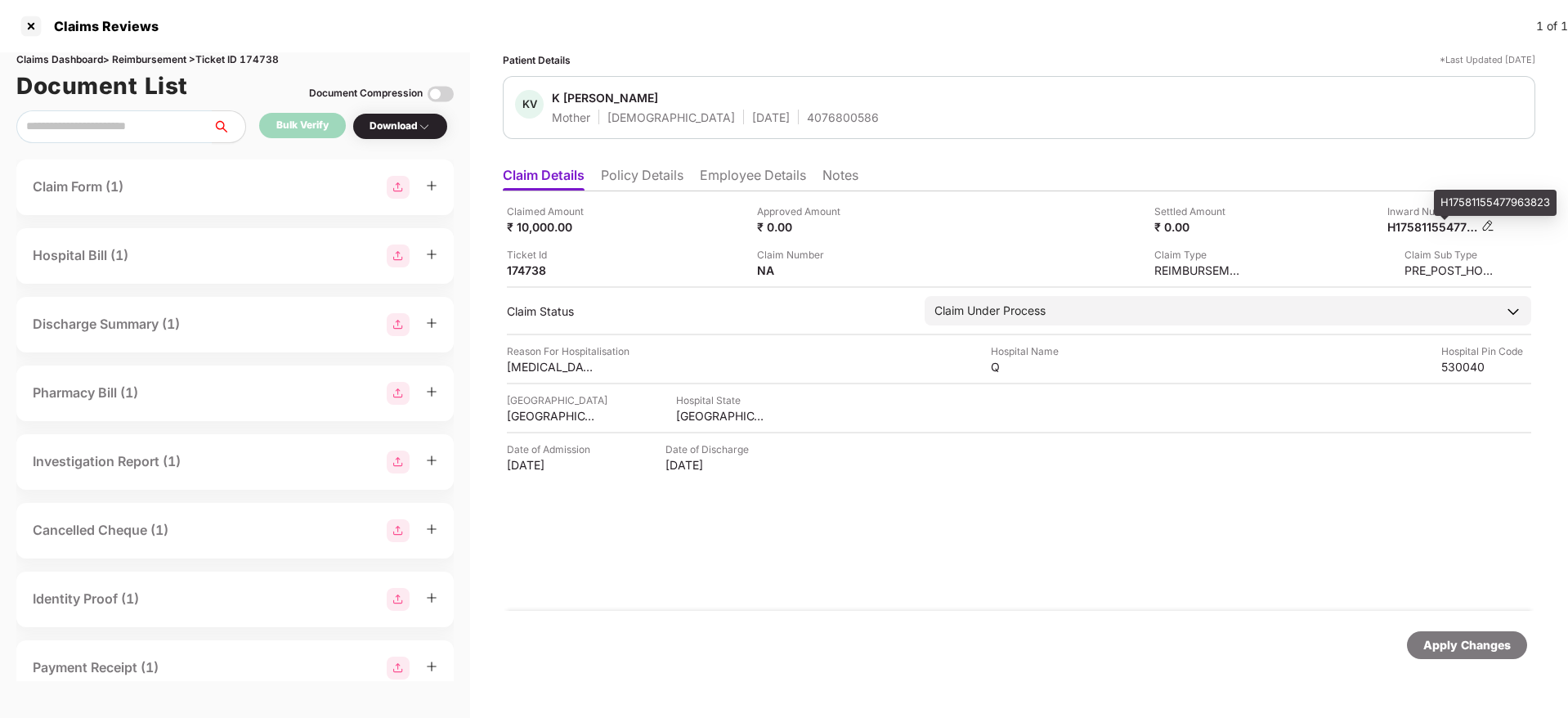
click at [1411, 221] on div "H17581155477963823" at bounding box center [1433, 226] width 90 height 16
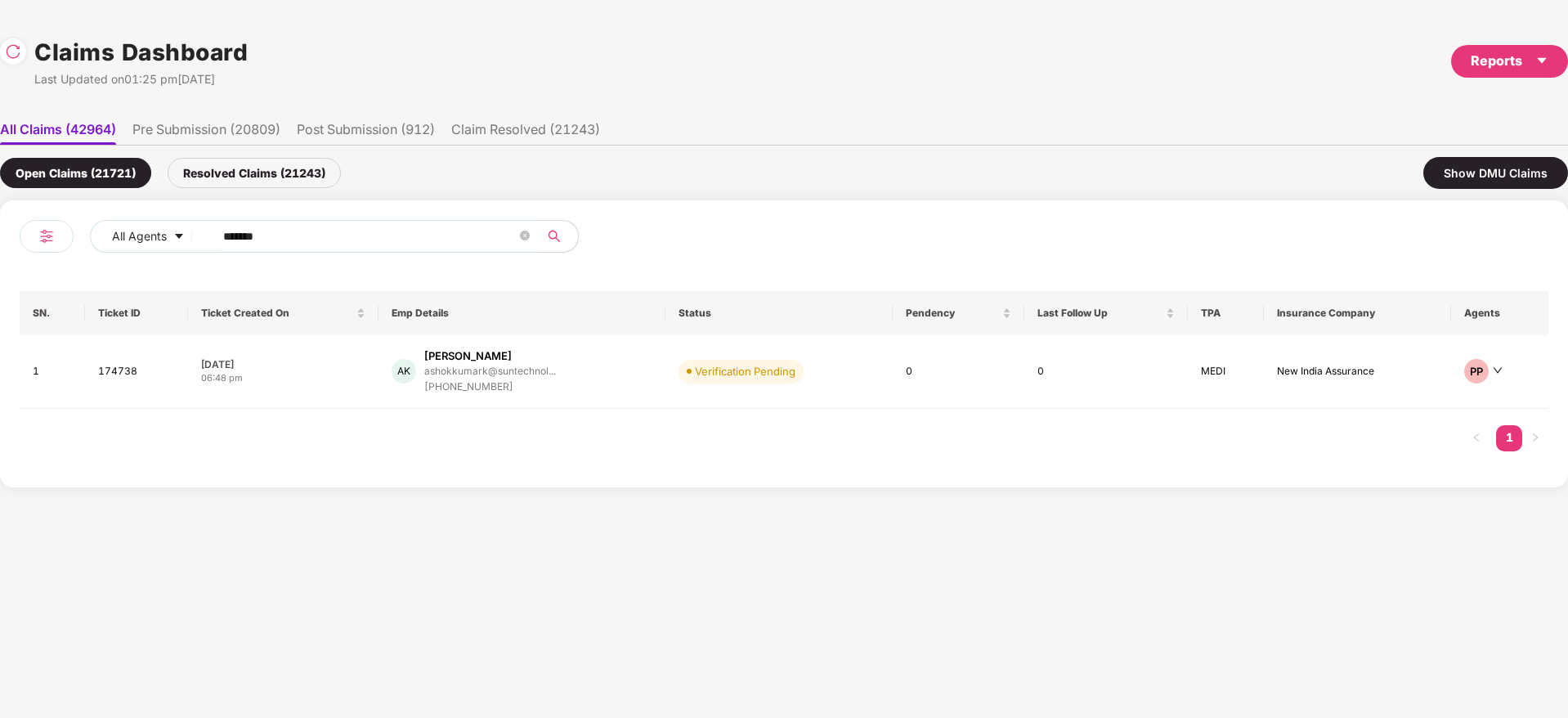
click at [0, 348] on div "All Agents ****** SN. Ticket ID Ticket Created On Emp Details Status Pendency L…" at bounding box center [784, 344] width 1568 height 287
paste input "text"
type input "******"
click at [630, 364] on div "SS [PERSON_NAME] [PERSON_NAME].[PERSON_NAME]@loadsh... [PHONE_NUMBER]" at bounding box center [524, 371] width 288 height 47
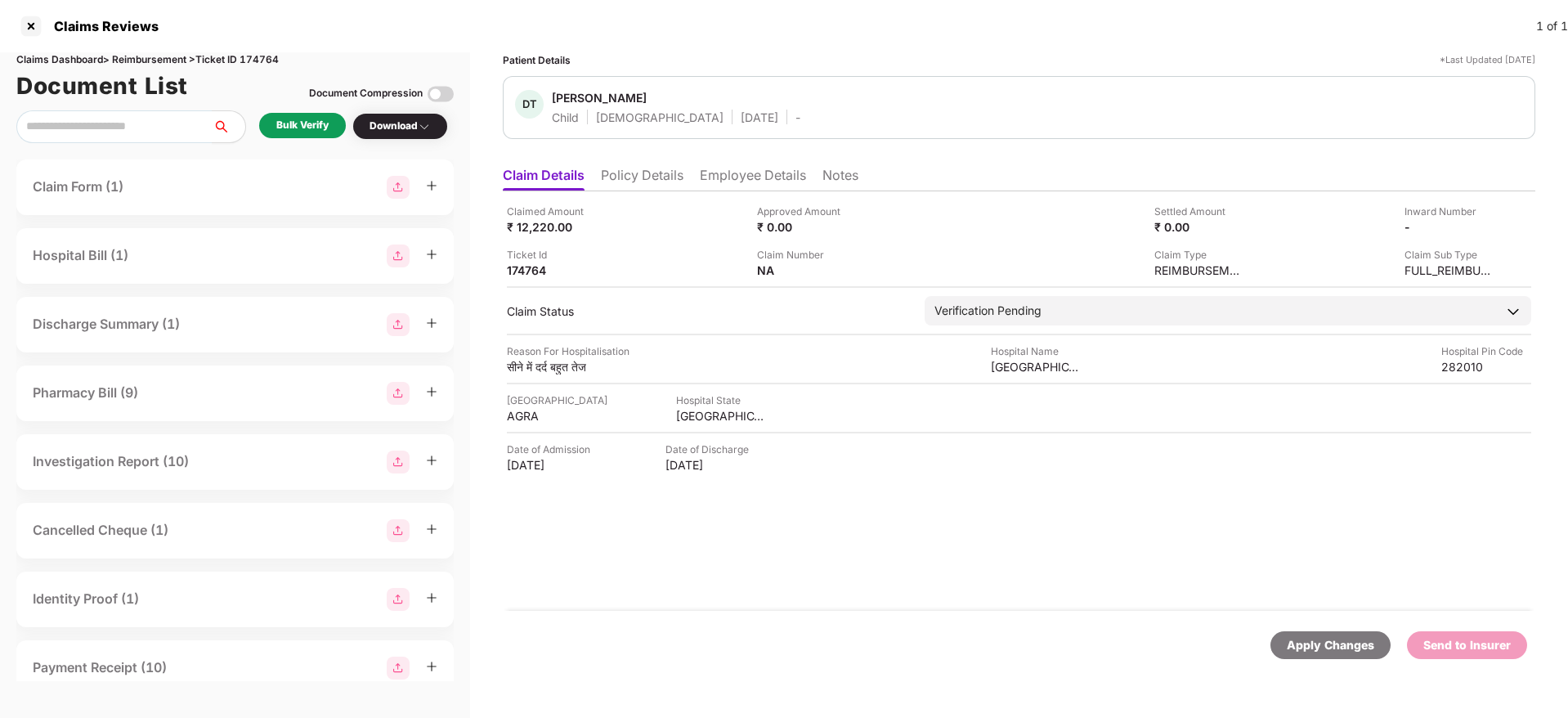
click at [658, 177] on li "Policy Details" at bounding box center [642, 178] width 83 height 24
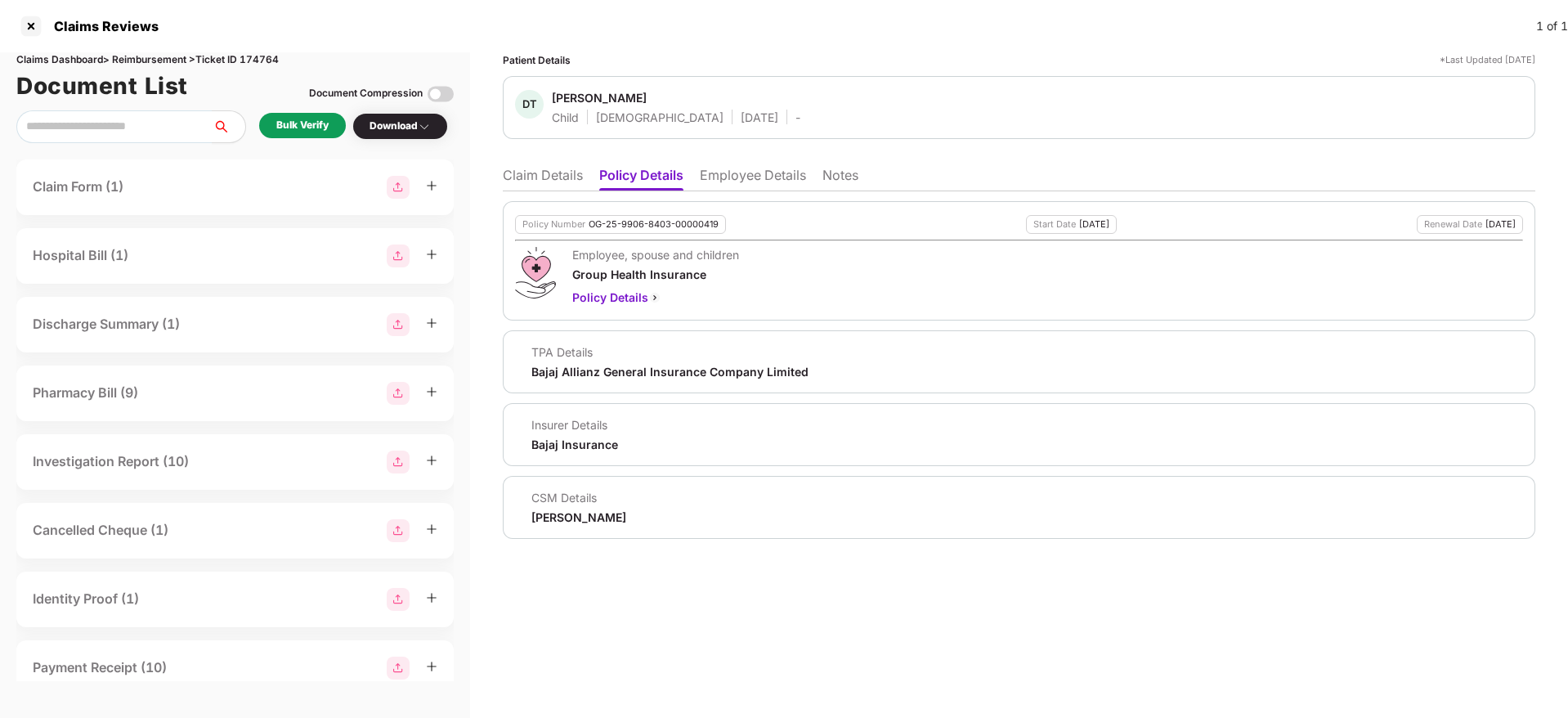
click at [550, 167] on li "Claim Details" at bounding box center [543, 178] width 80 height 24
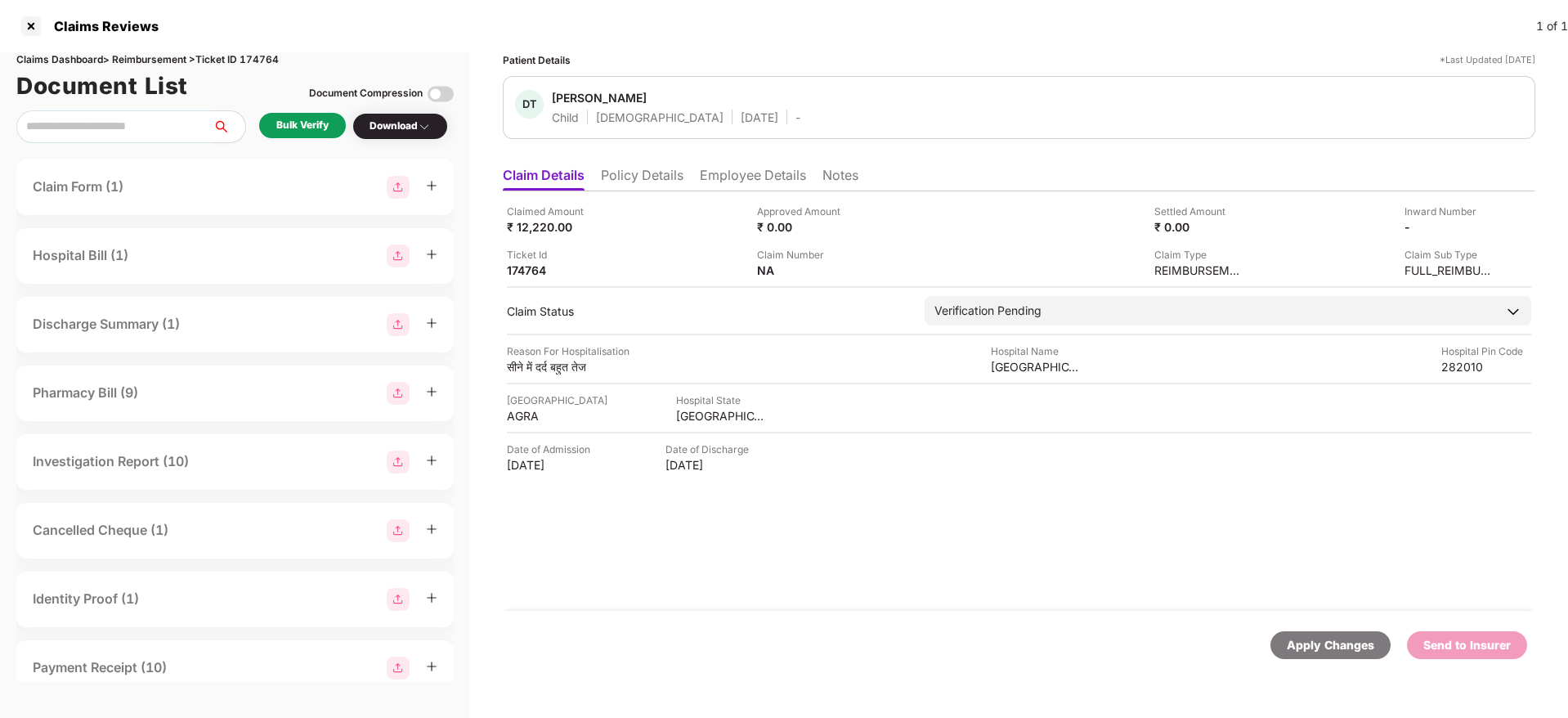
click at [667, 369] on div "Reason For Hospitalisation सीने में दर्द बहुत तेज Hospital Name [GEOGRAPHIC_DAT…" at bounding box center [1019, 359] width 1024 height 31
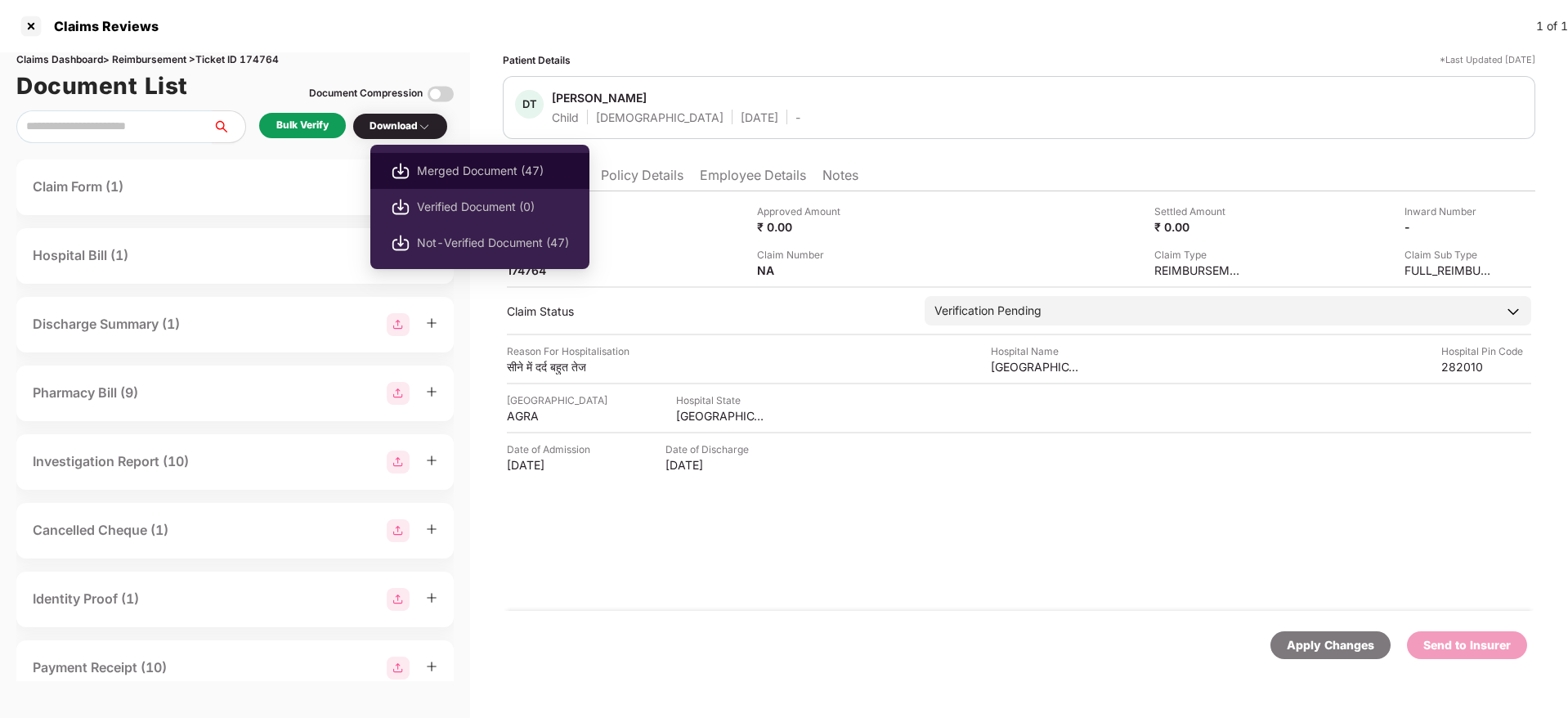
click at [455, 169] on span "Merged Document (47)" at bounding box center [492, 171] width 152 height 18
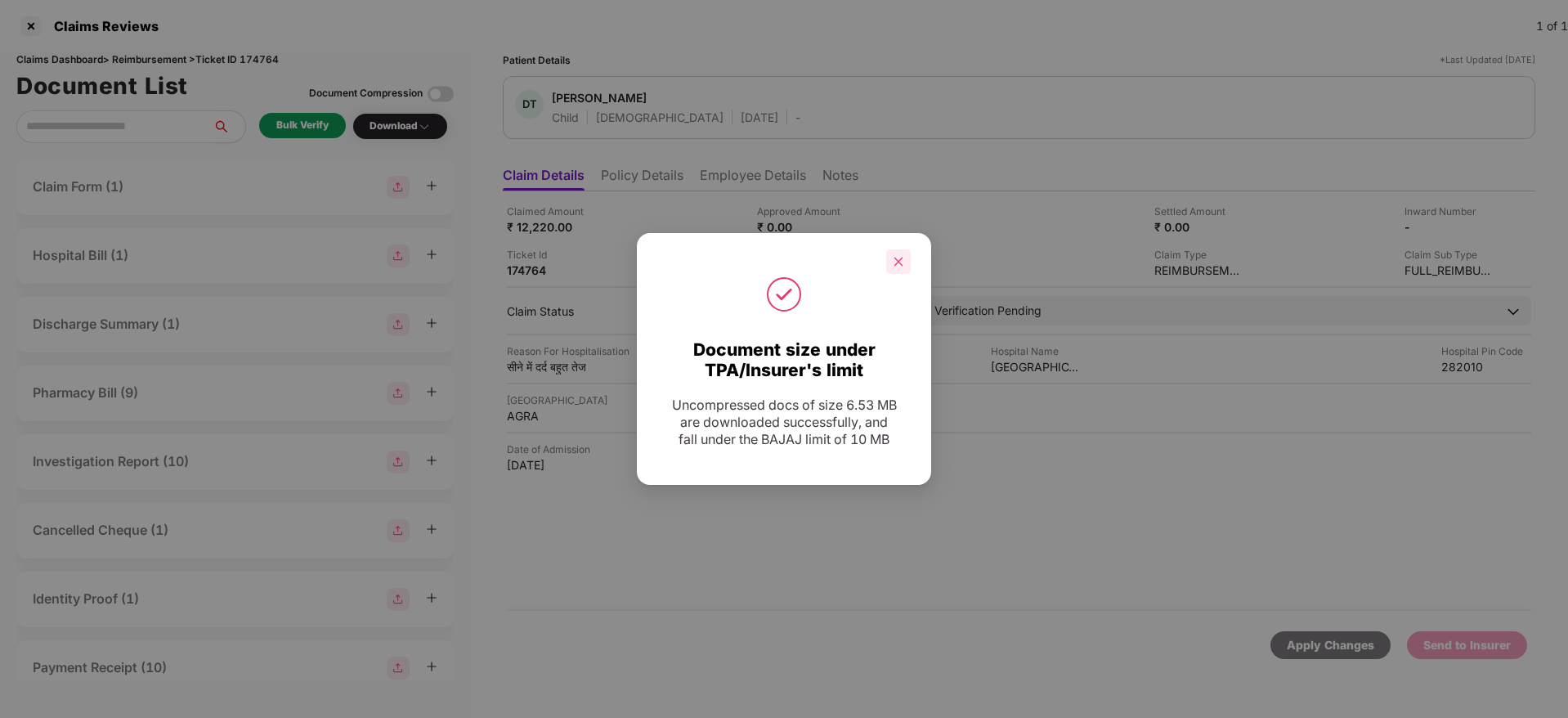
click at [898, 262] on icon "close" at bounding box center [899, 261] width 9 height 9
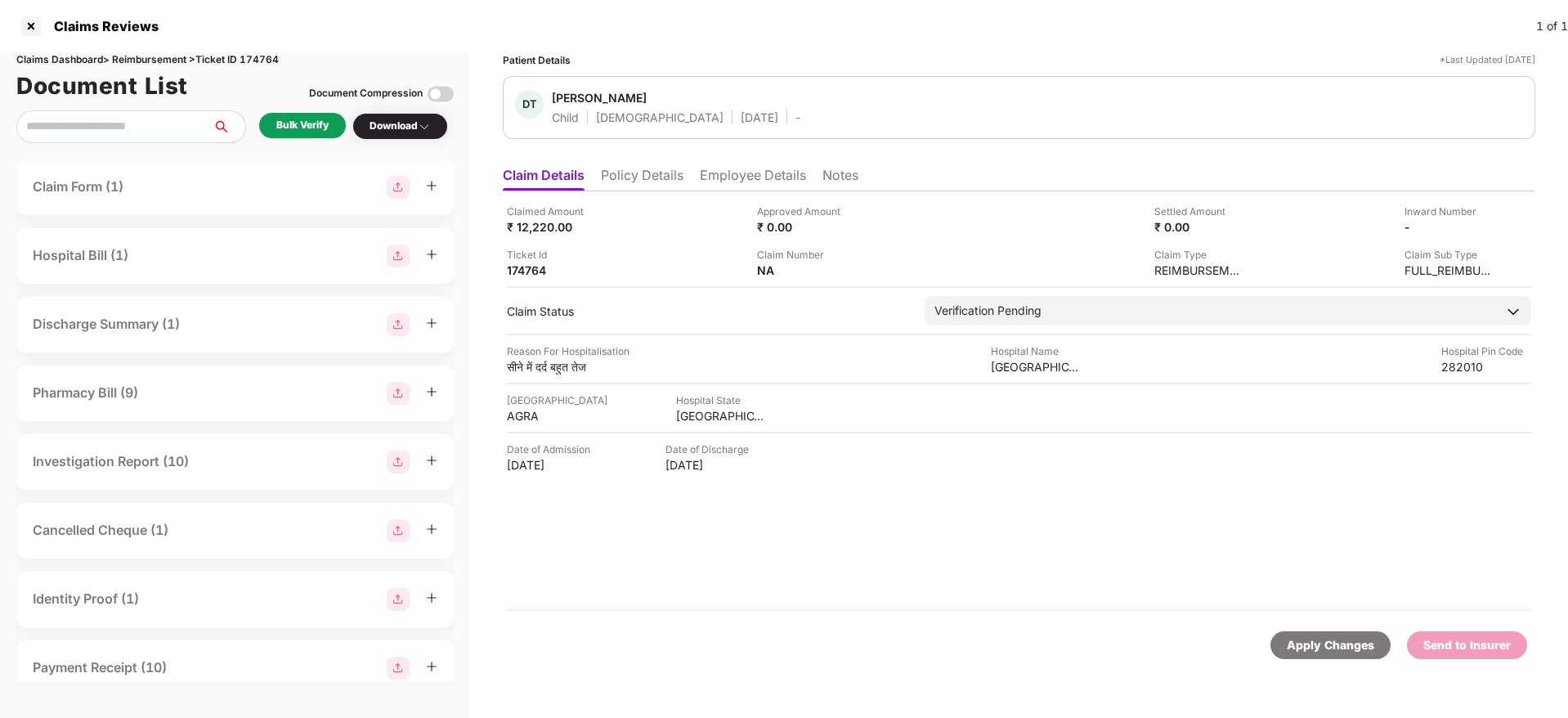
click at [731, 177] on li "Employee Details" at bounding box center [753, 178] width 107 height 24
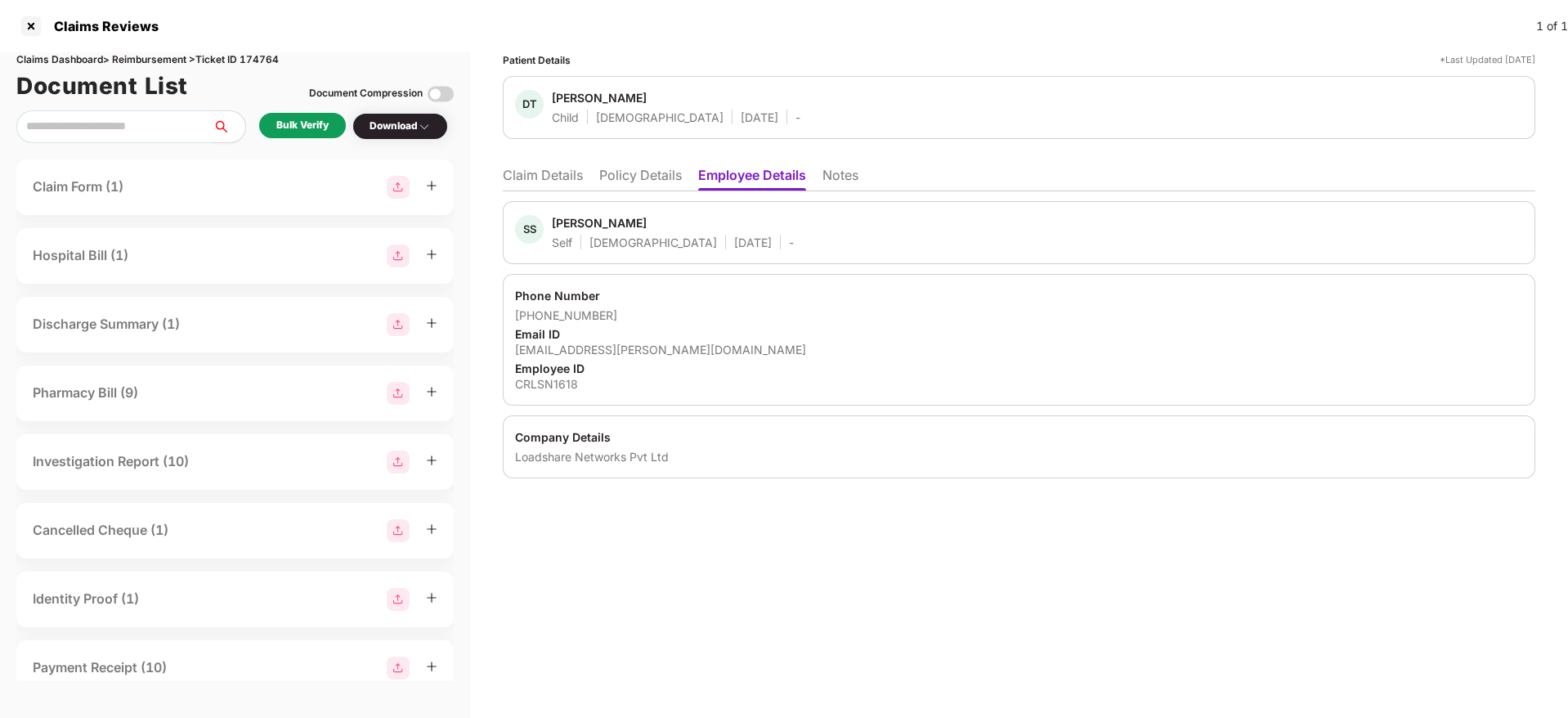
click at [624, 175] on li "Policy Details" at bounding box center [641, 178] width 83 height 24
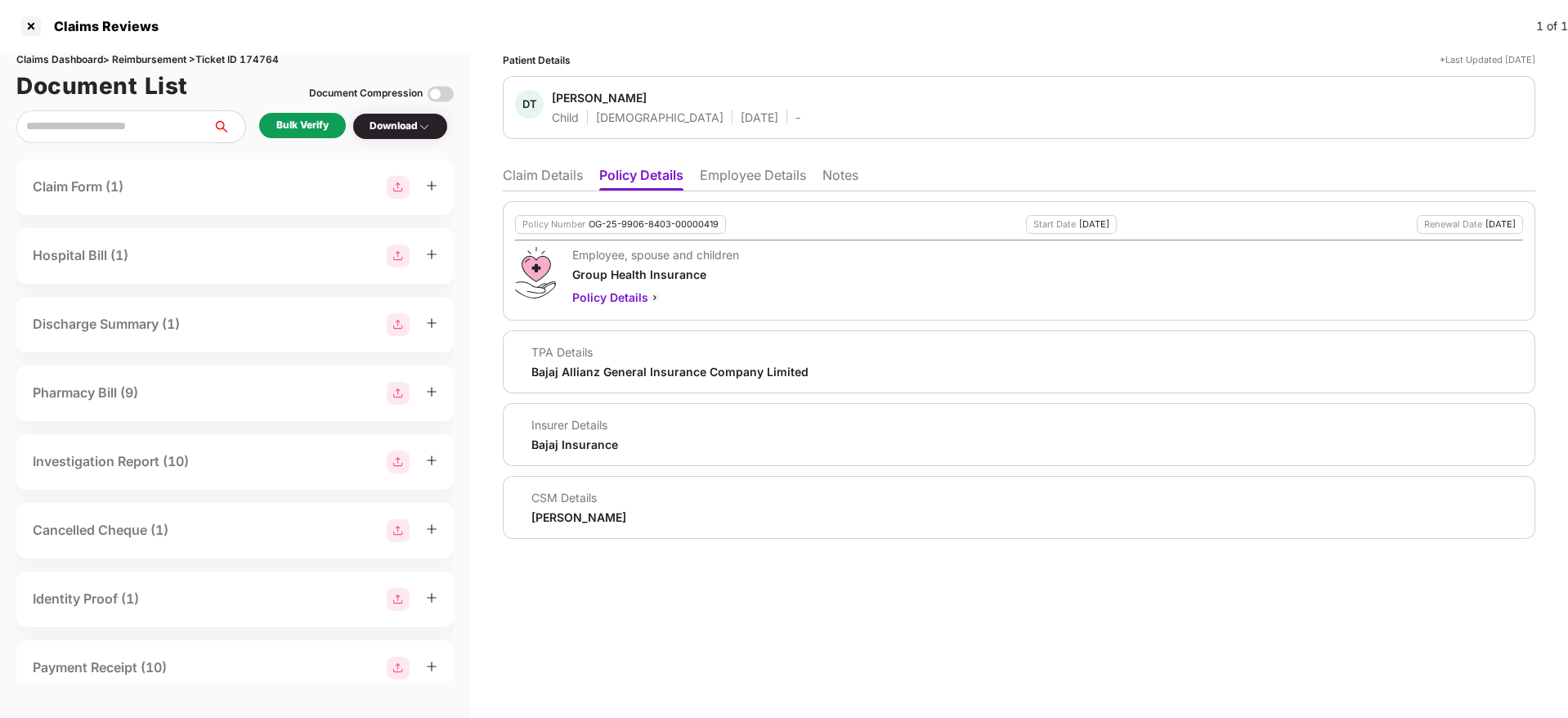
click at [554, 516] on div "[PERSON_NAME]" at bounding box center [578, 517] width 95 height 16
click at [550, 178] on li "Claim Details" at bounding box center [543, 178] width 80 height 24
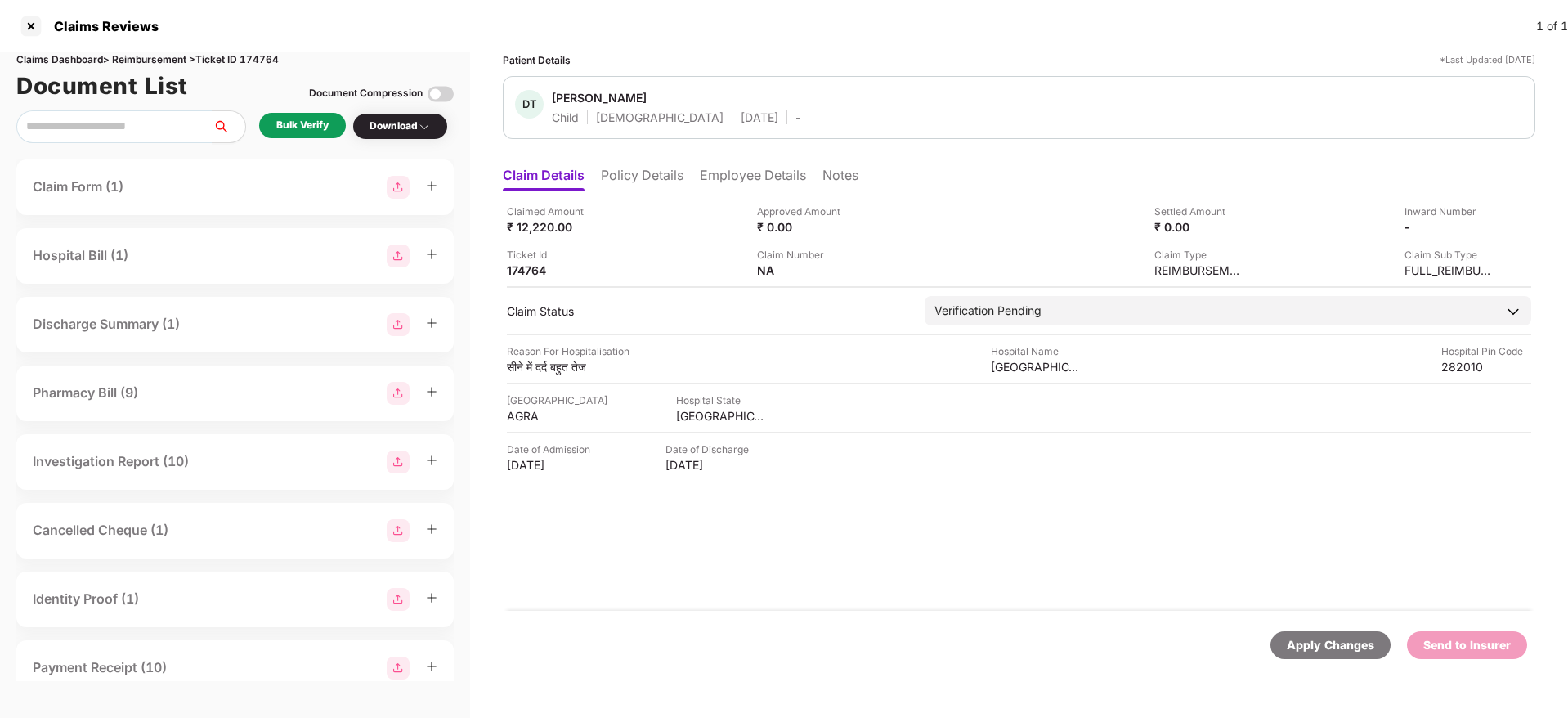
click at [751, 178] on li "Employee Details" at bounding box center [753, 178] width 107 height 24
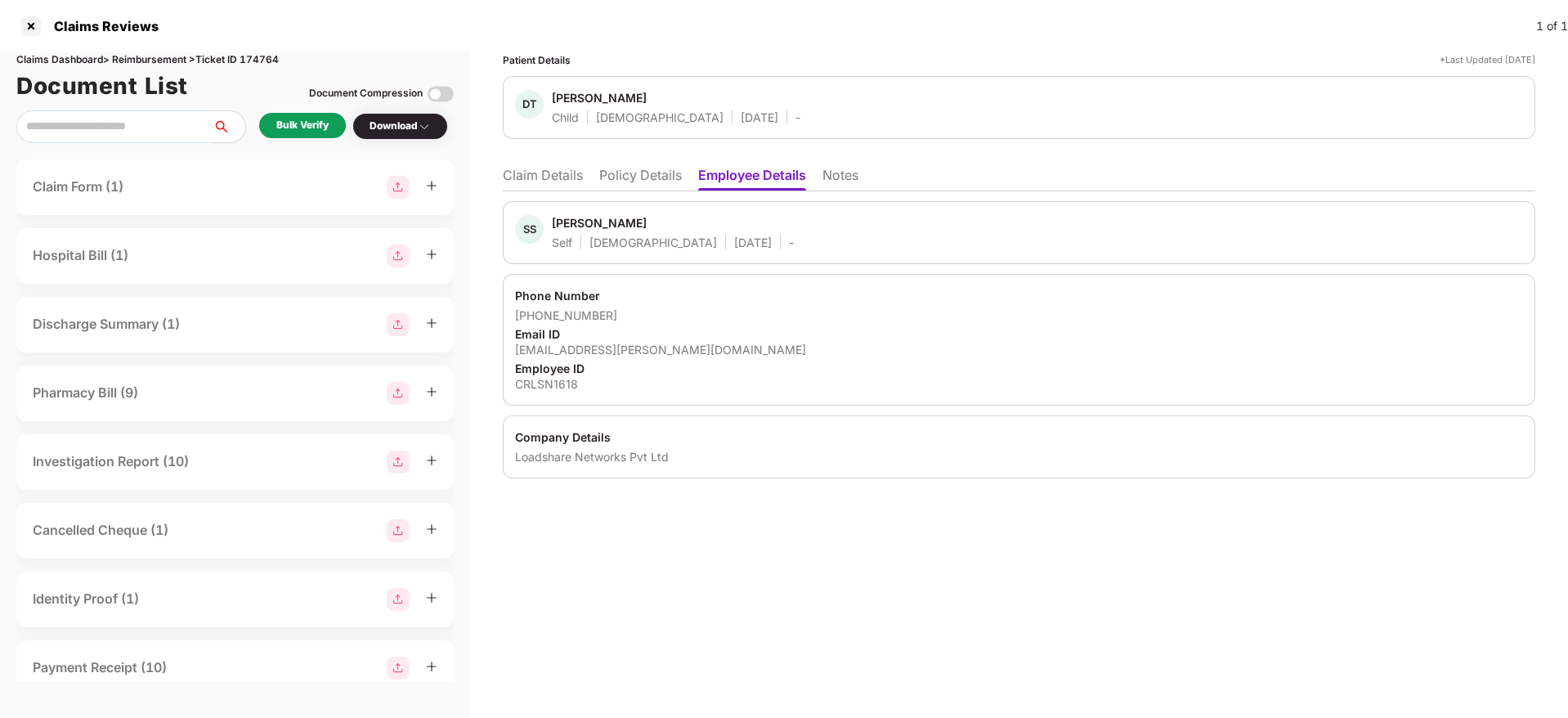
drag, startPoint x: 1274, startPoint y: 649, endPoint x: 1212, endPoint y: 610, distance: 73.2
click at [1267, 649] on div "Patient Details *Last Updated [DATE] DT [PERSON_NAME] Child [DEMOGRAPHIC_DATA] …" at bounding box center [1019, 385] width 1098 height 666
click at [524, 173] on li "Claim Details" at bounding box center [543, 178] width 80 height 24
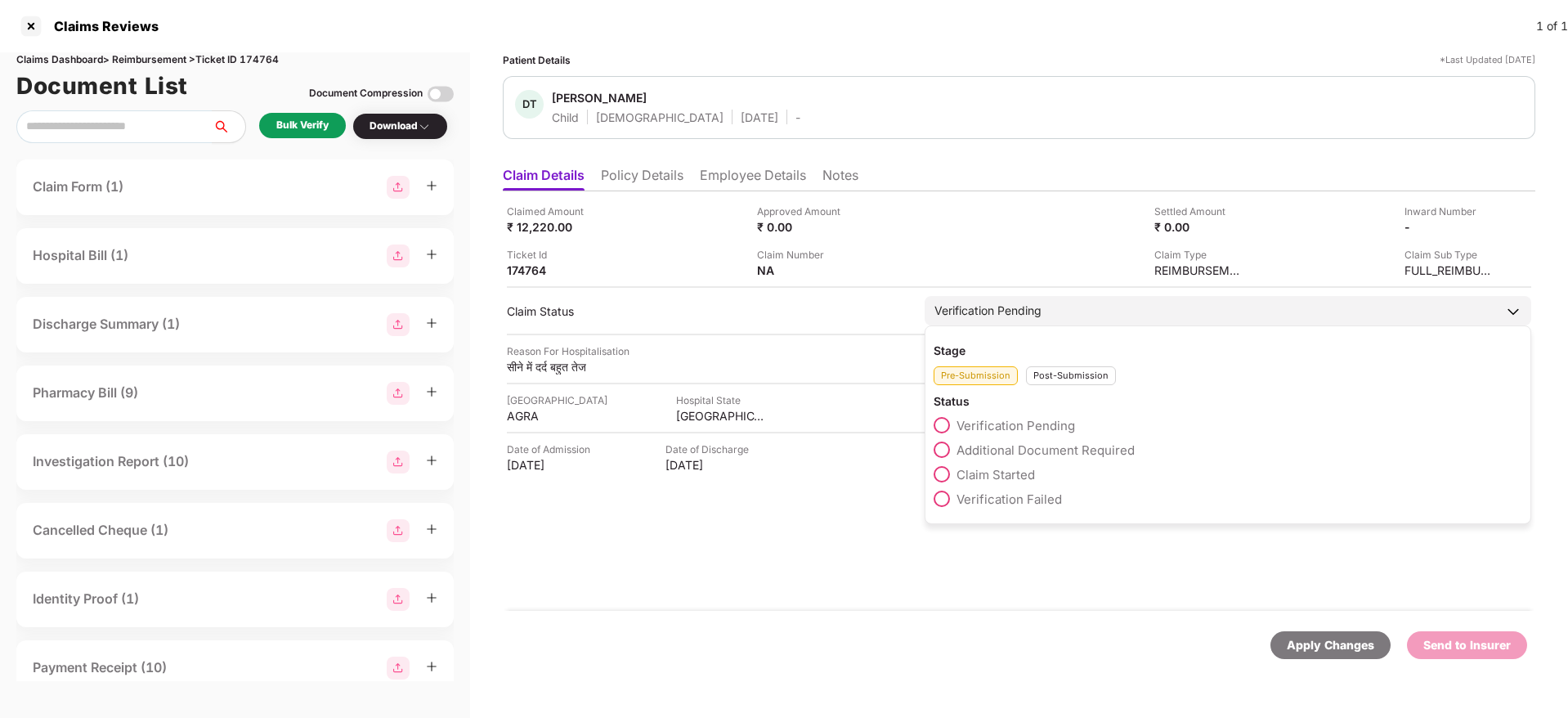
click at [1006, 481] on span "Claim Started" at bounding box center [995, 474] width 78 height 16
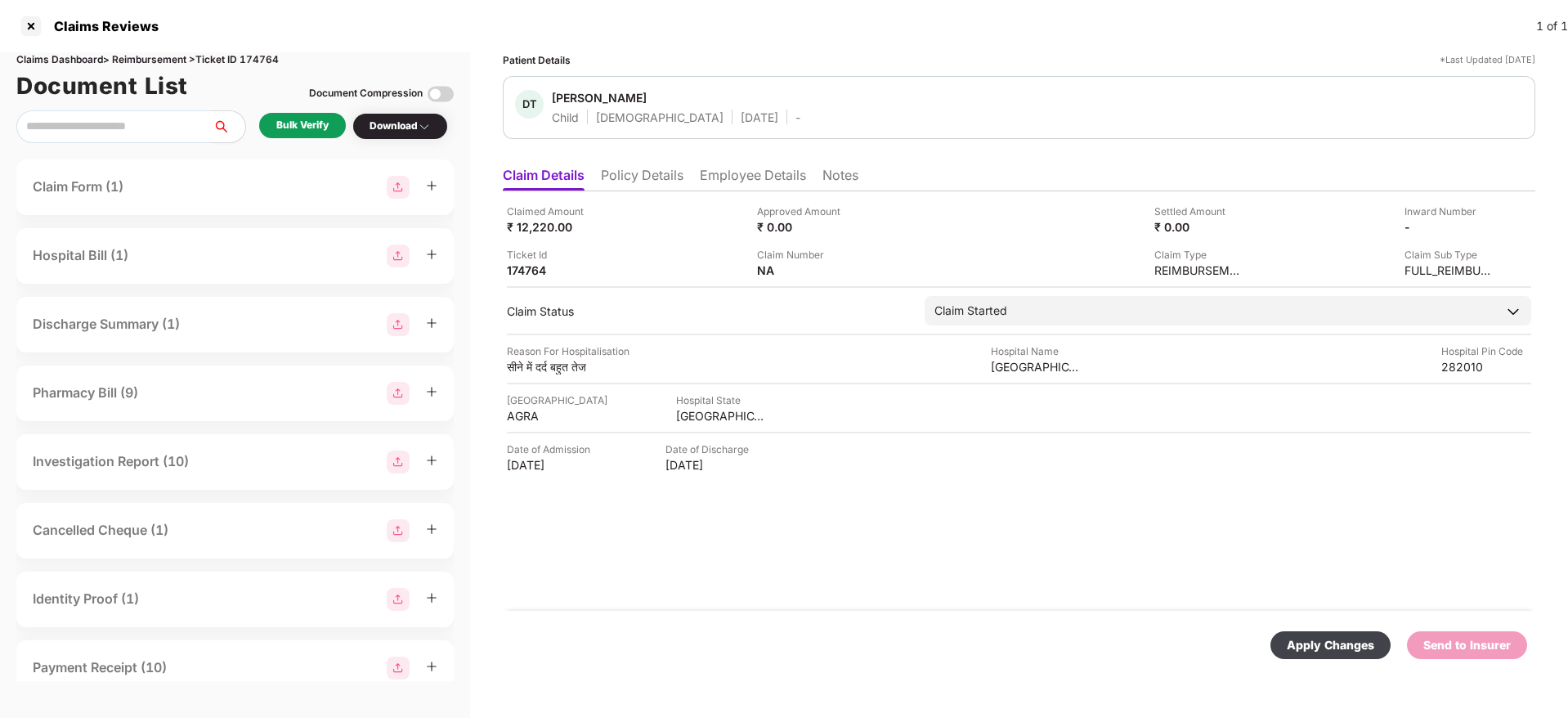
click at [1356, 645] on div "Apply Changes" at bounding box center [1330, 645] width 87 height 18
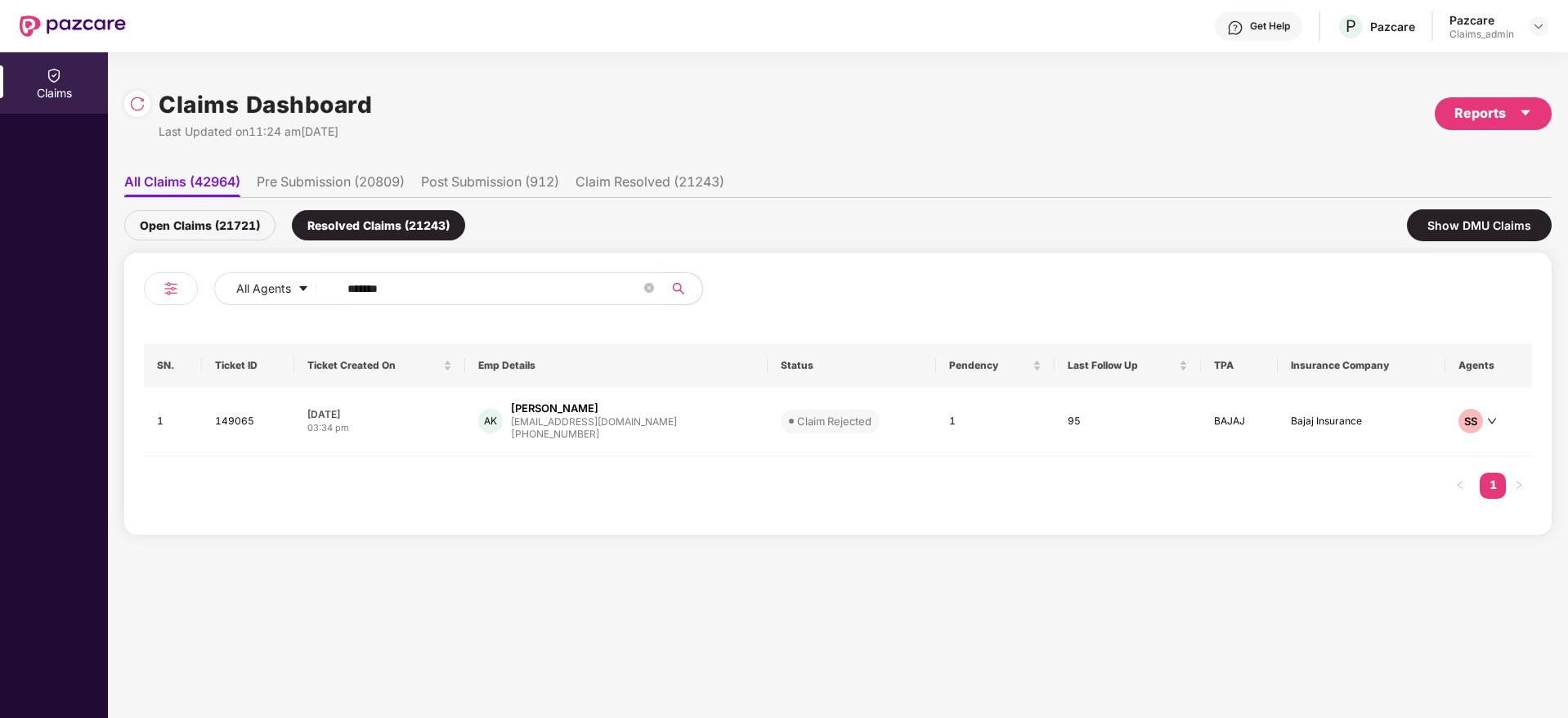
drag, startPoint x: 454, startPoint y: 287, endPoint x: 114, endPoint y: 323, distance: 341.9
click at [106, 324] on div "Claims Claims Dashboard Last Updated on 11:24 am, 17 Sep 2025 Reports All Claim…" at bounding box center [784, 385] width 1568 height 666
paste input "text"
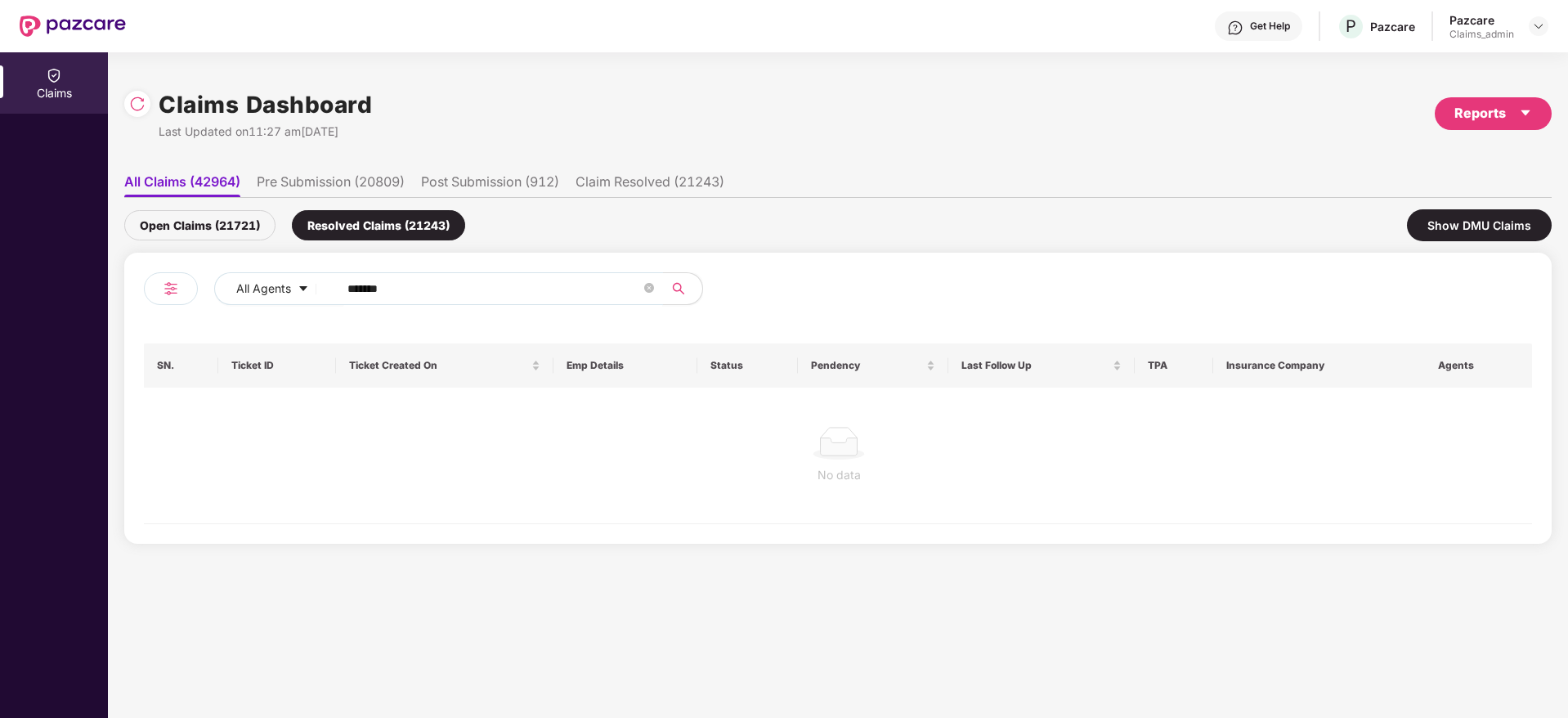
type input "******"
click at [222, 222] on div "Open Claims (21721)" at bounding box center [200, 224] width 151 height 30
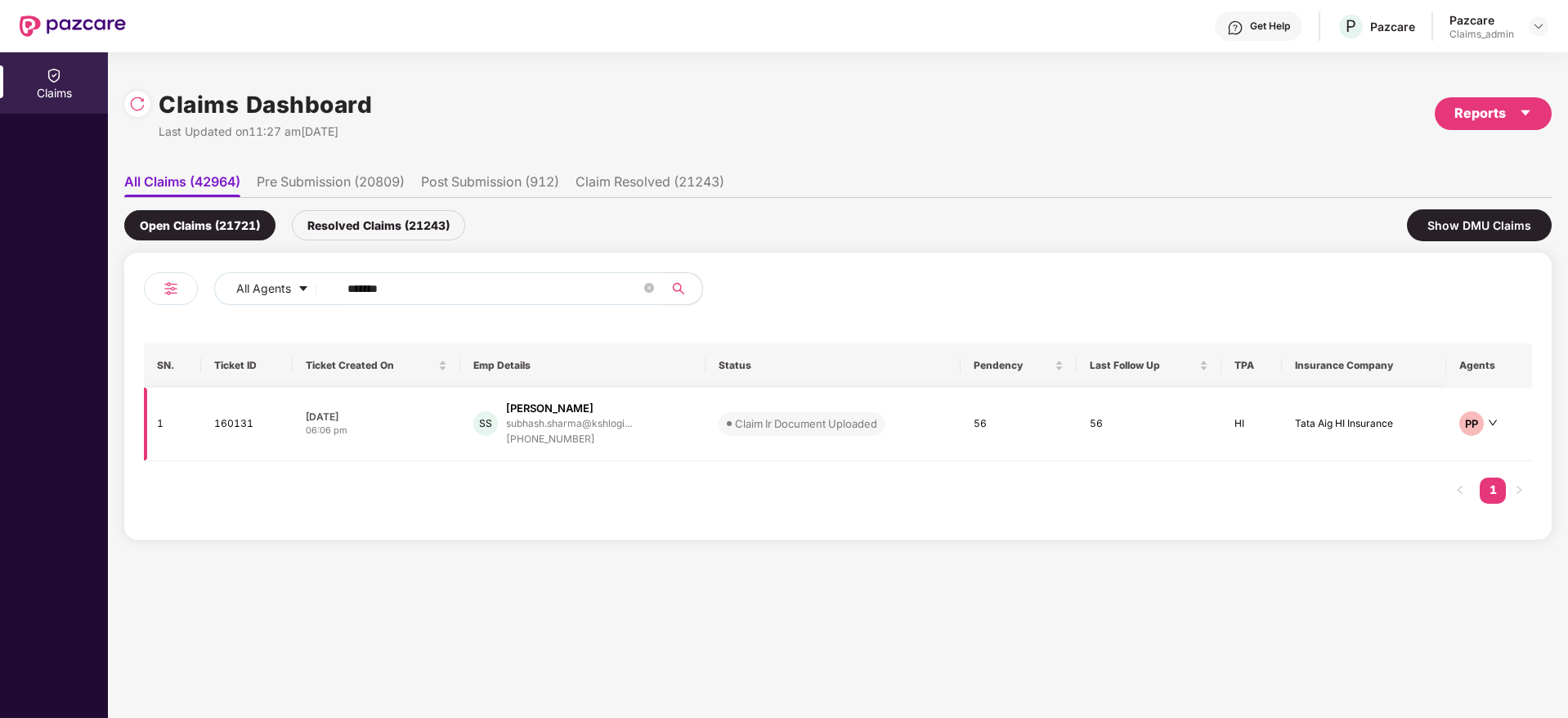
click at [691, 433] on div "SS Subhash Sharma subhash.sharma@kshlogi... +917014842231" at bounding box center [583, 424] width 219 height 47
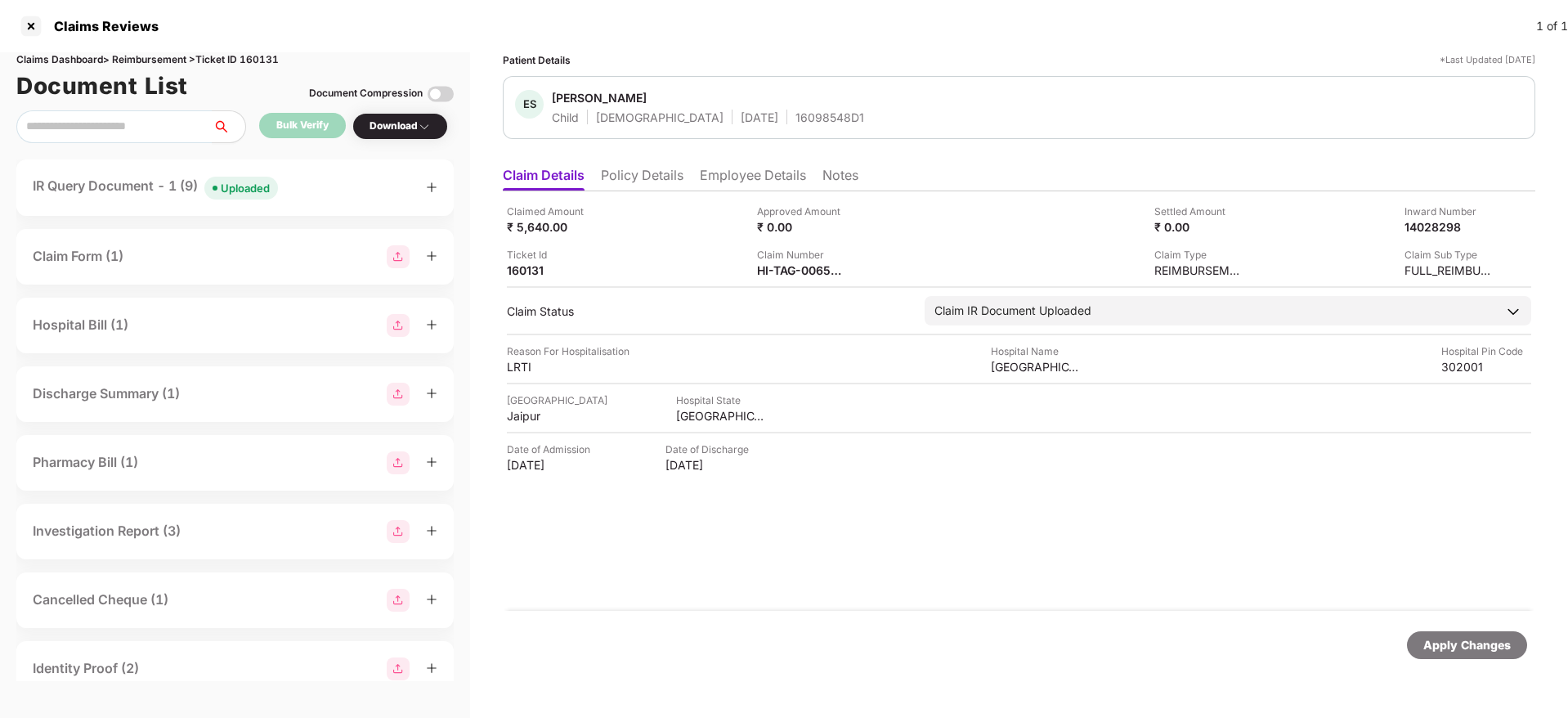
click at [430, 192] on icon "plus" at bounding box center [431, 187] width 11 height 11
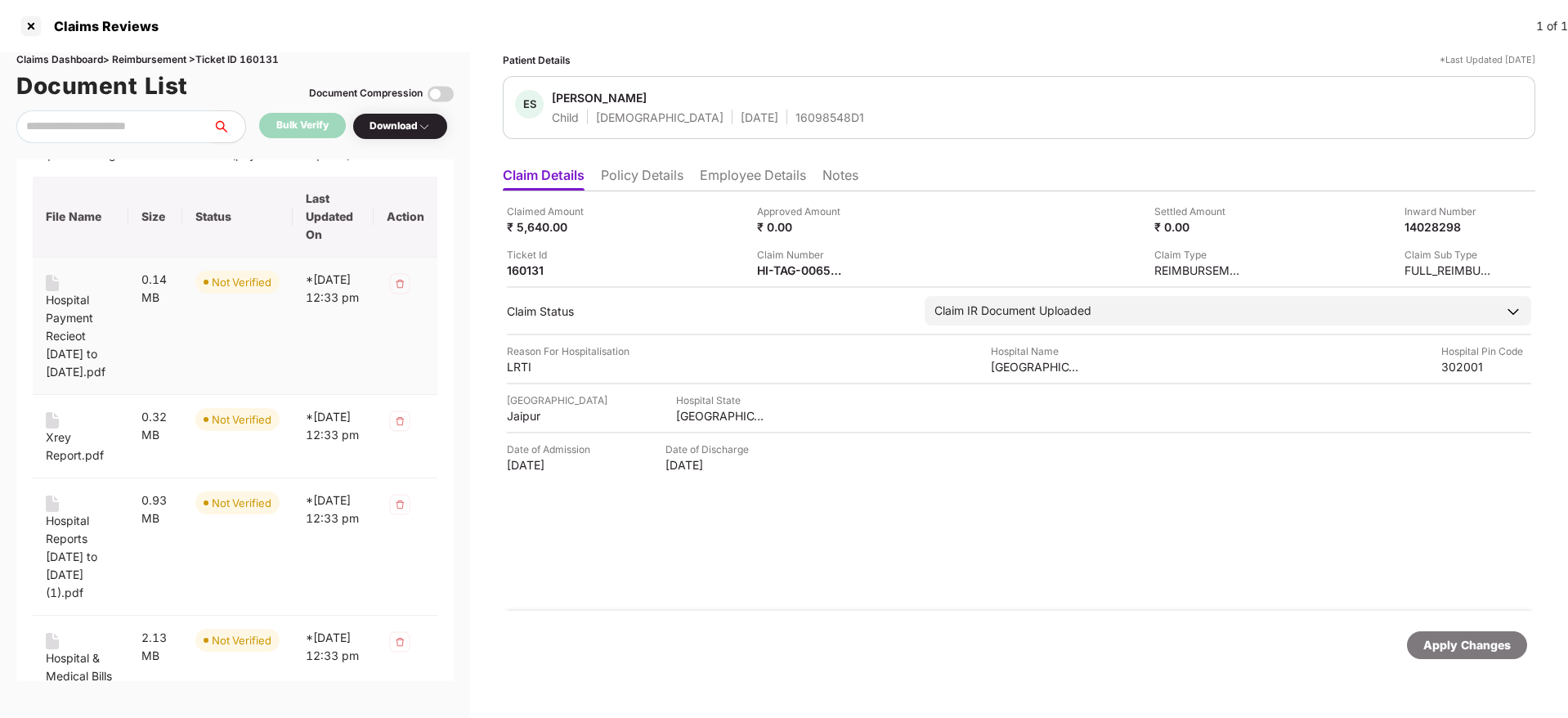
scroll to position [122, 0]
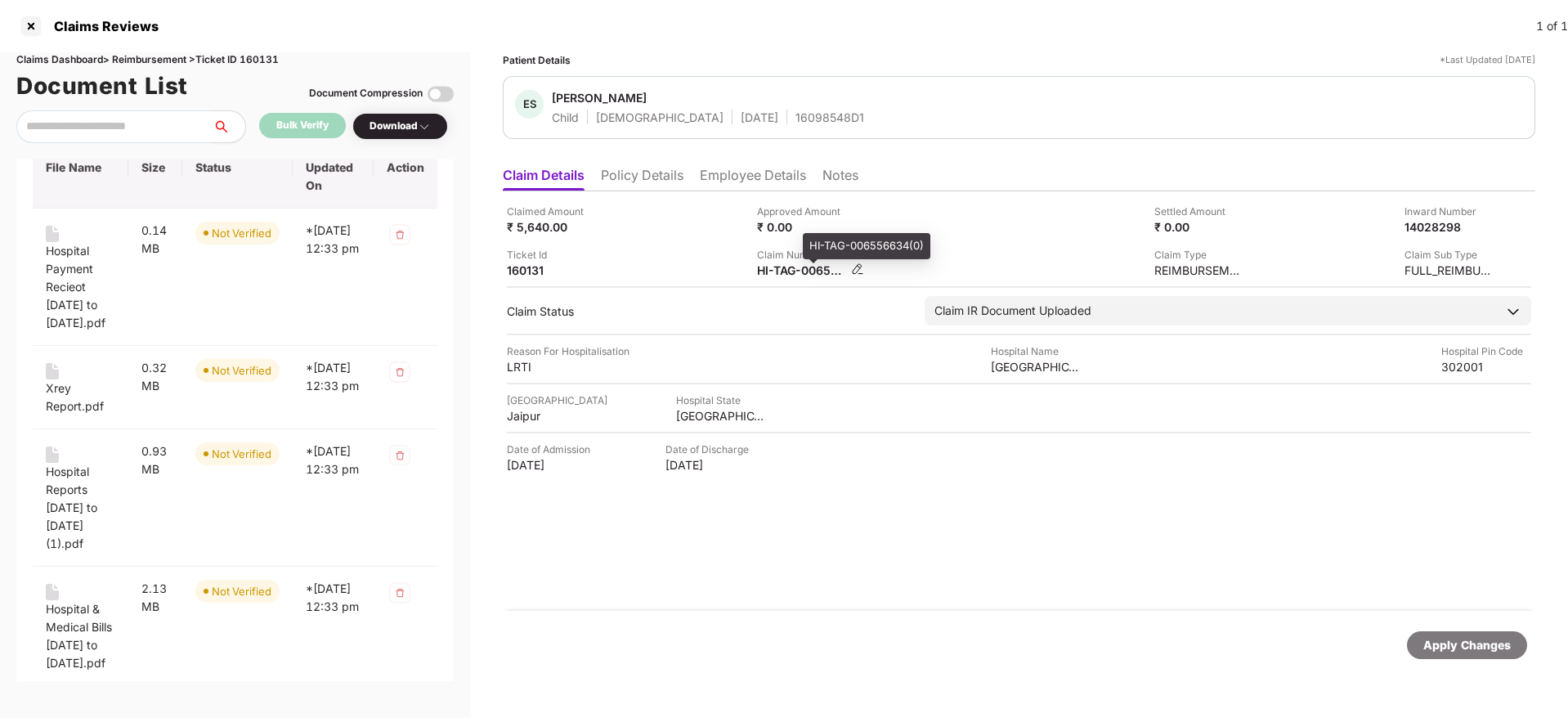
click at [764, 265] on div "HI-TAG-006556634(0)" at bounding box center [802, 269] width 90 height 16
copy div
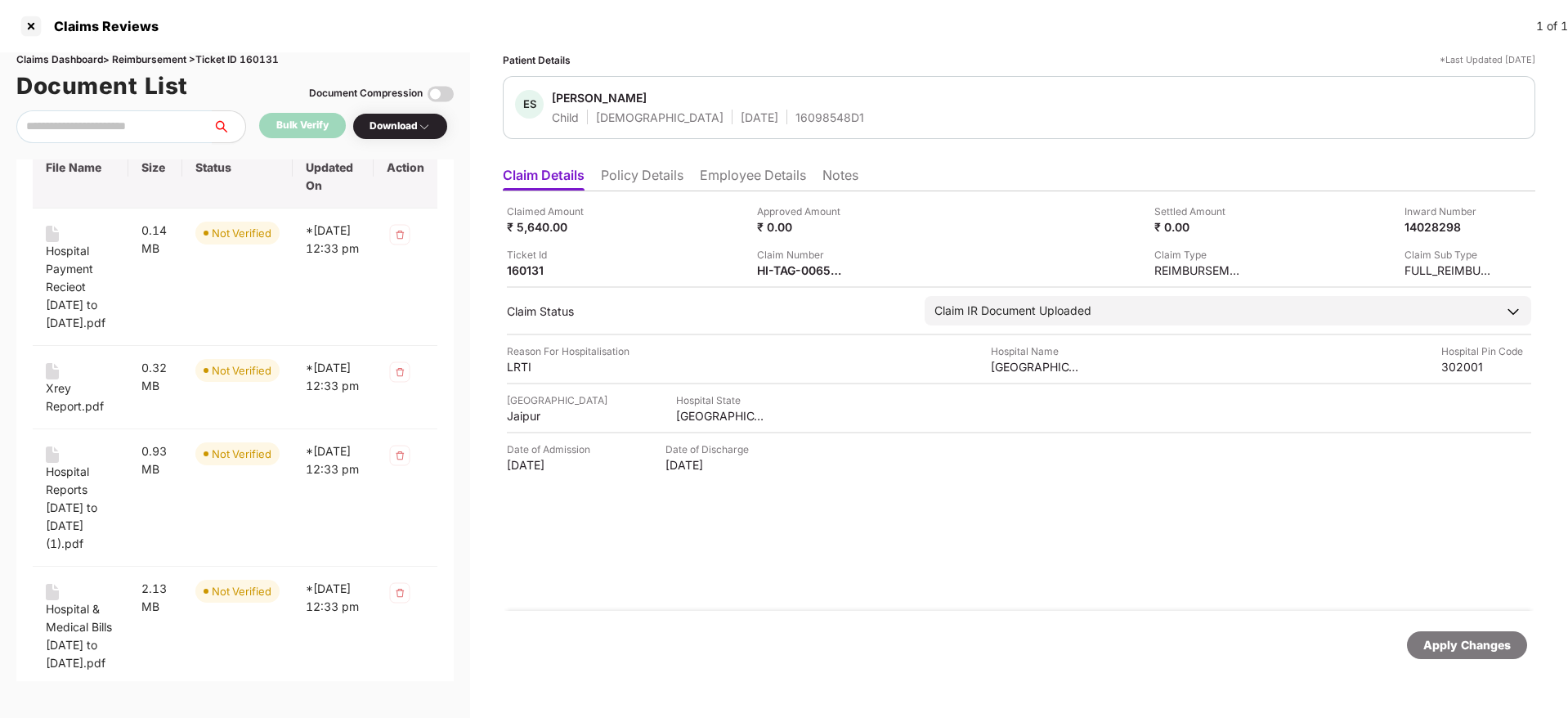
click at [630, 168] on li "Policy Details" at bounding box center [642, 178] width 83 height 24
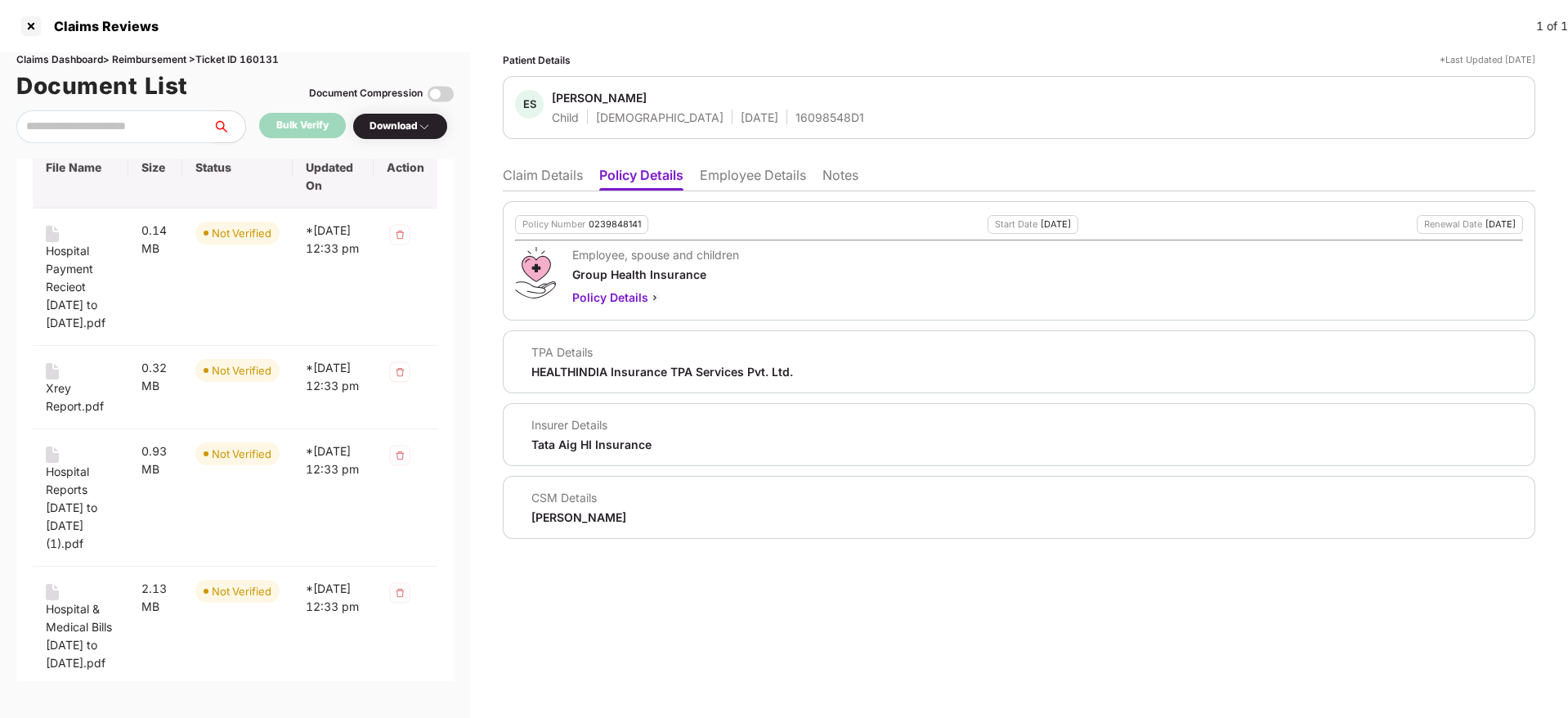
click at [542, 178] on li "Claim Details" at bounding box center [543, 178] width 80 height 24
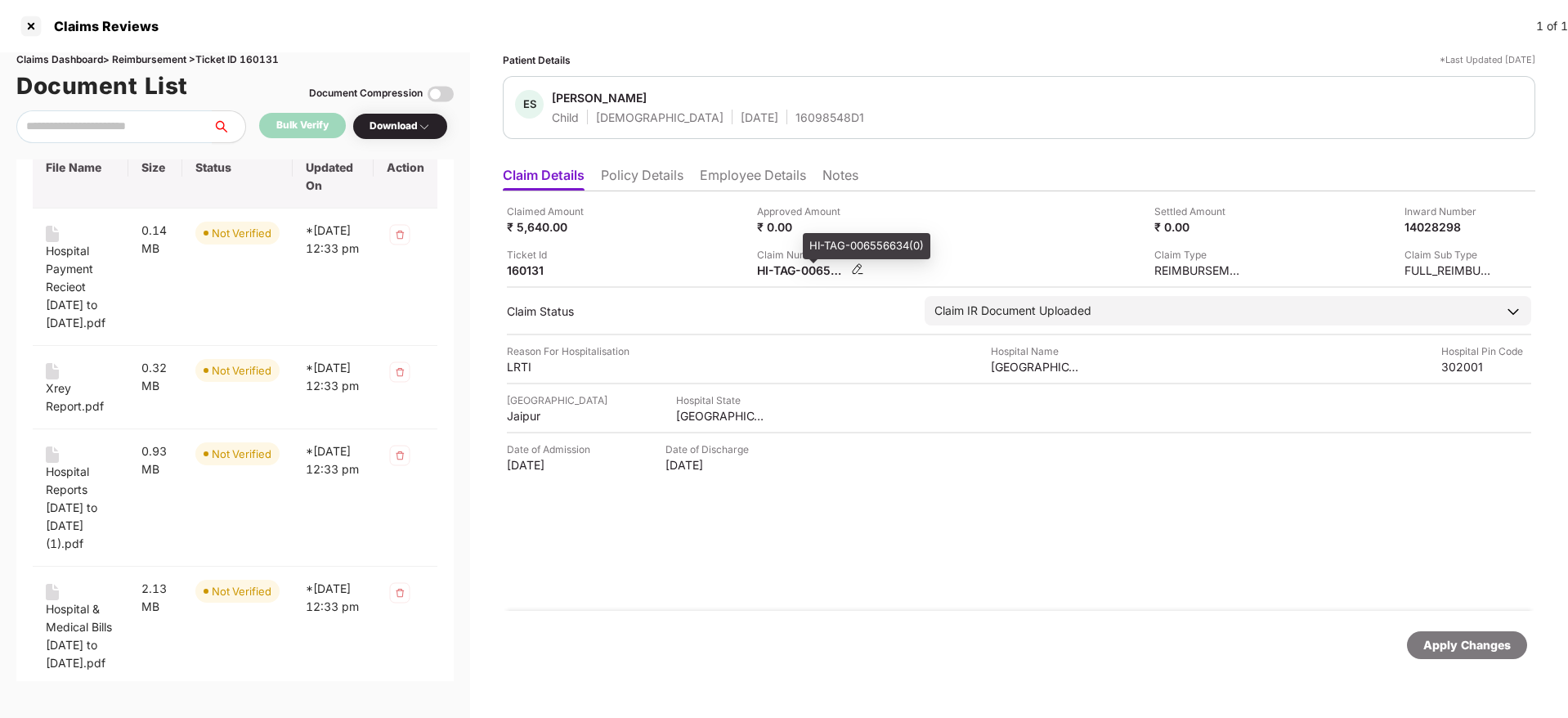
click at [786, 273] on div "HI-TAG-006556634(0)" at bounding box center [802, 269] width 90 height 16
copy div
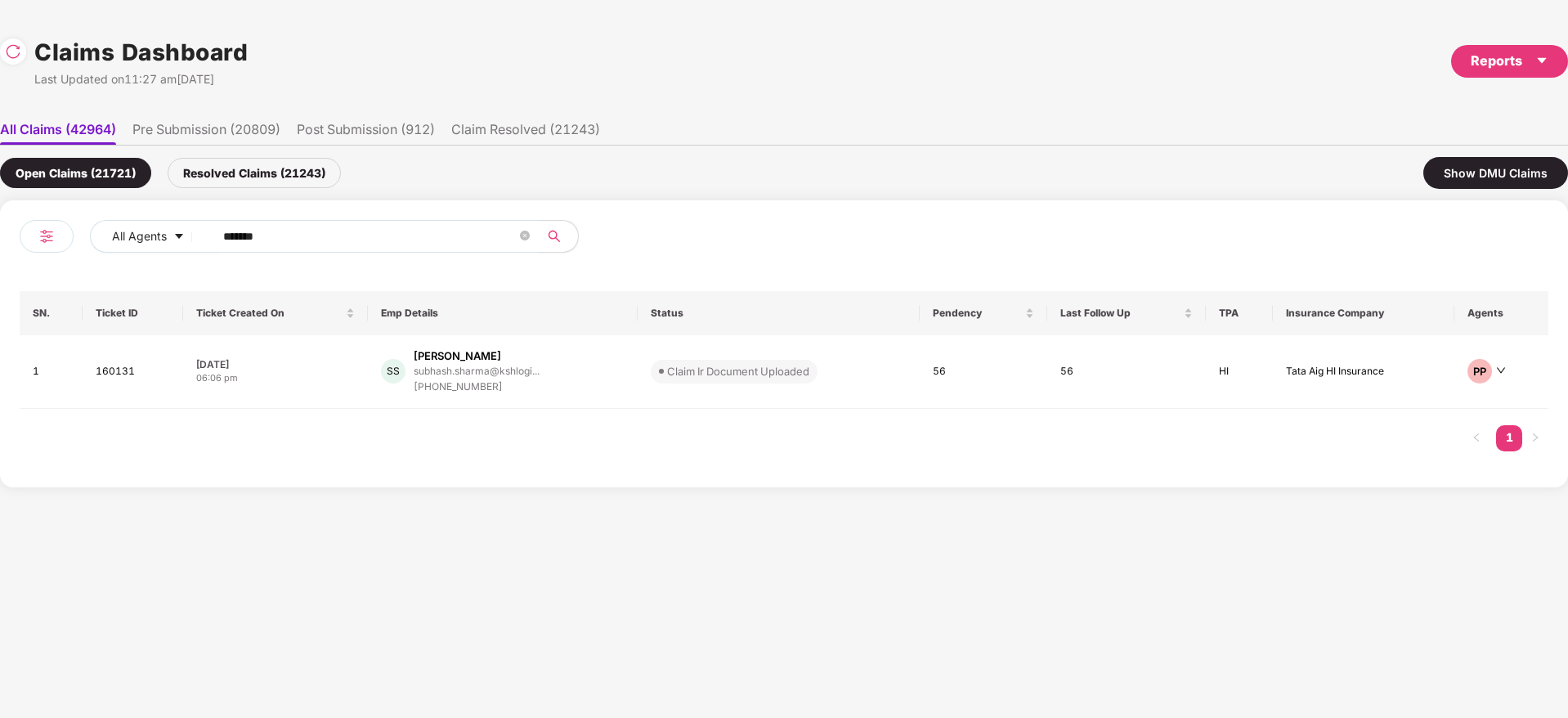
drag, startPoint x: 280, startPoint y: 228, endPoint x: 110, endPoint y: 305, distance: 186.6
click at [0, 308] on div "All Agents ****** SN. Ticket ID Ticket Created On Emp Details Status Pendency L…" at bounding box center [784, 344] width 1568 height 287
paste input "text"
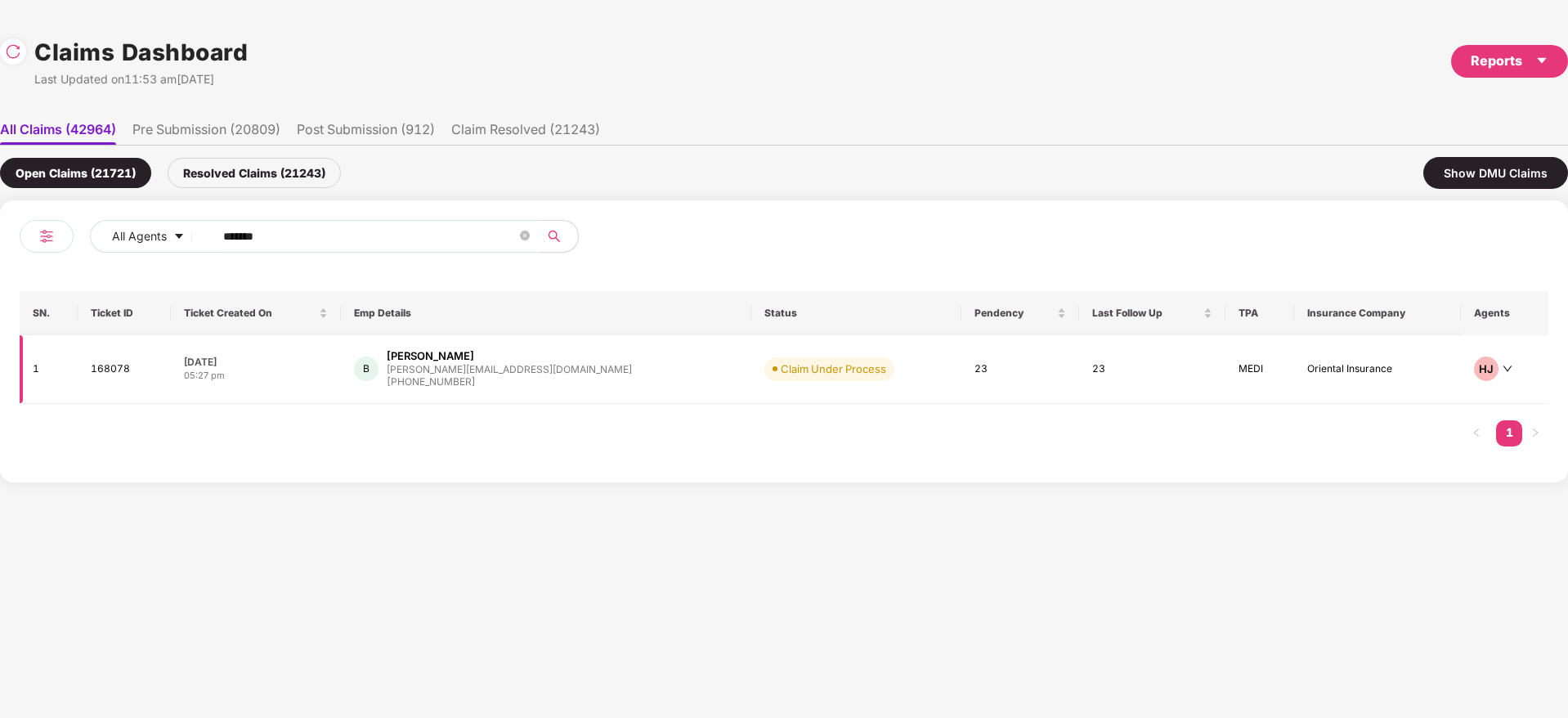
type input "******"
click at [578, 380] on div "B Basavaraj basavaraj@greytip.com +919886283409" at bounding box center [545, 369] width 383 height 41
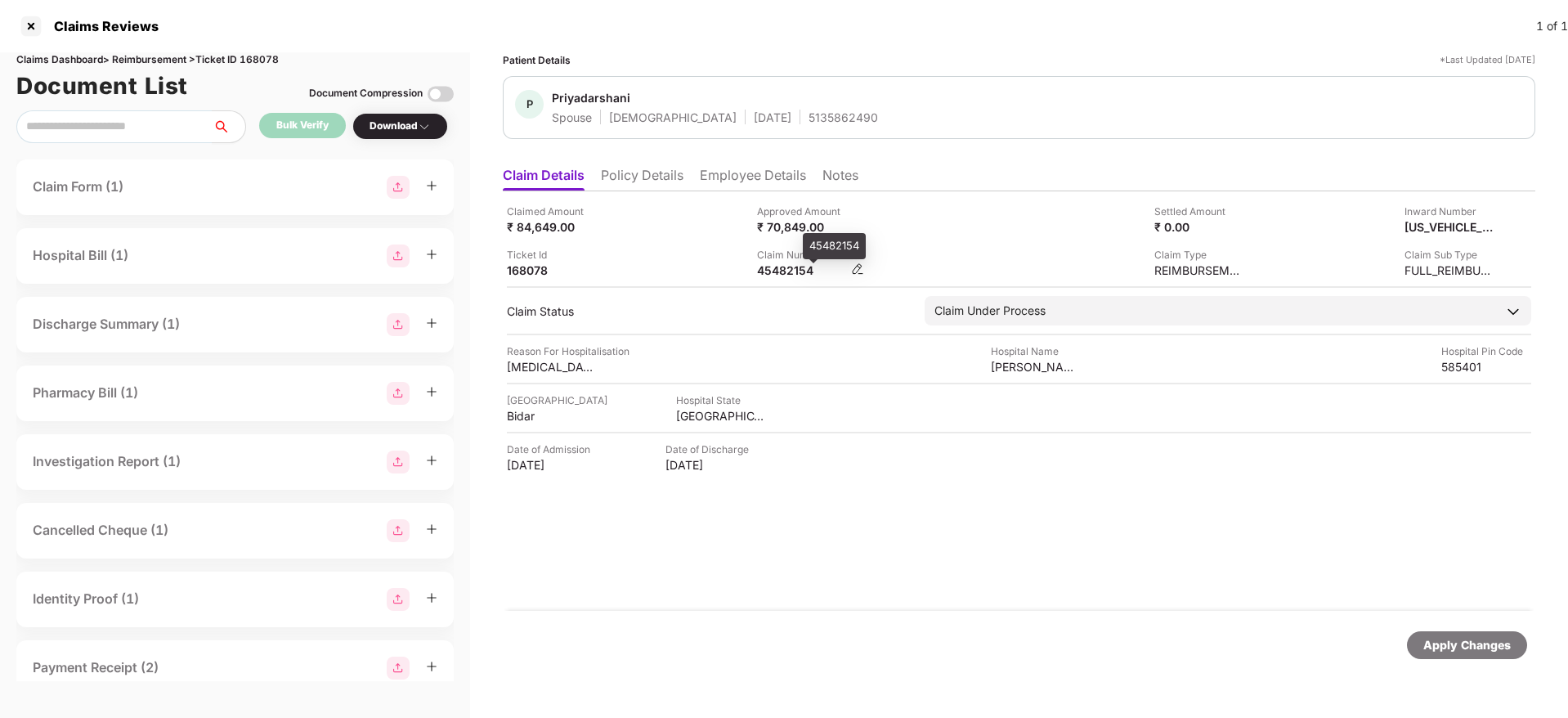
click at [773, 273] on div "45482154" at bounding box center [802, 269] width 90 height 16
copy div "45482154"
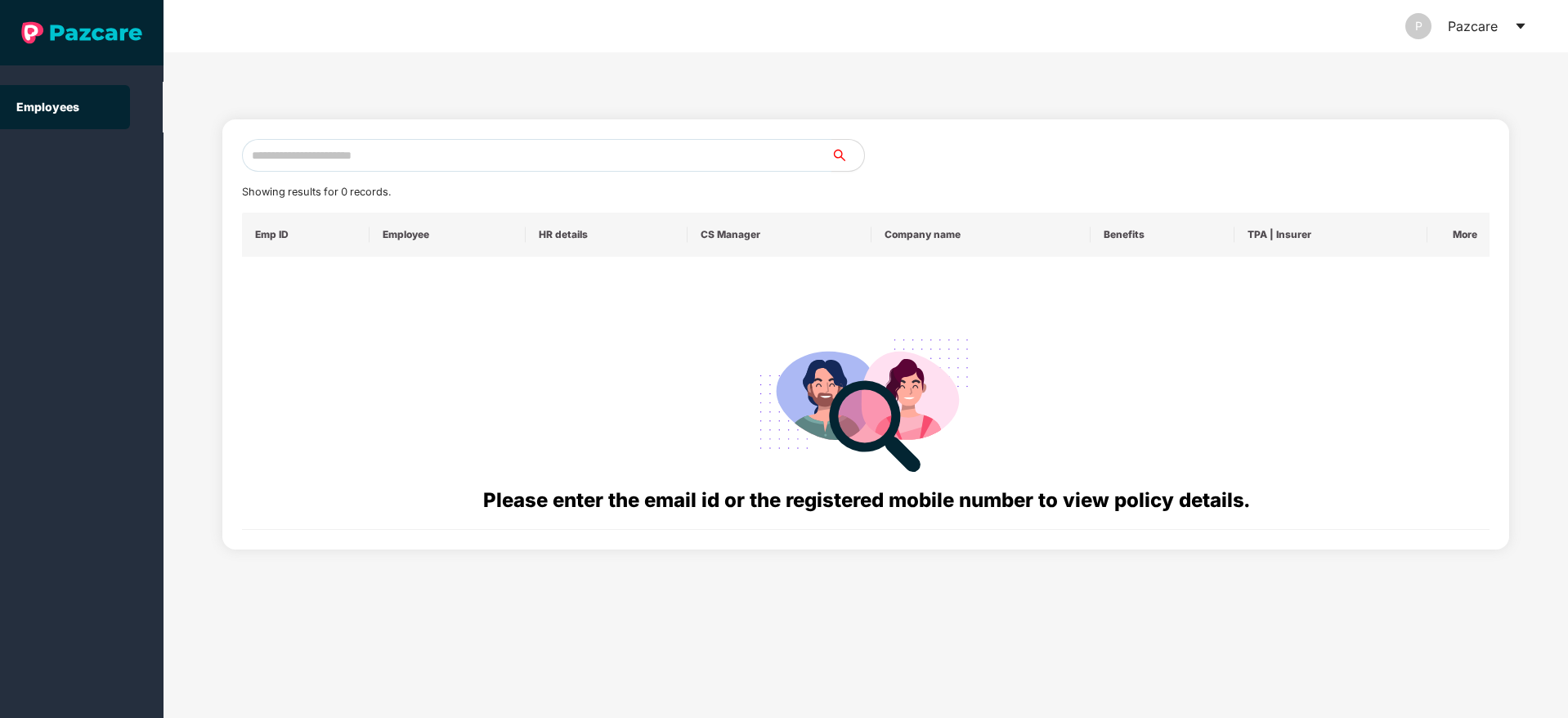
click at [321, 143] on input "text" at bounding box center [536, 155] width 589 height 33
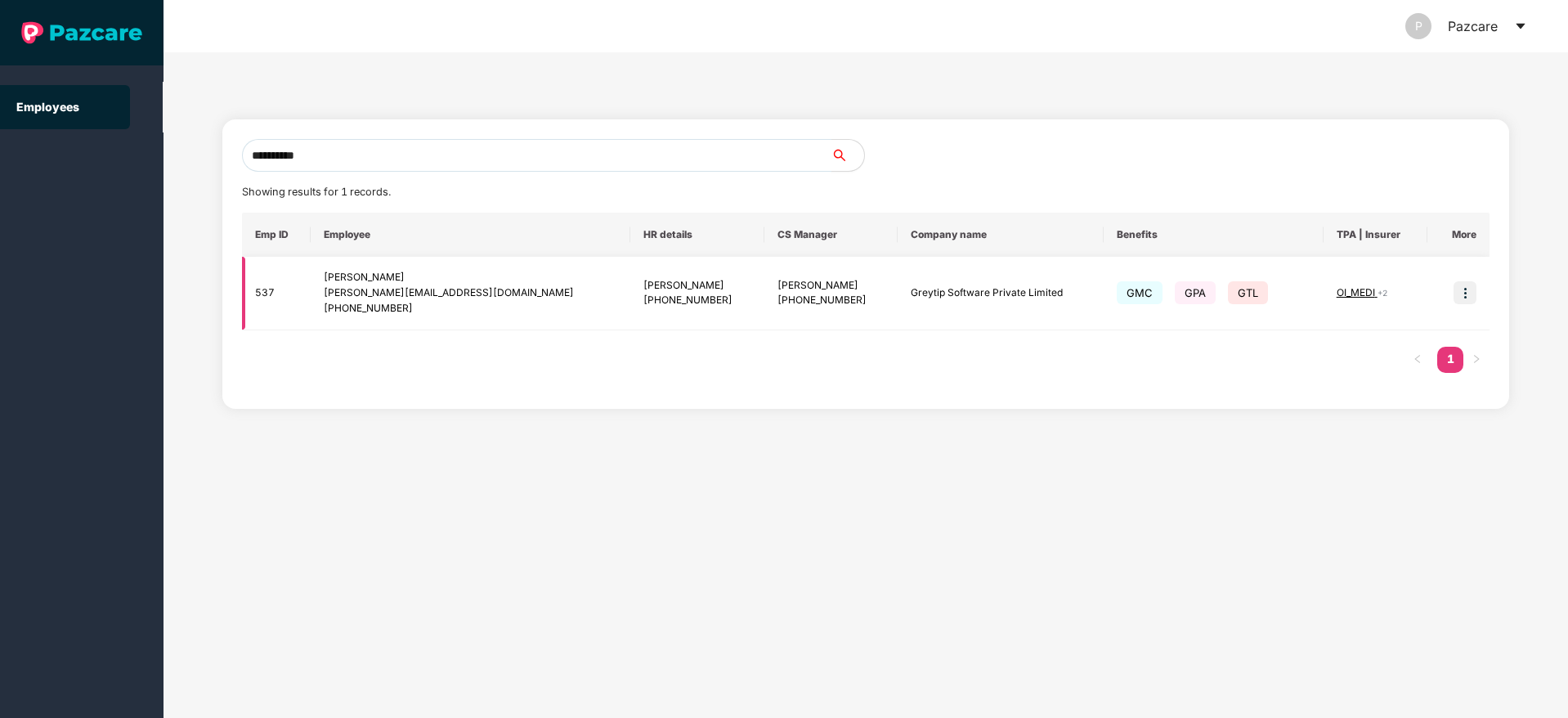
type input "**********"
click at [1470, 291] on img at bounding box center [1465, 292] width 23 height 23
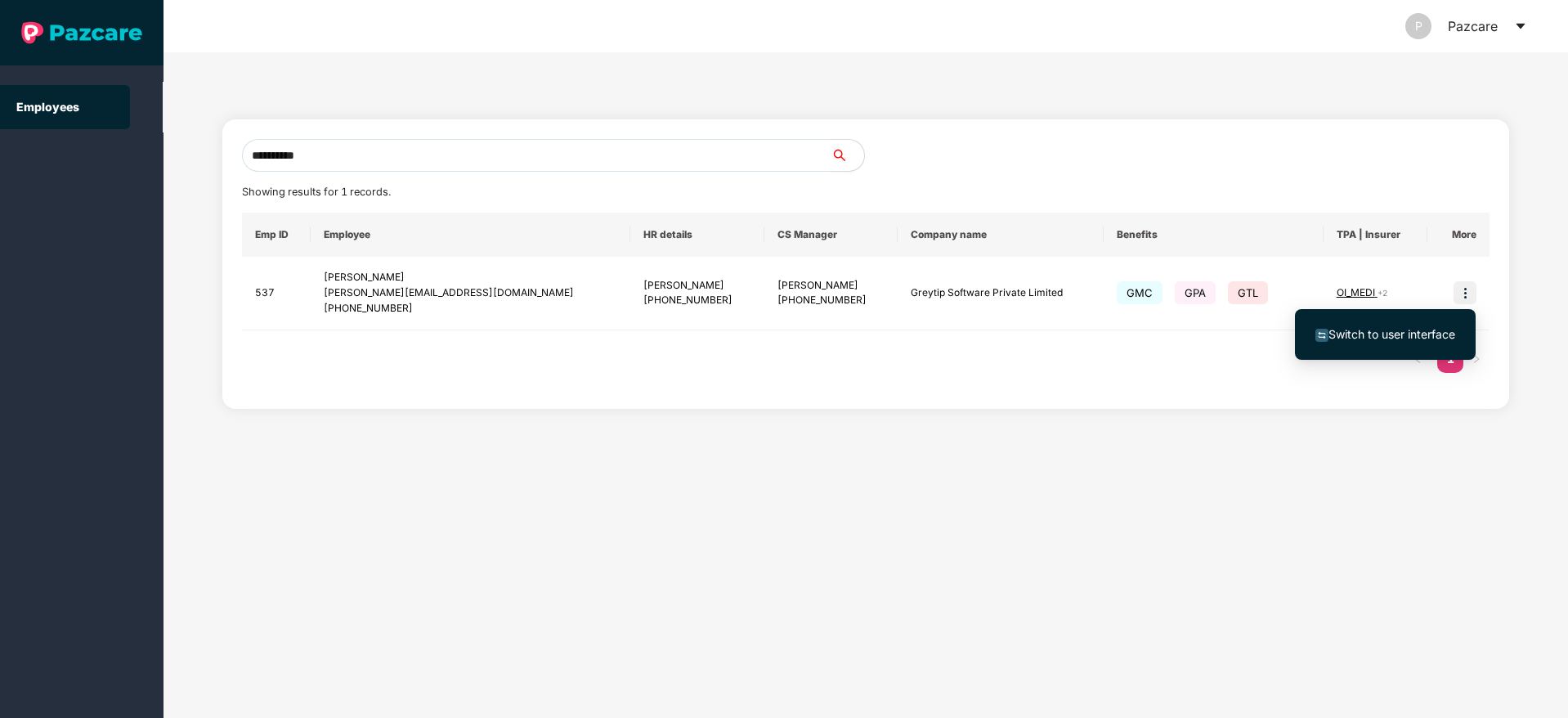
click at [1389, 327] on span "Switch to user interface" at bounding box center [1392, 334] width 127 height 14
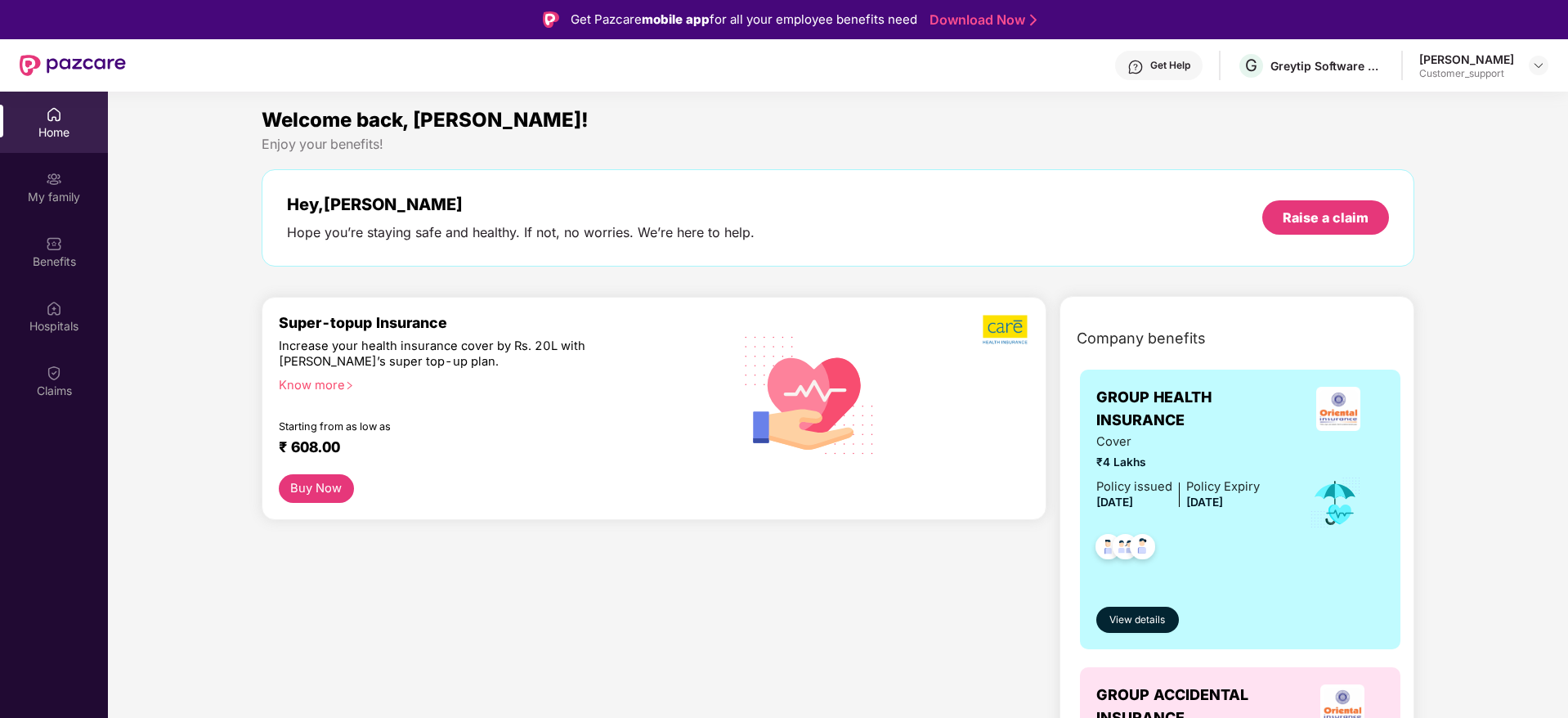
click at [41, 391] on div "Claims" at bounding box center [53, 391] width 108 height 17
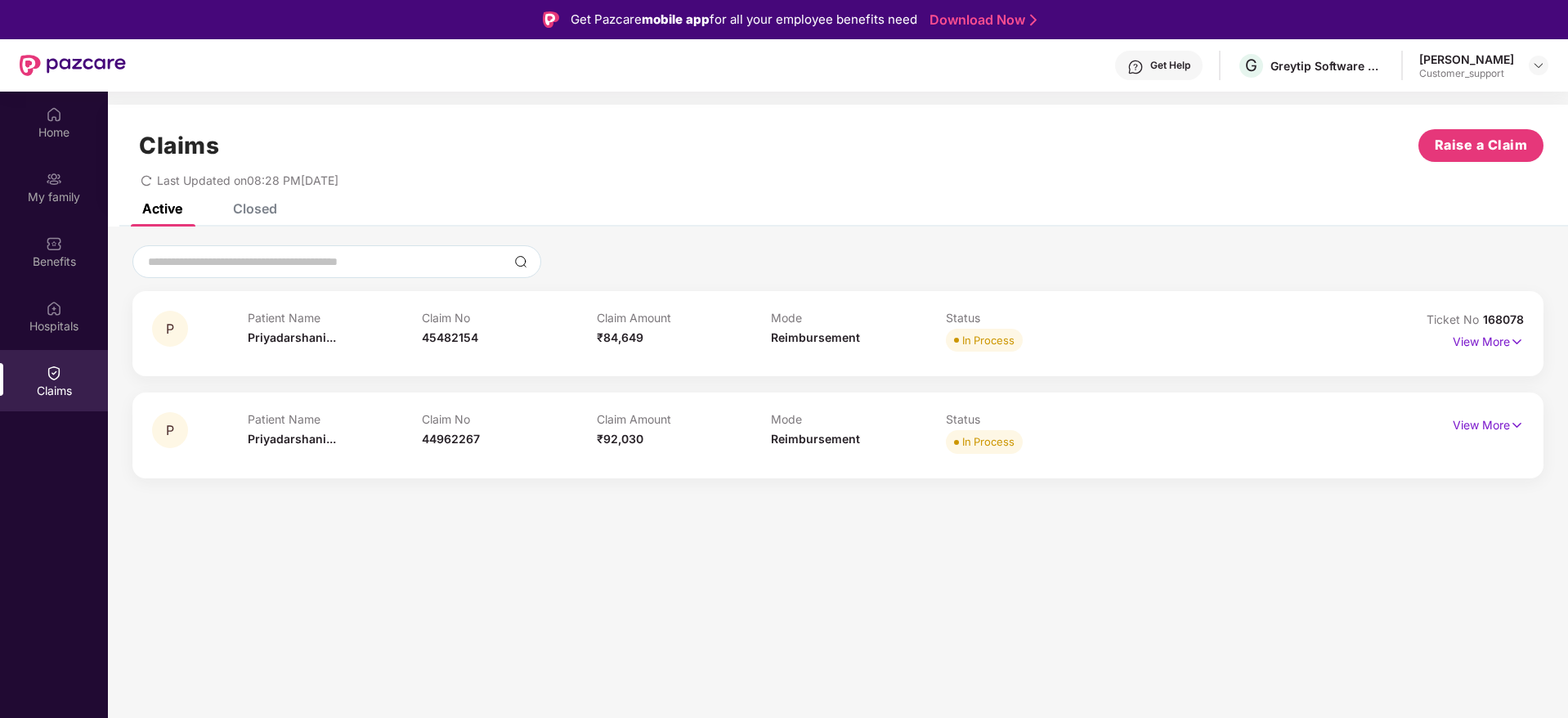
click at [915, 608] on section "Claims Raise a Claim Last Updated on 08:28 PM, 25 Aug 2025 Active Closed P Pati…" at bounding box center [838, 450] width 1460 height 718
drag, startPoint x: 1530, startPoint y: 321, endPoint x: 1483, endPoint y: 323, distance: 47.0
click at [1483, 323] on div "P Patient Name Priyadarshani... Claim No 45482154 Claim Amount ₹84,649 Mode Rei…" at bounding box center [838, 334] width 1412 height 85
copy span "168078"
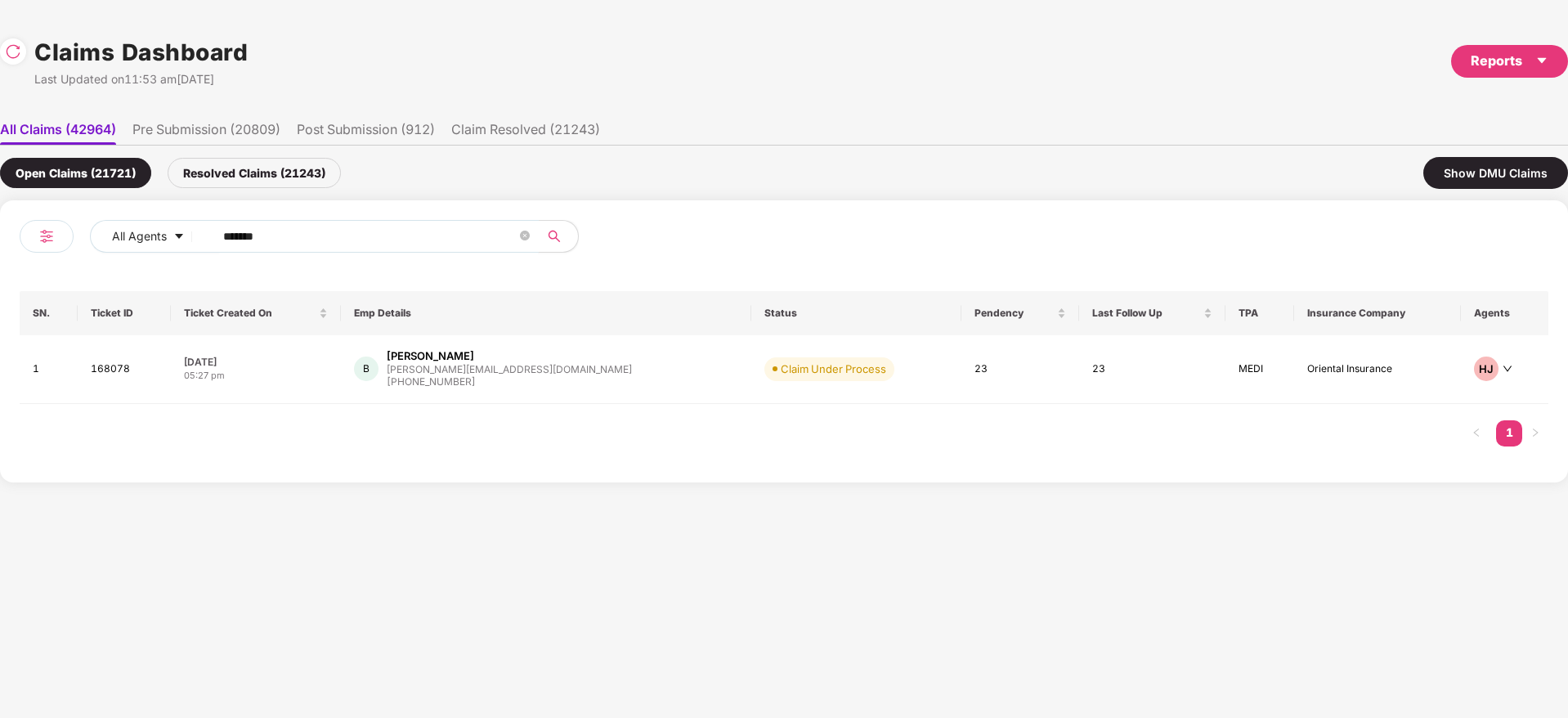
drag, startPoint x: 307, startPoint y: 232, endPoint x: 23, endPoint y: 254, distance: 284.9
click at [0, 247] on div "All Agents ****** SN. Ticket ID Ticket Created On Emp Details Status Pendency L…" at bounding box center [784, 341] width 1568 height 282
paste input "text"
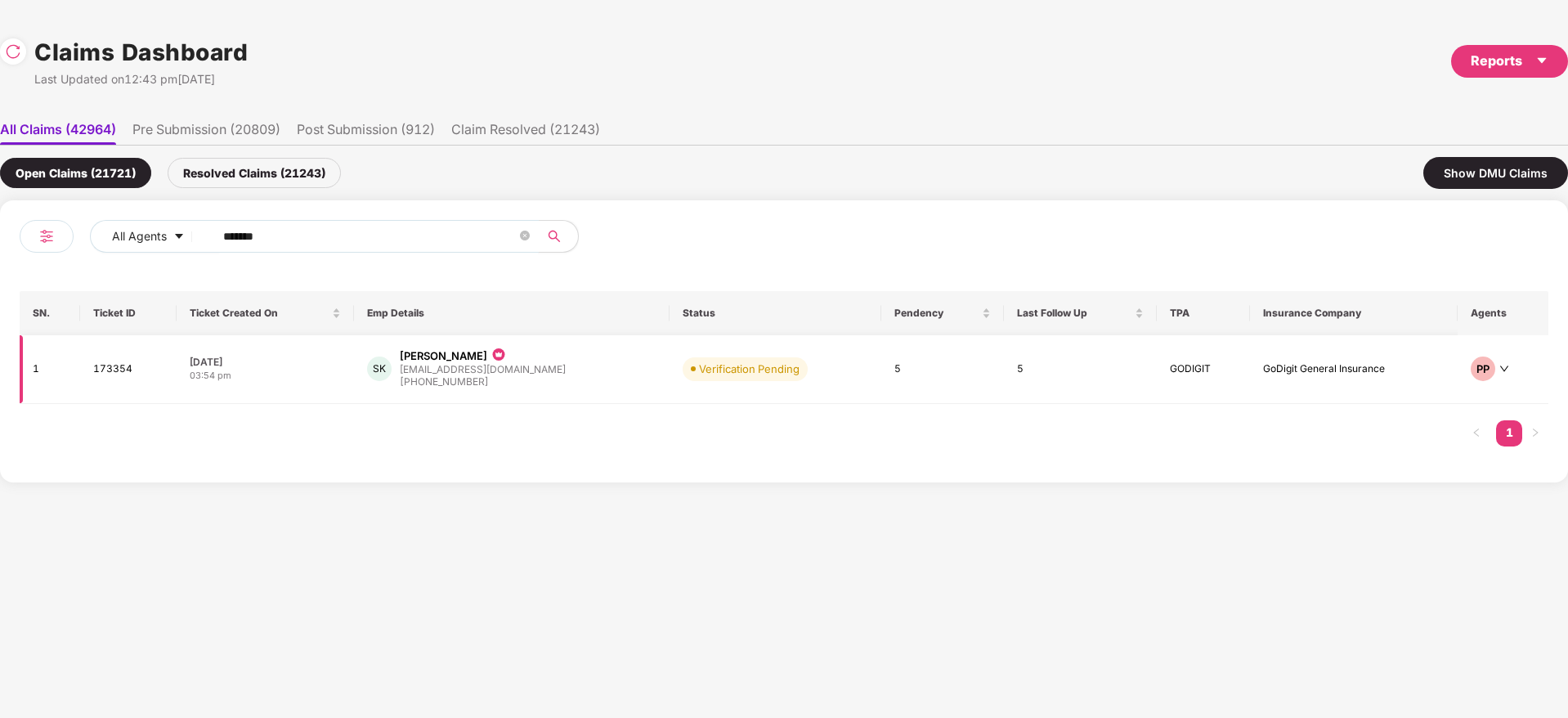
type input "******"
click at [601, 379] on div "SK Sujeetha Kumar gdy_sujith@yahoo.com +919880469795" at bounding box center [511, 369] width 289 height 41
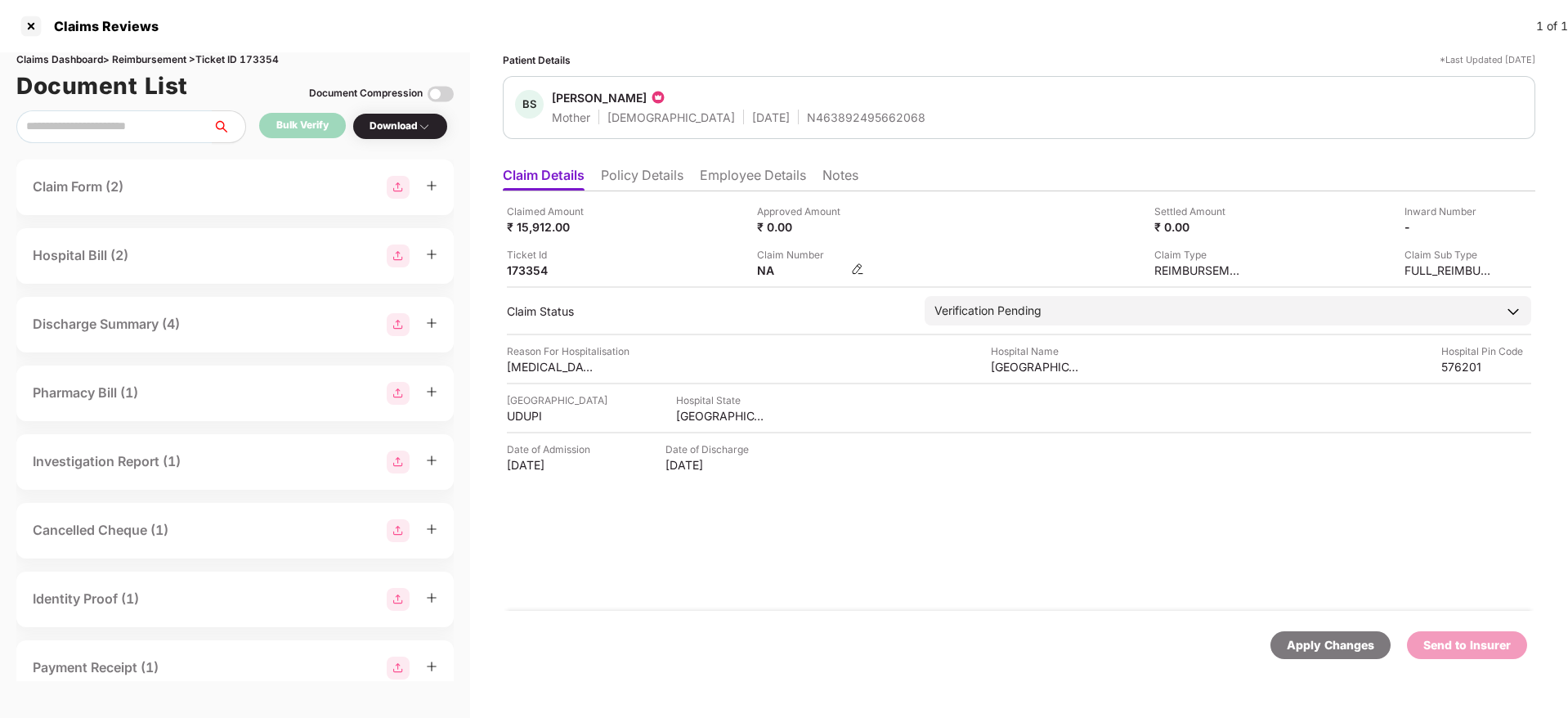
click at [853, 263] on img at bounding box center [858, 268] width 13 height 13
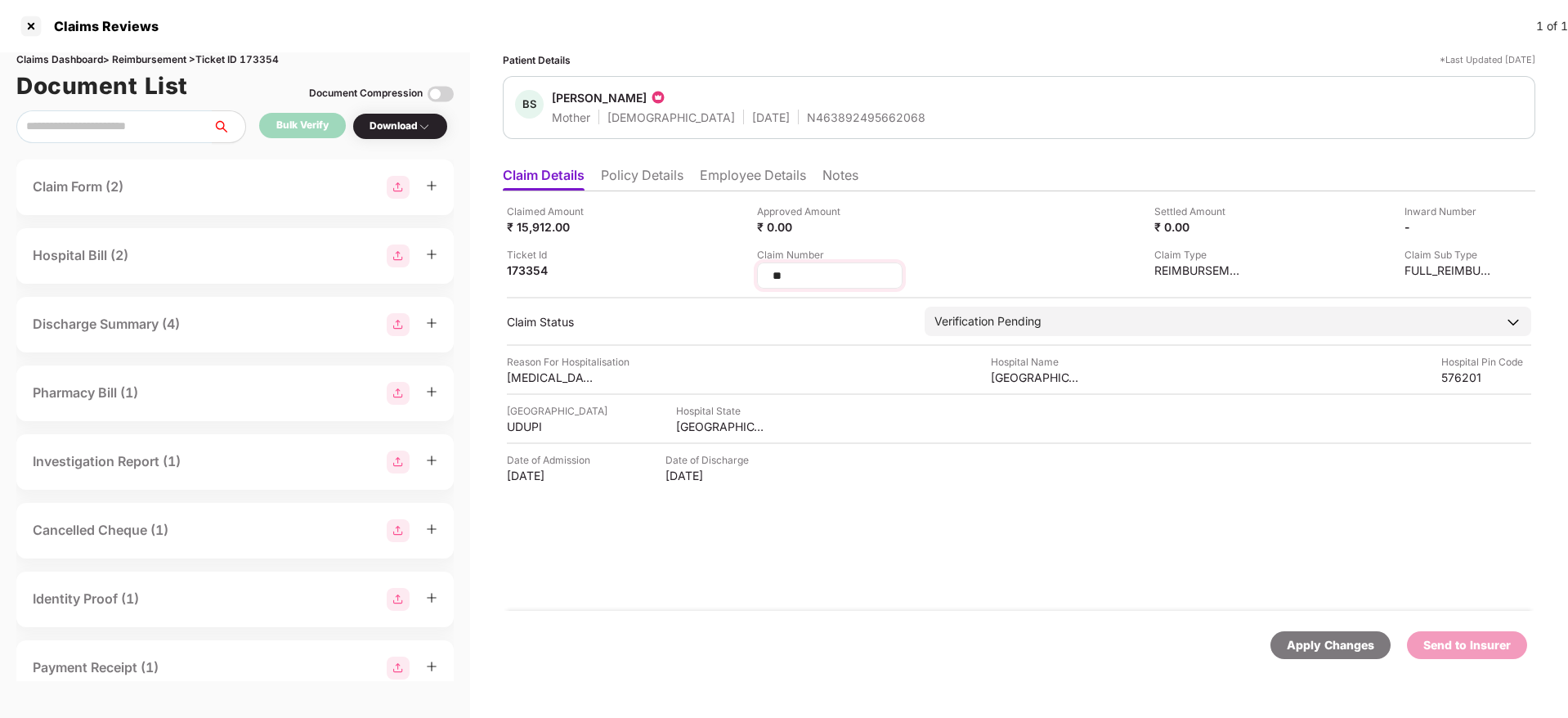
type input "*"
type input "**********"
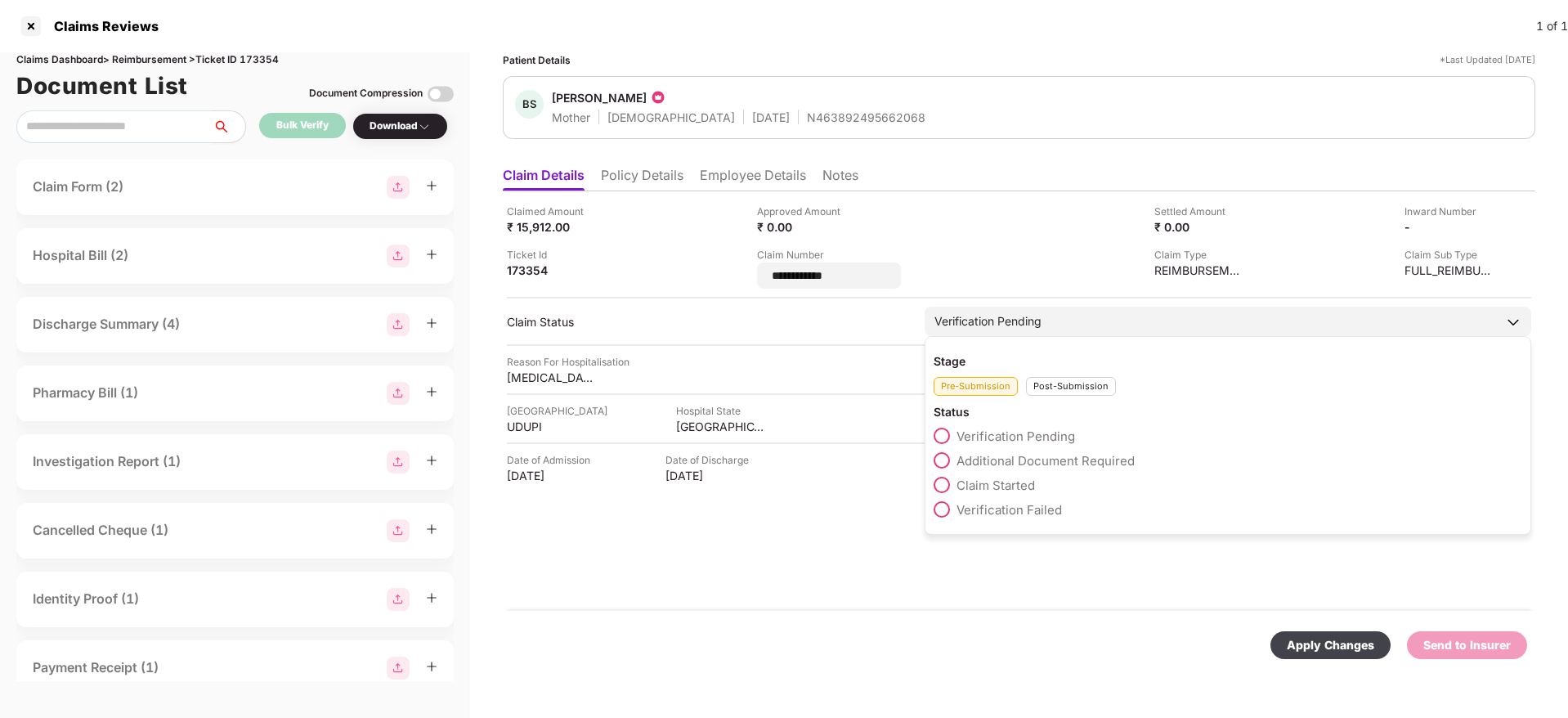
click at [1062, 383] on div "Post-Submission" at bounding box center [1071, 386] width 90 height 18
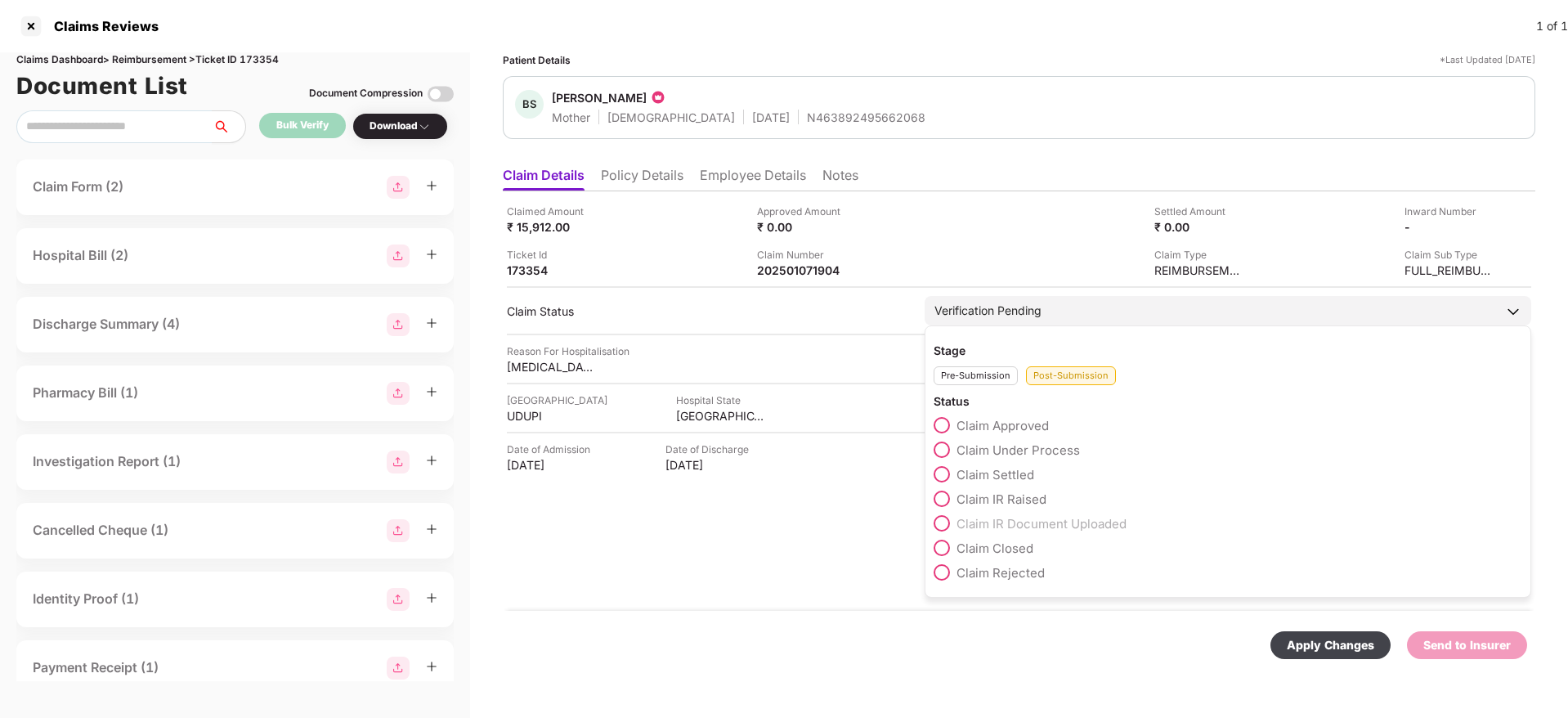
click at [1033, 455] on div "Claim Under Process" at bounding box center [1228, 453] width 589 height 25
click at [1031, 447] on span "Claim Under Process" at bounding box center [1018, 450] width 123 height 16
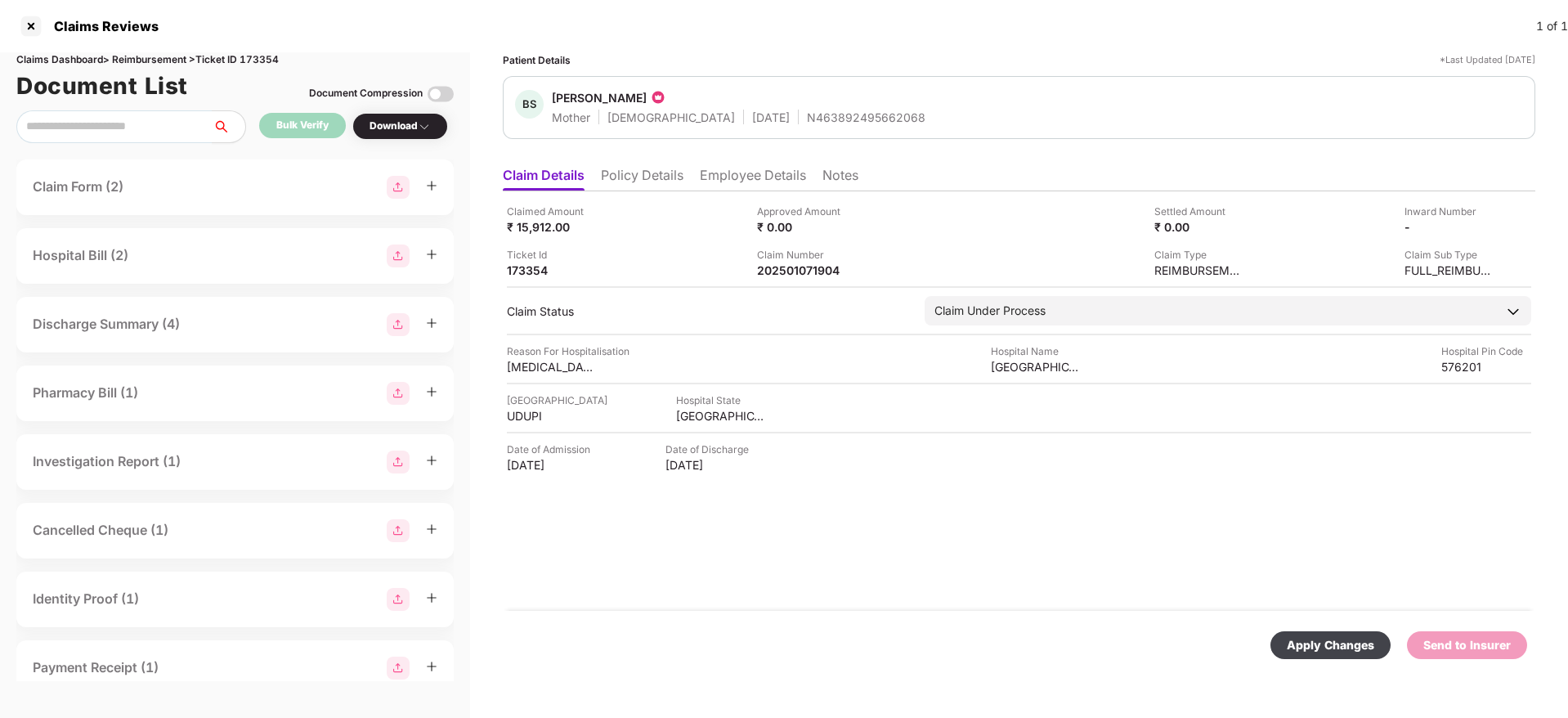
click at [1329, 636] on div "Apply Changes" at bounding box center [1330, 645] width 87 height 18
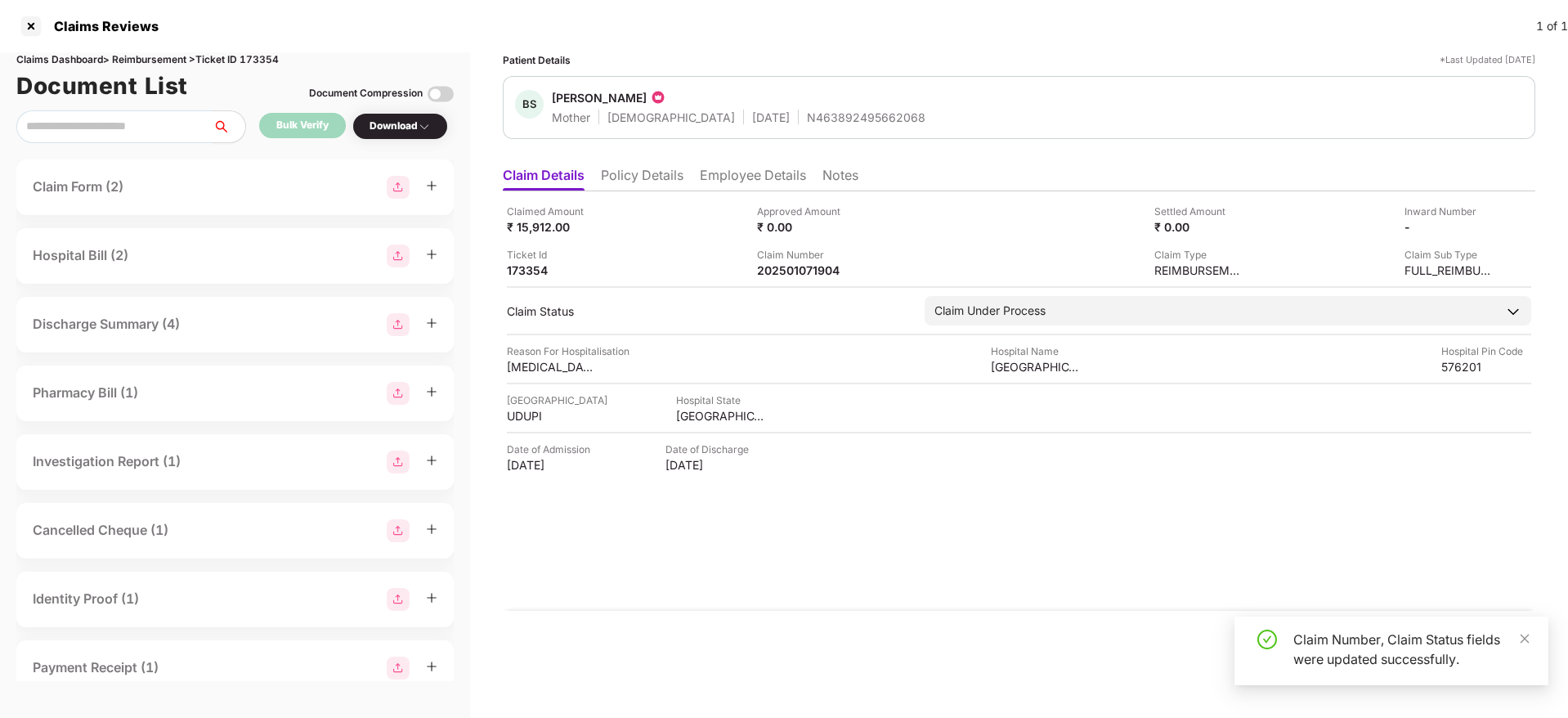
click at [992, 564] on div "Claimed Amount ₹ 15,912.00 Approved Amount ₹ 0.00 Settled Amount ₹ 0.00 Inward …" at bounding box center [1019, 401] width 1033 height 419
